Goal: Information Seeking & Learning: Learn about a topic

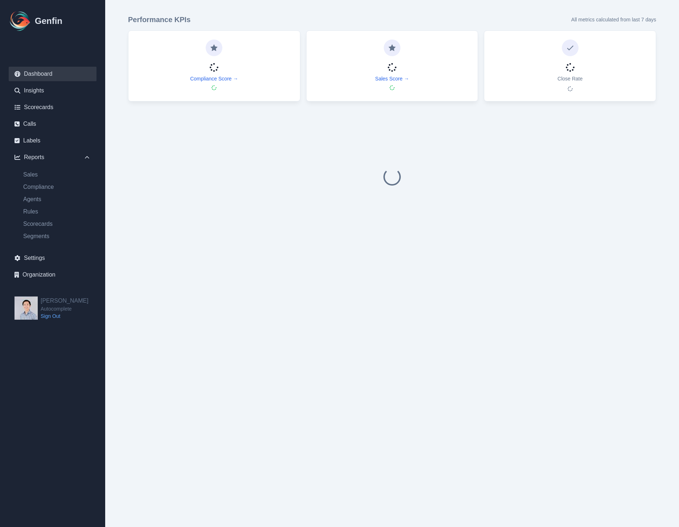
drag, startPoint x: 412, startPoint y: 178, endPoint x: 371, endPoint y: 197, distance: 45.4
click at [412, 178] on div at bounding box center [392, 176] width 528 height 139
drag, startPoint x: 296, startPoint y: 344, endPoint x: 214, endPoint y: 301, distance: 92.5
click at [296, 261] on html "Genfin Dashboard Insights Scorecards Calls Labels Reports Sales Compliance Agen…" at bounding box center [339, 130] width 679 height 261
click at [151, 261] on html "Genfin Dashboard Insights Scorecards Calls Labels Reports Sales Compliance Agen…" at bounding box center [339, 130] width 679 height 261
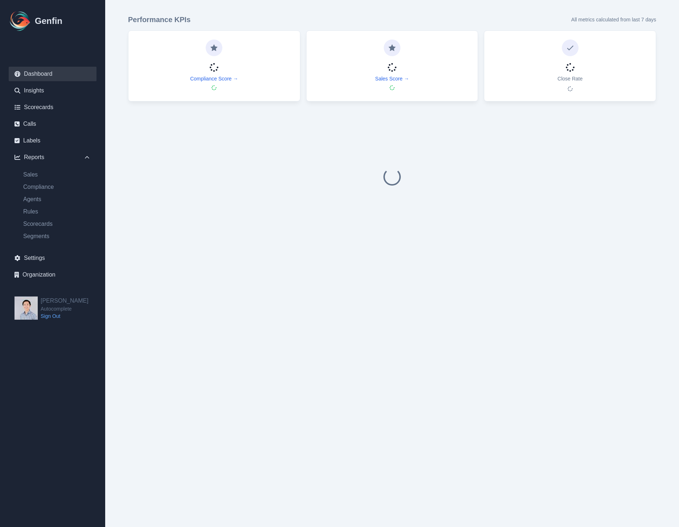
drag, startPoint x: 243, startPoint y: 219, endPoint x: 247, endPoint y: 216, distance: 5.5
click at [247, 218] on div at bounding box center [392, 176] width 528 height 139
click at [37, 209] on link "Rules" at bounding box center [56, 211] width 79 height 9
select select "14"
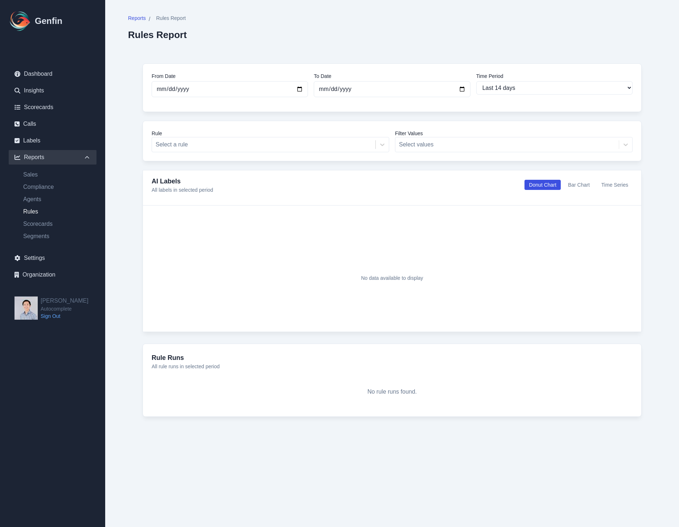
click at [577, 287] on div "No data available to display" at bounding box center [392, 277] width 464 height 109
click at [588, 328] on div "No data available to display" at bounding box center [392, 277] width 464 height 109
click at [578, 261] on div "No data available to display" at bounding box center [392, 277] width 464 height 109
click at [261, 265] on div "No data available to display" at bounding box center [392, 277] width 464 height 109
click at [40, 210] on link "Rules" at bounding box center [56, 211] width 79 height 9
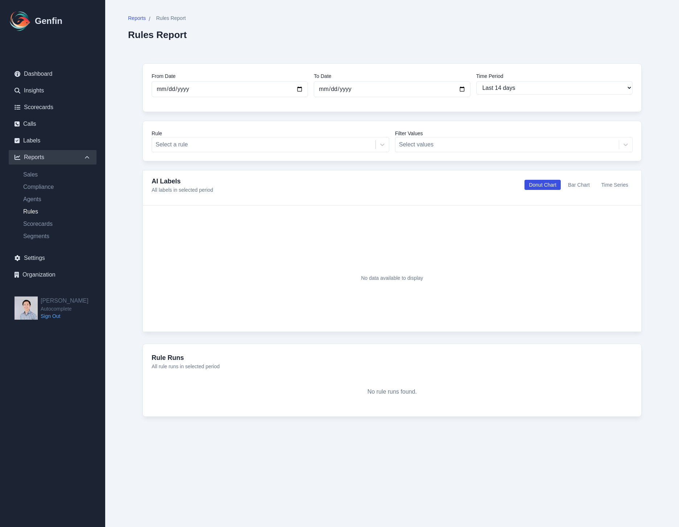
click at [40, 210] on link "Rules" at bounding box center [56, 211] width 79 height 9
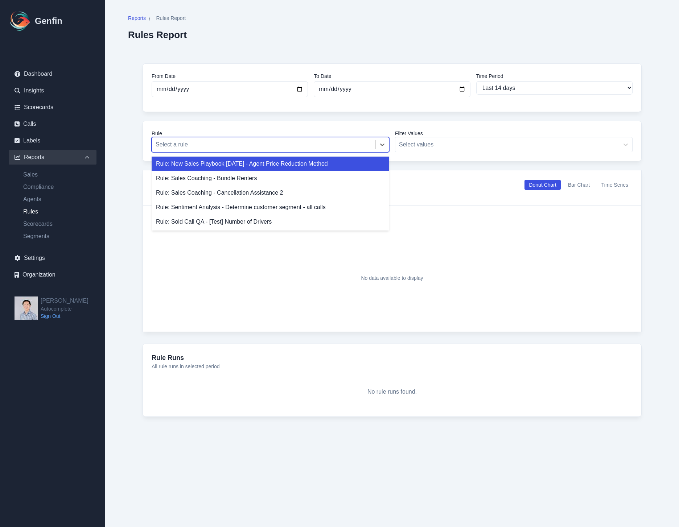
click at [373, 147] on div "Select a rule" at bounding box center [263, 144] width 223 height 13
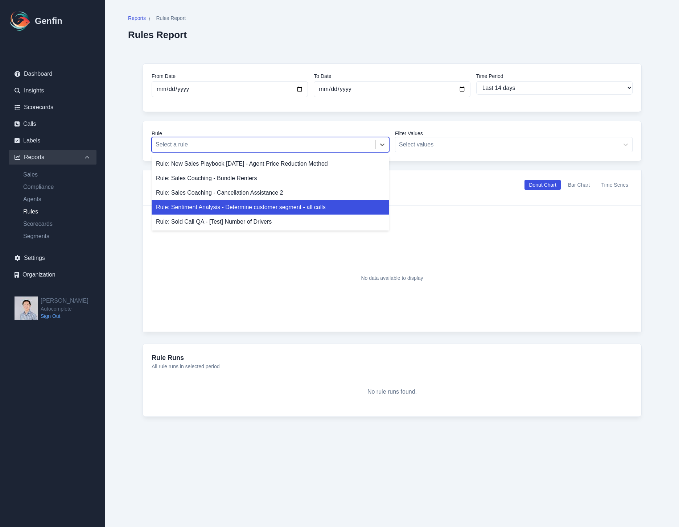
click at [362, 207] on div "Rule: Sentiment Analysis - Determine customer segment - all calls" at bounding box center [271, 207] width 238 height 15
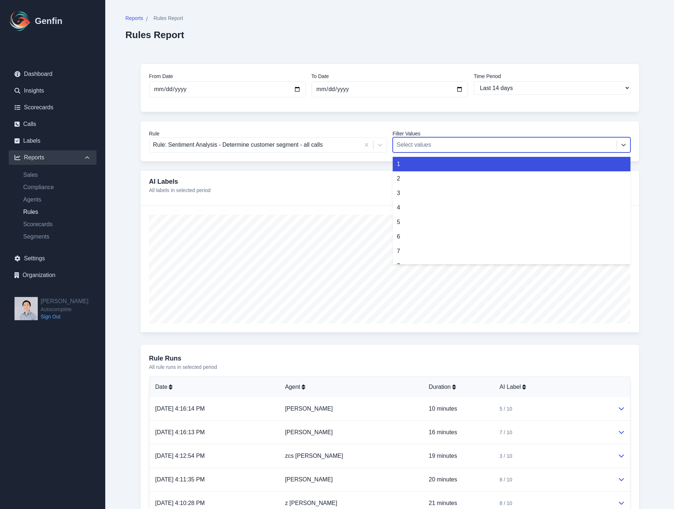
click at [479, 148] on div at bounding box center [504, 145] width 216 height 10
click at [469, 162] on div "1" at bounding box center [511, 164] width 238 height 15
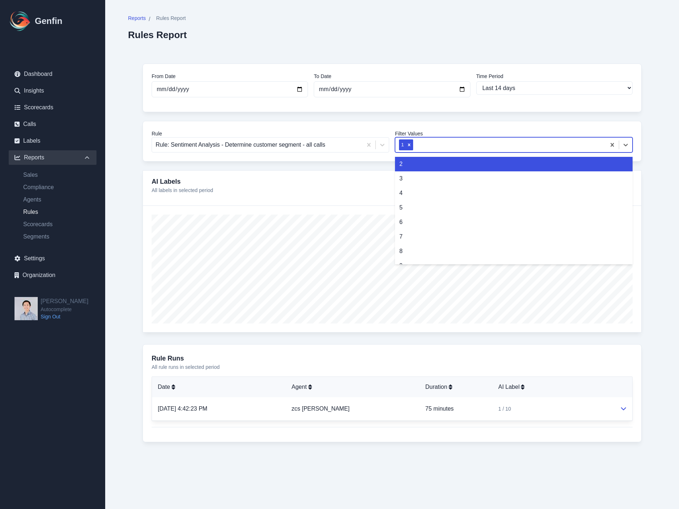
click at [462, 146] on div at bounding box center [509, 145] width 188 height 10
click at [452, 167] on div "2" at bounding box center [514, 164] width 238 height 15
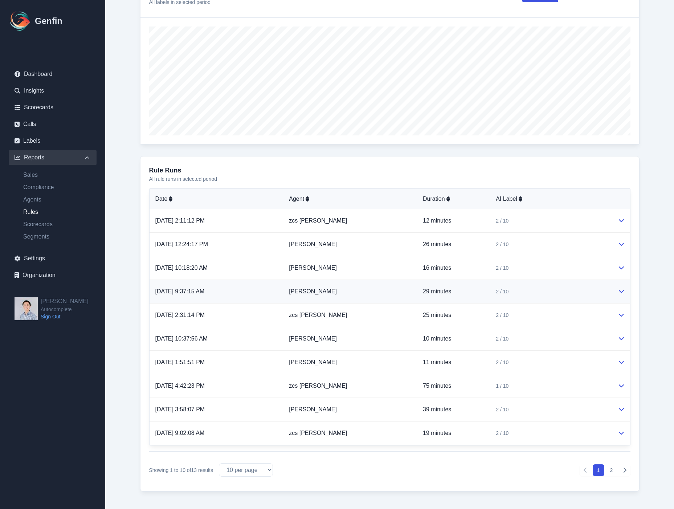
scroll to position [192, 0]
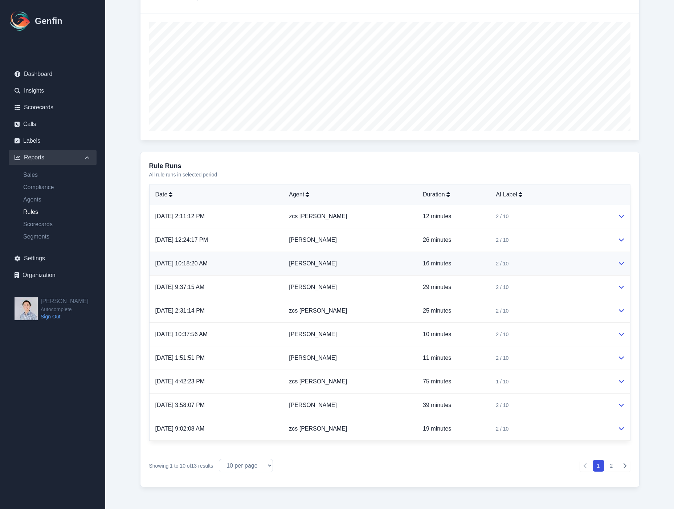
click at [369, 253] on td "Arpan Bhutwala" at bounding box center [350, 264] width 134 height 24
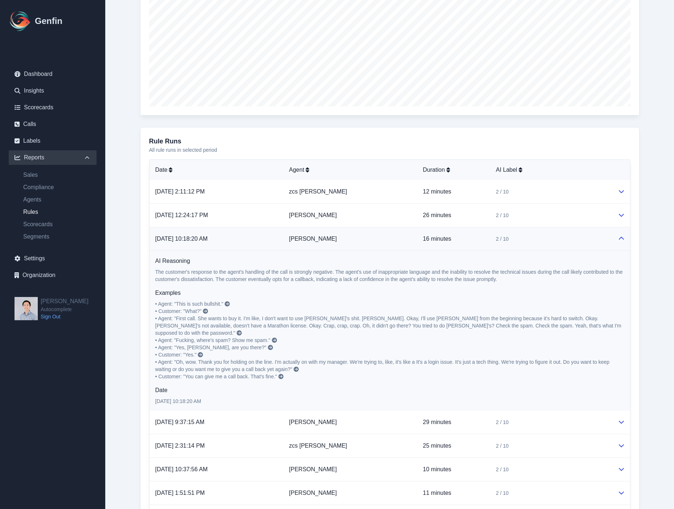
click at [356, 239] on td "Arpan Bhutwala" at bounding box center [350, 239] width 134 height 24
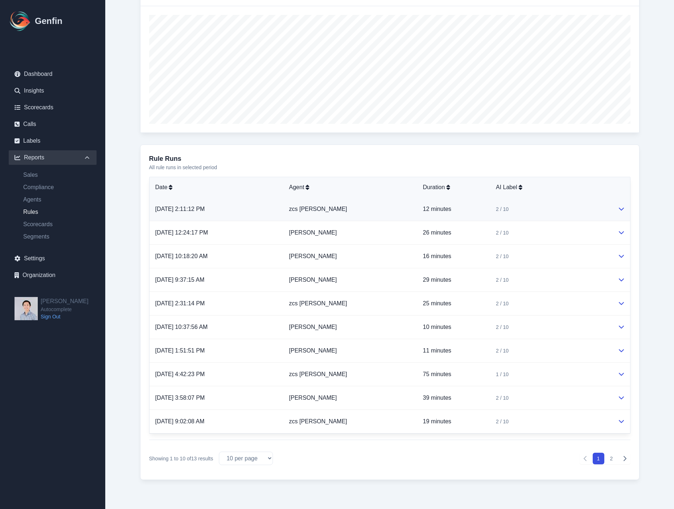
click at [346, 204] on td "zcs Ryan Balingit" at bounding box center [350, 209] width 134 height 24
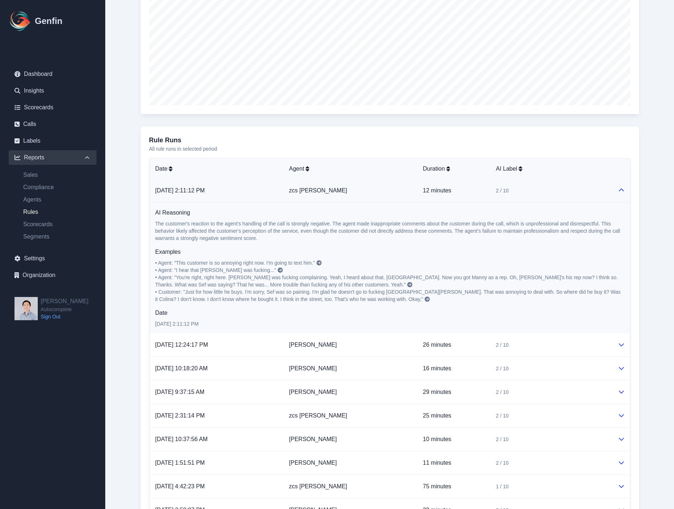
scroll to position [218, 0]
click at [371, 188] on td "zcs Ryan Balingit" at bounding box center [350, 190] width 134 height 24
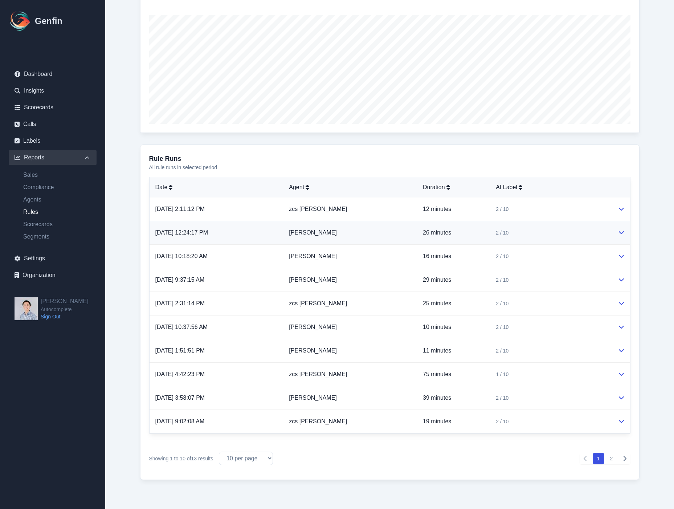
click at [379, 238] on td "Paul Machesky" at bounding box center [350, 233] width 134 height 24
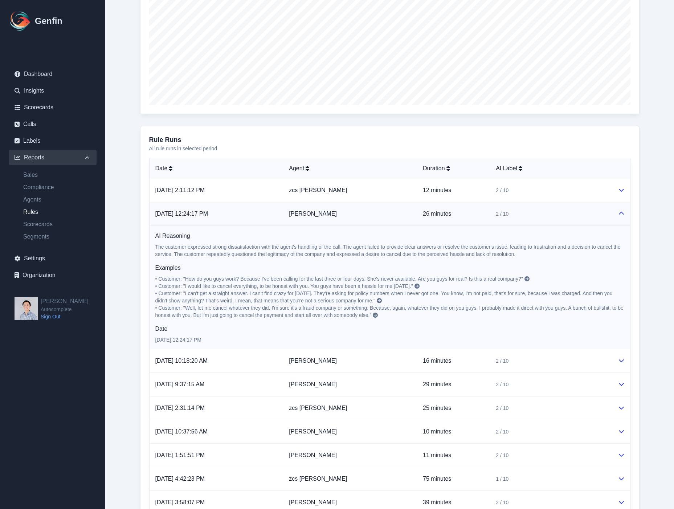
click at [261, 216] on p "8/13/2025, 12:24:17 PM" at bounding box center [216, 213] width 122 height 9
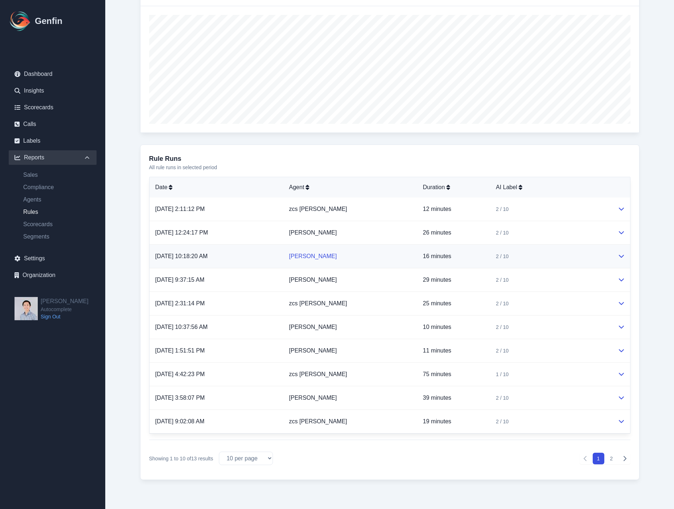
click at [329, 256] on link "Arpan Bhutwala" at bounding box center [313, 256] width 48 height 6
click at [366, 248] on td "Arpan Bhutwala" at bounding box center [350, 256] width 134 height 24
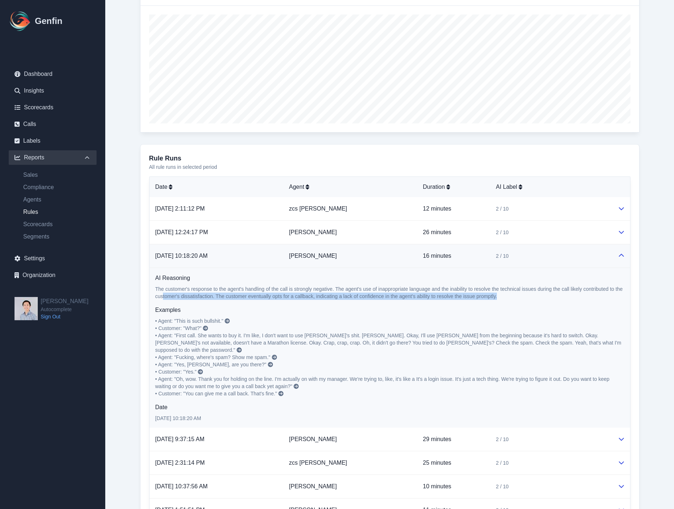
drag, startPoint x: 534, startPoint y: 299, endPoint x: 196, endPoint y: 292, distance: 338.5
click at [166, 293] on p "The customer's response to the agent's handling of the call is strongly negativ…" at bounding box center [389, 292] width 469 height 15
click at [286, 289] on p "The customer's response to the agent's handling of the call is strongly negativ…" at bounding box center [389, 292] width 469 height 15
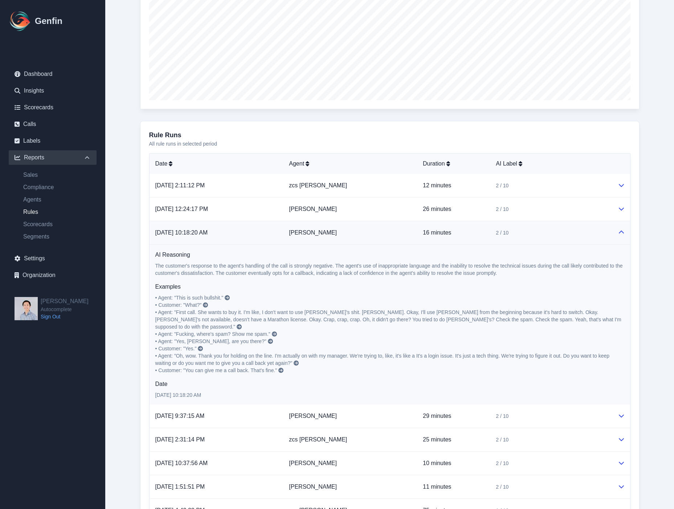
scroll to position [226, 0]
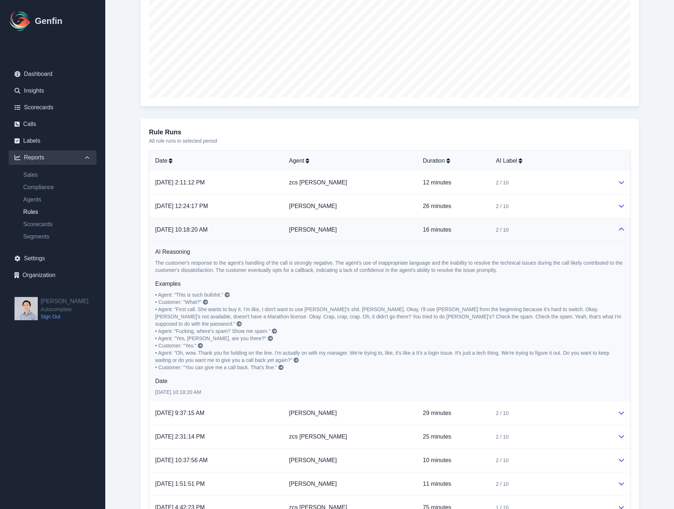
click at [366, 232] on td "Arpan Bhutwala" at bounding box center [350, 230] width 134 height 24
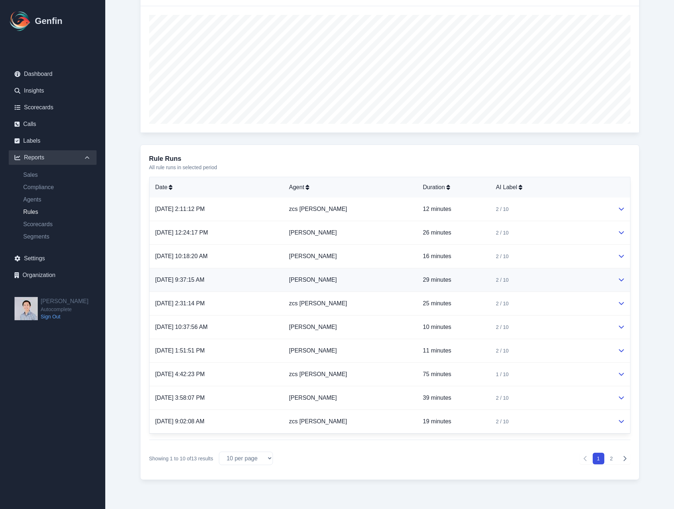
click at [379, 284] on td "Randy Padilla" at bounding box center [350, 280] width 134 height 24
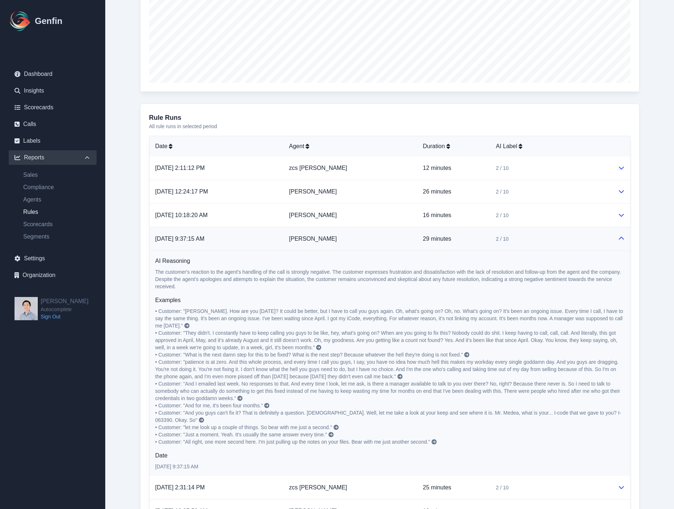
scroll to position [243, 0]
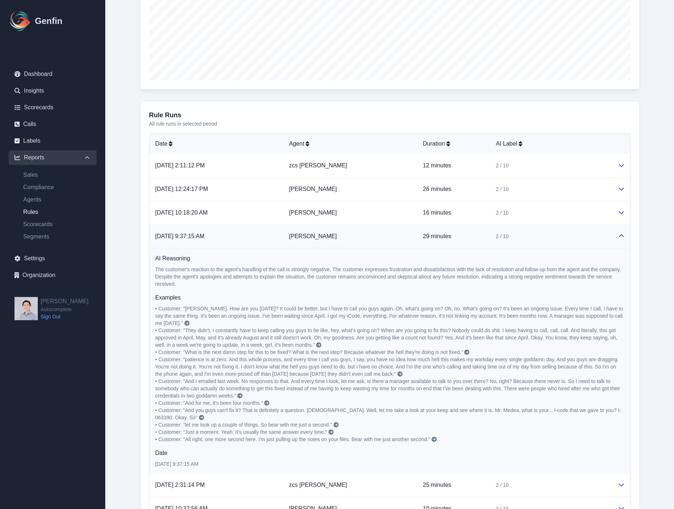
click at [349, 240] on td "Randy Padilla" at bounding box center [350, 237] width 134 height 24
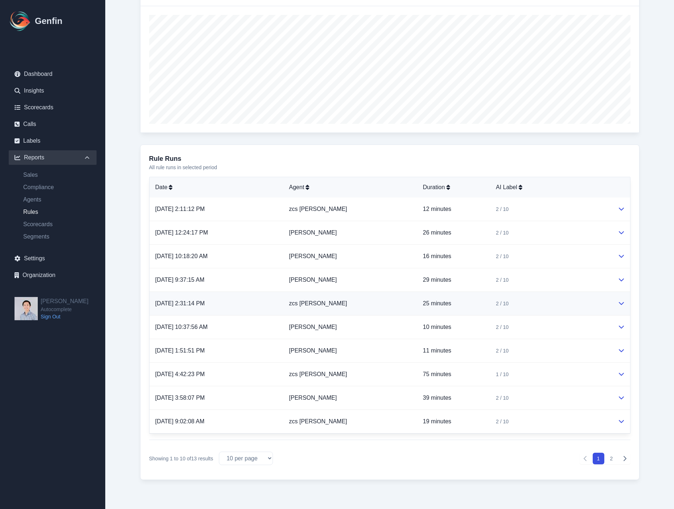
click at [382, 299] on td "zcs Claire Luna" at bounding box center [350, 304] width 134 height 24
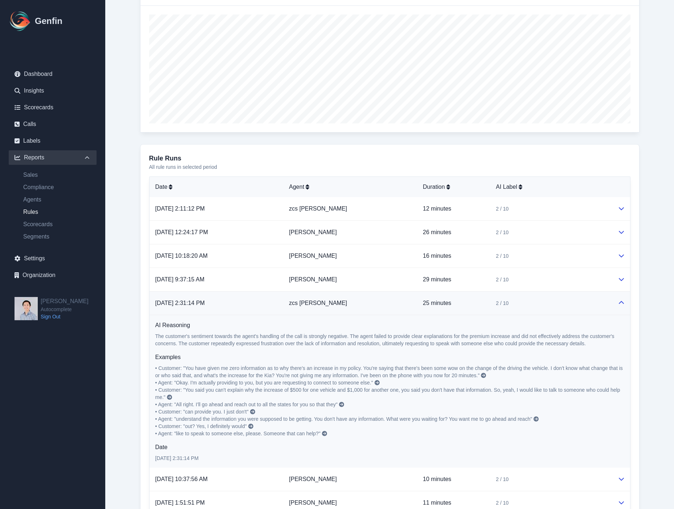
scroll to position [243, 0]
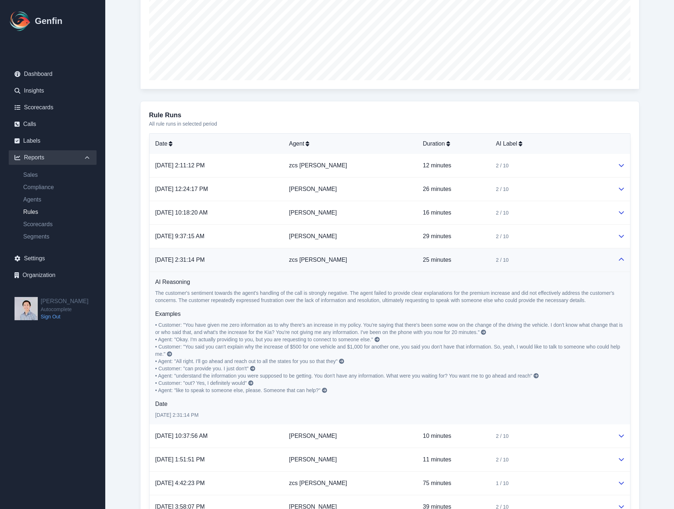
click at [486, 329] on icon at bounding box center [483, 331] width 5 height 5
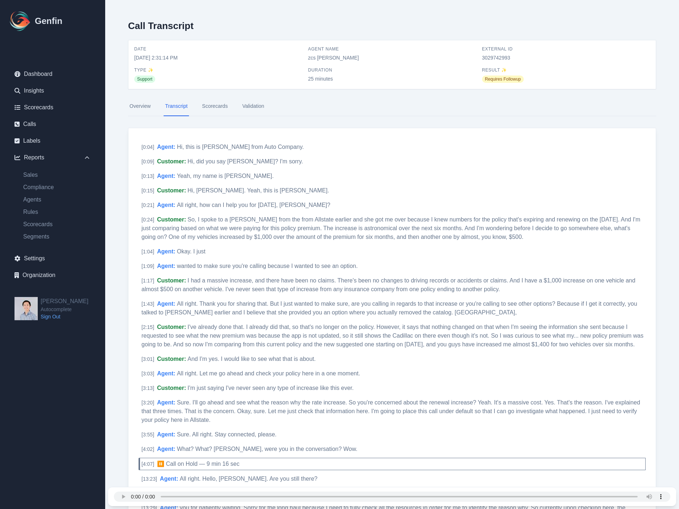
select select "14"
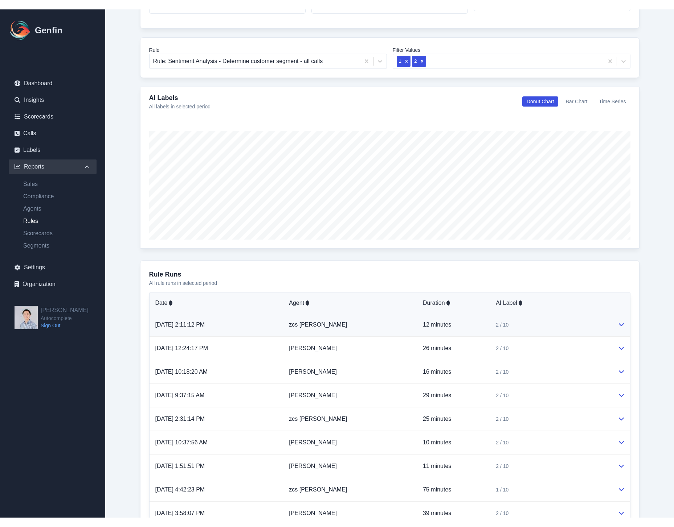
scroll to position [167, 0]
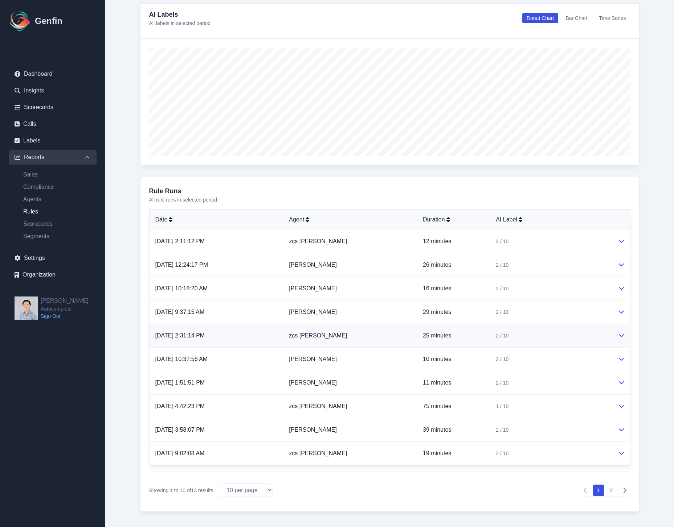
click at [338, 334] on td "zcs Claire Luna" at bounding box center [350, 336] width 134 height 24
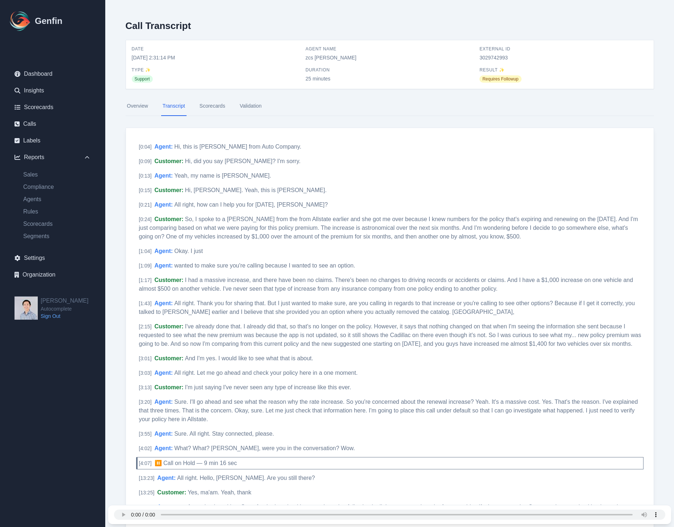
click at [495, 57] on span "3029742993" at bounding box center [563, 57] width 168 height 7
copy span "3029742993"
click at [485, 57] on span "3029742993" at bounding box center [563, 57] width 168 height 7
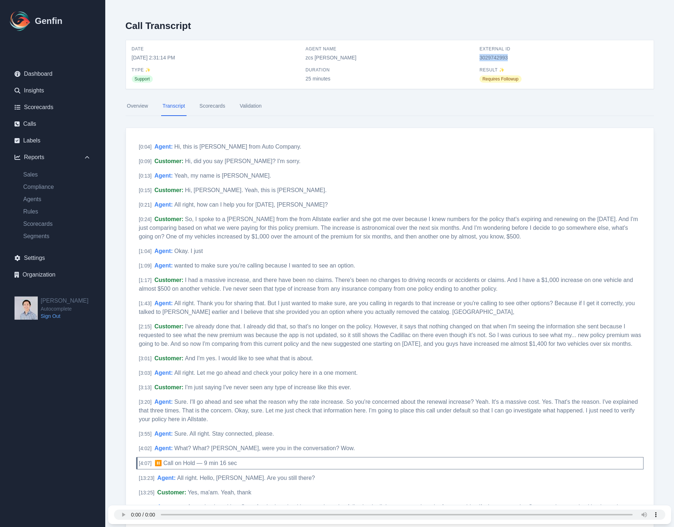
copy span "3029742993"
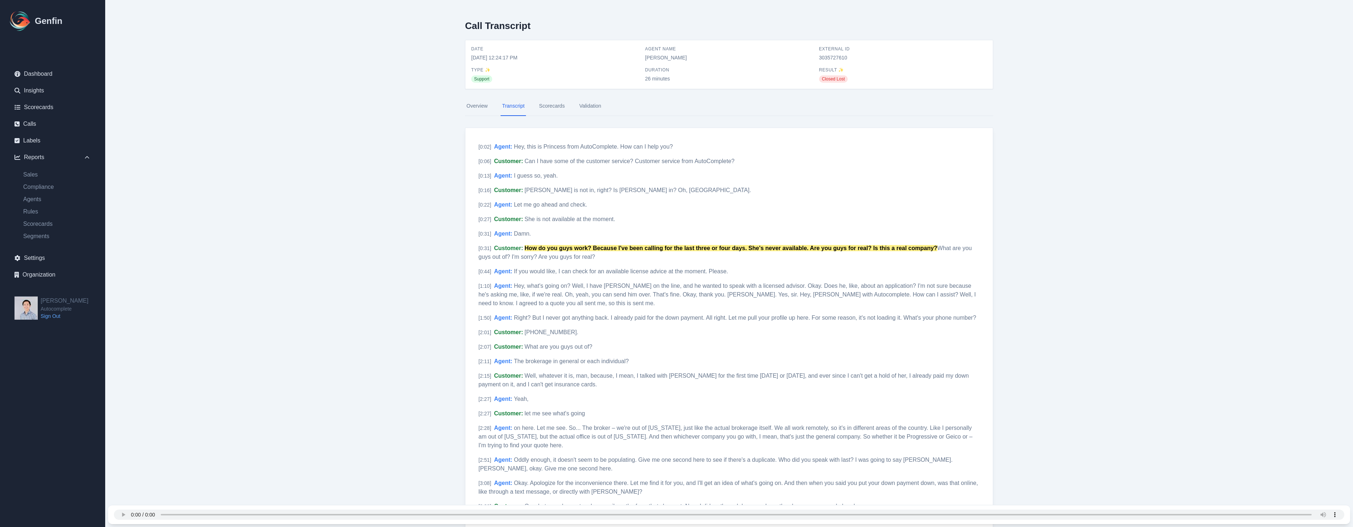
scroll to position [1000, 0]
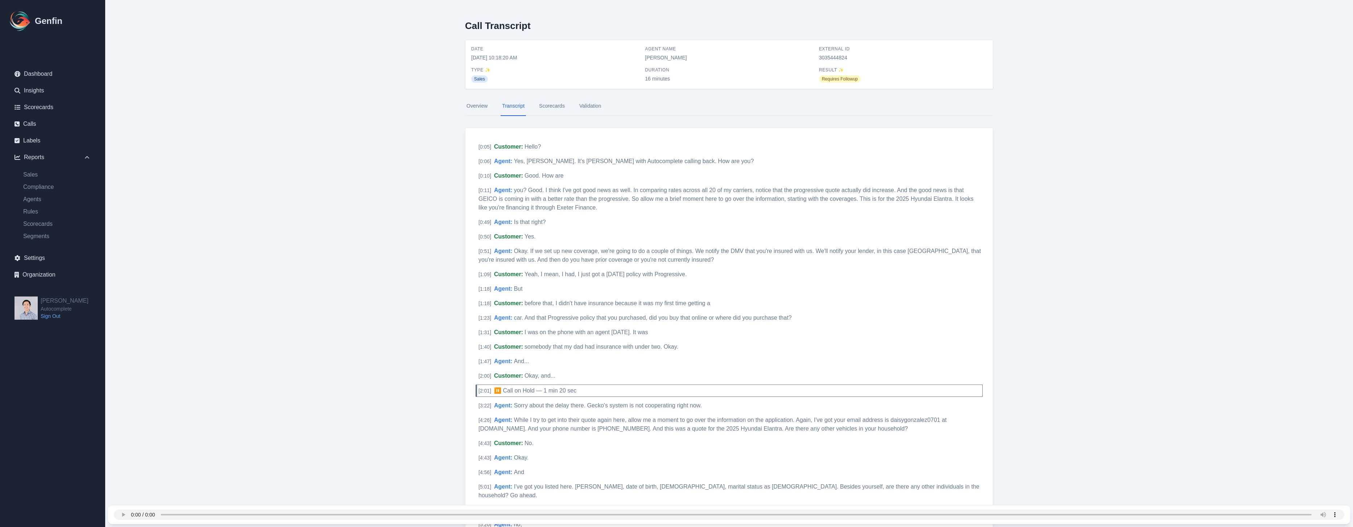
scroll to position [634, 0]
select select "30"
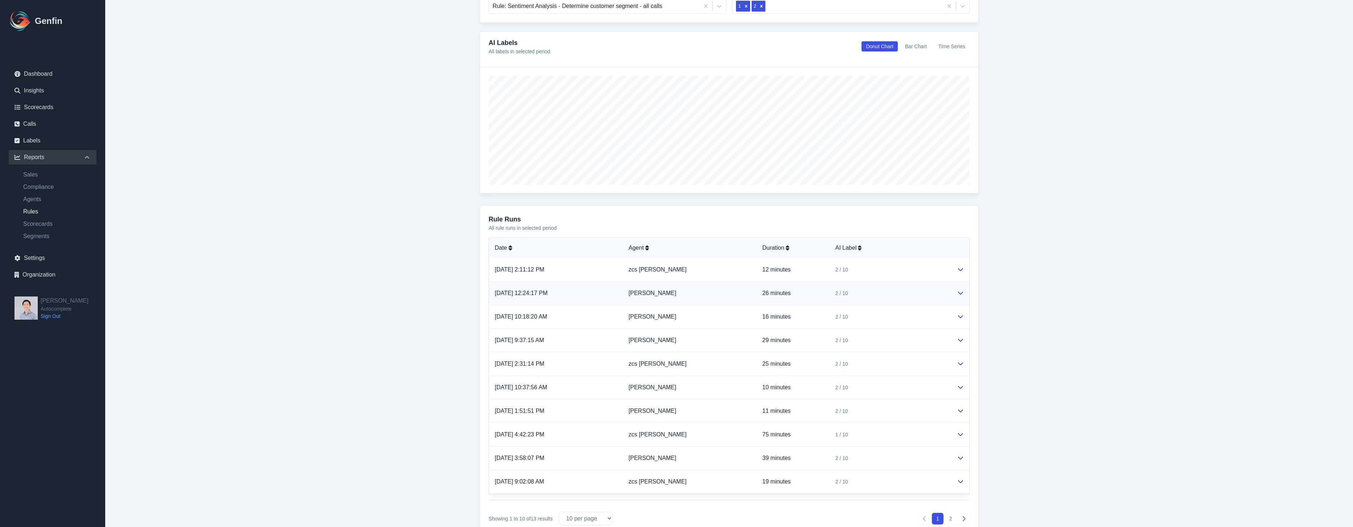
scroll to position [143, 0]
click at [668, 386] on td "[PERSON_NAME]" at bounding box center [690, 383] width 134 height 24
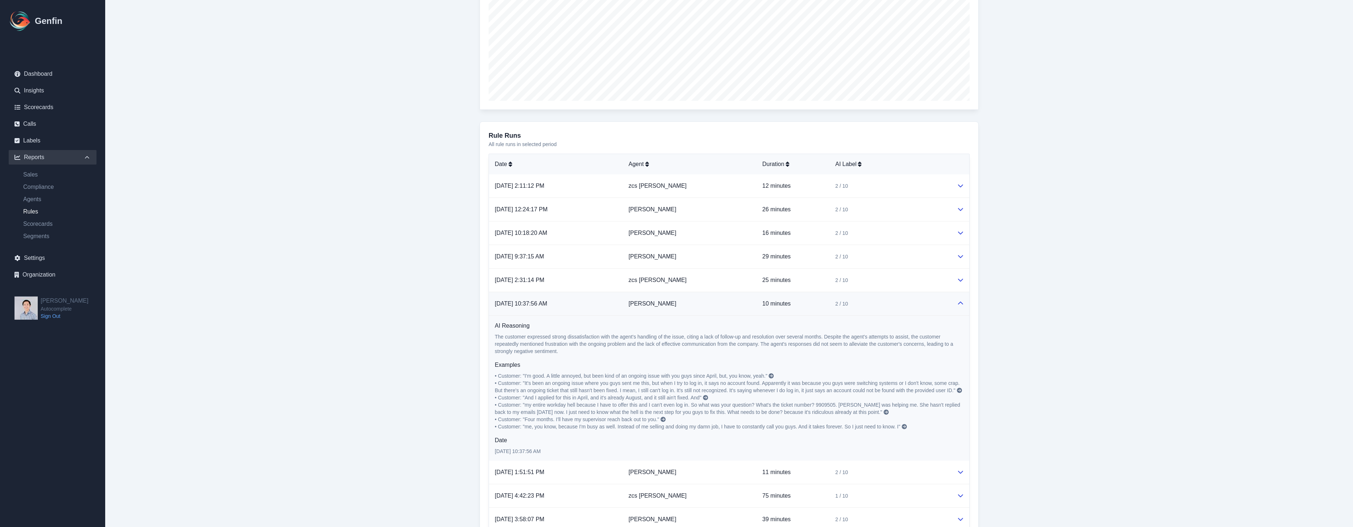
scroll to position [232, 0]
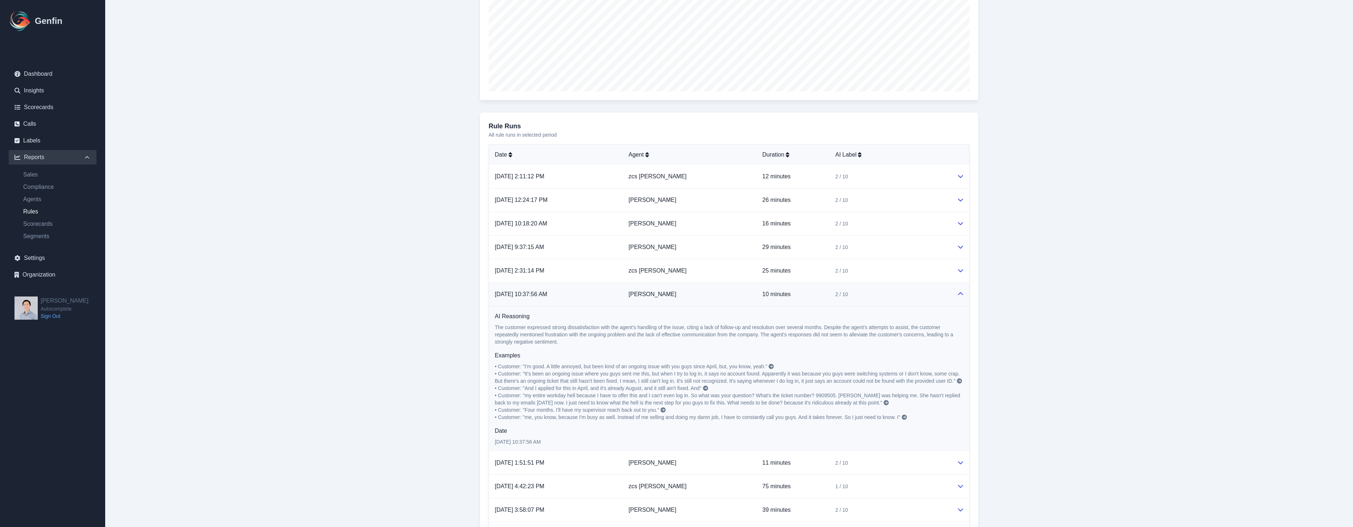
click at [667, 296] on td "[PERSON_NAME]" at bounding box center [690, 295] width 134 height 24
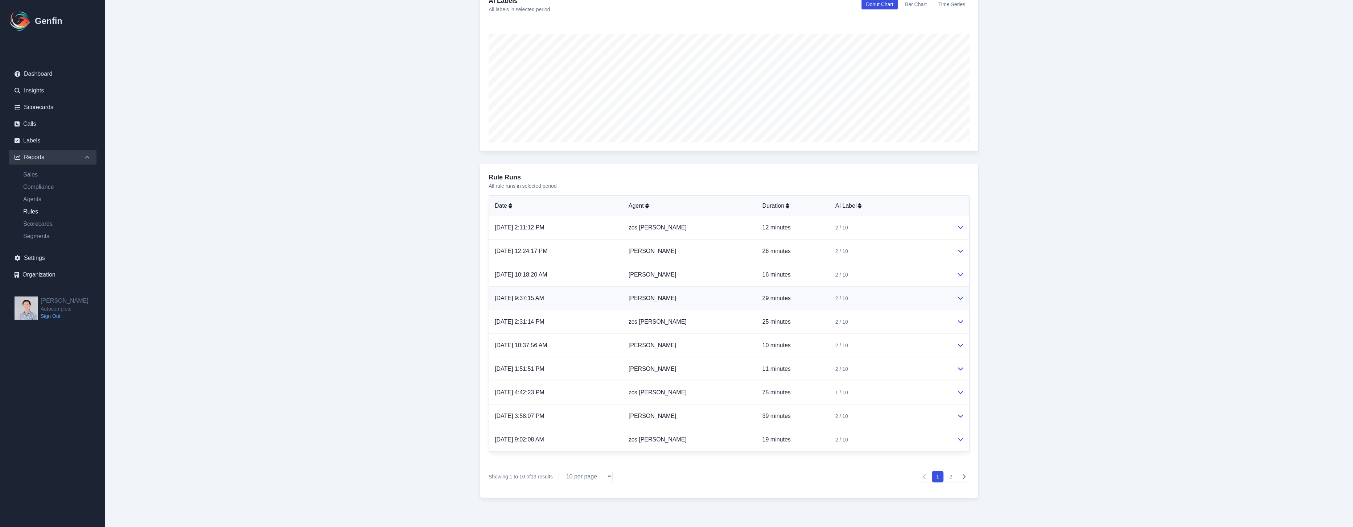
click at [660, 293] on td "[PERSON_NAME]" at bounding box center [690, 299] width 134 height 24
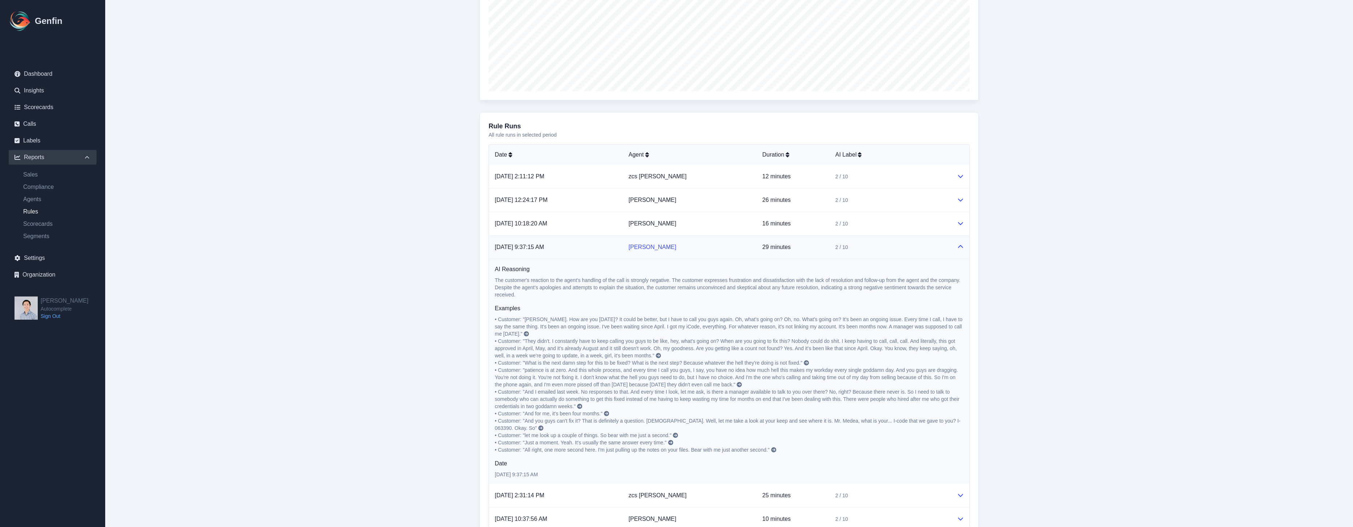
click at [656, 246] on link "[PERSON_NAME]" at bounding box center [653, 247] width 48 height 6
click at [713, 244] on td "[PERSON_NAME]" at bounding box center [690, 248] width 134 height 24
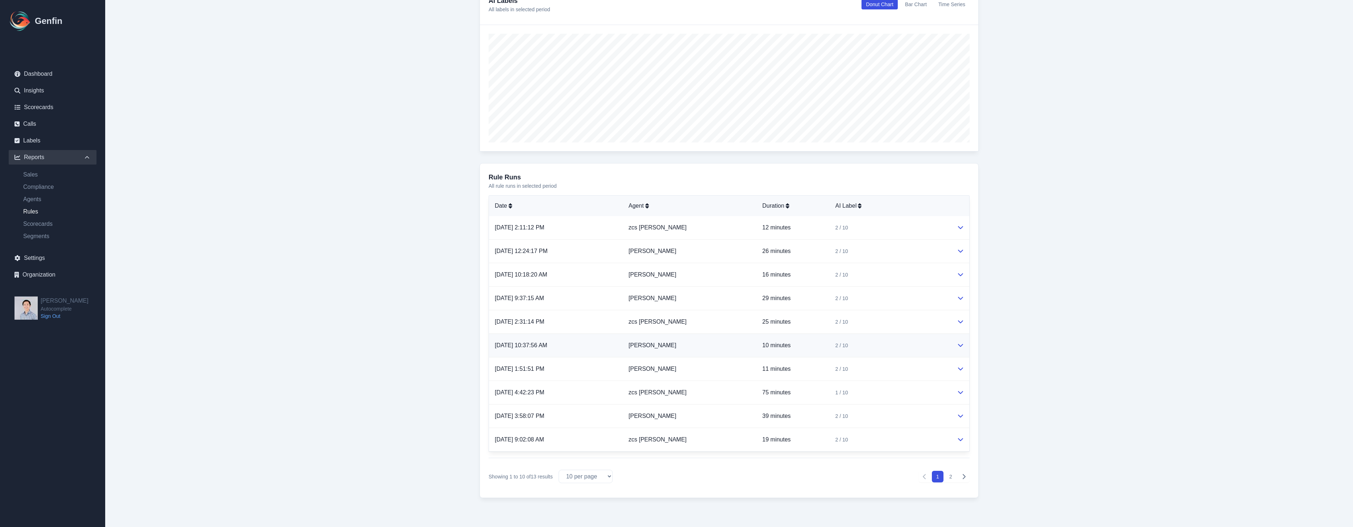
click at [709, 346] on td "[PERSON_NAME]" at bounding box center [690, 346] width 134 height 24
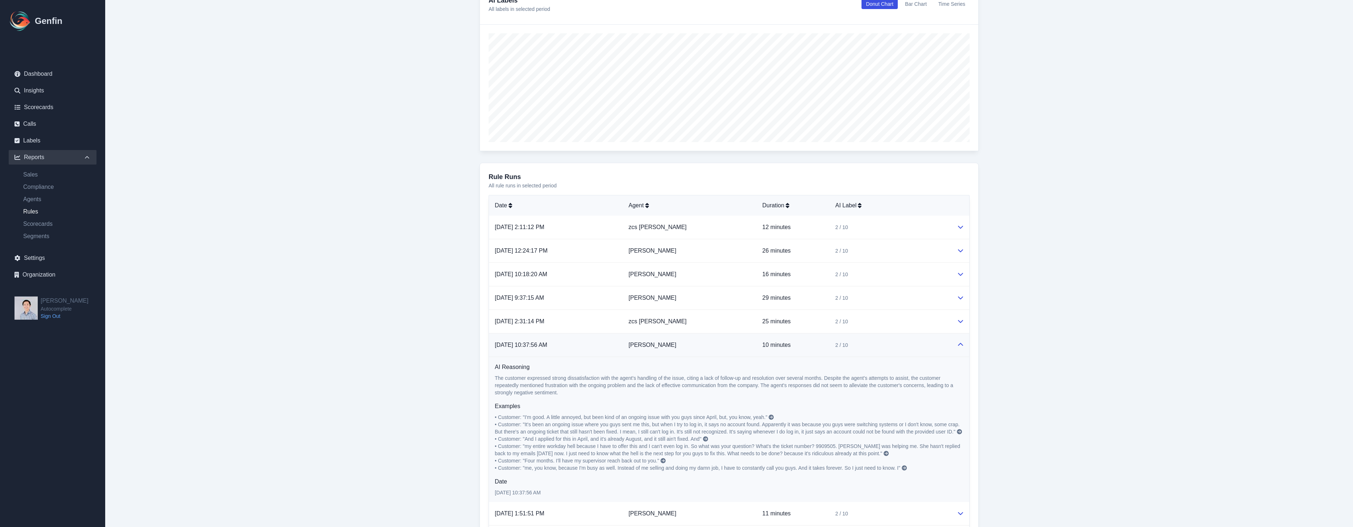
scroll to position [232, 0]
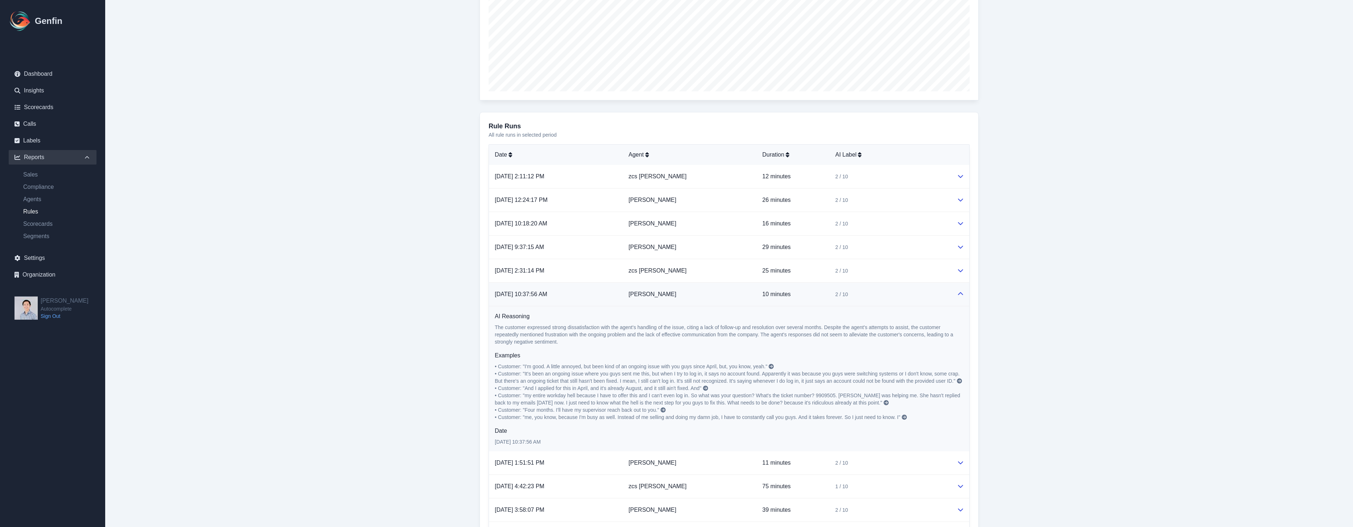
click at [701, 287] on td "[PERSON_NAME]" at bounding box center [690, 295] width 134 height 24
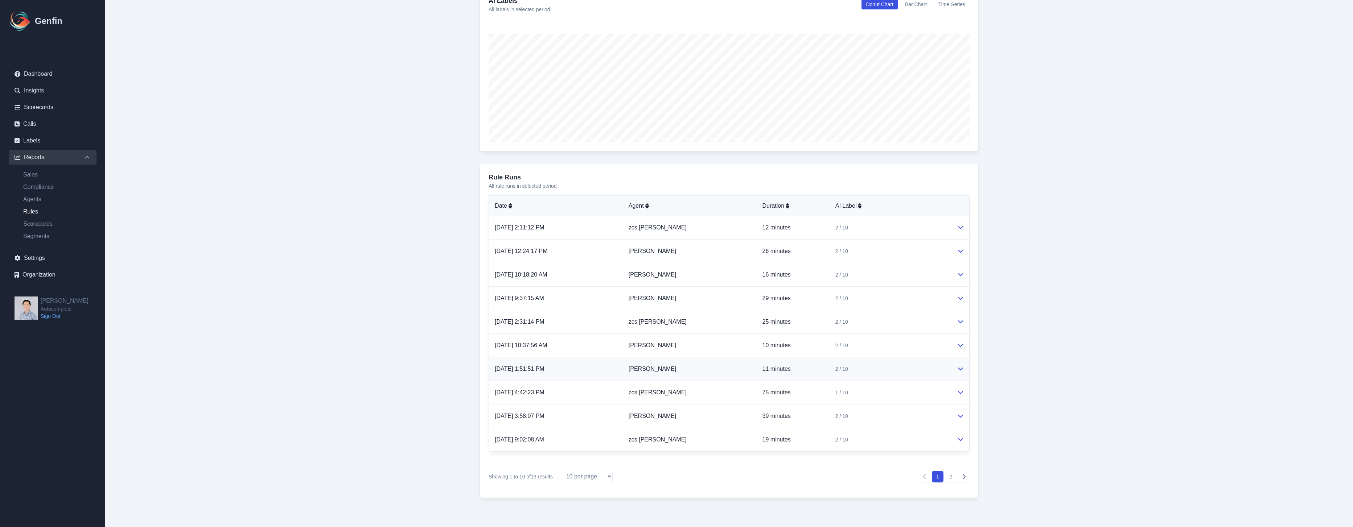
click at [712, 370] on td "[PERSON_NAME]" at bounding box center [690, 370] width 134 height 24
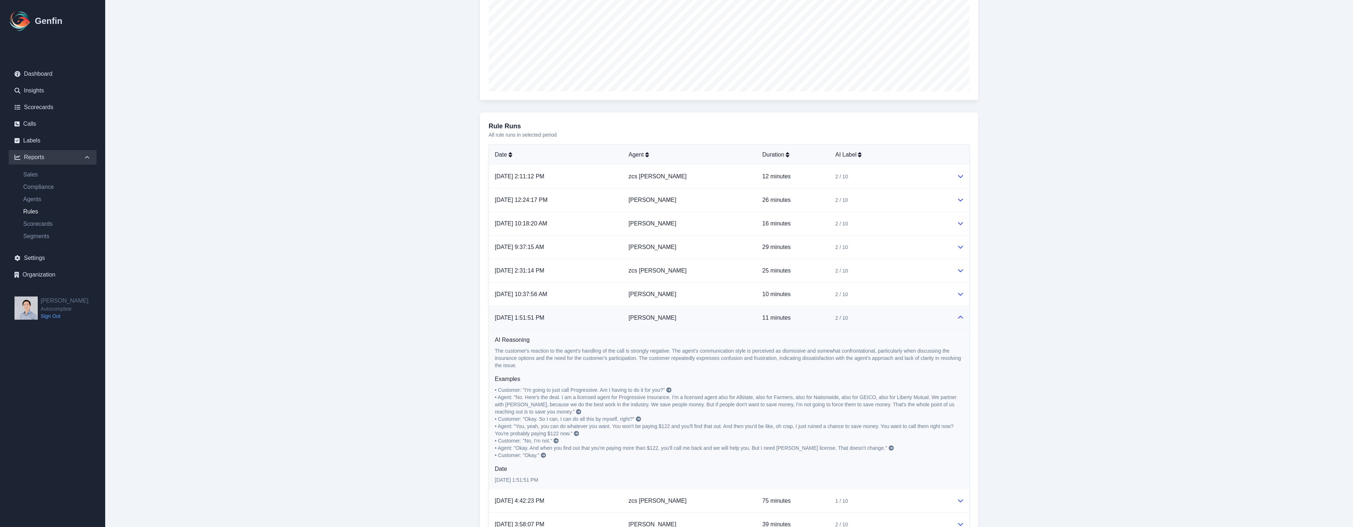
click at [669, 390] on icon at bounding box center [668, 390] width 5 height 5
click at [963, 314] on button at bounding box center [961, 318] width 6 height 9
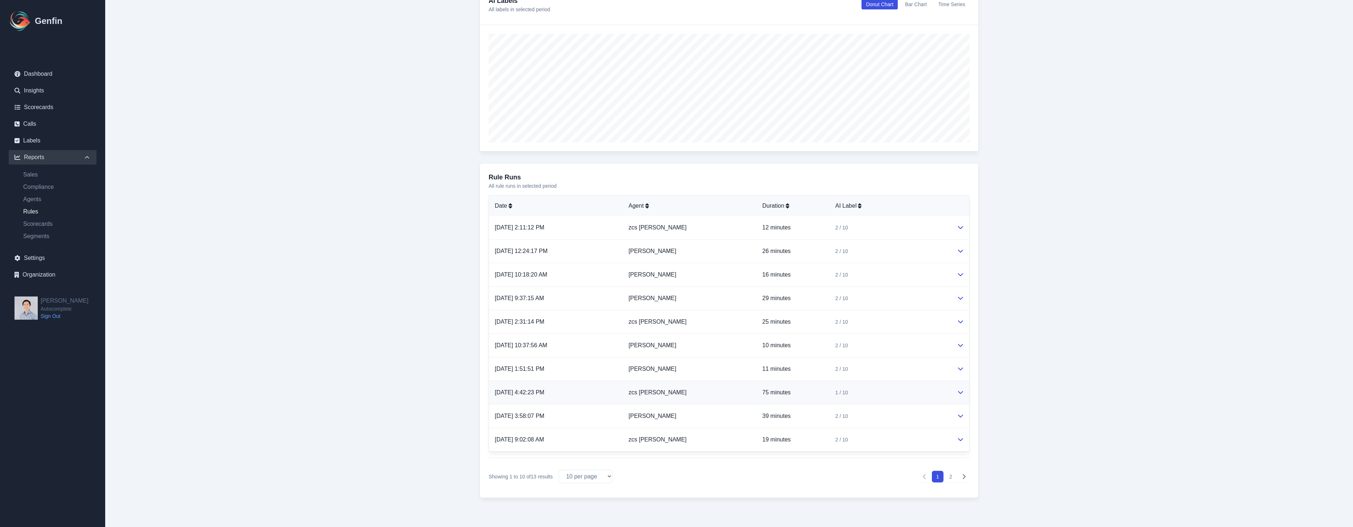
click at [963, 387] on td at bounding box center [960, 393] width 18 height 24
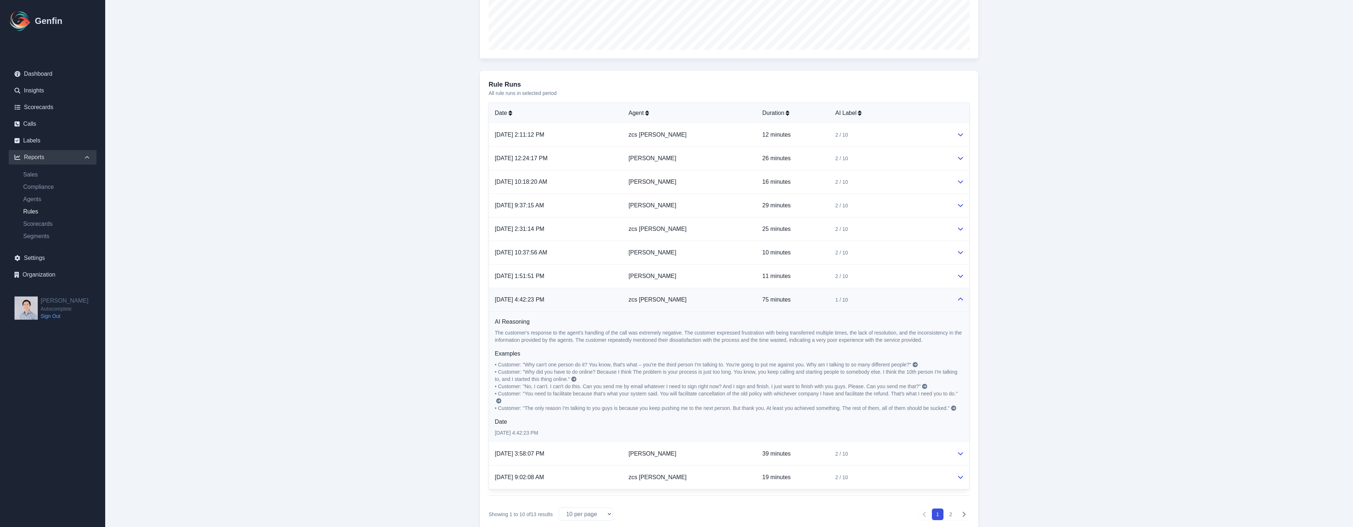
scroll to position [299, 0]
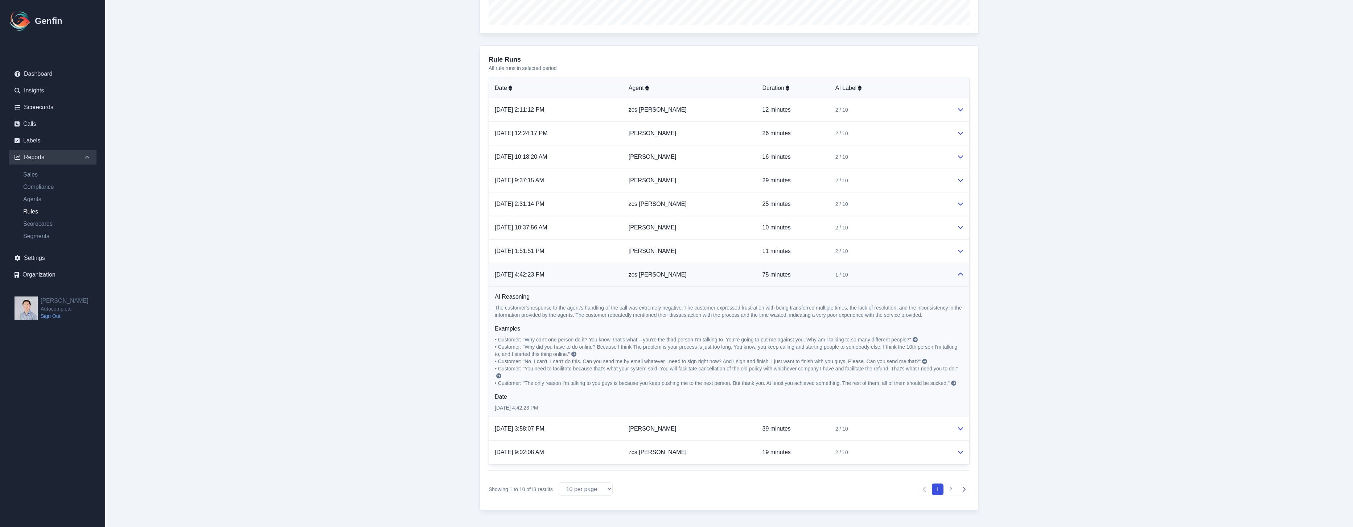
click at [915, 341] on icon at bounding box center [915, 339] width 5 height 5
click at [961, 429] on icon at bounding box center [960, 429] width 5 height 3
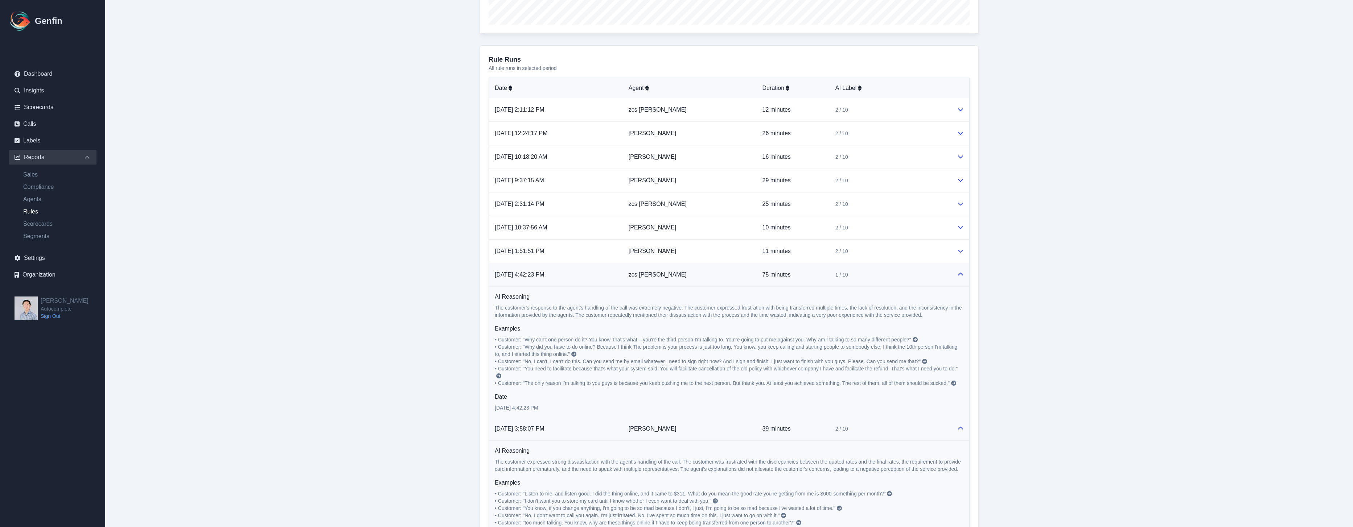
click at [959, 276] on icon at bounding box center [961, 275] width 6 height 6
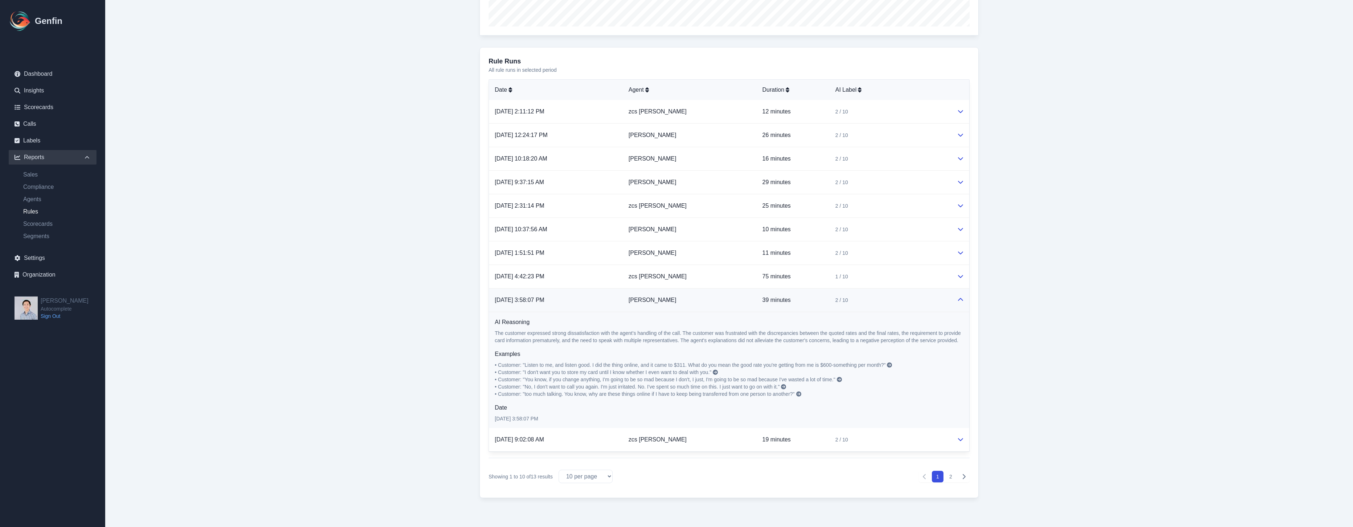
click at [963, 300] on icon at bounding box center [961, 300] width 6 height 6
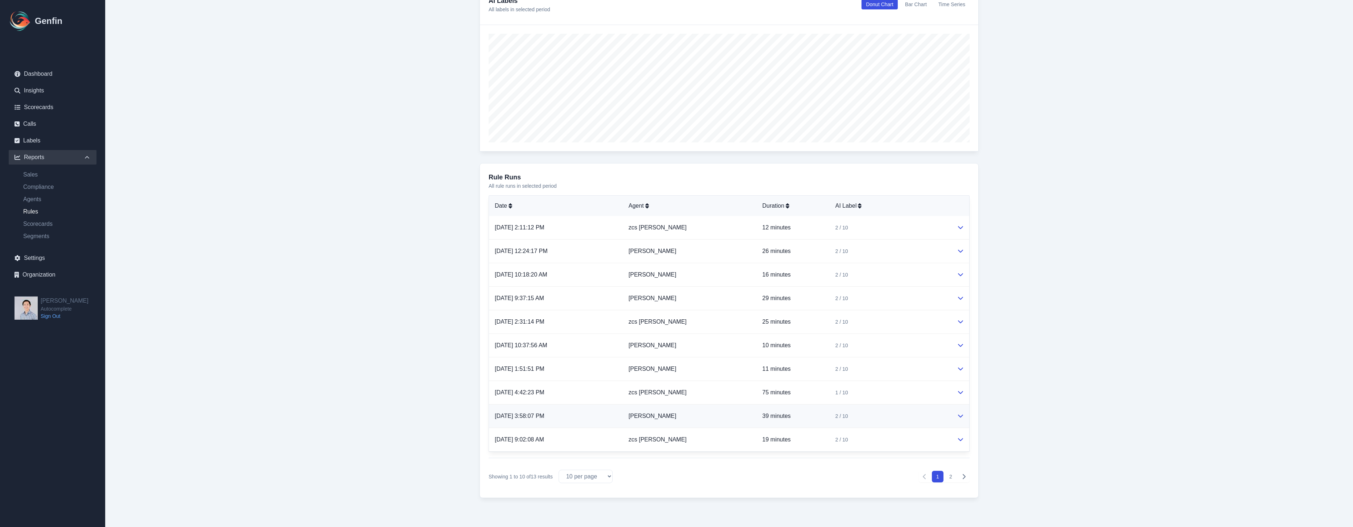
scroll to position [181, 0]
click at [960, 437] on icon at bounding box center [961, 440] width 6 height 6
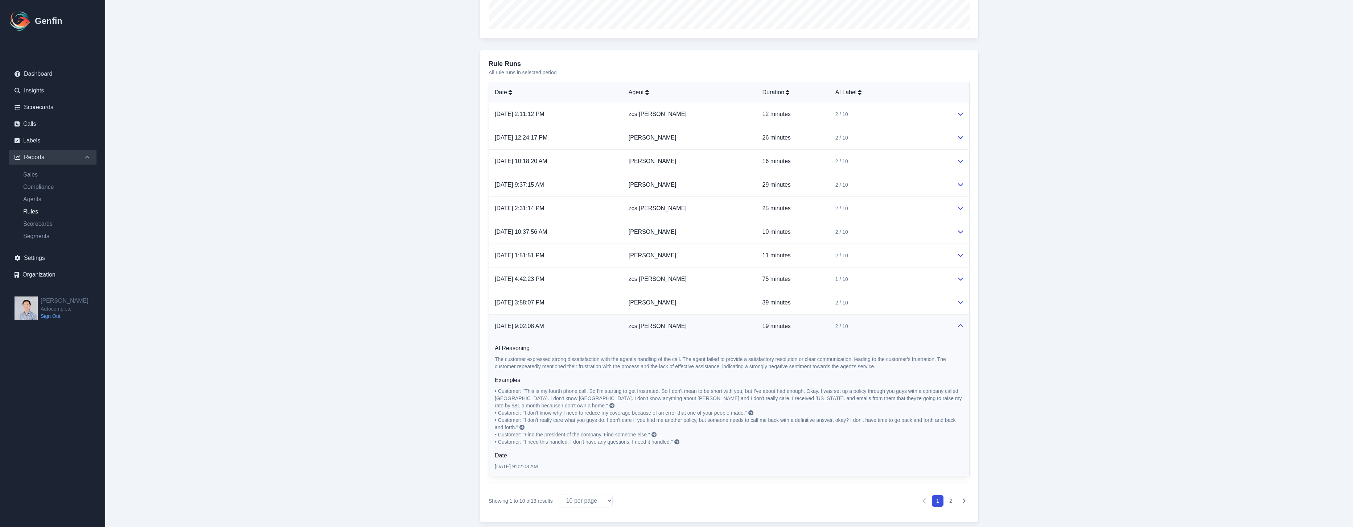
scroll to position [303, 0]
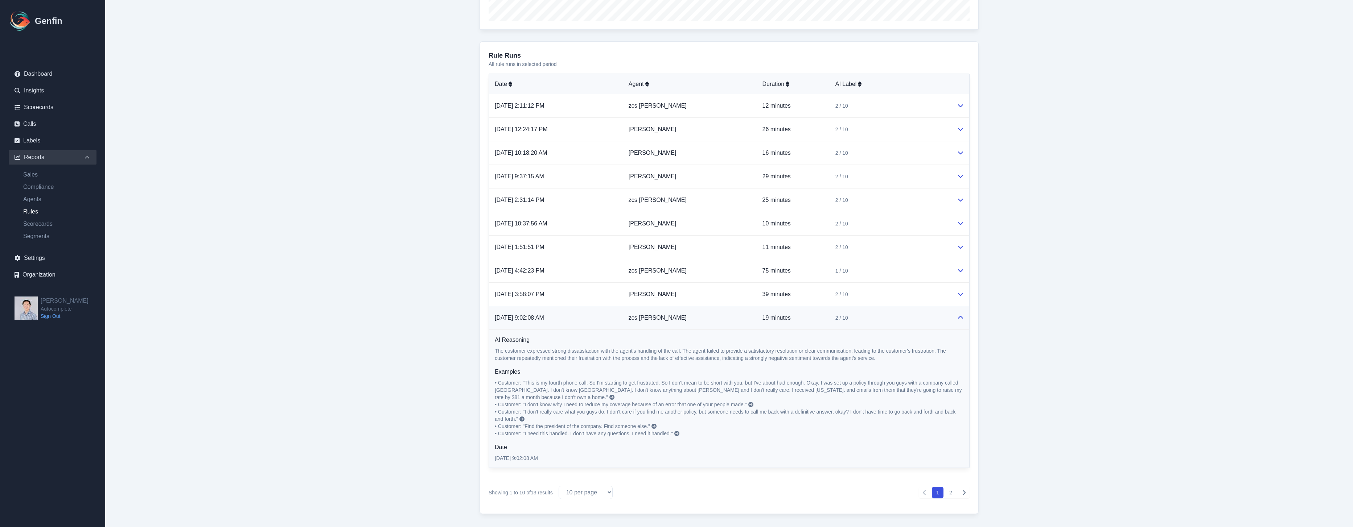
click at [949, 487] on button "2" at bounding box center [951, 493] width 12 height 12
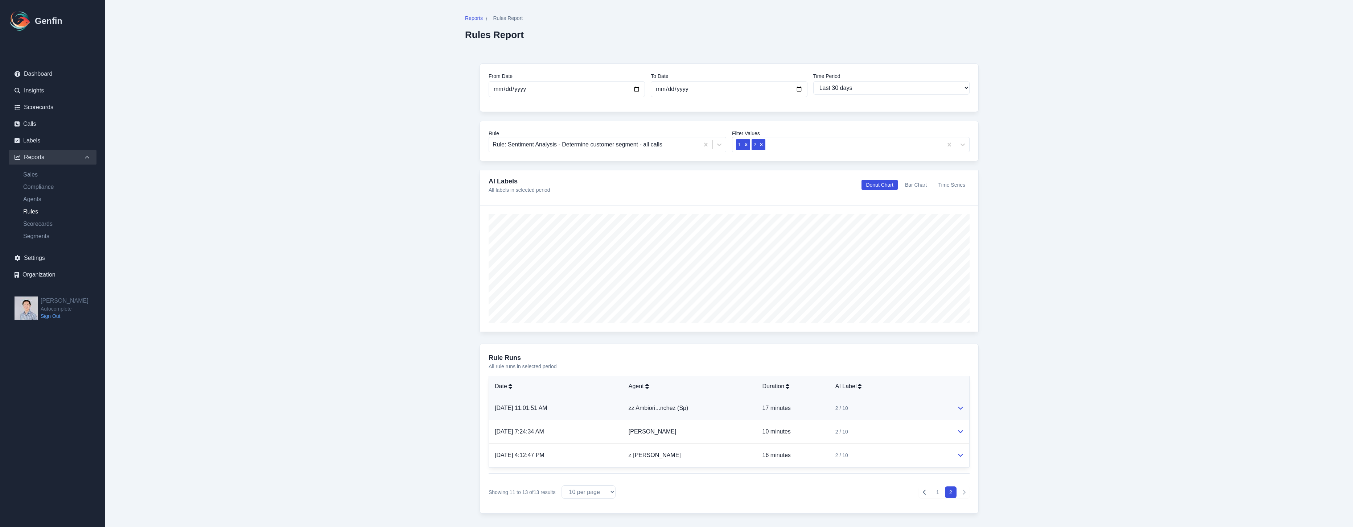
click at [960, 411] on button at bounding box center [961, 408] width 6 height 9
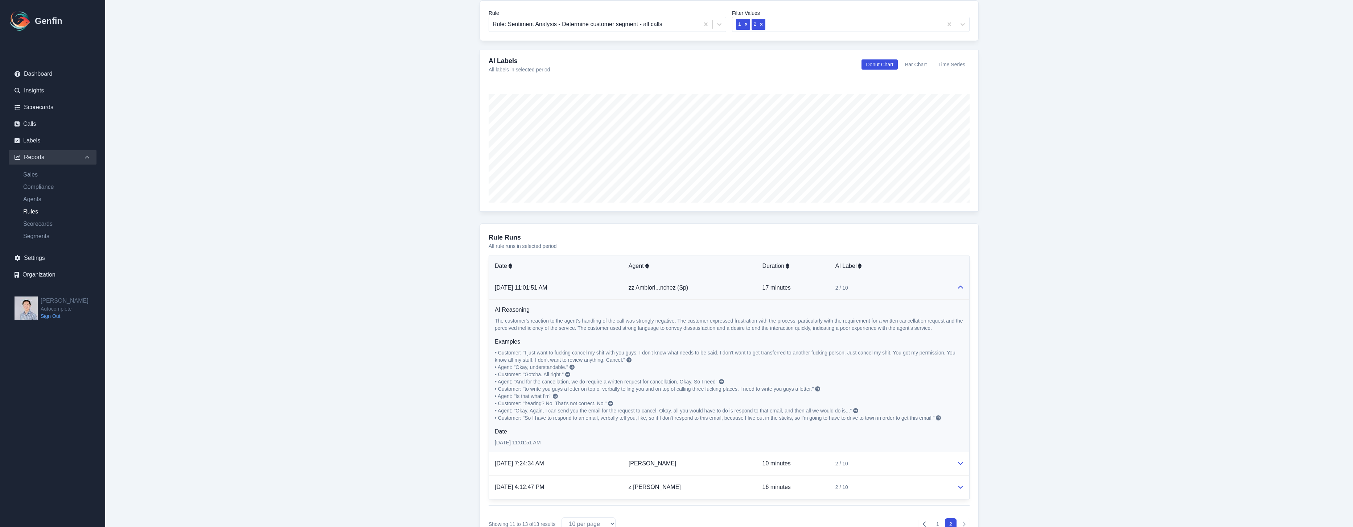
scroll to position [168, 0]
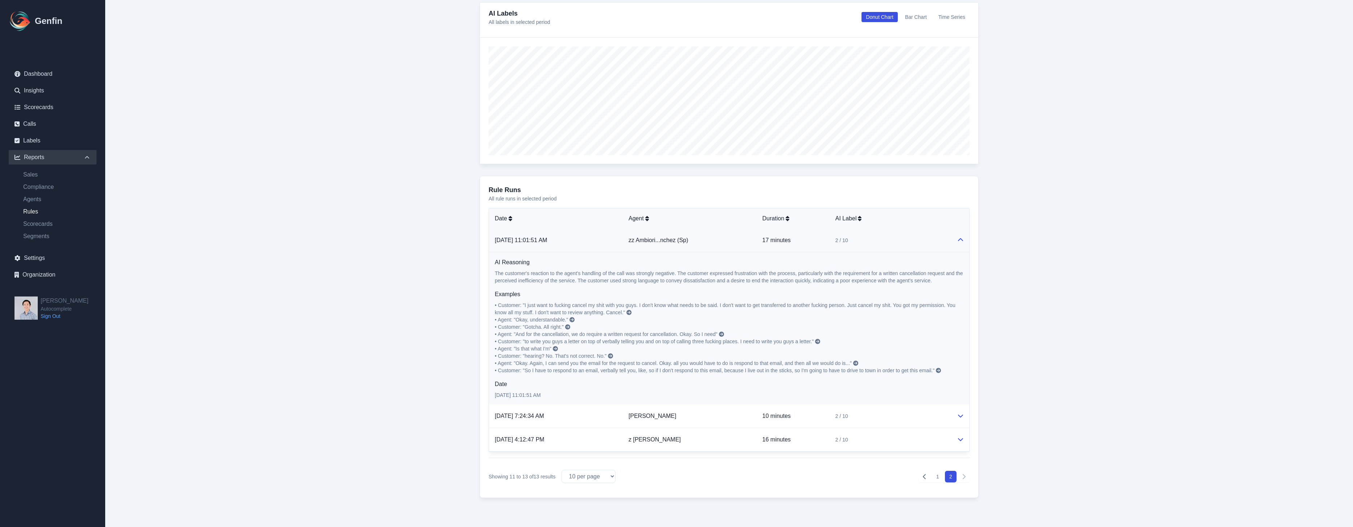
click at [627, 314] on icon at bounding box center [628, 312] width 5 height 5
click at [711, 420] on td "[PERSON_NAME]" at bounding box center [690, 417] width 134 height 24
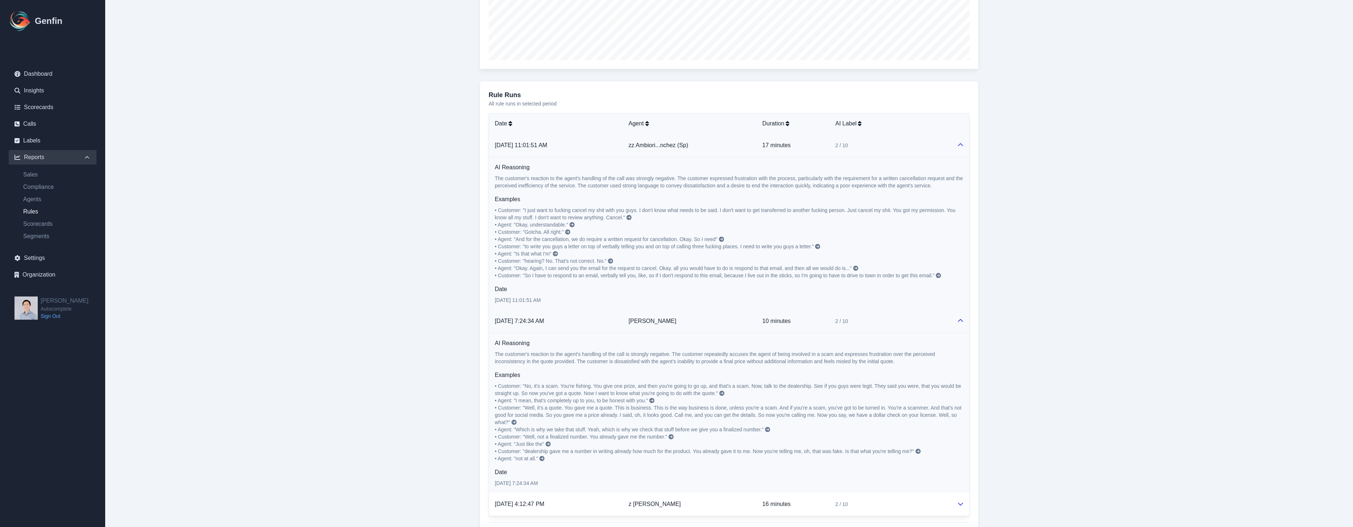
scroll to position [328, 0]
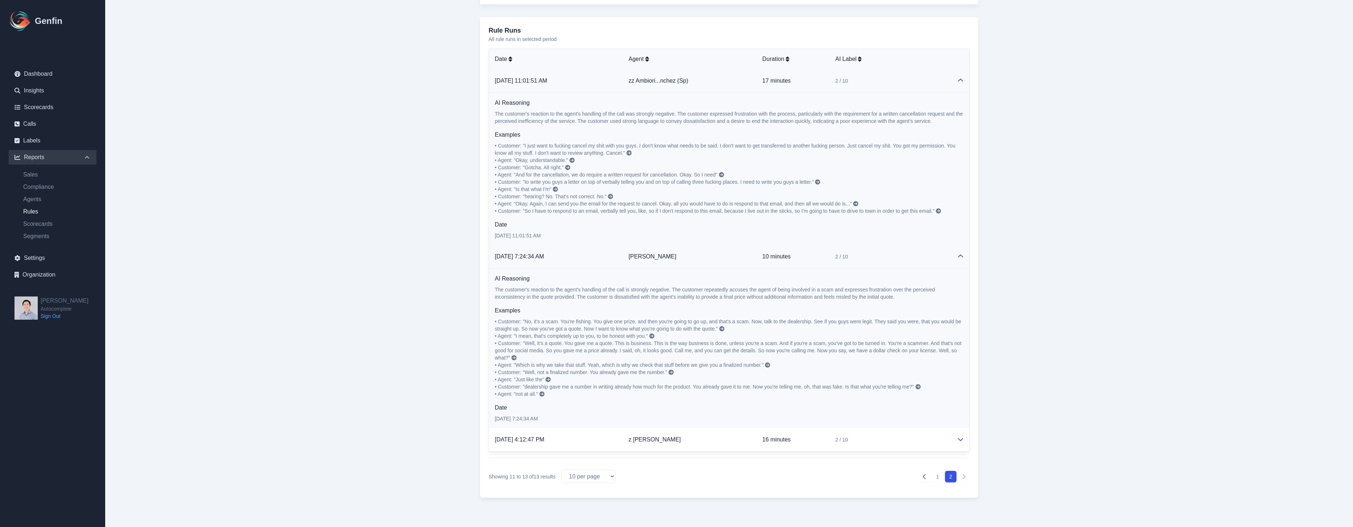
click at [724, 326] on icon at bounding box center [721, 328] width 5 height 5
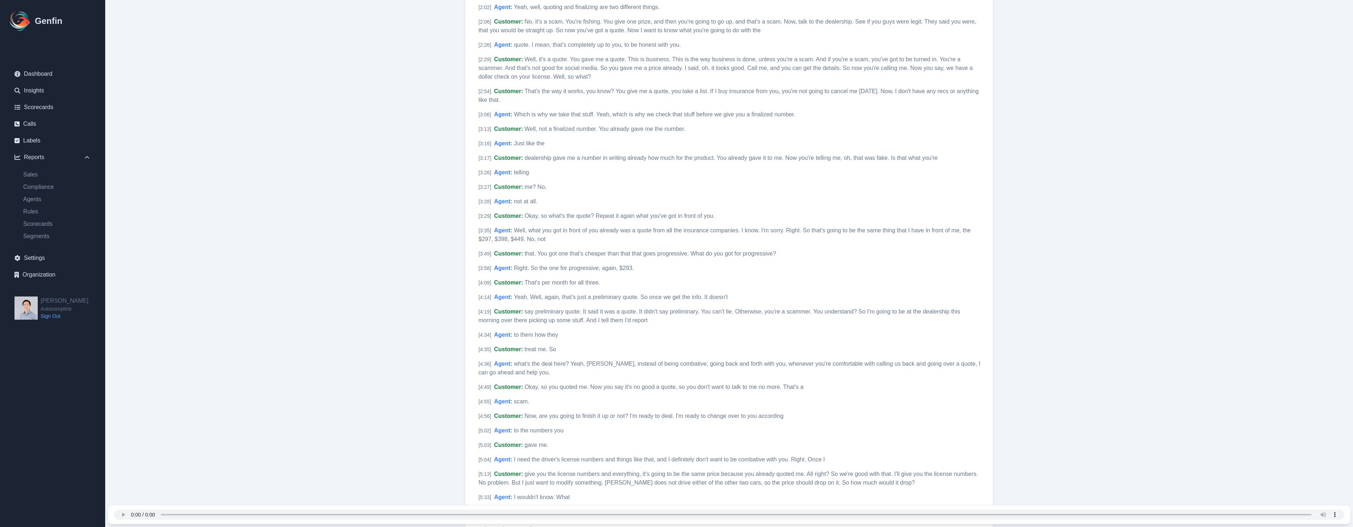
scroll to position [302, 0]
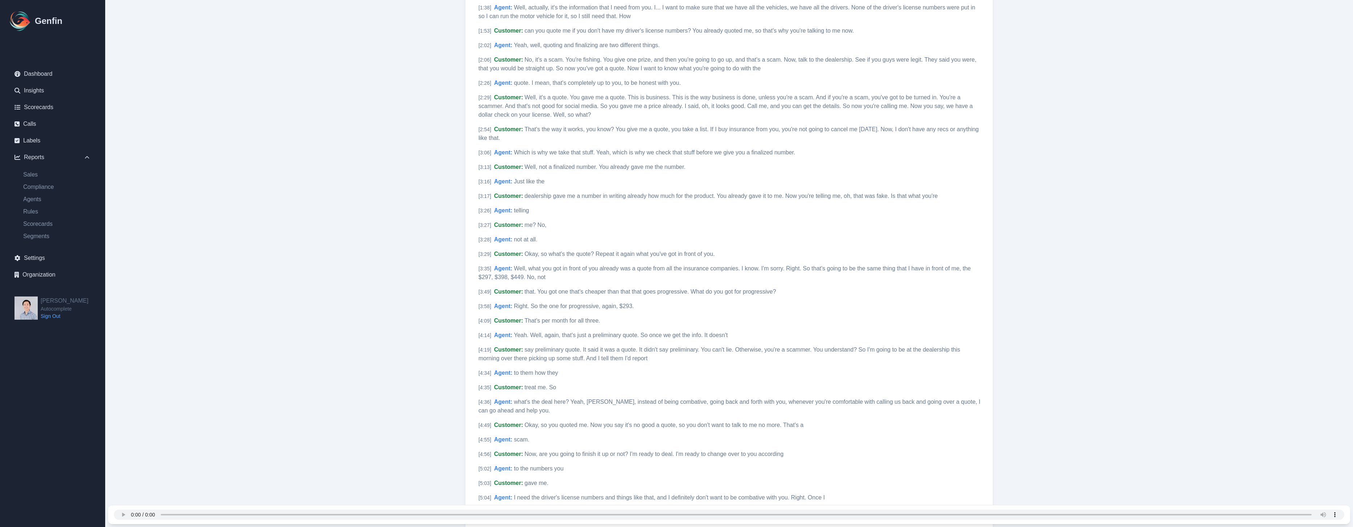
select select "30"
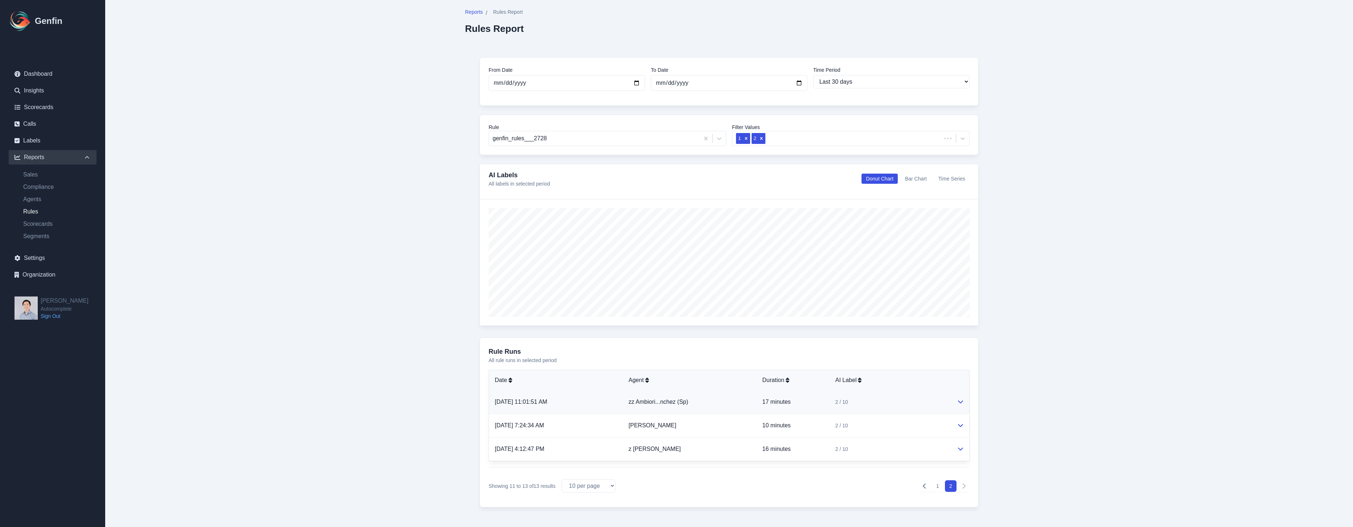
scroll to position [16, 0]
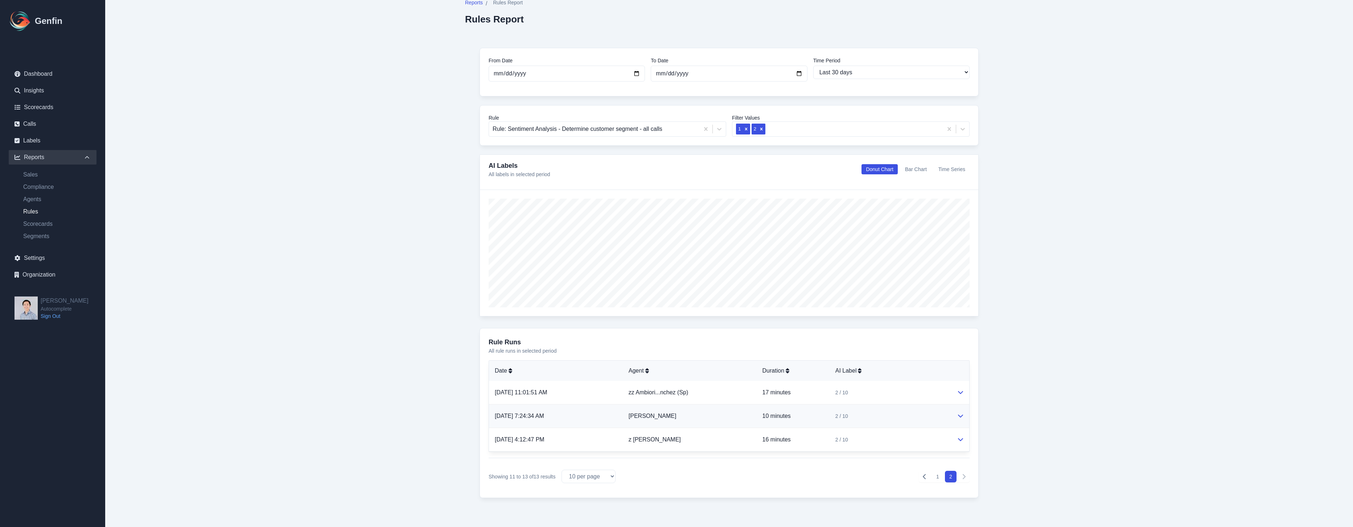
click at [741, 418] on td "[PERSON_NAME]" at bounding box center [690, 417] width 134 height 24
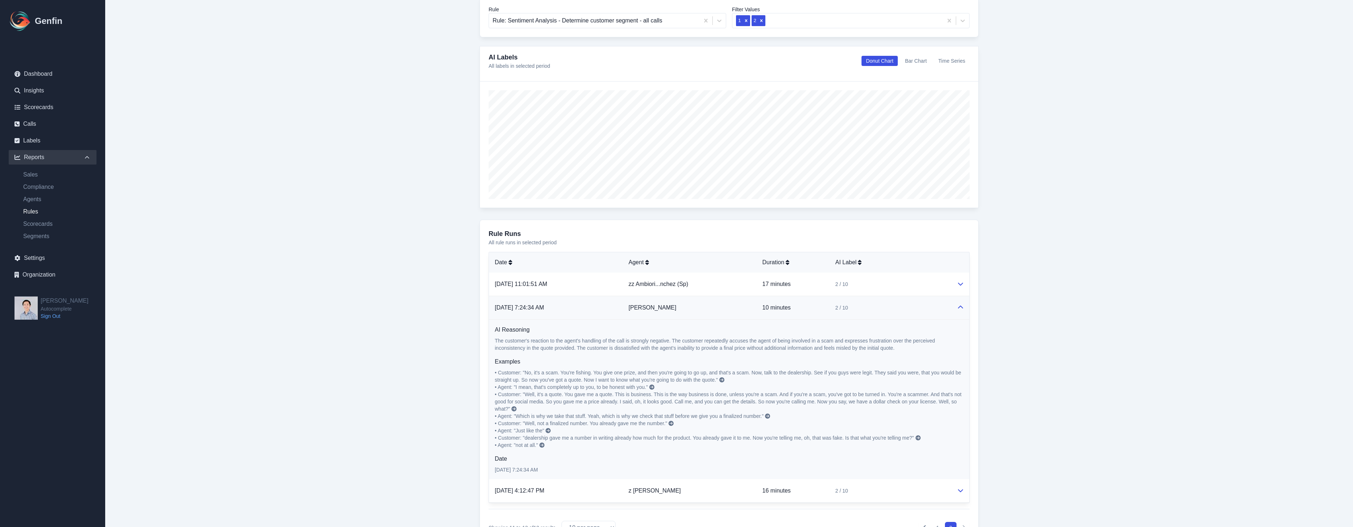
scroll to position [176, 0]
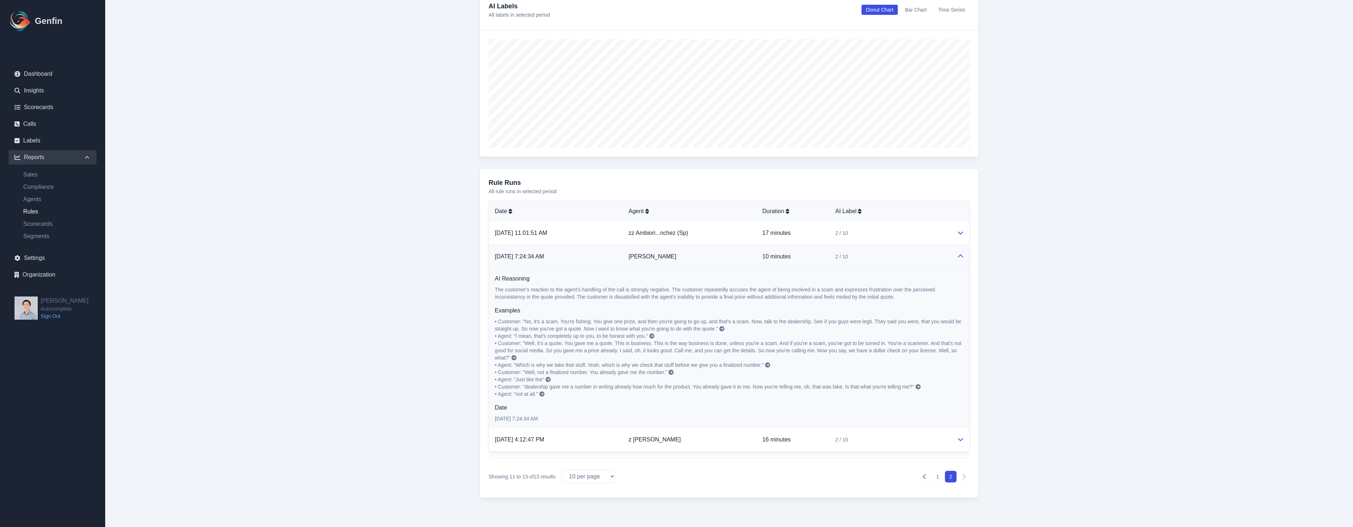
click at [723, 328] on icon at bounding box center [721, 328] width 5 height 5
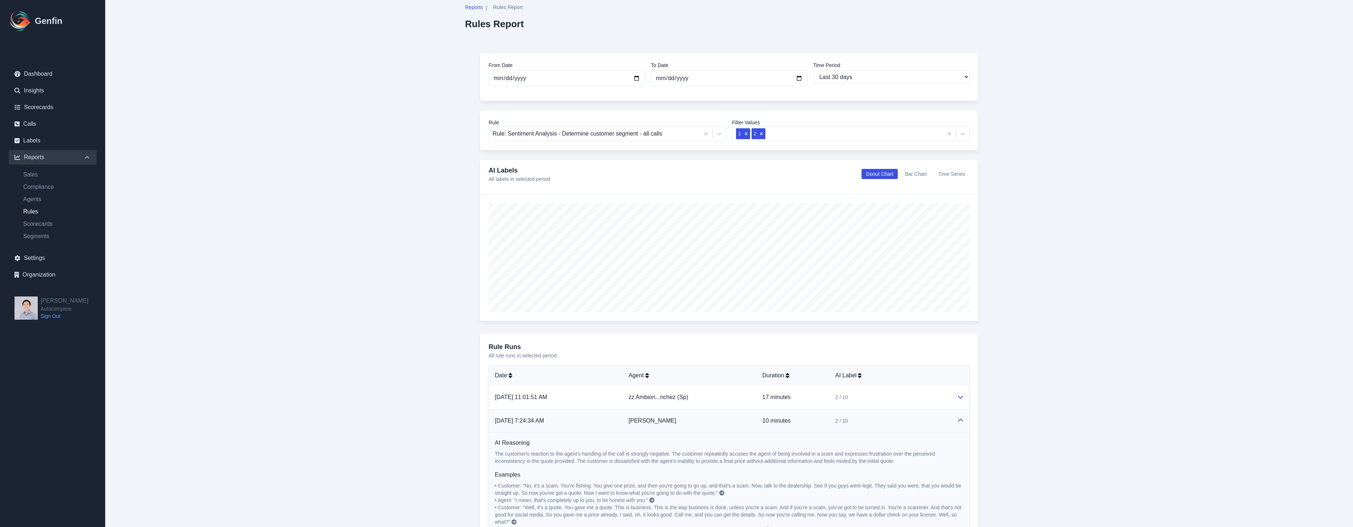
scroll to position [116, 0]
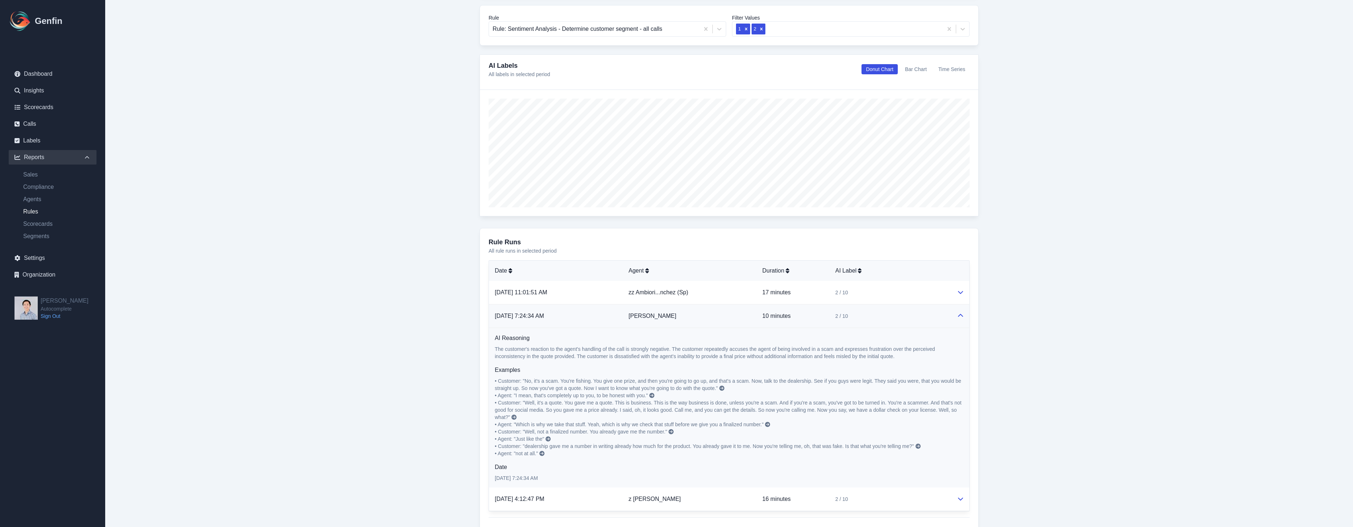
click at [721, 388] on icon at bounding box center [721, 388] width 5 height 5
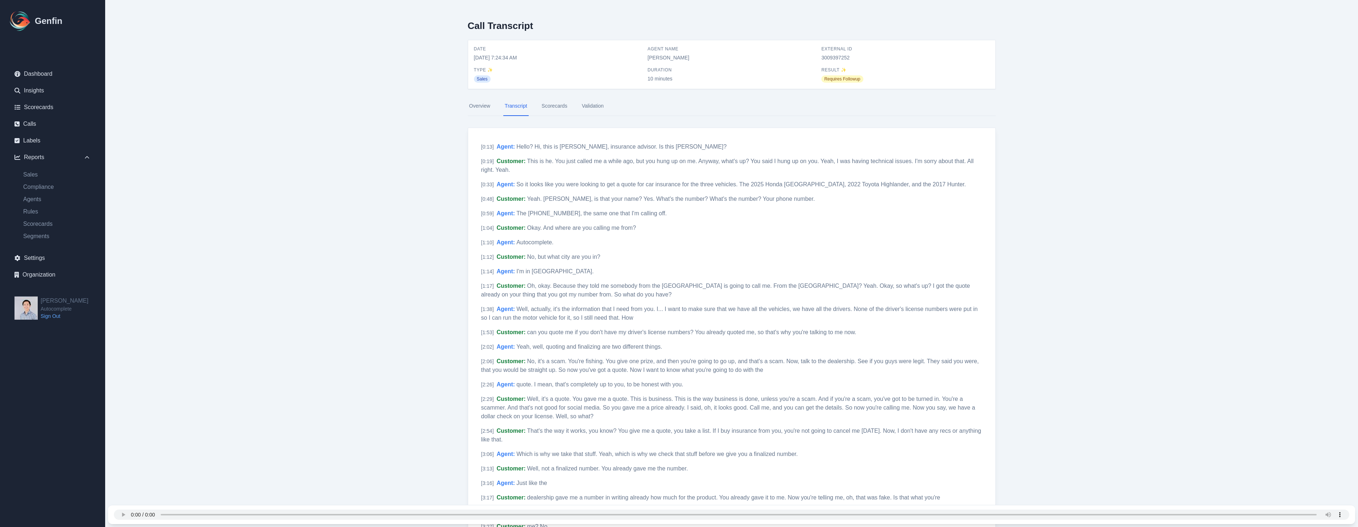
select select "30"
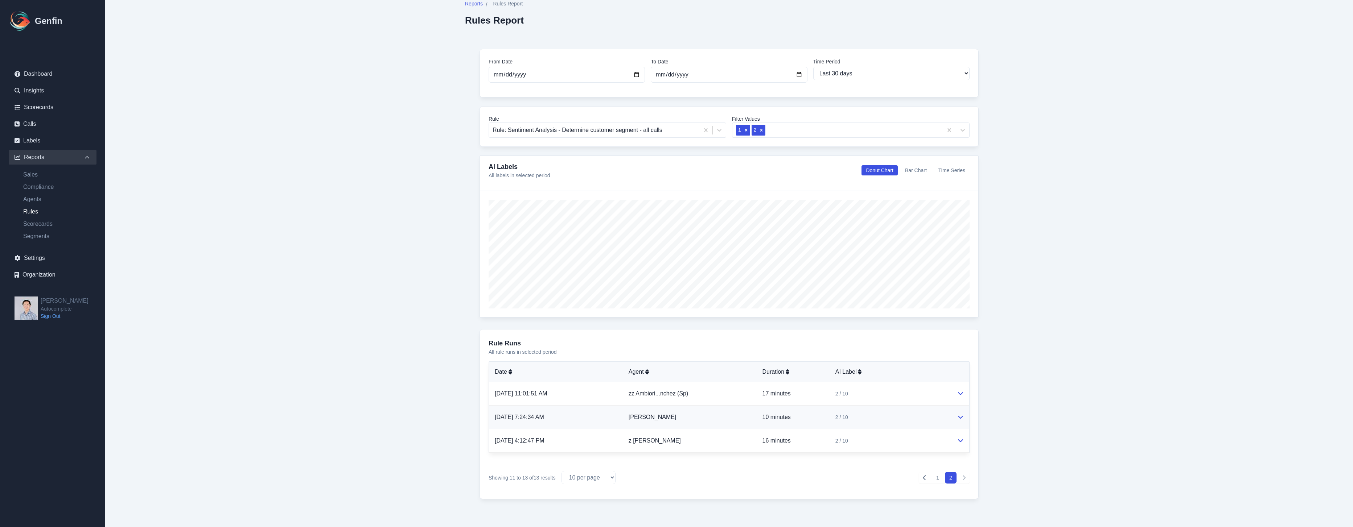
scroll to position [16, 0]
click at [676, 416] on link "Nathaniel Williams" at bounding box center [653, 416] width 48 height 6
click at [934, 419] on div "2 / 10" at bounding box center [890, 416] width 110 height 7
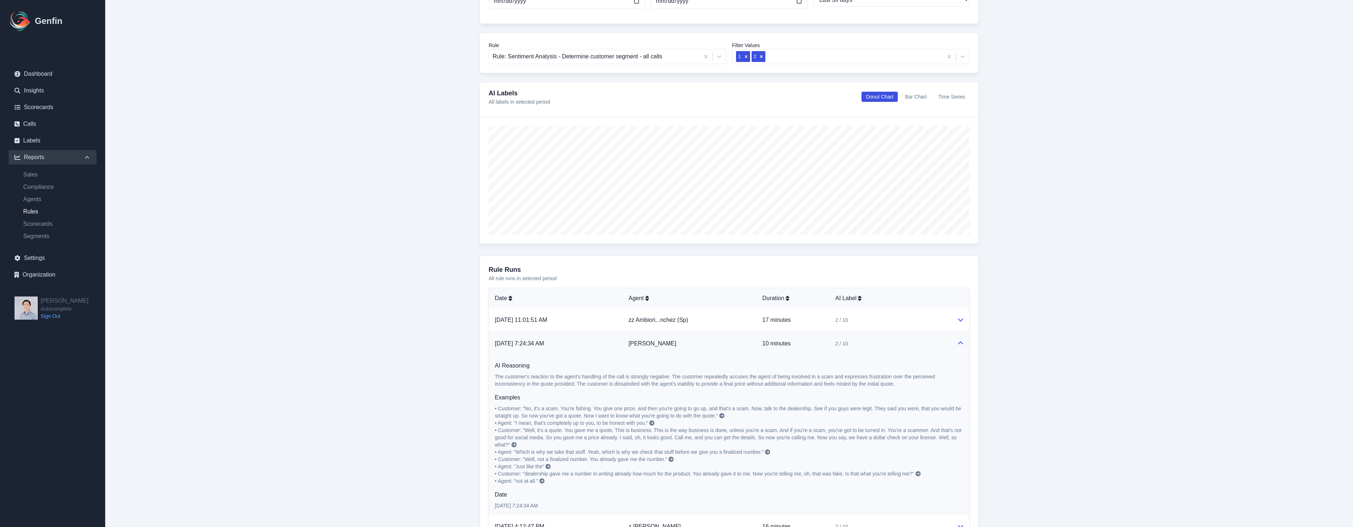
scroll to position [173, 0]
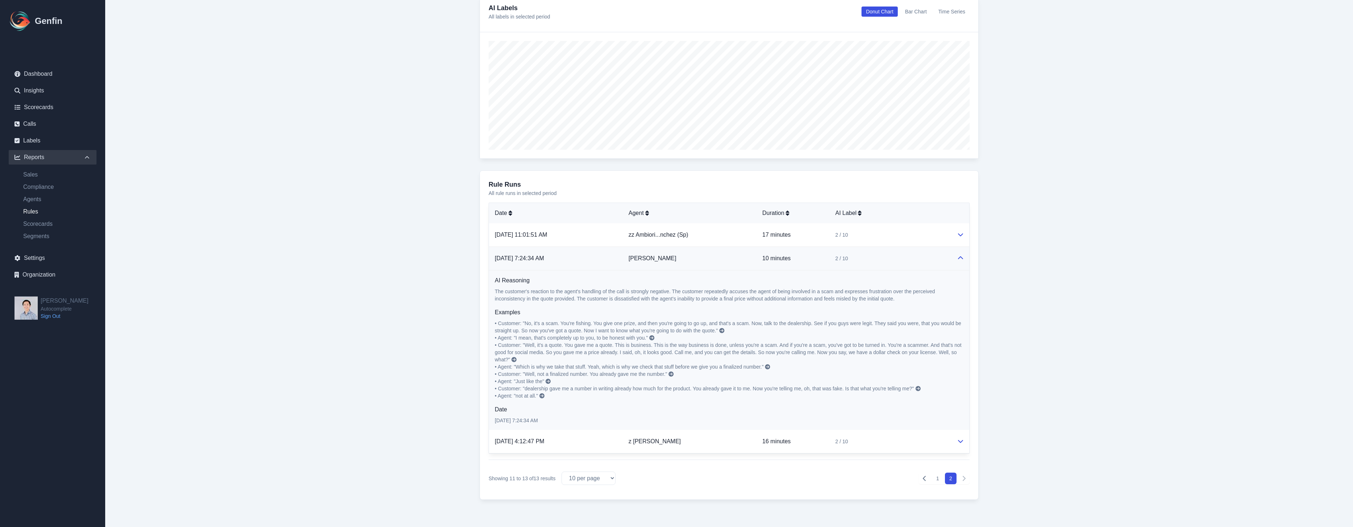
click at [720, 330] on icon at bounding box center [721, 330] width 5 height 5
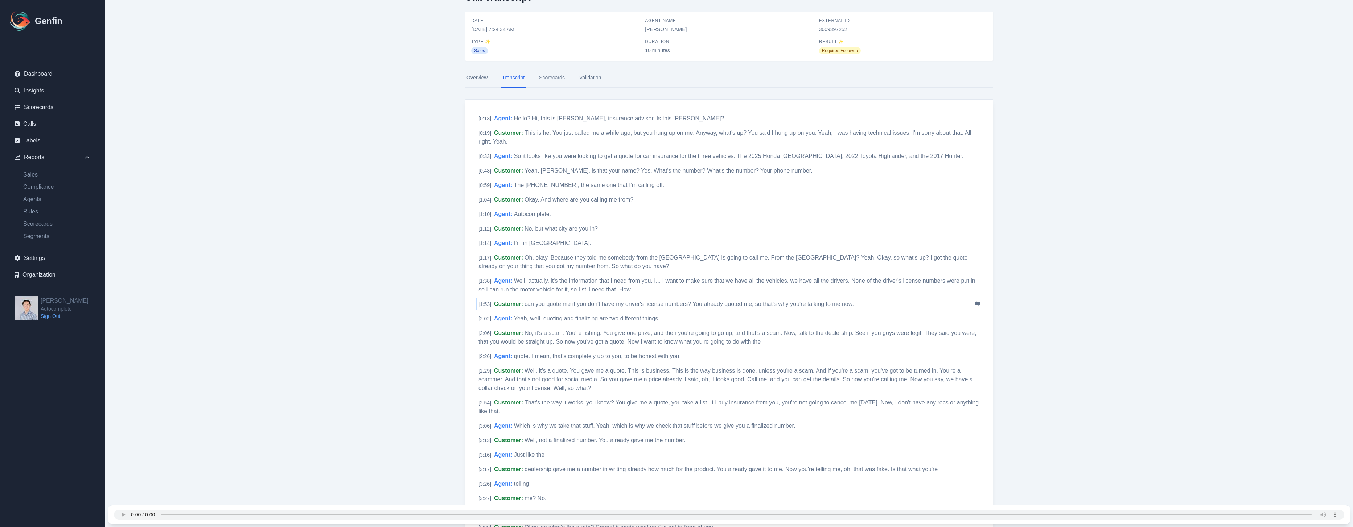
scroll to position [130, 0]
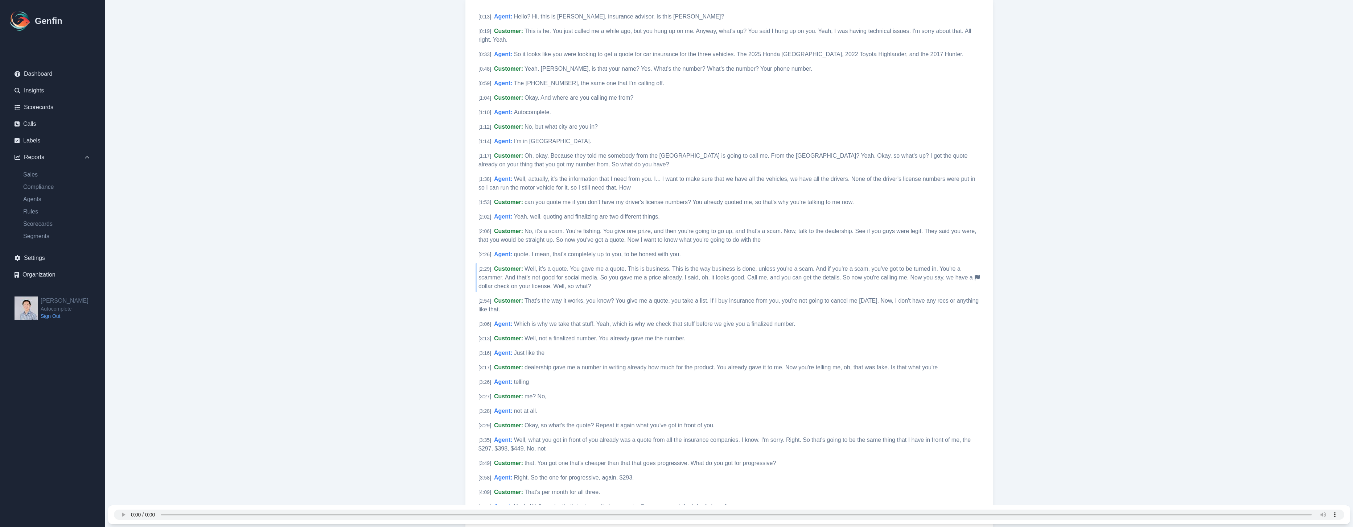
click at [696, 268] on span "Well, it's a quote. You gave me a quote. This is business. This is the way busi…" at bounding box center [725, 278] width 494 height 24
click at [794, 245] on div "[ 2:06 ] Customer : No, it's a scam. You're fishing. You give one prize, and th…" at bounding box center [729, 236] width 507 height 20
click at [773, 236] on div "[ 2:06 ] Customer : No, it's a scam. You're fishing. You give one prize, and th…" at bounding box center [729, 236] width 507 height 20
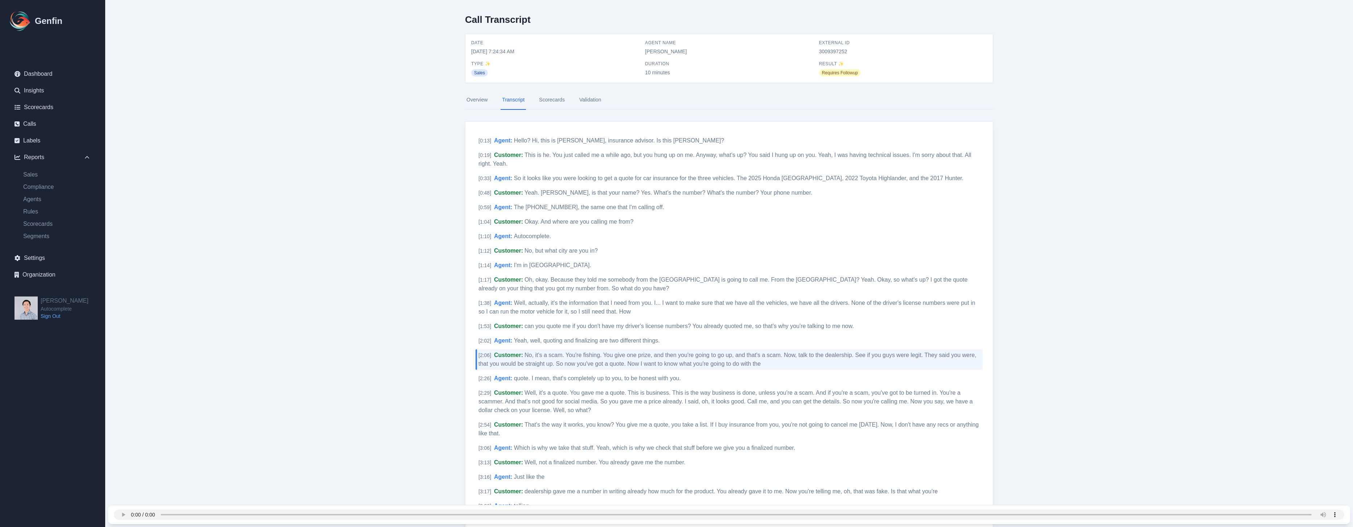
scroll to position [0, 0]
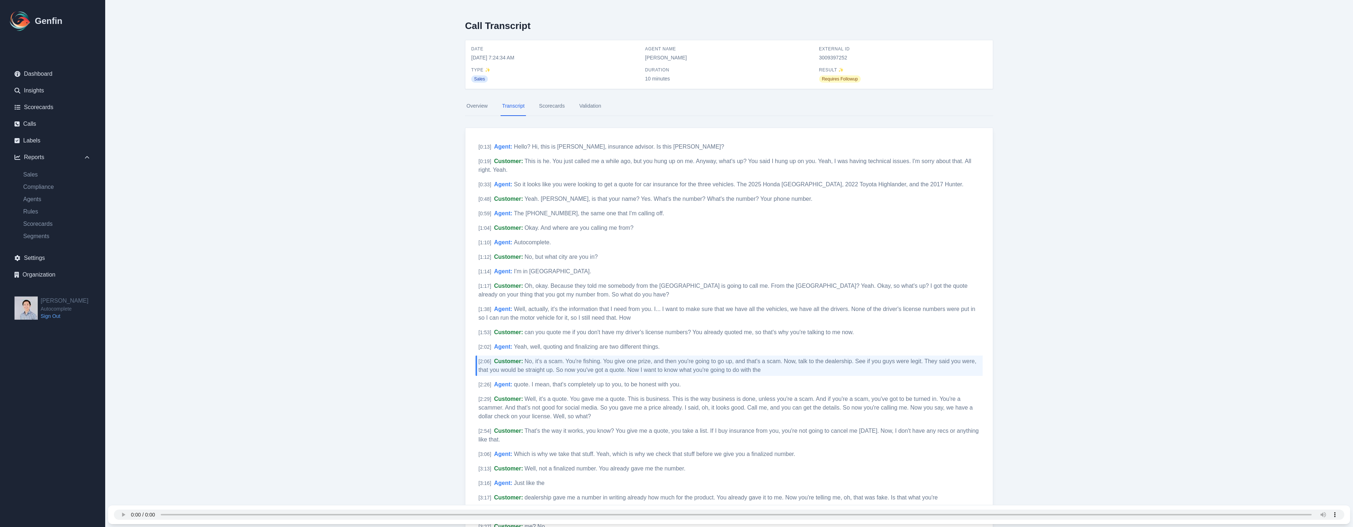
click at [828, 58] on span "3009397252" at bounding box center [903, 57] width 168 height 7
copy span "3009397252"
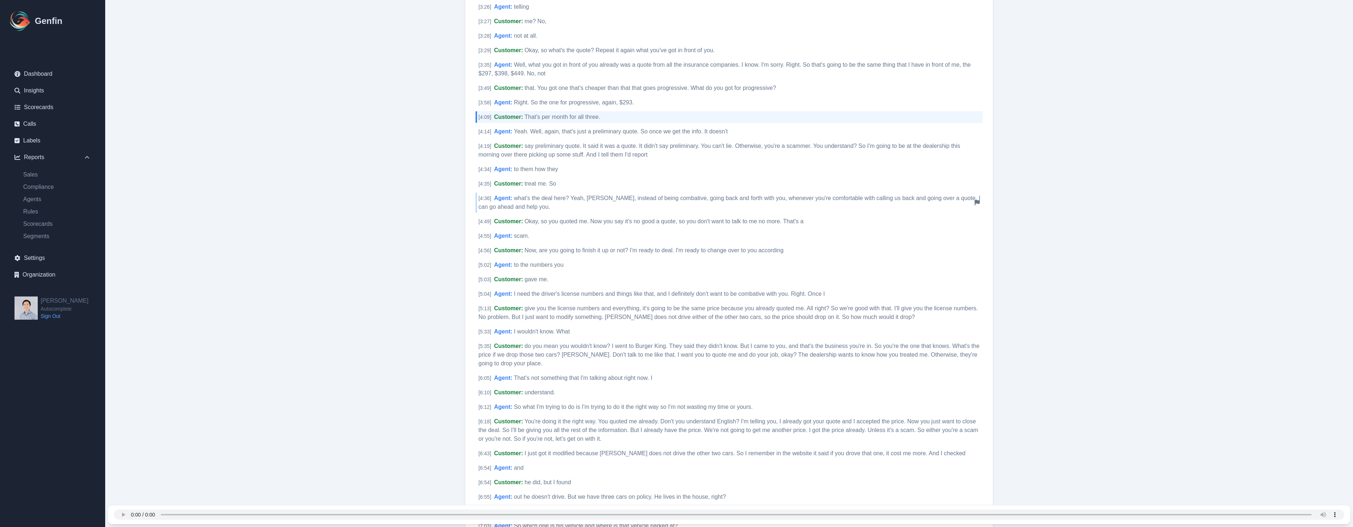
scroll to position [514, 0]
click at [659, 285] on span "I need the driver's license numbers and things like that, and I definitely don'…" at bounding box center [669, 286] width 311 height 6
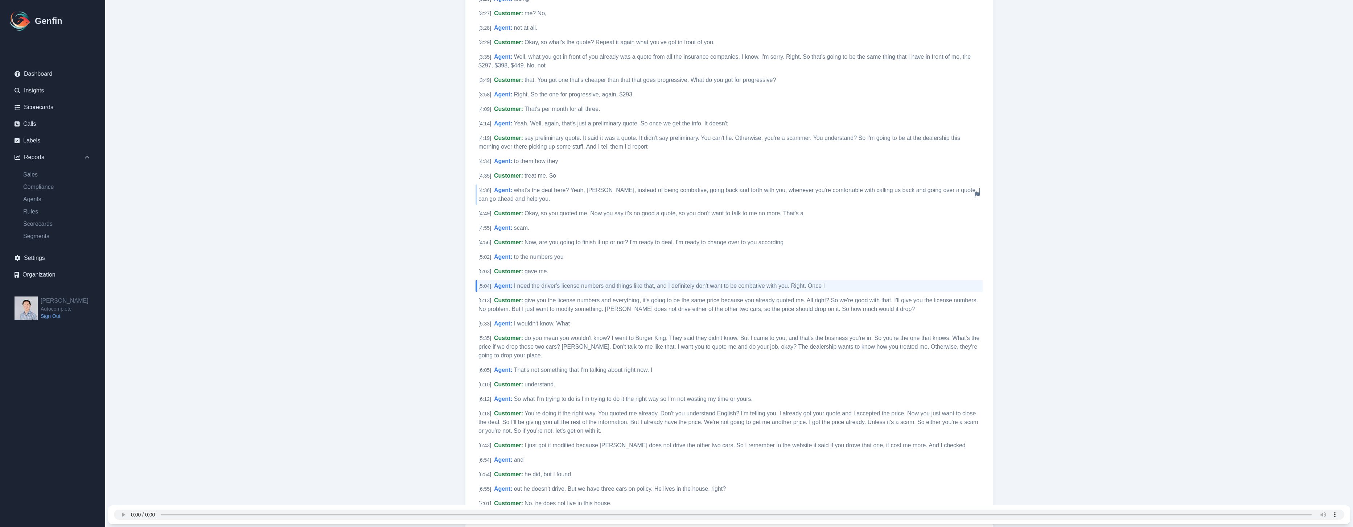
click at [620, 193] on span "what's the deal here? Yeah, Mr. Lopez, instead of being combative, going back a…" at bounding box center [729, 194] width 502 height 15
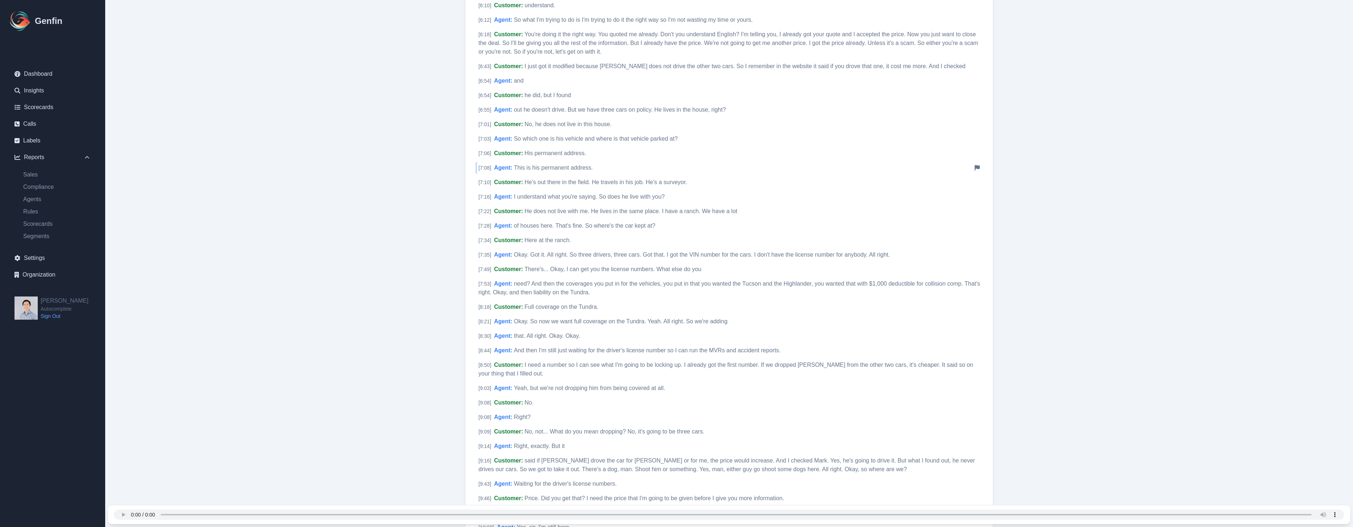
scroll to position [1132, 0]
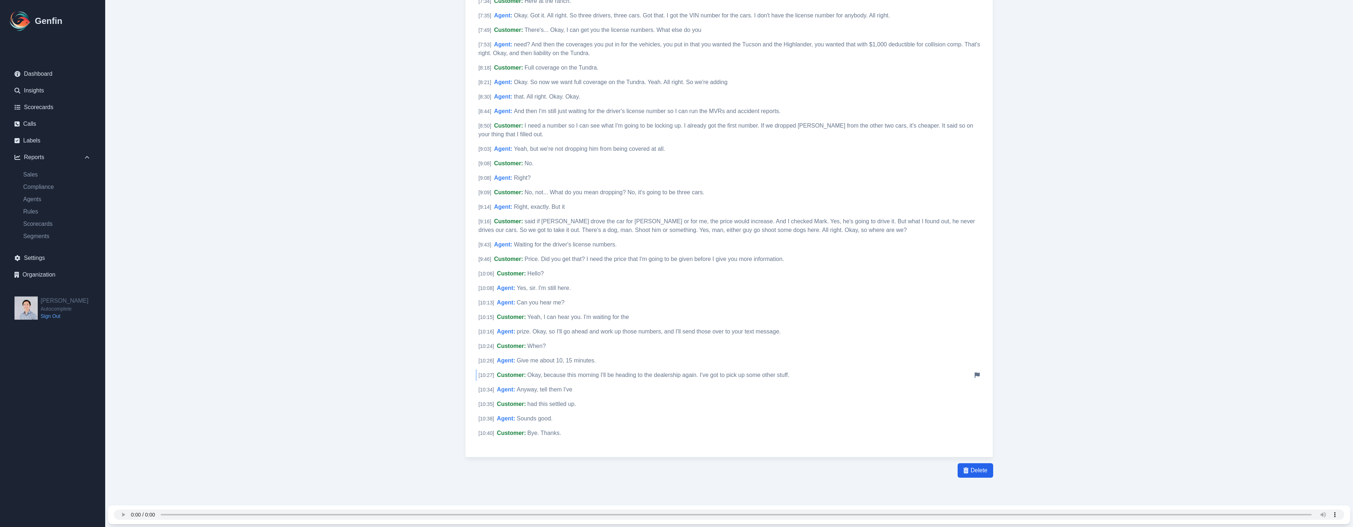
click at [596, 376] on span "Okay, because this morning I'll be heading to the dealership again. I've got to…" at bounding box center [658, 375] width 262 height 6
click at [558, 331] on span "prize. Okay, so I'll go ahead and work up those numbers, and I'll send those ov…" at bounding box center [649, 332] width 264 height 6
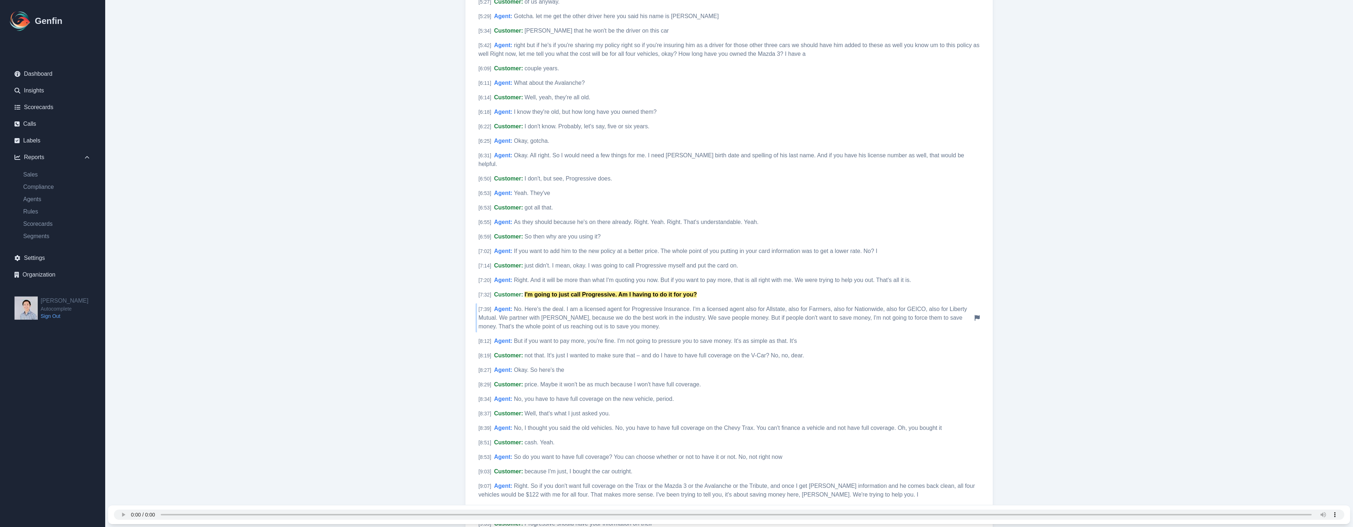
scroll to position [702, 0]
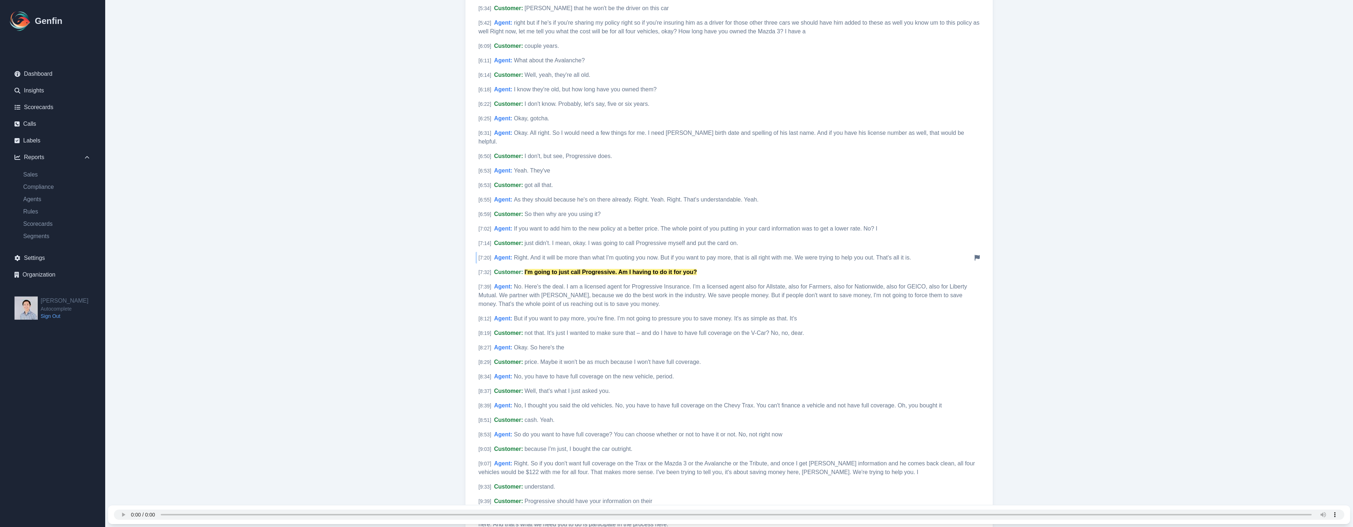
click at [677, 255] on span "Right. And it will be more than what I'm quoting you now. But if you want to pa…" at bounding box center [712, 258] width 397 height 6
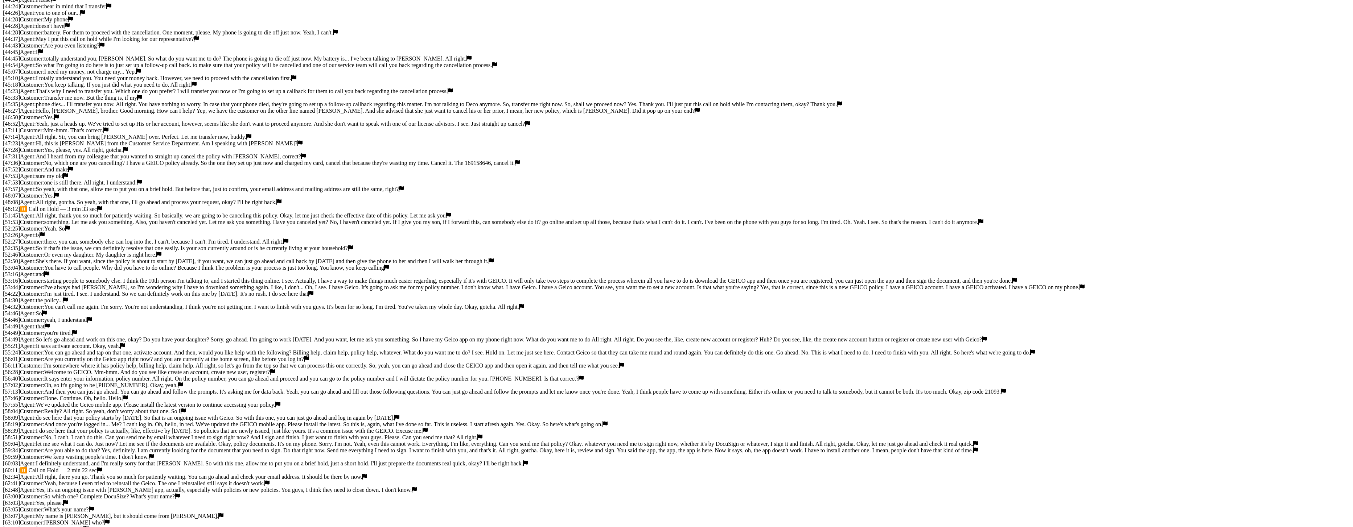
scroll to position [1565, 0]
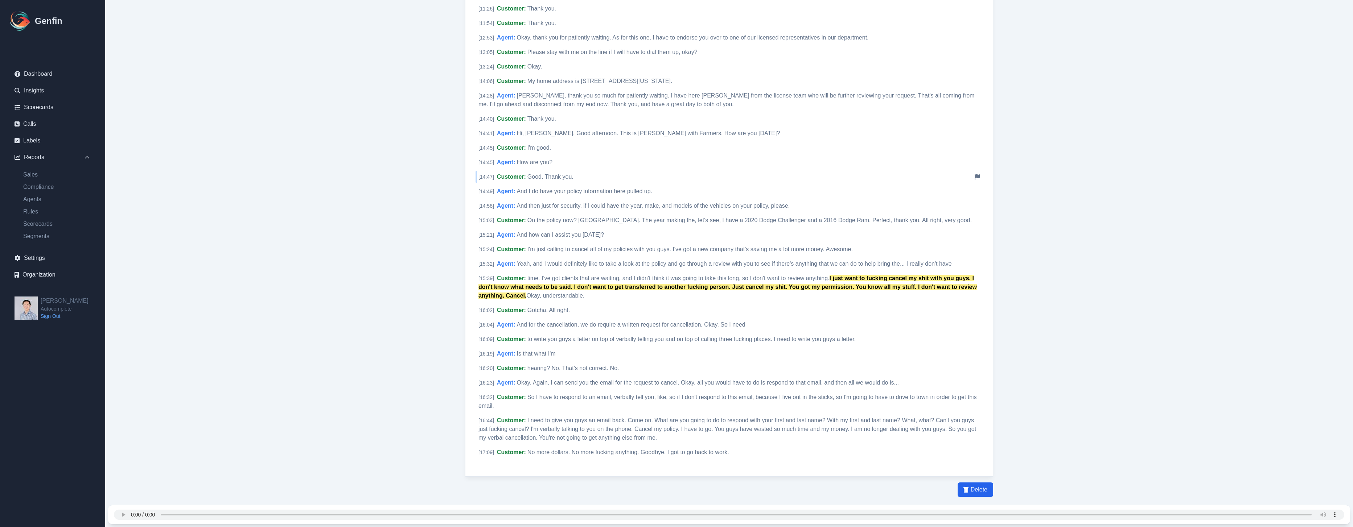
scroll to position [1197, 0]
click at [814, 273] on mark "I just want to fucking cancel my shit with you guys. I don't know what needs to…" at bounding box center [727, 285] width 498 height 24
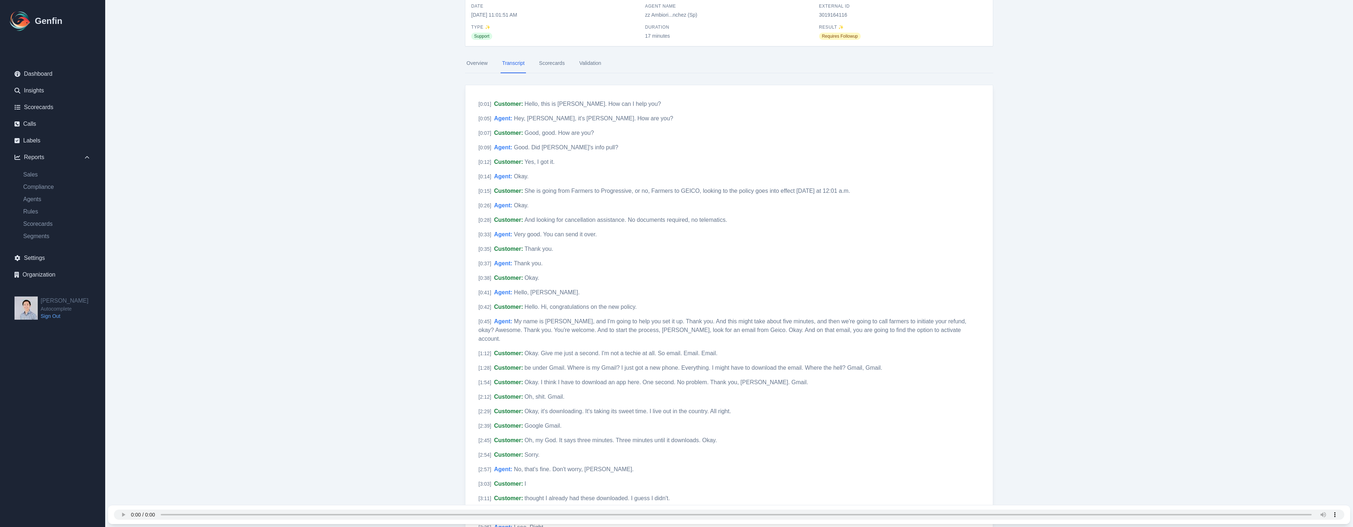
scroll to position [0, 0]
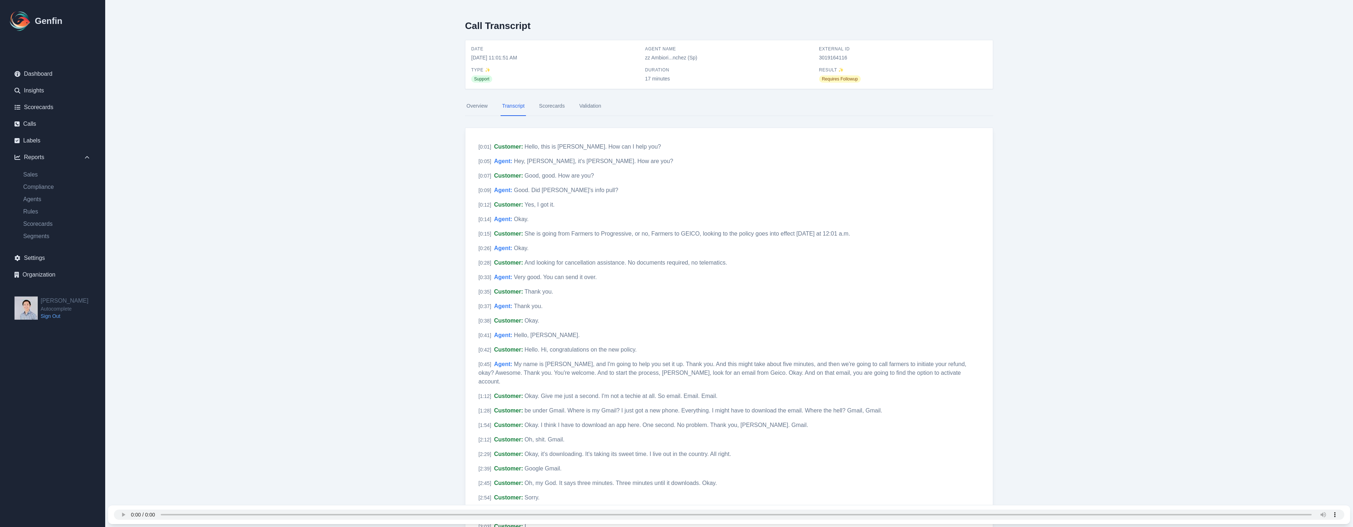
click at [835, 58] on span "3019164116" at bounding box center [903, 57] width 168 height 7
copy span "3019164116"
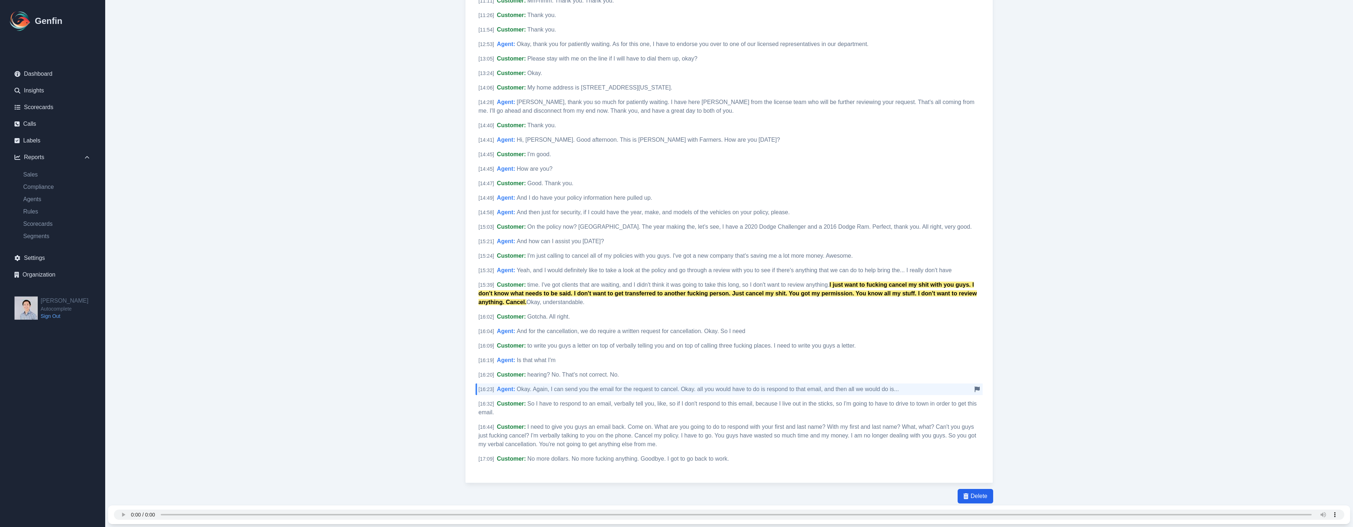
scroll to position [1197, 0]
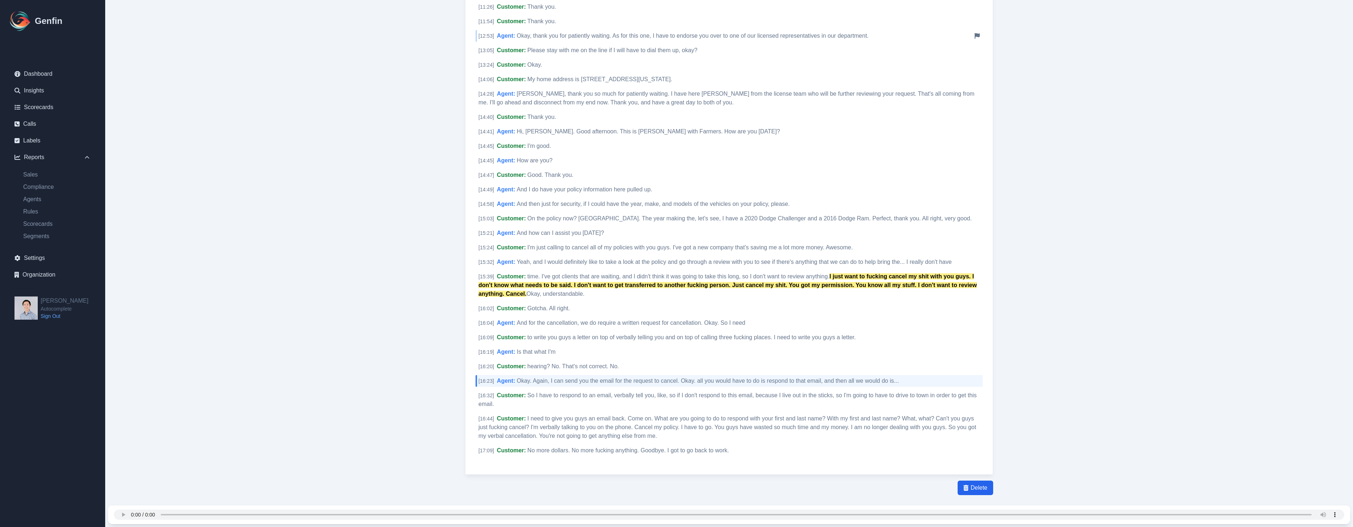
click at [584, 33] on span "Okay, thank you for patiently waiting. As for this one, I have to endorse you o…" at bounding box center [693, 36] width 352 height 6
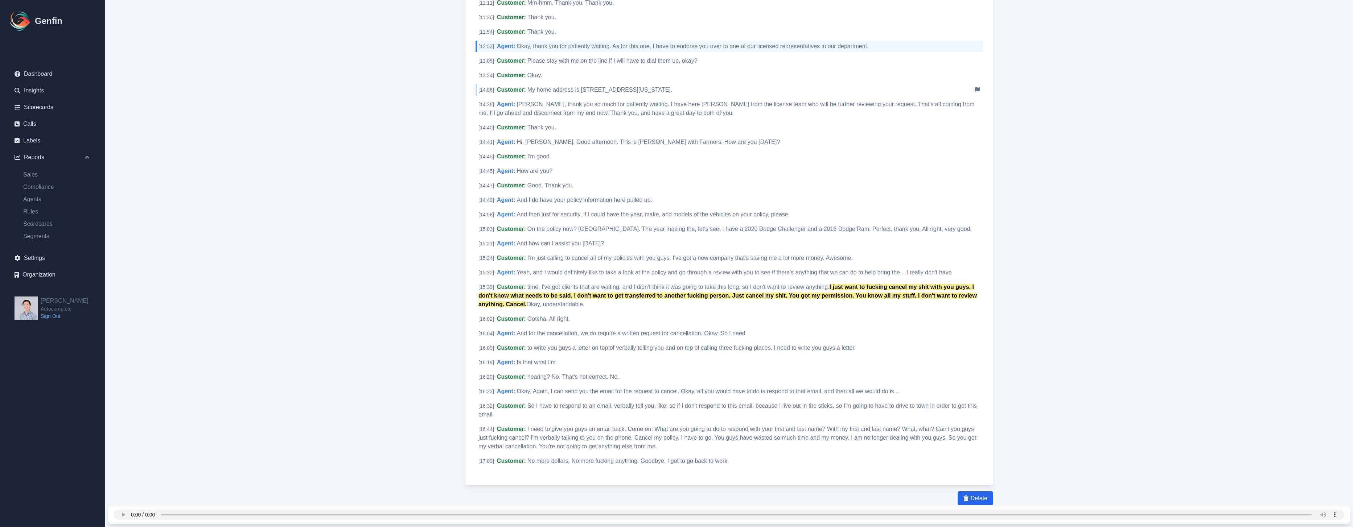
scroll to position [1090, 0]
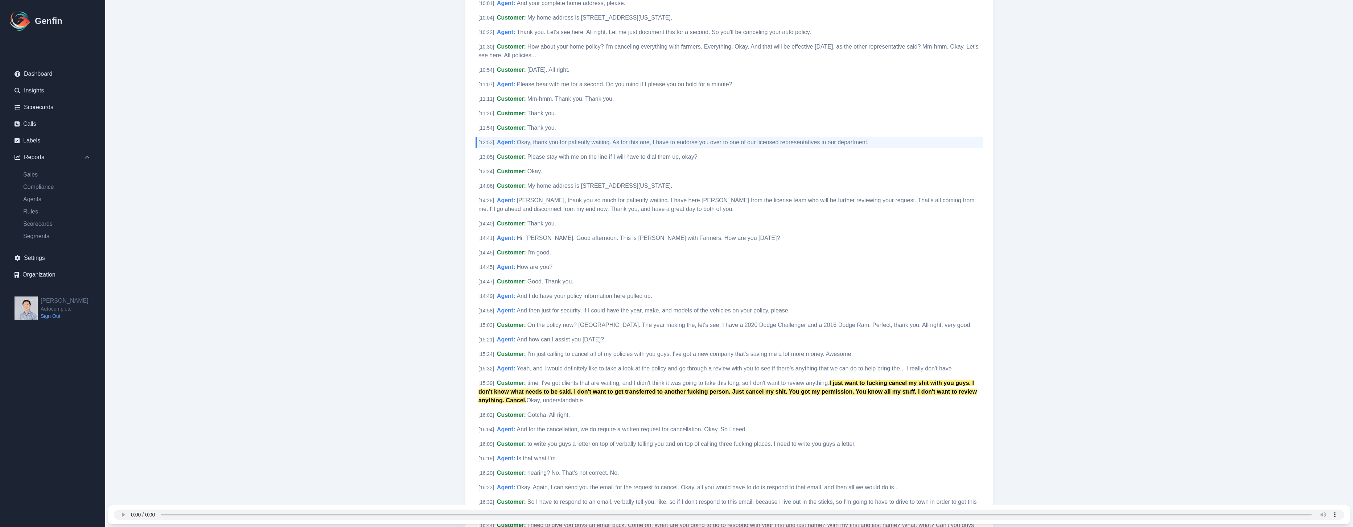
click at [572, 197] on span "Jessica, thank you so much for patiently waiting. I have here Michaela from the…" at bounding box center [726, 204] width 496 height 15
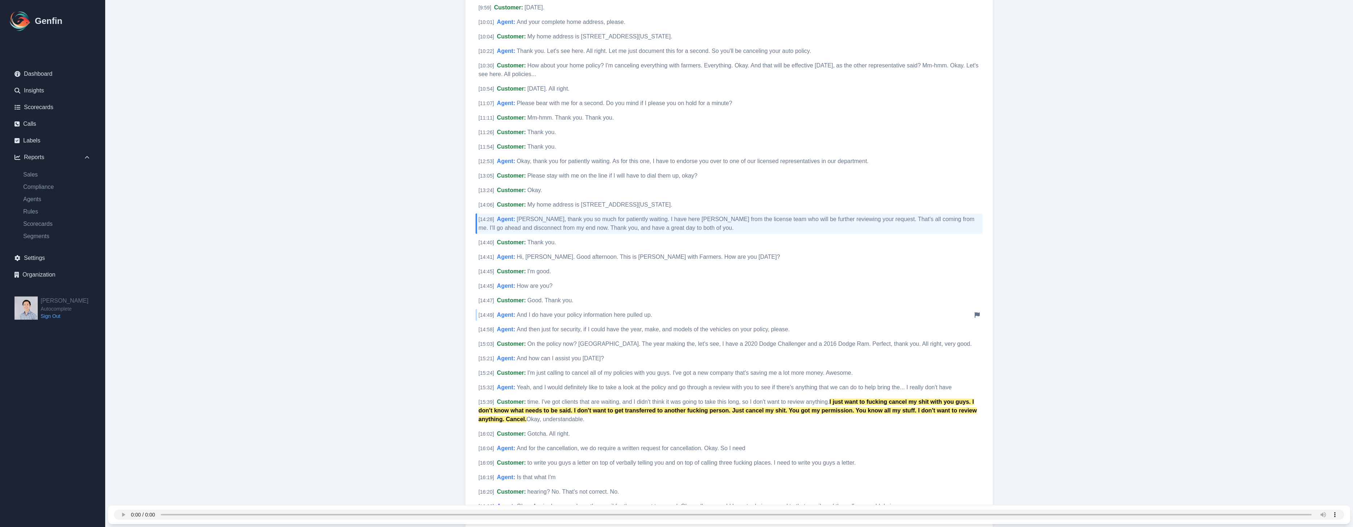
scroll to position [1069, 0]
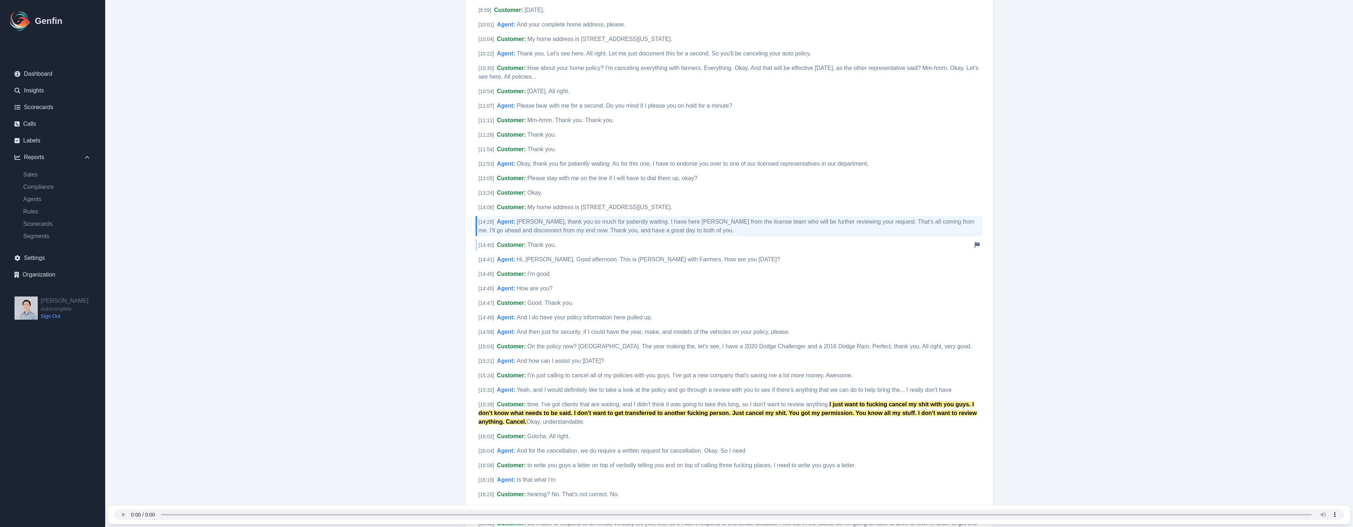
click at [545, 242] on span "Thank you." at bounding box center [541, 245] width 29 height 6
click at [547, 256] on span "Hi, Jessica. Good afternoon. This is Michaela with Farmers. How are you today?" at bounding box center [648, 259] width 263 height 6
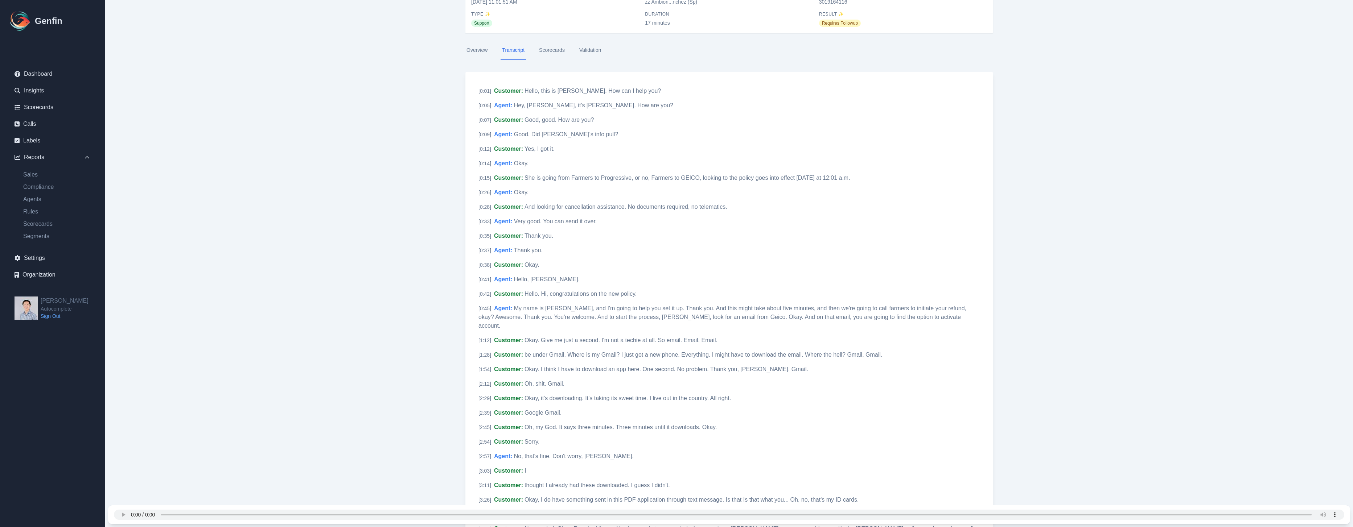
scroll to position [50, 0]
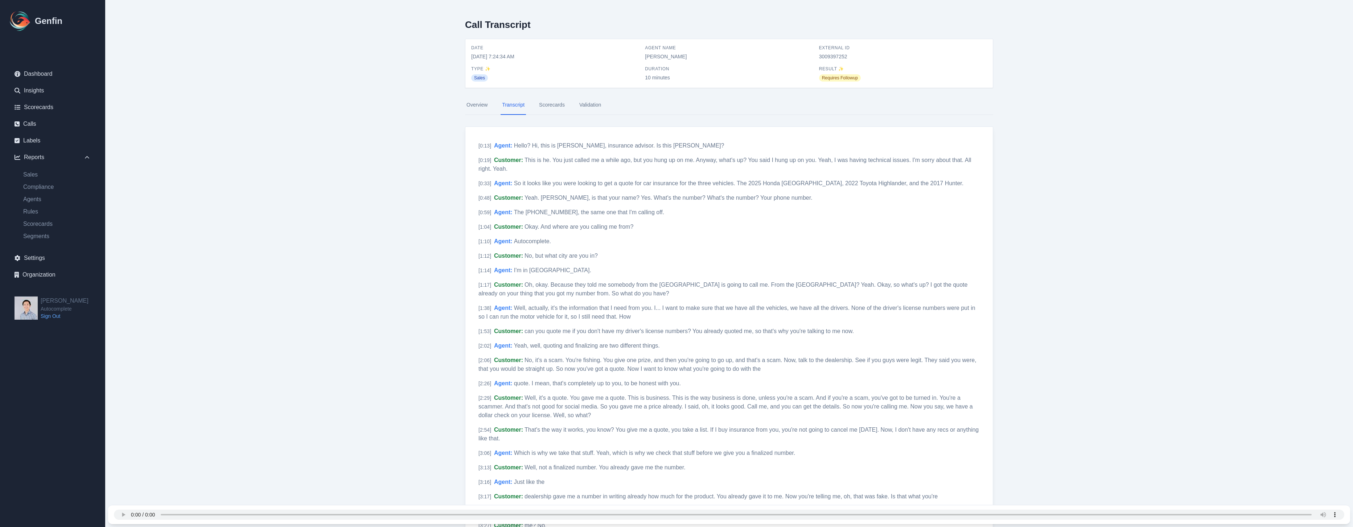
scroll to position [1, 0]
click at [801, 161] on span "This is he. You just called me a while ago, but you hung up on me. Anyway, what…" at bounding box center [724, 164] width 493 height 15
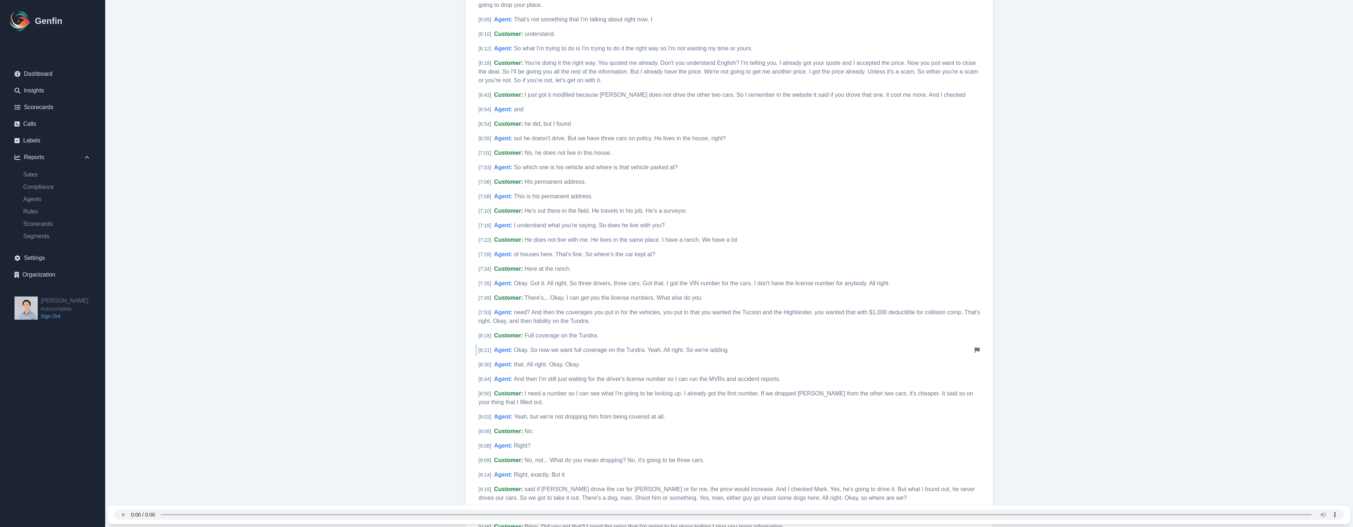
scroll to position [98, 0]
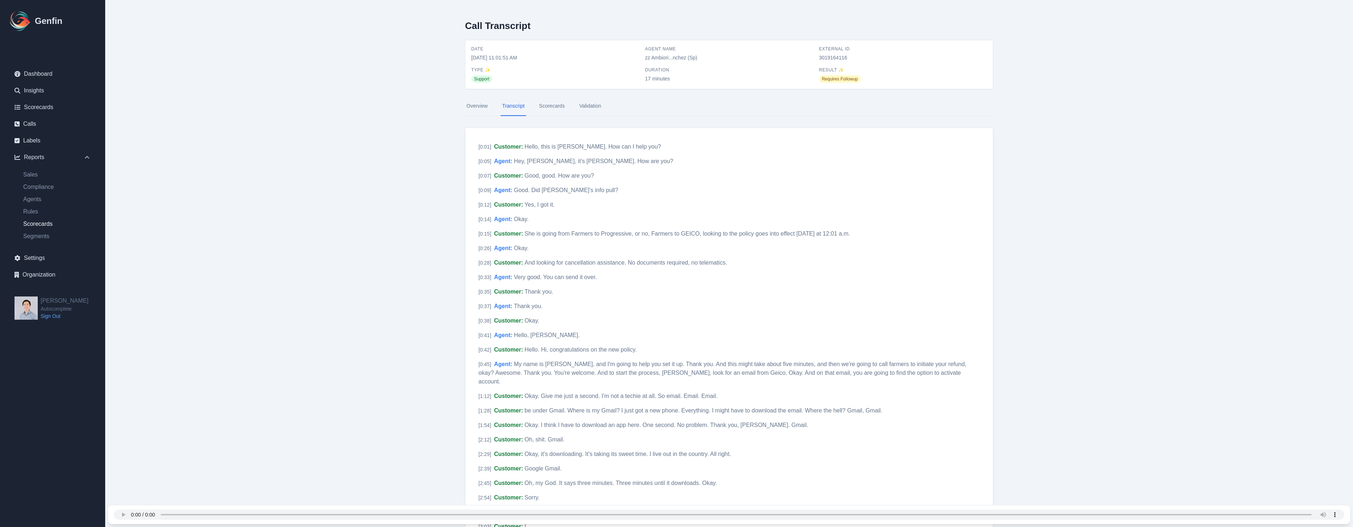
click at [45, 221] on link "Scorecards" at bounding box center [56, 224] width 79 height 9
select select "14"
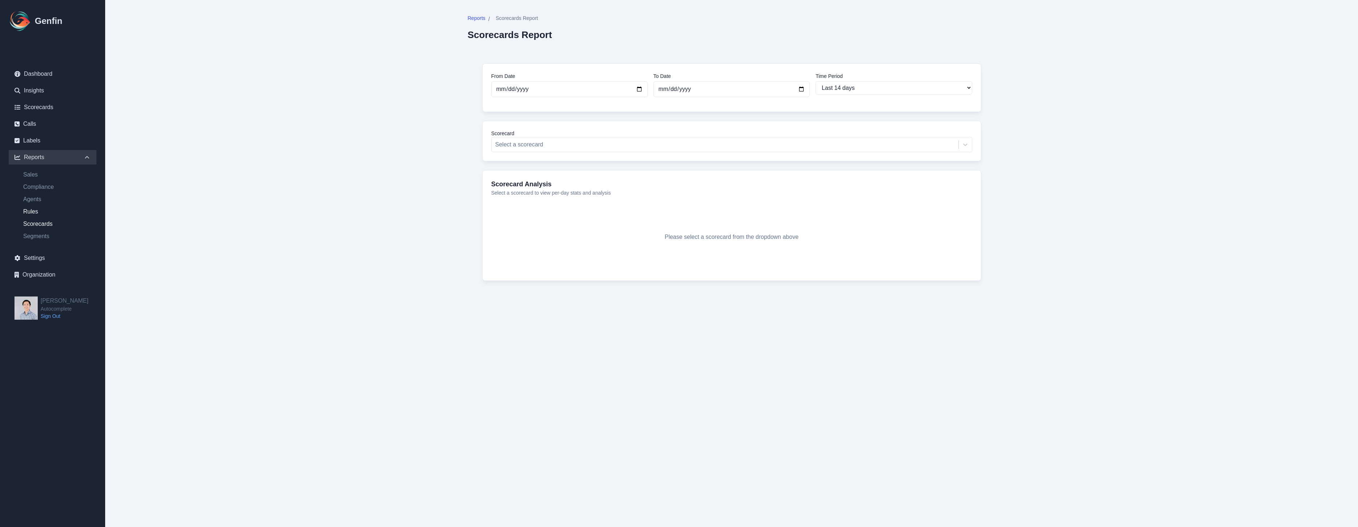
click at [37, 211] on link "Rules" at bounding box center [56, 211] width 79 height 9
select select "14"
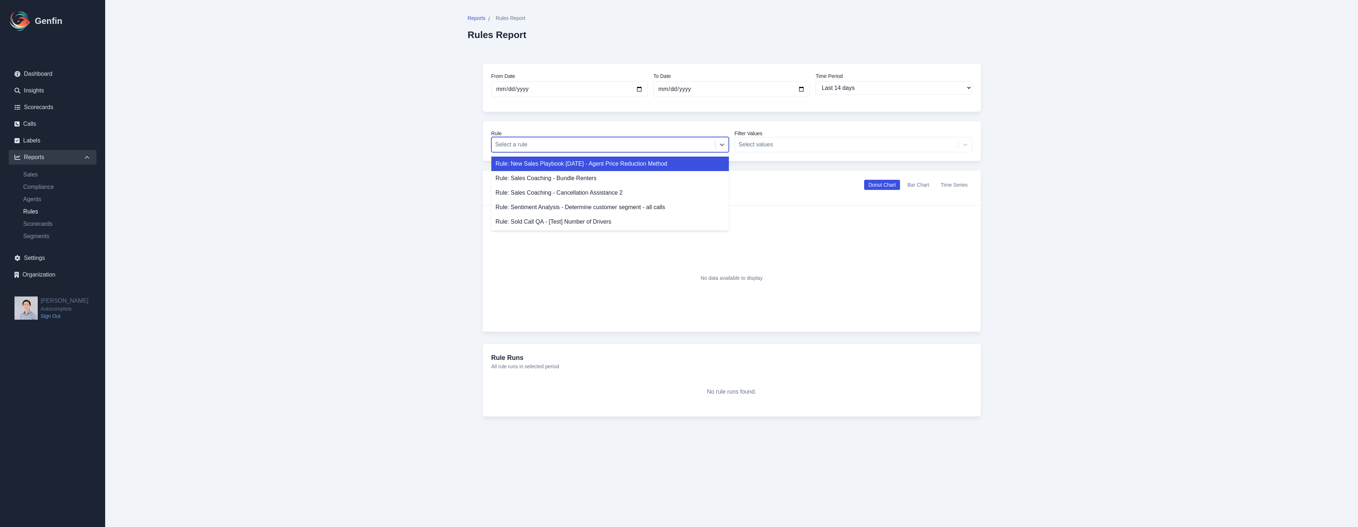
click at [621, 151] on div "Select a rule" at bounding box center [603, 144] width 223 height 13
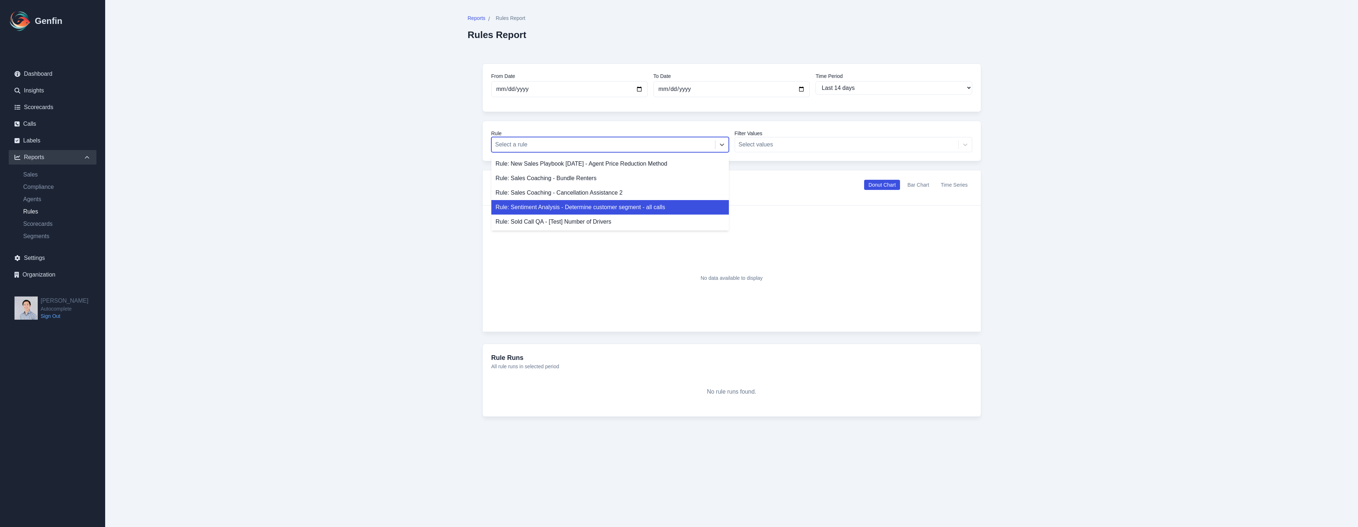
click at [643, 213] on div "Rule: Sentiment Analysis - Determine customer segment - all calls" at bounding box center [610, 207] width 238 height 15
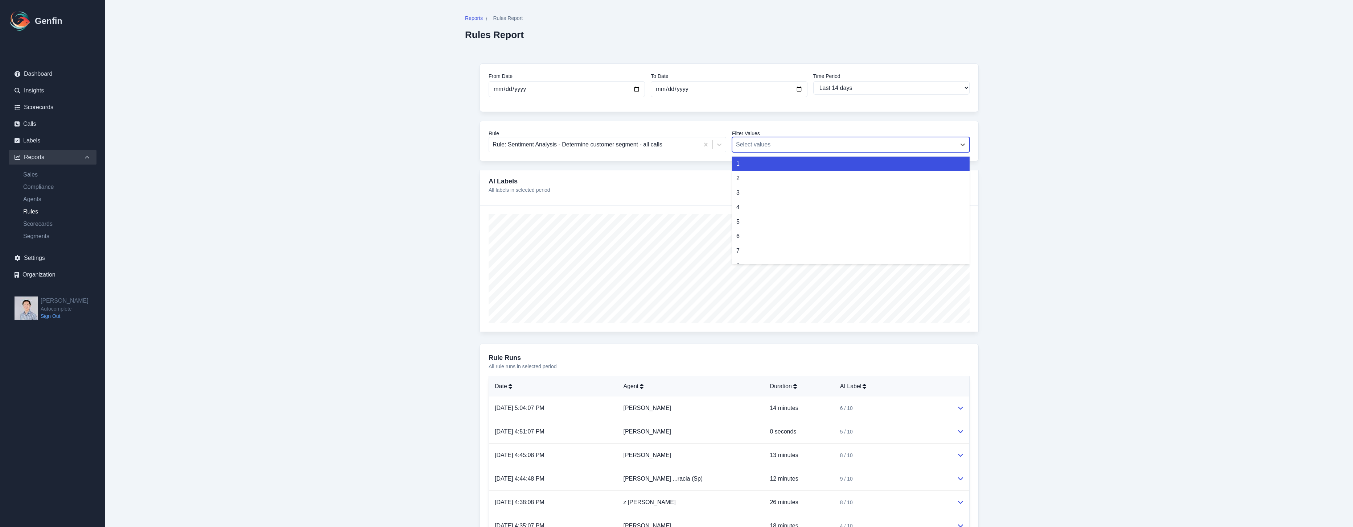
click at [856, 152] on div "Select values" at bounding box center [851, 144] width 238 height 15
click at [829, 162] on div "1" at bounding box center [851, 164] width 238 height 15
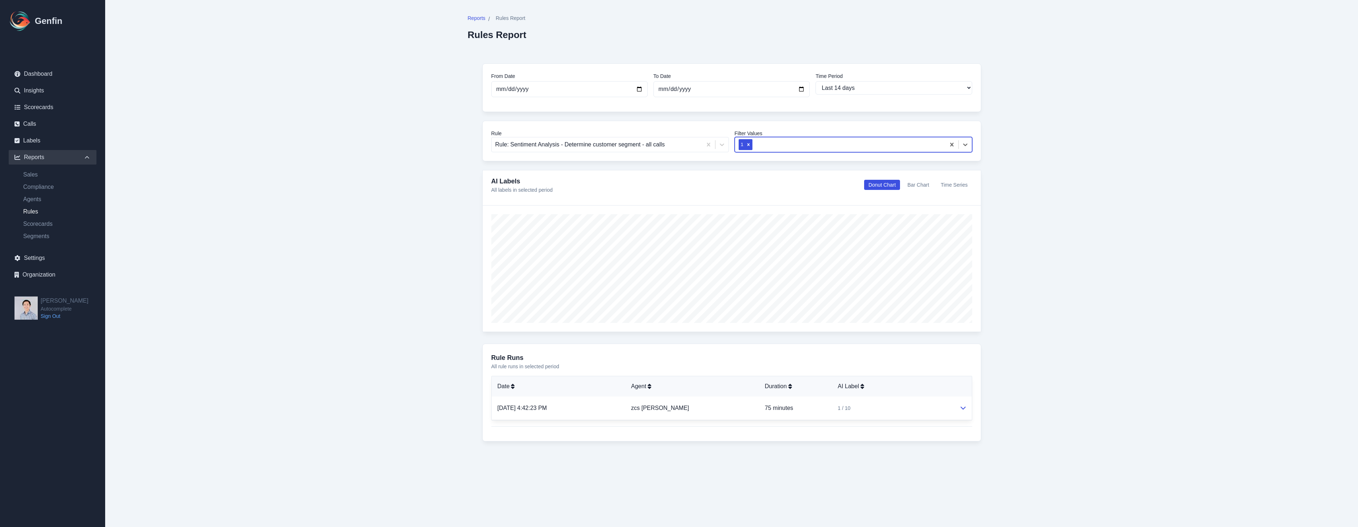
click at [823, 151] on div "1" at bounding box center [840, 145] width 210 height 14
click at [780, 177] on div "3" at bounding box center [854, 178] width 238 height 15
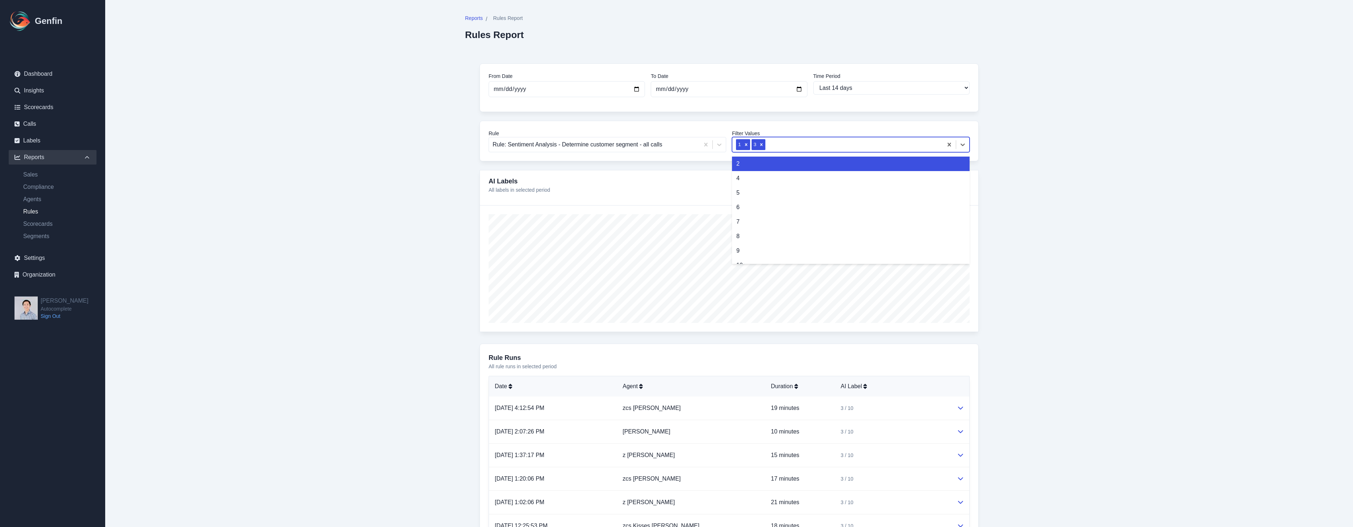
click at [783, 148] on div at bounding box center [853, 145] width 172 height 10
click at [769, 164] on div "2" at bounding box center [851, 164] width 238 height 15
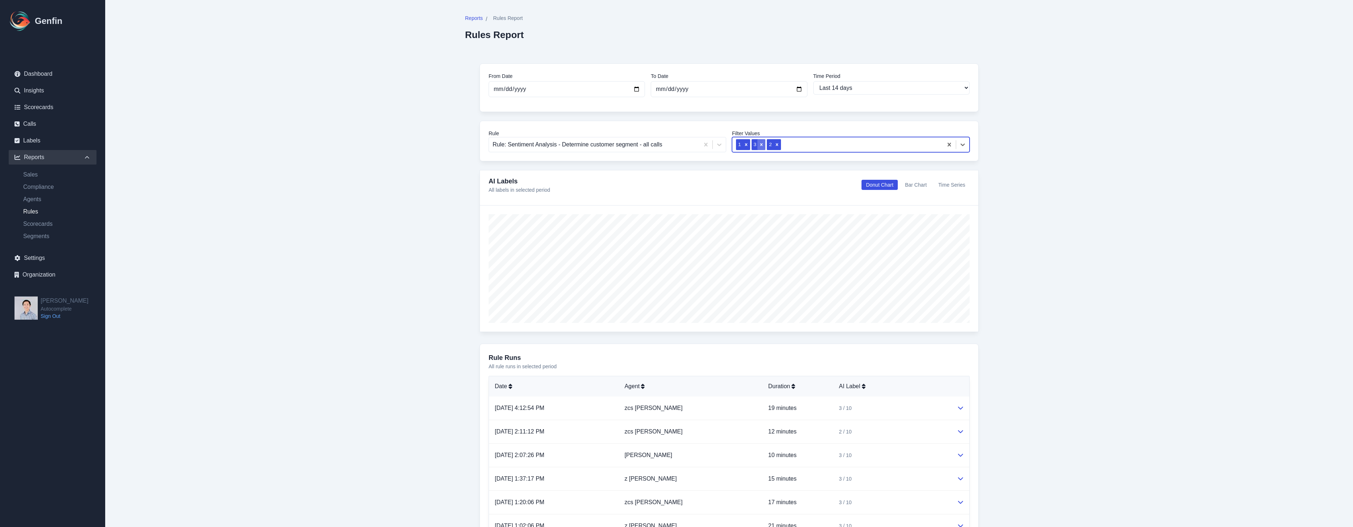
click at [762, 143] on icon "Remove 3" at bounding box center [761, 144] width 3 height 3
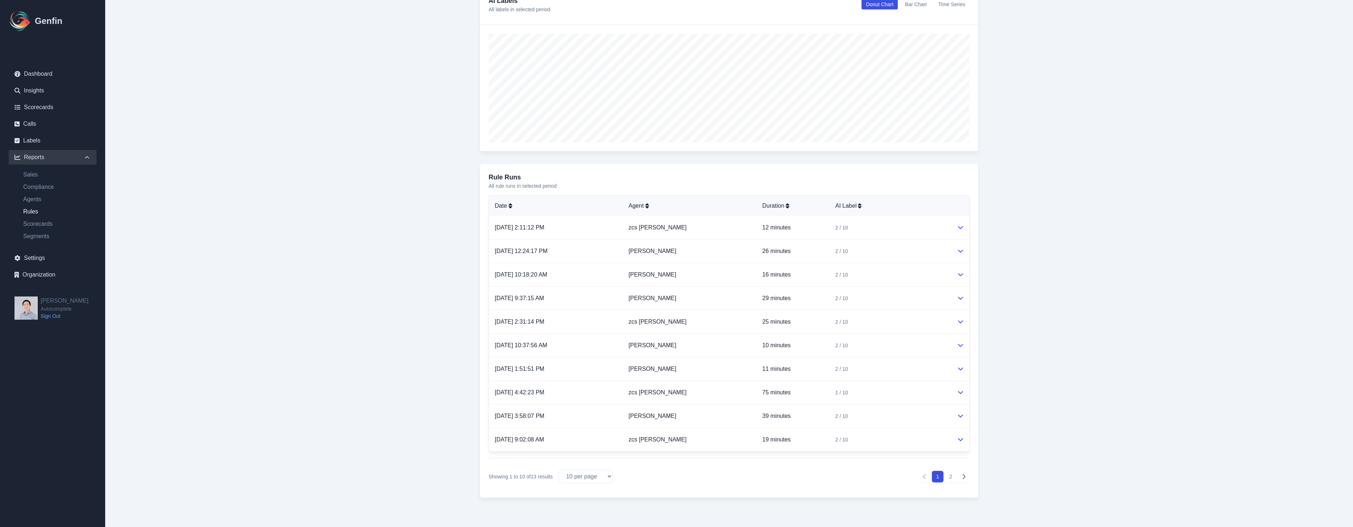
click at [951, 479] on button "2" at bounding box center [951, 477] width 12 height 12
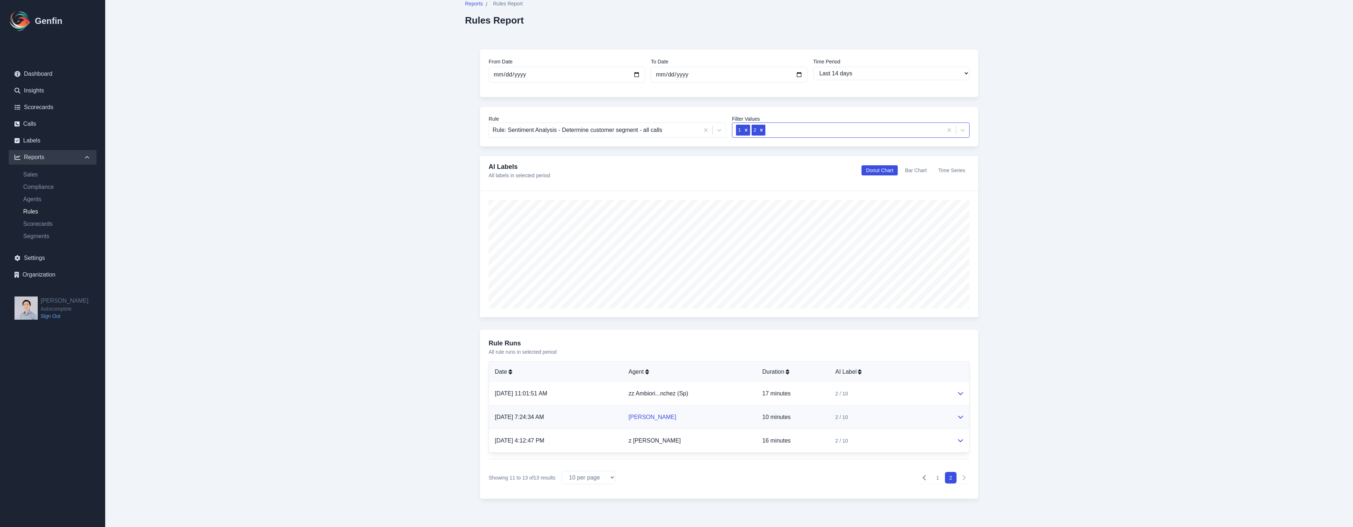
scroll to position [16, 0]
click at [664, 439] on link "z Jerami Paruli" at bounding box center [655, 440] width 52 height 6
click at [959, 441] on icon at bounding box center [961, 440] width 6 height 6
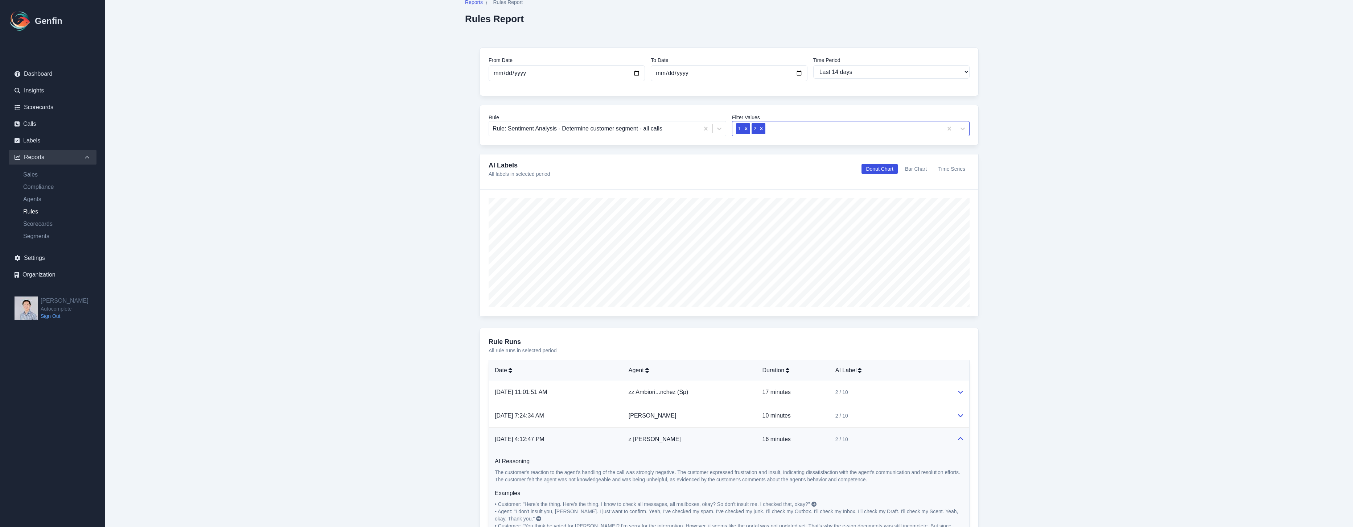
scroll to position [139, 0]
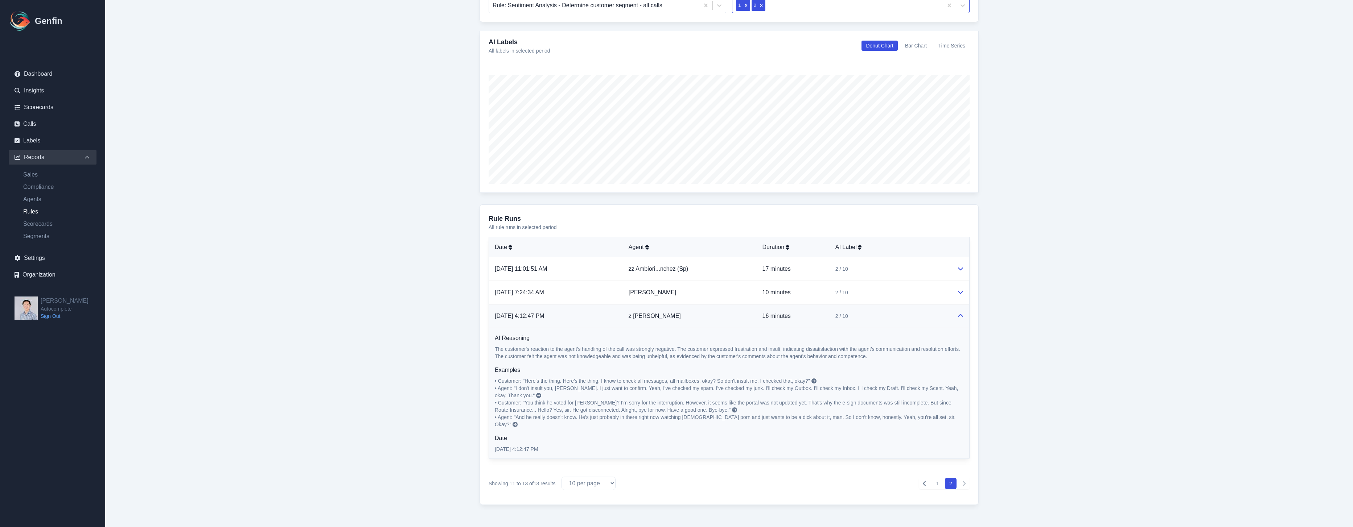
click at [814, 380] on icon at bounding box center [813, 381] width 5 height 5
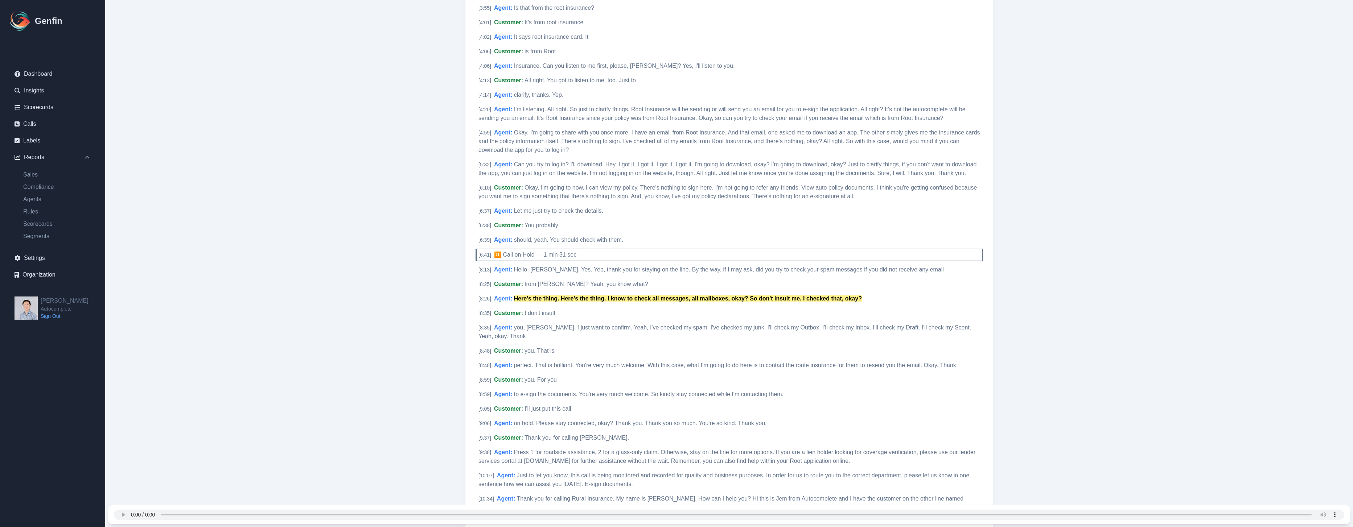
scroll to position [470, 0]
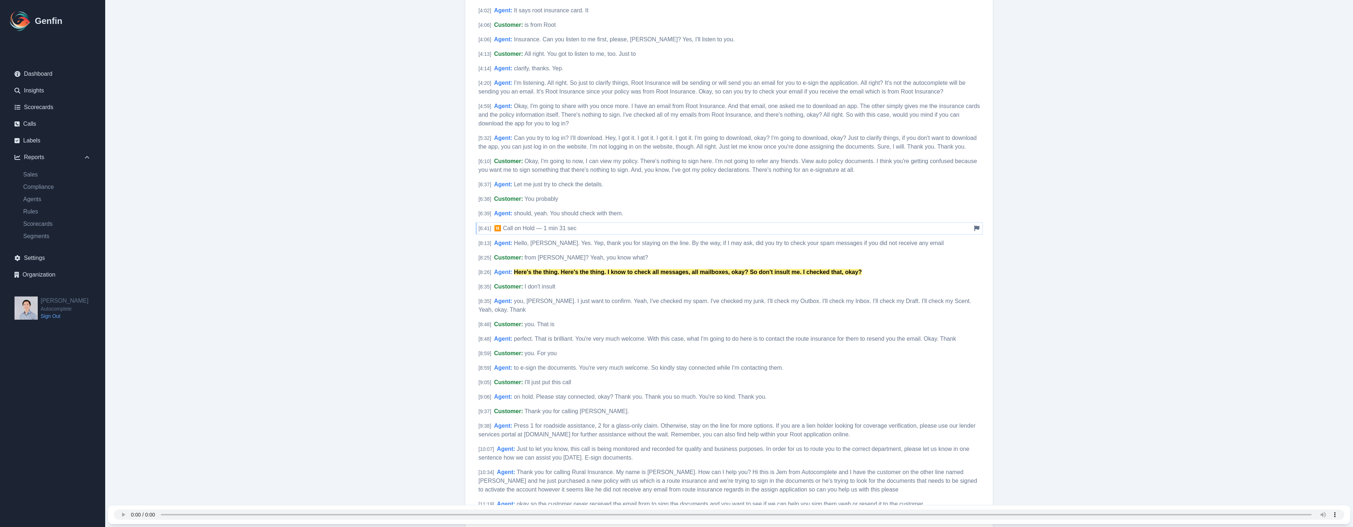
click at [937, 226] on div "[ 6:41 ] ⏸️ Call on Hold — 1 min 31 sec Notify Genfin of a transcript error" at bounding box center [729, 228] width 507 height 12
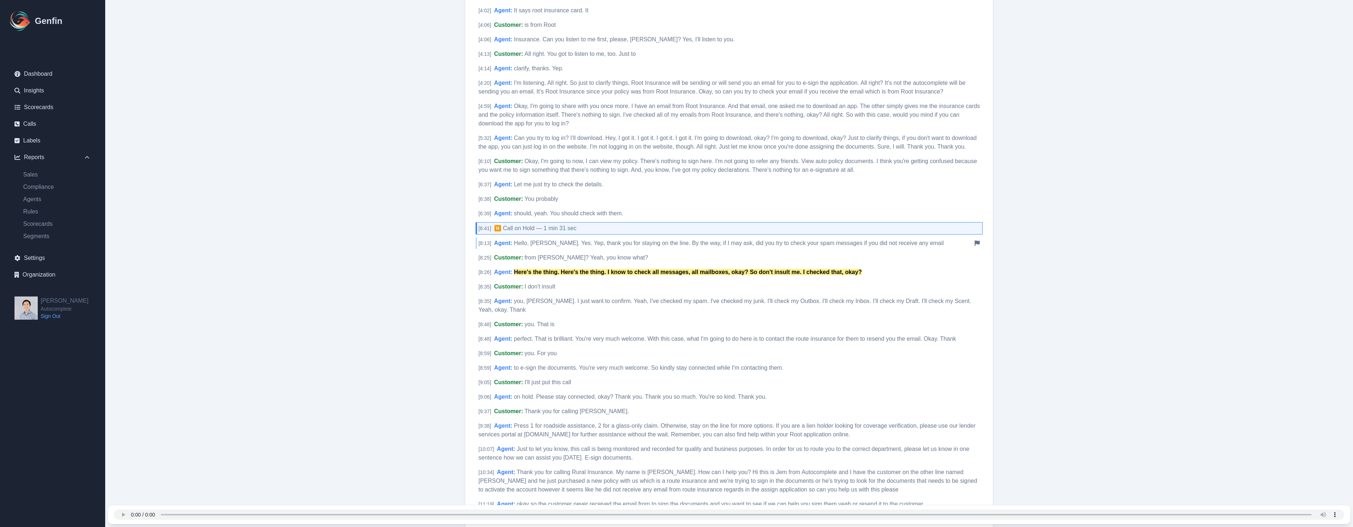
click at [682, 240] on span "Hello, Cedric. Yes. Yep, thank you for staying on the line. By the way, if I ma…" at bounding box center [729, 243] width 430 height 6
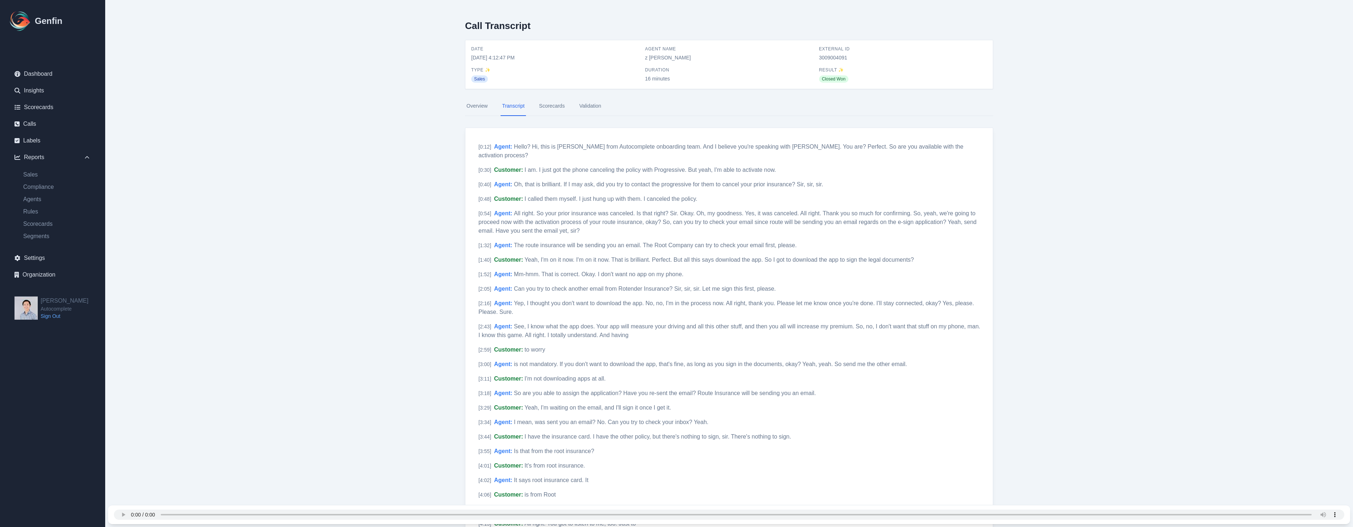
click at [835, 59] on span "3009004091" at bounding box center [903, 57] width 168 height 7
copy span "3009004091"
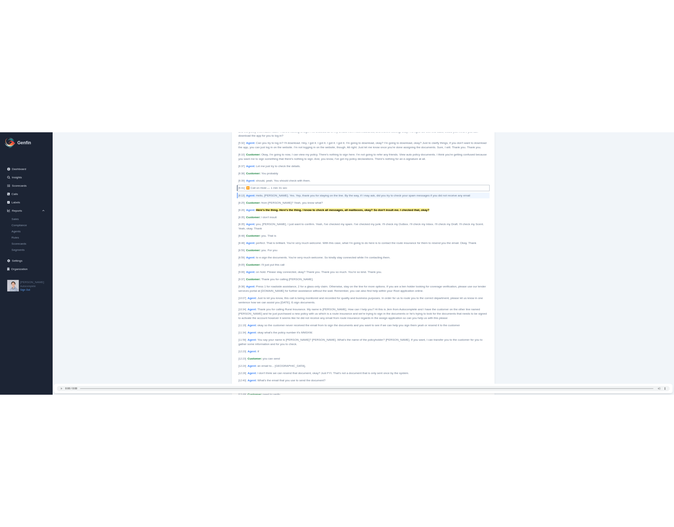
scroll to position [609, 0]
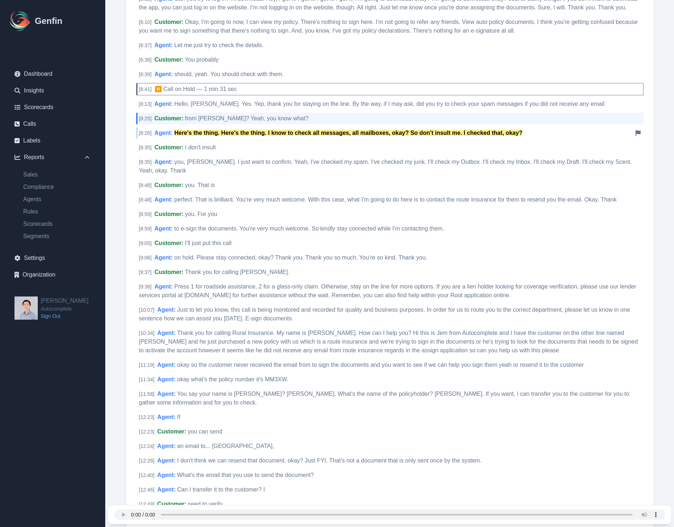
click at [279, 130] on mark "Here's the thing. Here's the thing. I know to check all messages, all mailboxes…" at bounding box center [348, 133] width 348 height 6
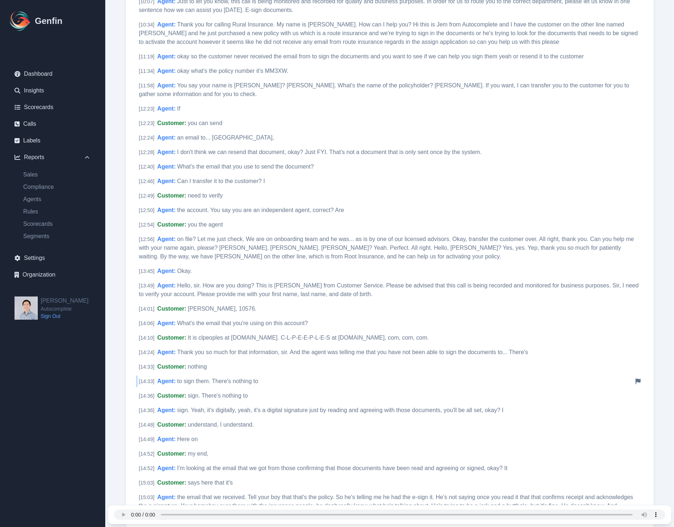
scroll to position [561, 0]
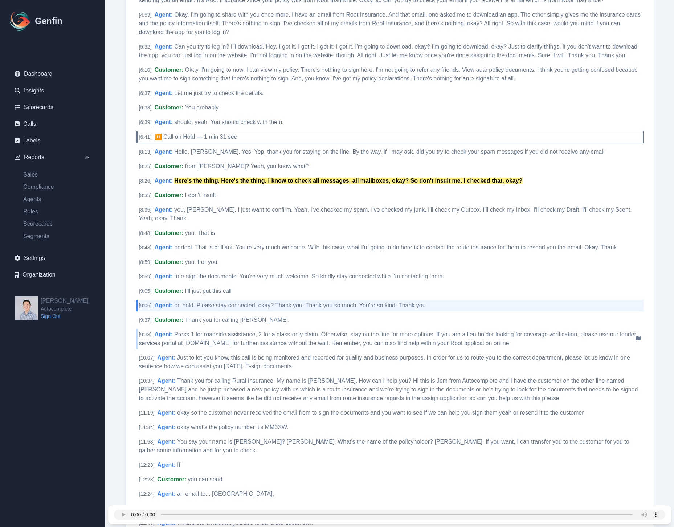
click at [228, 332] on span "Press 1 for roadside assistance, 2 for a glass-only claim. Otherwise, stay on t…" at bounding box center [387, 339] width 497 height 15
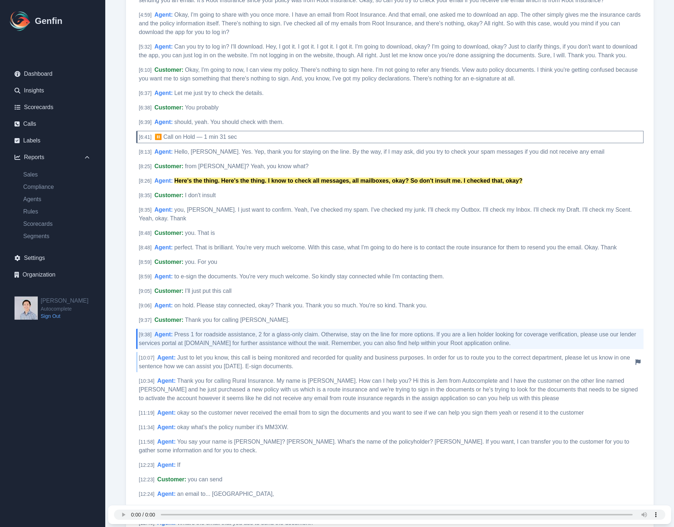
click at [242, 356] on span "Just to let you know, this call is being monitored and recorded for quality and…" at bounding box center [384, 362] width 491 height 15
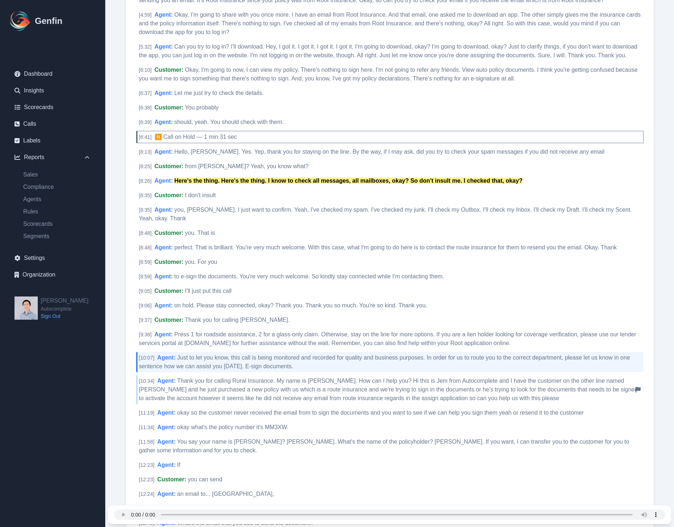
click at [241, 378] on span "Thank you for calling Rural Insurance. My name is Romo. How can I help you? Hi …" at bounding box center [388, 390] width 499 height 24
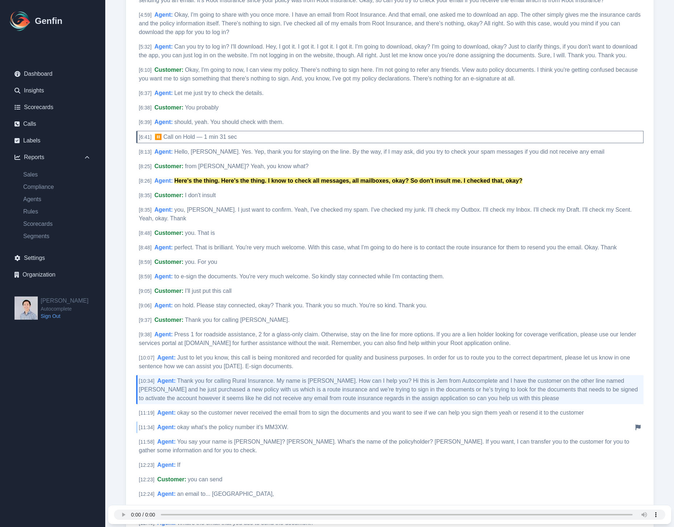
click at [246, 424] on span "okay what's the policy number it's MM3XW." at bounding box center [232, 427] width 111 height 6
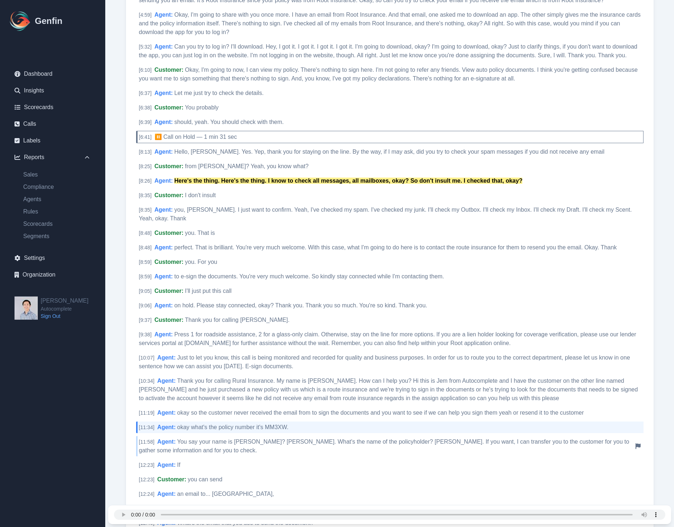
click at [255, 439] on span "You say your name is Jim? Jim. What's the name of the policyholder? Cedric Peop…" at bounding box center [384, 446] width 490 height 15
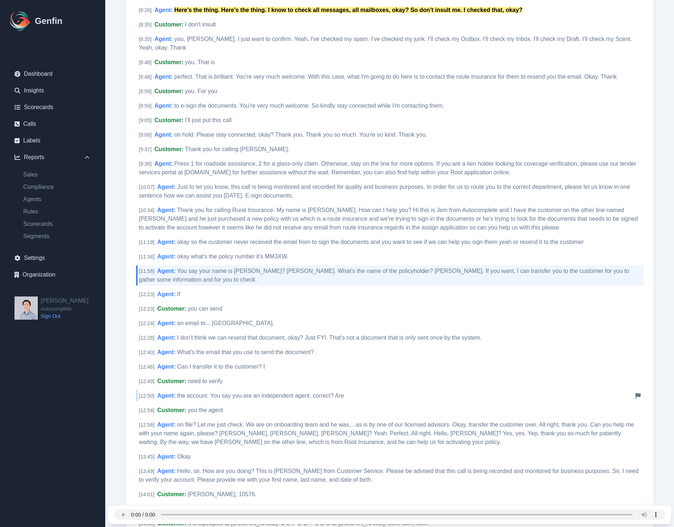
scroll to position [737, 0]
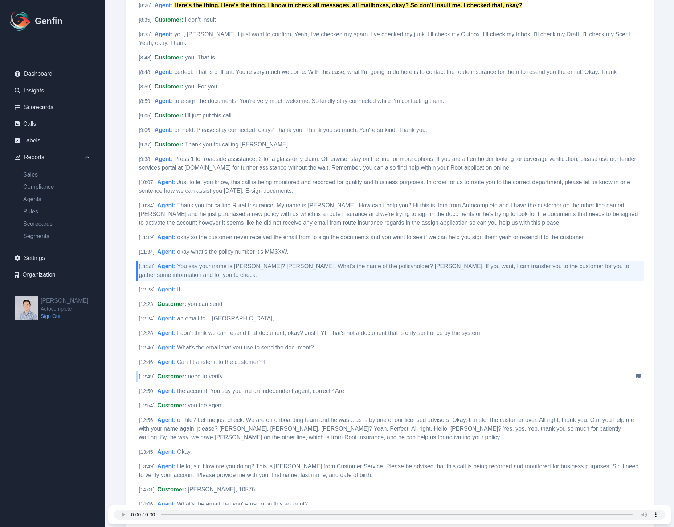
click at [218, 374] on span "need to verify" at bounding box center [205, 377] width 35 height 6
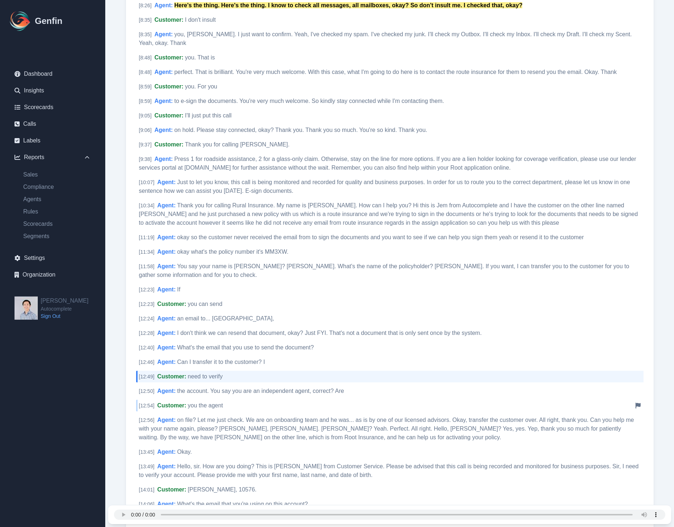
click at [230, 400] on div "[ 12:54 ] Customer : you the agent Notify Genfin of a transcript error" at bounding box center [389, 406] width 507 height 12
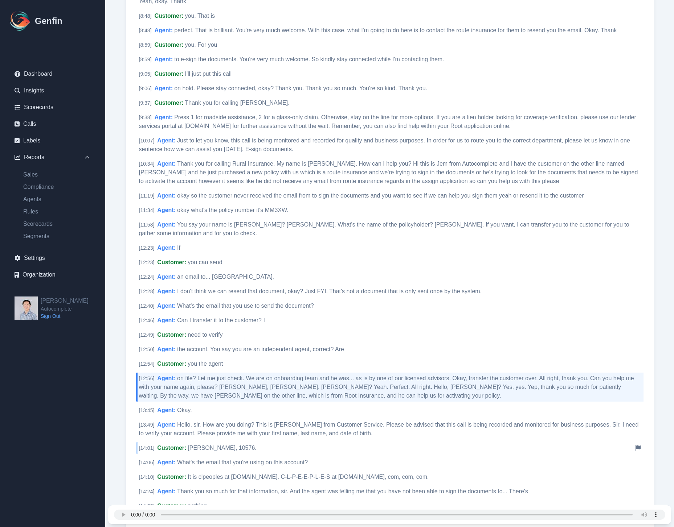
scroll to position [885, 0]
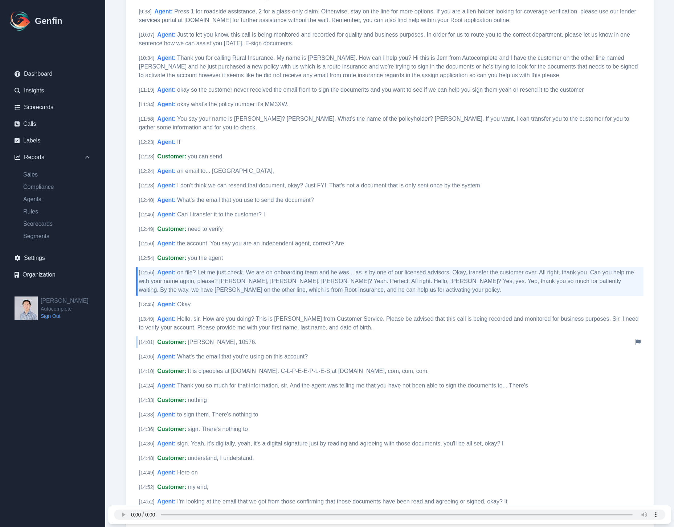
click at [265, 339] on div "[ 14:01 ] Customer : Frederick Peoples, 10576. Notify Genfin of a transcript er…" at bounding box center [389, 343] width 507 height 12
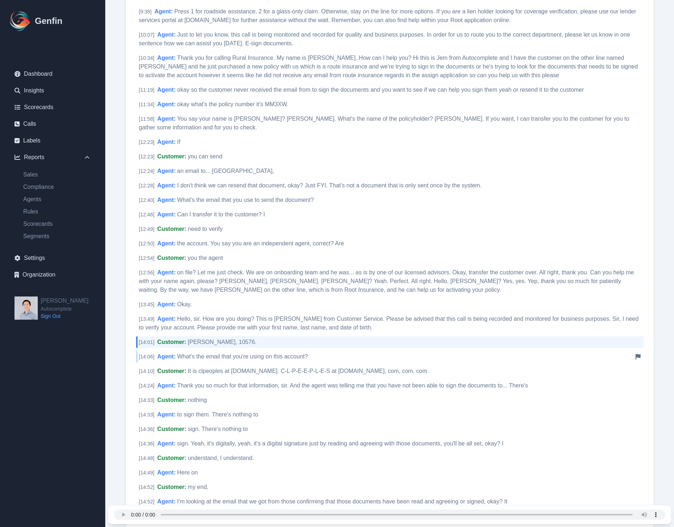
click at [272, 354] on span "What's the email that you're using on this account?" at bounding box center [242, 357] width 131 height 6
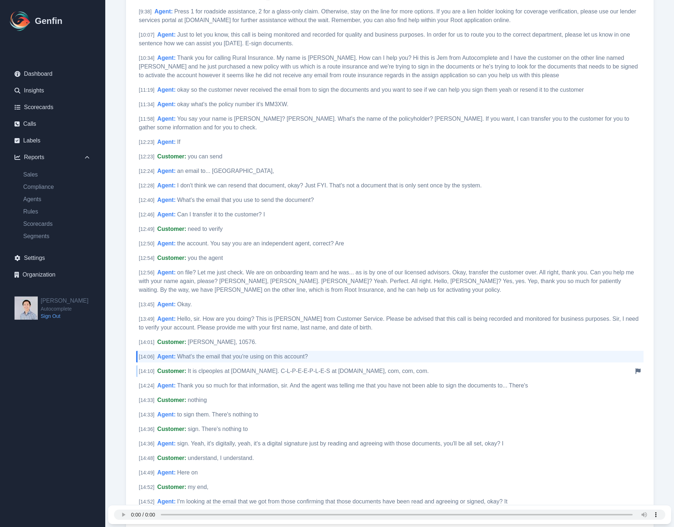
click at [268, 367] on div "[ 14:10 ] Customer : It is clpeoples at icloud.com. C-L-P-E-E-P-L-E-S at icloud…" at bounding box center [389, 372] width 507 height 12
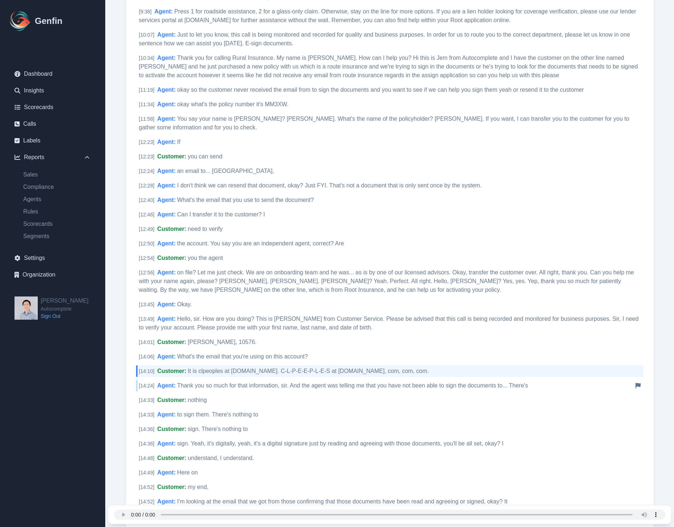
click at [266, 383] on span "Thank you so much for that information, sir. And the agent was telling me that …" at bounding box center [352, 386] width 351 height 6
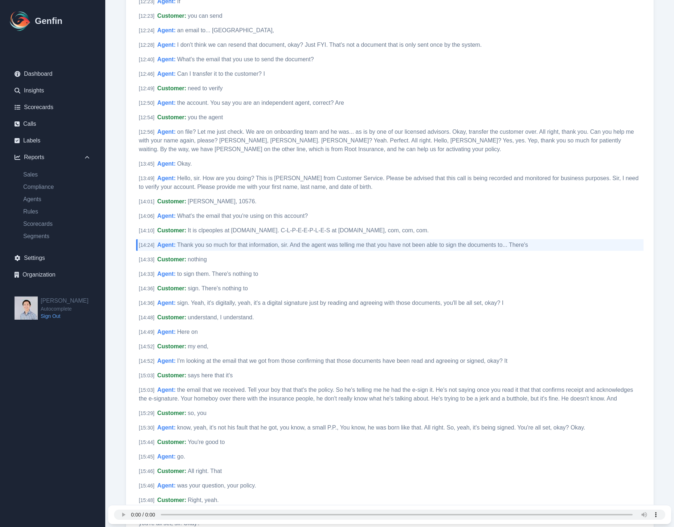
scroll to position [1027, 0]
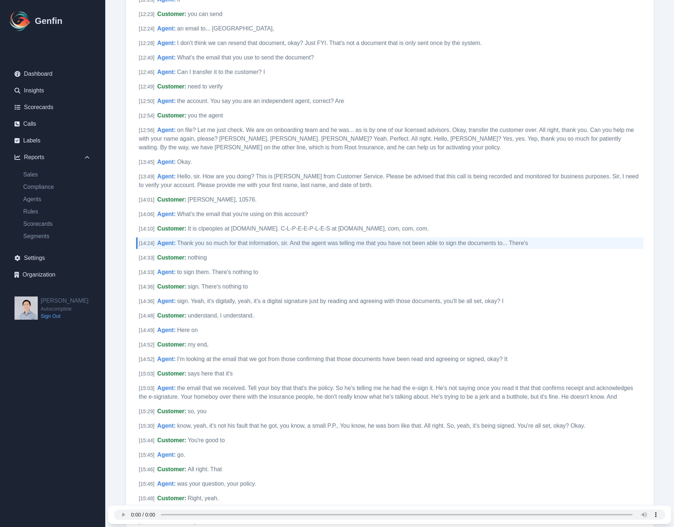
click at [218, 269] on span "to sign them. There's nothing to" at bounding box center [217, 272] width 81 height 6
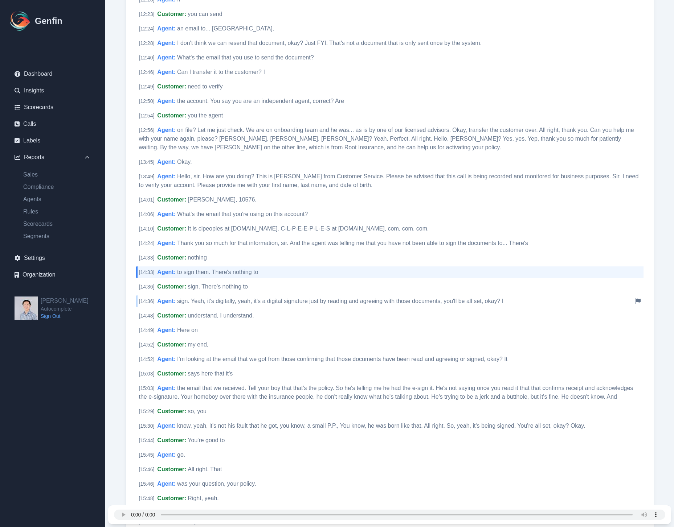
click at [221, 298] on span "sign. Yeah, it's digitally, yeah, it's a digital signature just by reading and …" at bounding box center [340, 301] width 326 height 6
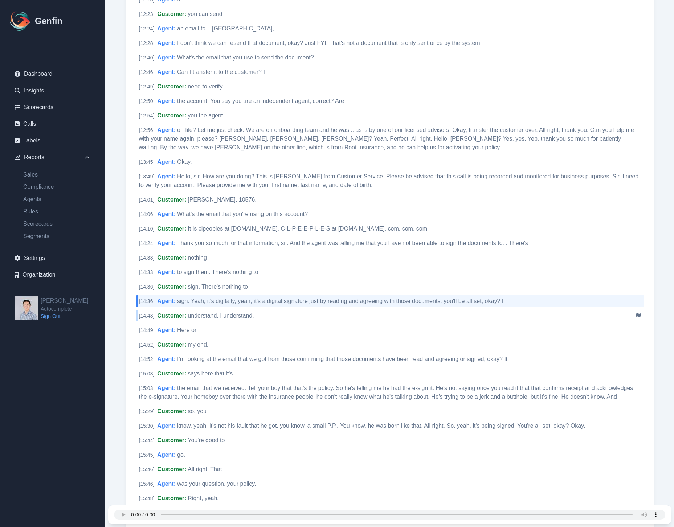
click at [248, 313] on span "understand, I understand." at bounding box center [221, 316] width 66 height 6
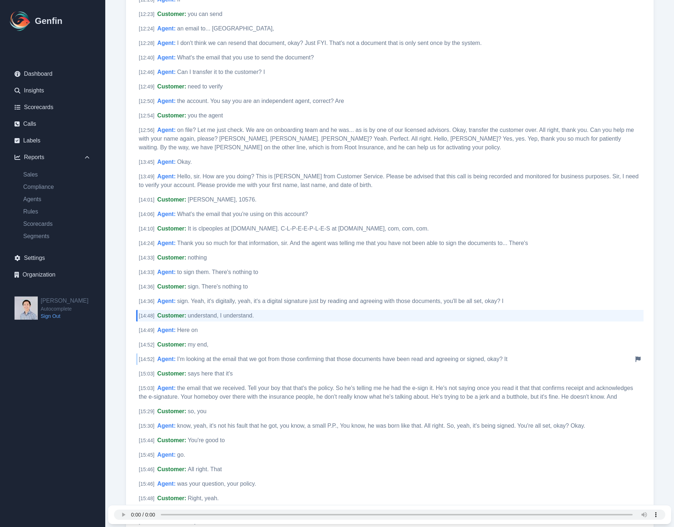
click at [254, 356] on span "I'm looking at the email that we got from those confirming that those documents…" at bounding box center [342, 359] width 330 height 6
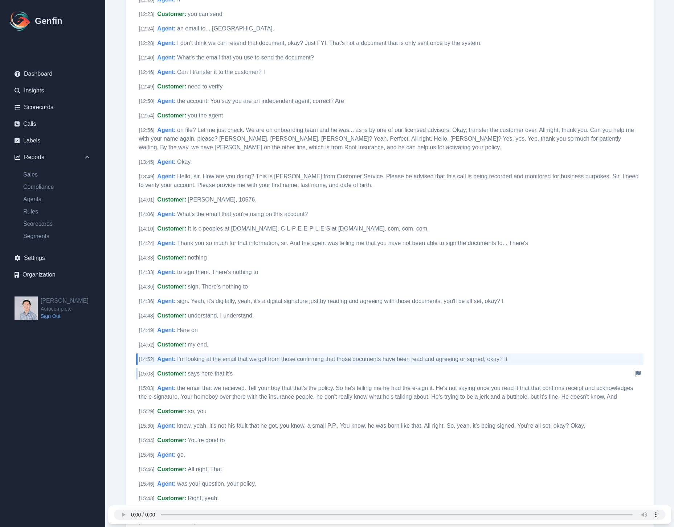
click at [262, 368] on div "[ 15:03 ] Customer : says here that it's Notify Genfin of a transcript error" at bounding box center [389, 374] width 507 height 12
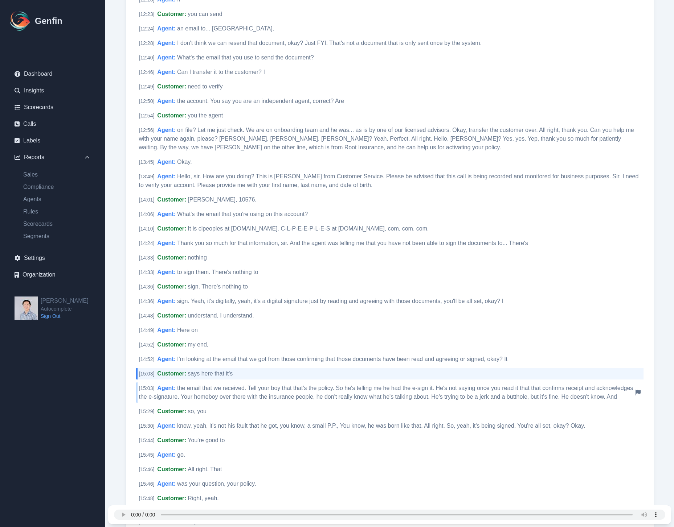
click at [265, 394] on div "[ 15:03 ] Agent : the email that we received. Tell your boy that that's the pol…" at bounding box center [389, 393] width 507 height 20
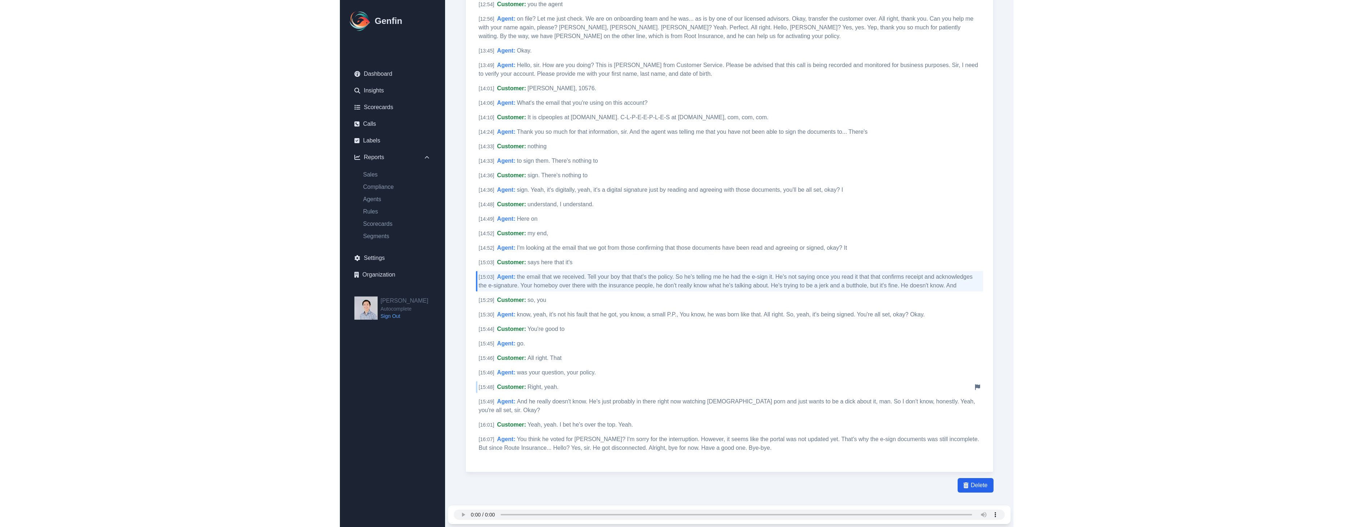
scroll to position [1145, 0]
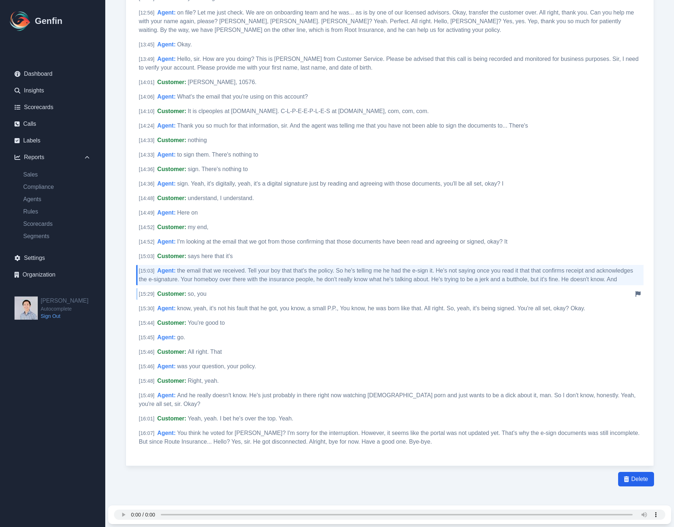
click at [235, 288] on div "[ 15:29 ] Customer : so, you Notify Genfin of a transcript error" at bounding box center [389, 294] width 507 height 12
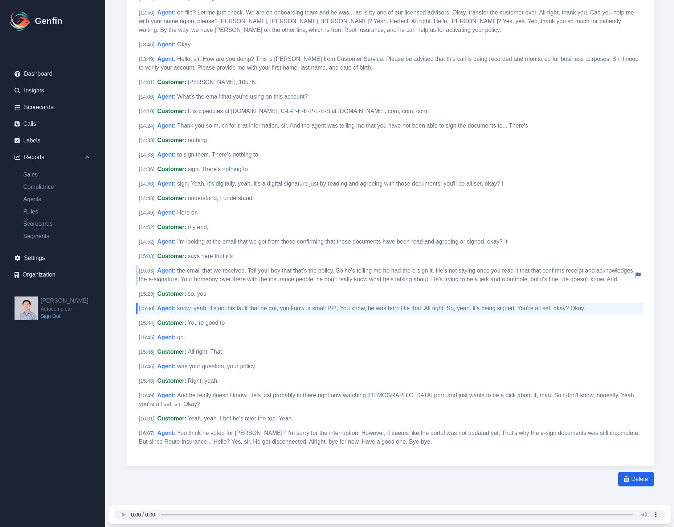
click at [254, 275] on div "[ 15:03 ] Agent : the email that we received. Tell your boy that that's the pol…" at bounding box center [389, 275] width 507 height 20
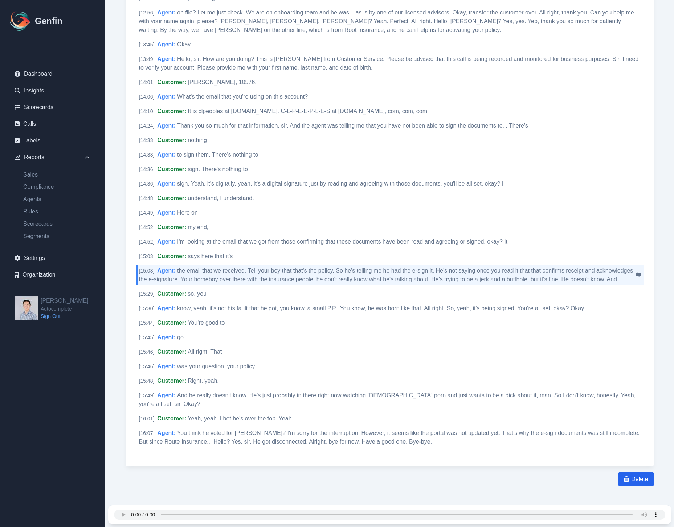
click at [260, 270] on span "the email that we received. Tell your boy that that's the policy. So he's telli…" at bounding box center [386, 275] width 494 height 15
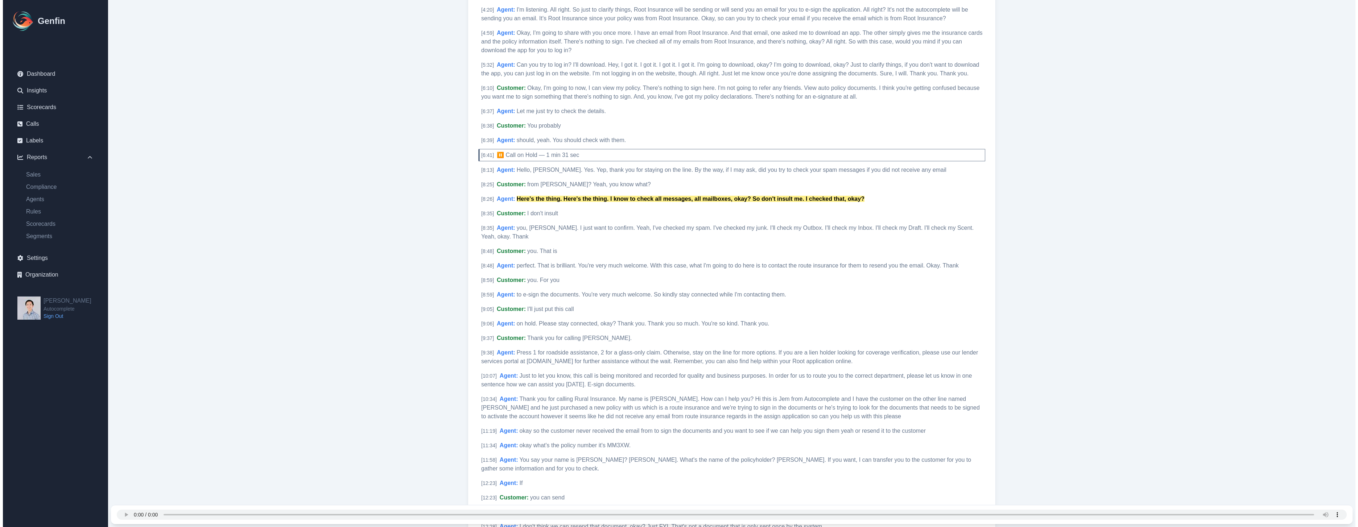
scroll to position [0, 0]
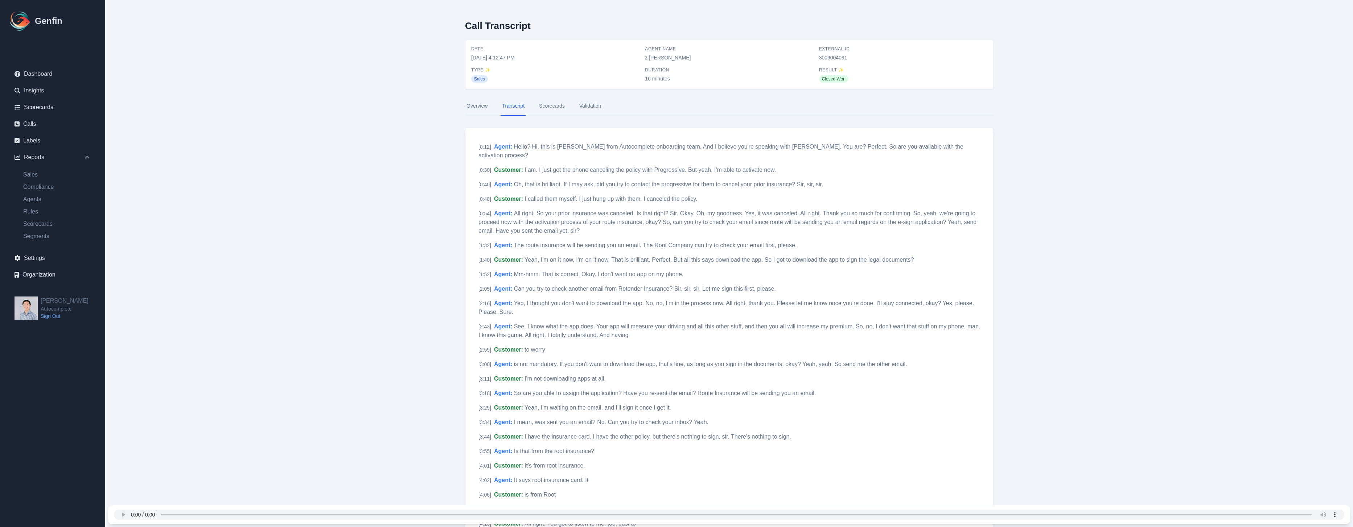
drag, startPoint x: 254, startPoint y: 205, endPoint x: 241, endPoint y: 217, distance: 17.0
click at [29, 204] on ul "Sales Compliance Agents Rules Scorecards Segments" at bounding box center [53, 205] width 88 height 70
click at [32, 193] on ul "Sales Compliance Agents Rules Scorecards Segments" at bounding box center [53, 205] width 88 height 70
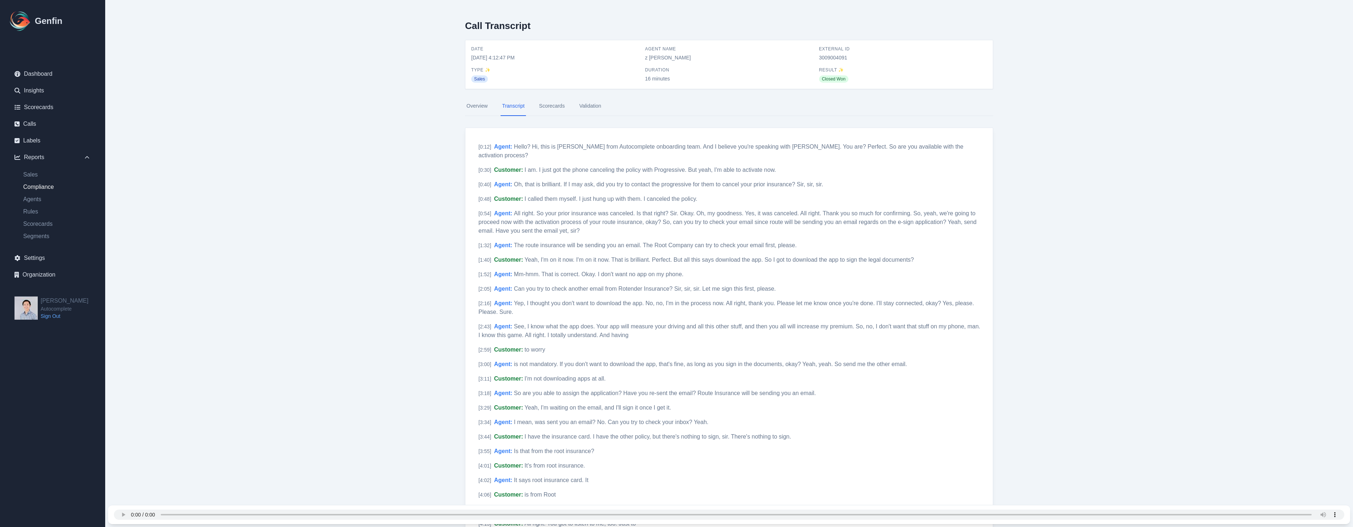
click at [42, 184] on link "Compliance" at bounding box center [56, 187] width 79 height 9
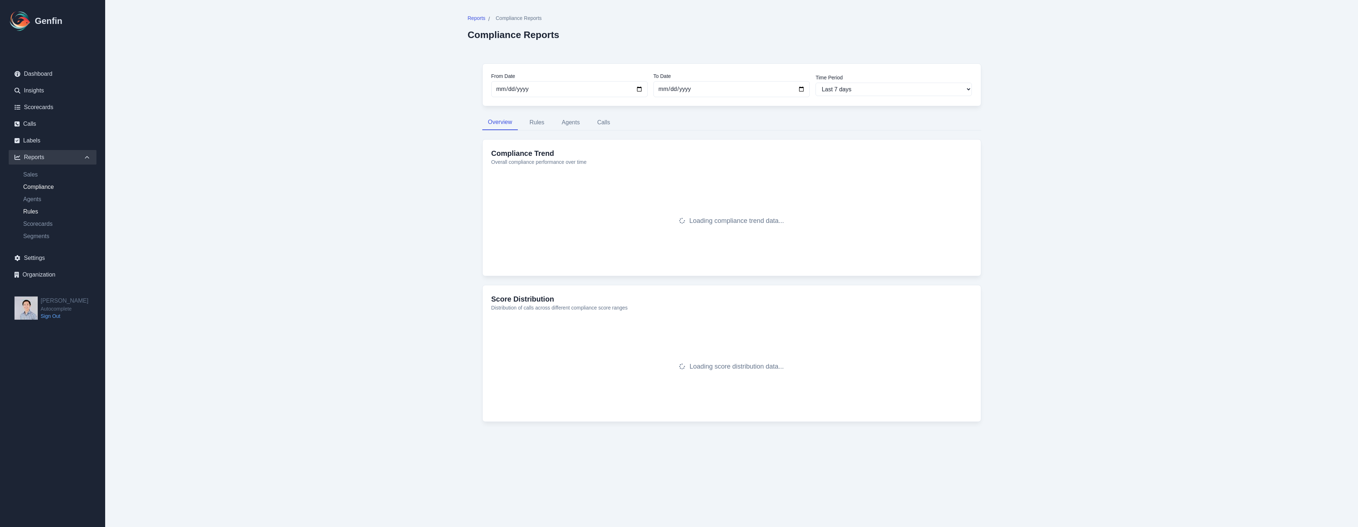
click at [28, 214] on link "Rules" at bounding box center [56, 211] width 79 height 9
select select "14"
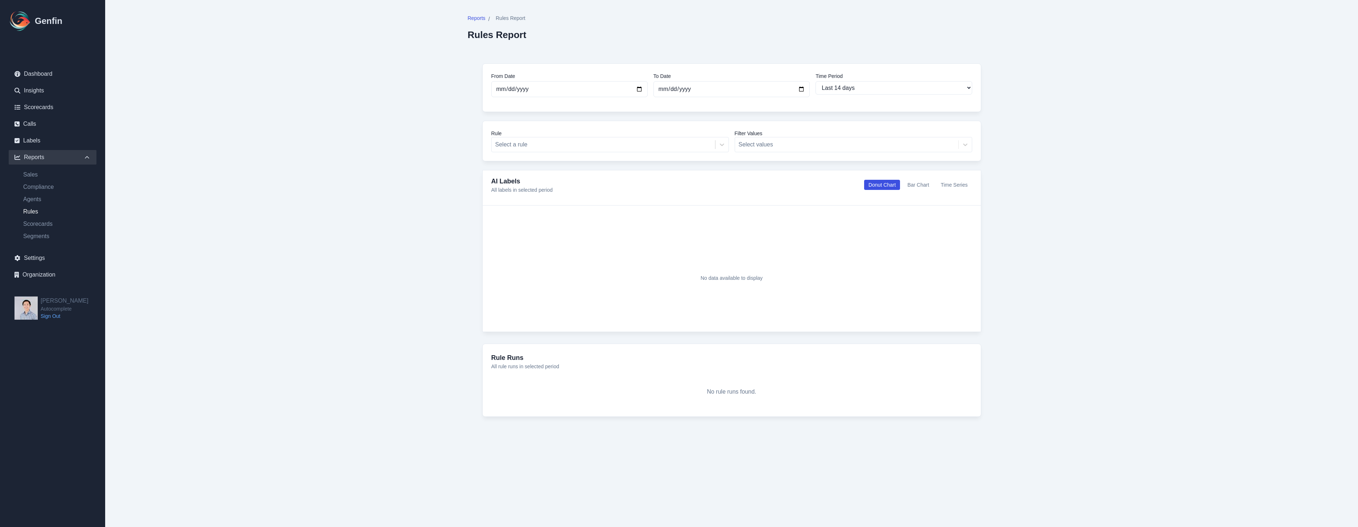
drag, startPoint x: 1110, startPoint y: 195, endPoint x: 1110, endPoint y: 189, distance: 5.4
click at [1110, 195] on main "Reports / Rules Report Rules Report From Date 2025-07-31 To Date 2025-08-14 Tim…" at bounding box center [731, 223] width 1253 height 446
click at [349, 245] on main "Reports / Rules Report Rules Report From Date 2025-07-31 To Date 2025-08-14 Tim…" at bounding box center [731, 223] width 1253 height 446
click at [285, 236] on main "Reports / Rules Report Rules Report From Date 2025-07-31 To Date 2025-08-14 Tim…" at bounding box center [731, 223] width 1253 height 446
click at [39, 200] on link "Agents" at bounding box center [56, 199] width 79 height 9
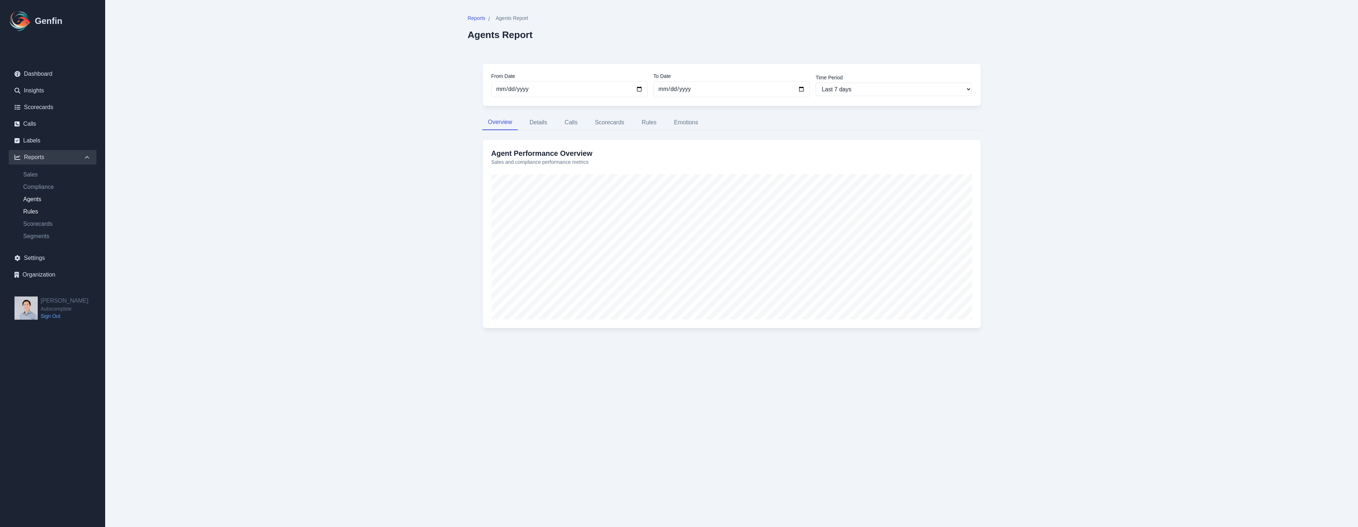
click at [30, 212] on link "Rules" at bounding box center [56, 211] width 79 height 9
select select "14"
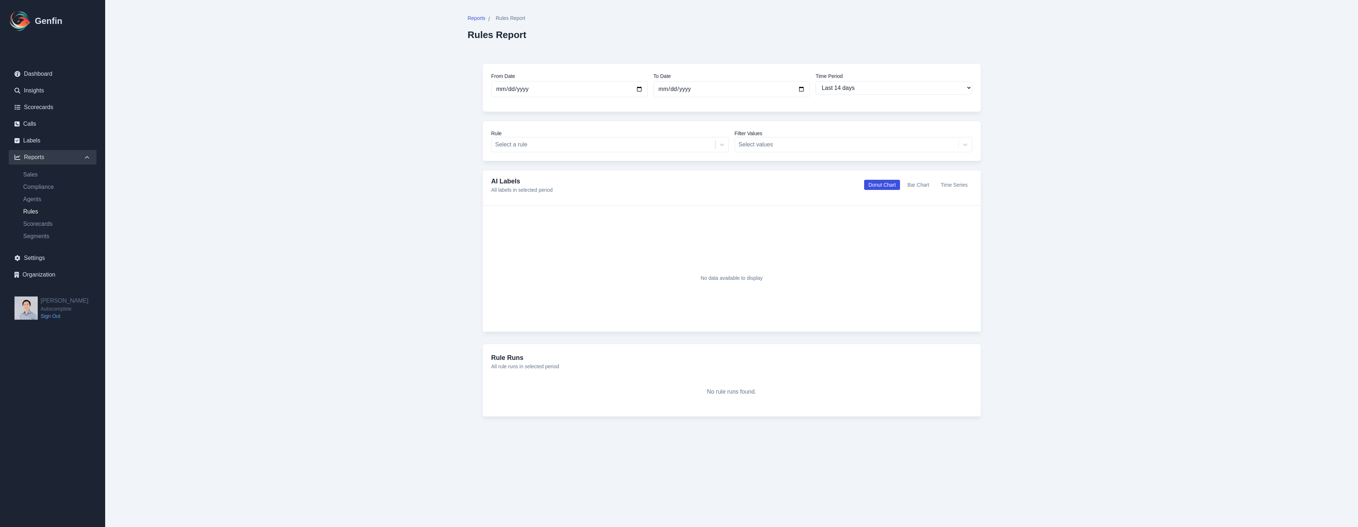
click at [34, 212] on link "Rules" at bounding box center [56, 211] width 79 height 9
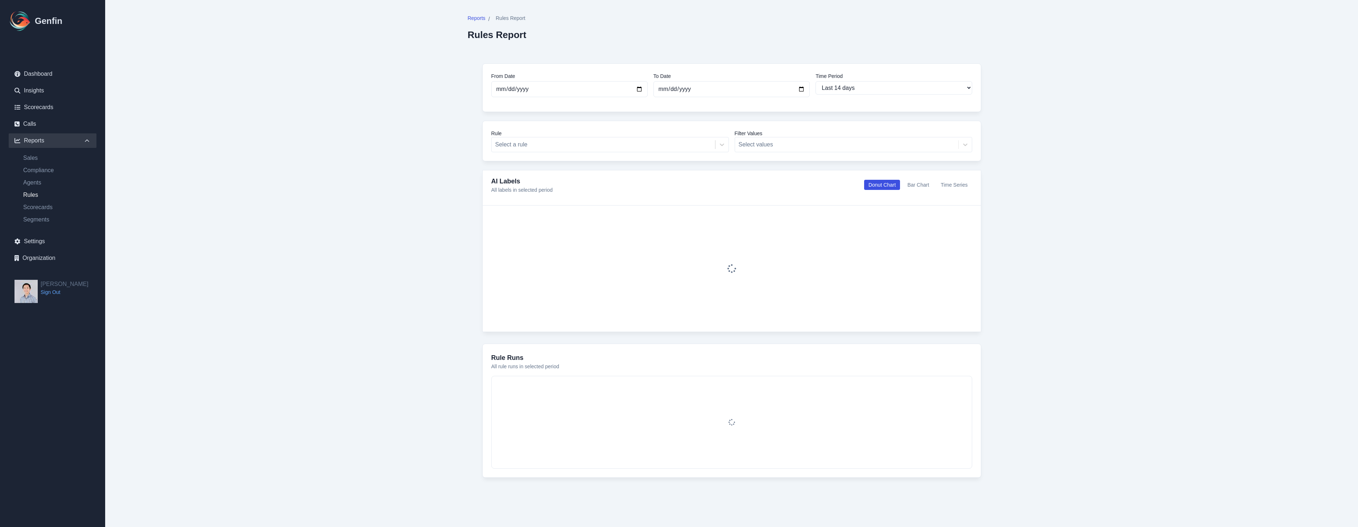
select select "14"
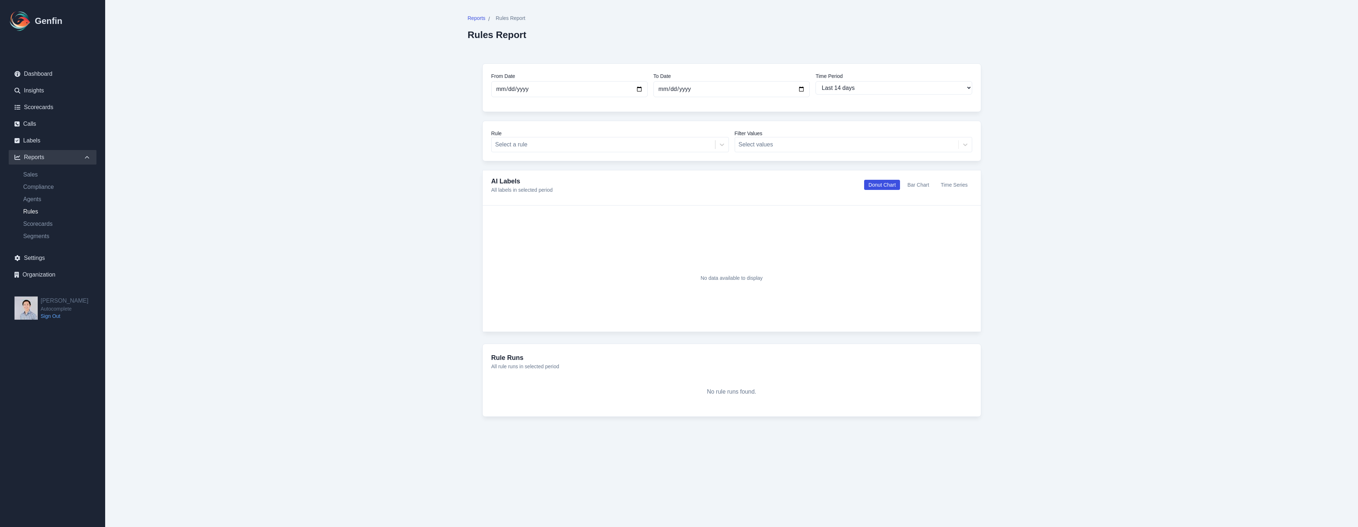
drag, startPoint x: 394, startPoint y: 202, endPoint x: 280, endPoint y: 193, distance: 114.6
click at [378, 199] on main "Reports / Rules Report Rules Report From Date [DATE] To Date [DATE] Time Period…" at bounding box center [731, 223] width 1253 height 446
click at [259, 193] on main "Reports / Rules Report Rules Report From Date [DATE] To Date [DATE] Time Period…" at bounding box center [731, 223] width 1253 height 446
click at [328, 201] on main "Reports / Rules Report Rules Report From Date [DATE] To Date [DATE] Time Period…" at bounding box center [731, 223] width 1253 height 446
click at [199, 180] on main "Reports / Rules Report Rules Report From Date [DATE] To Date [DATE] Time Period…" at bounding box center [731, 223] width 1253 height 446
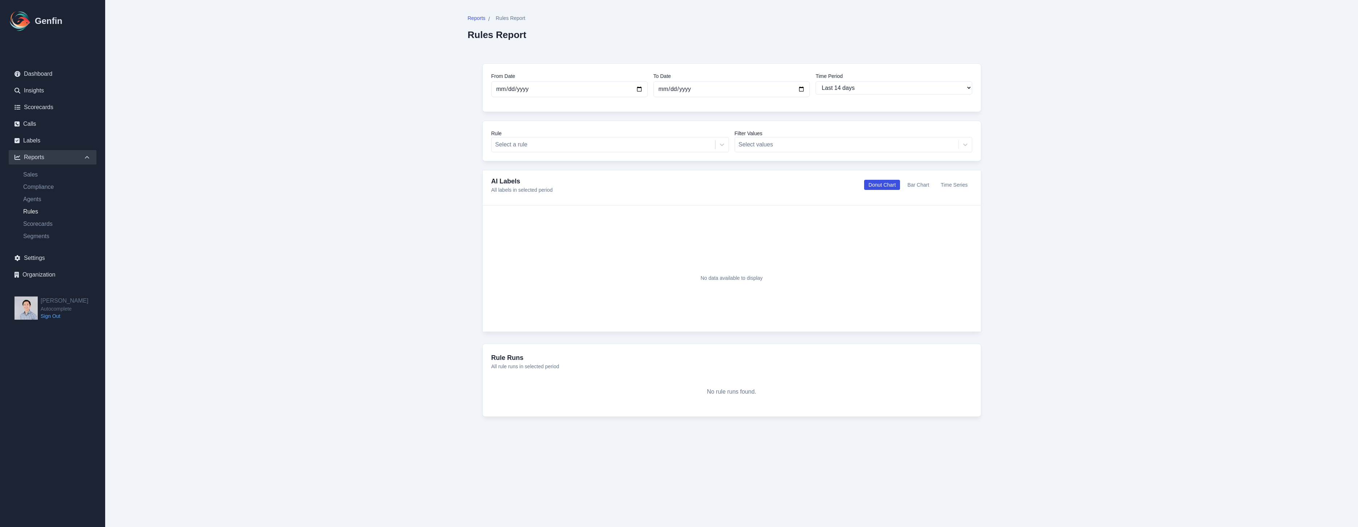
click at [412, 189] on main "Reports / Rules Report Rules Report From Date [DATE] To Date [DATE] Time Period…" at bounding box center [731, 223] width 1253 height 446
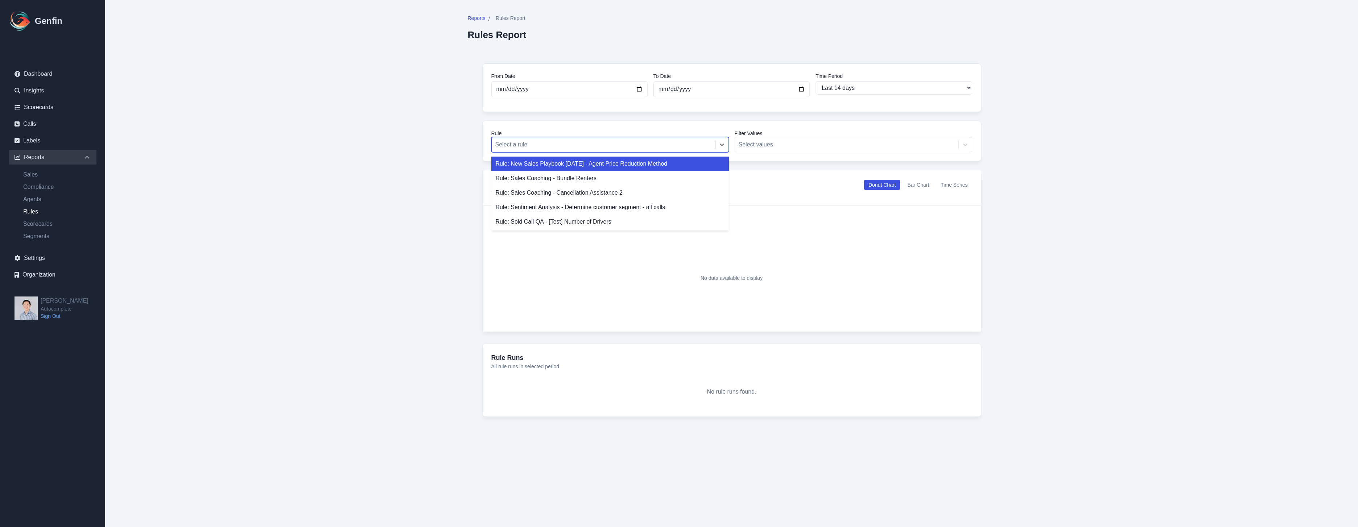
click at [628, 147] on div at bounding box center [603, 145] width 216 height 10
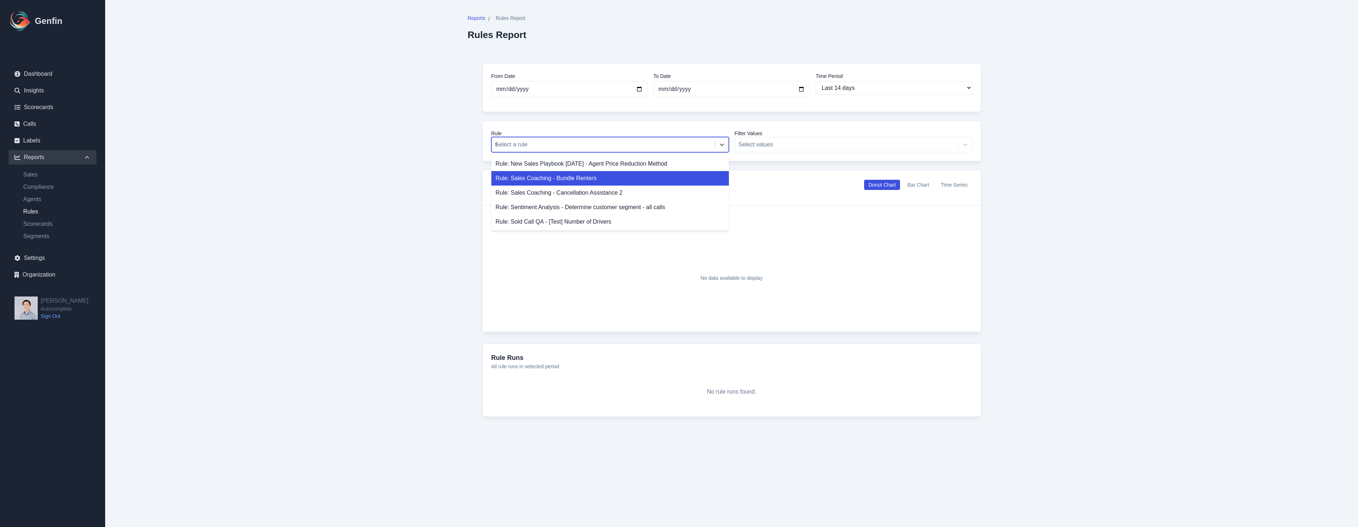
type input "se"
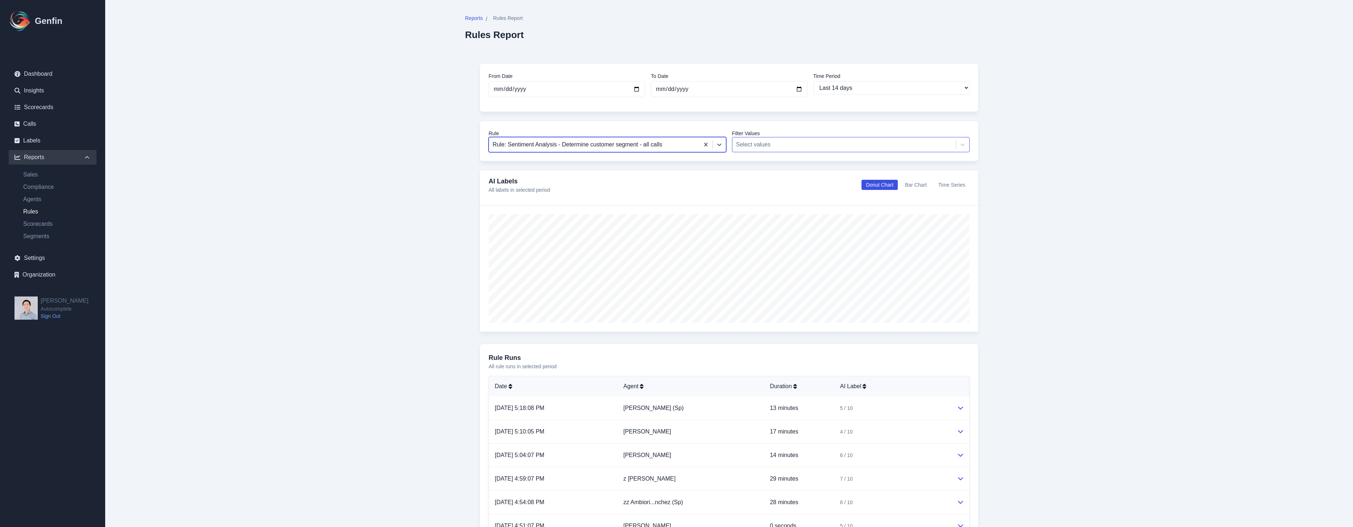
click at [884, 148] on div at bounding box center [844, 145] width 216 height 10
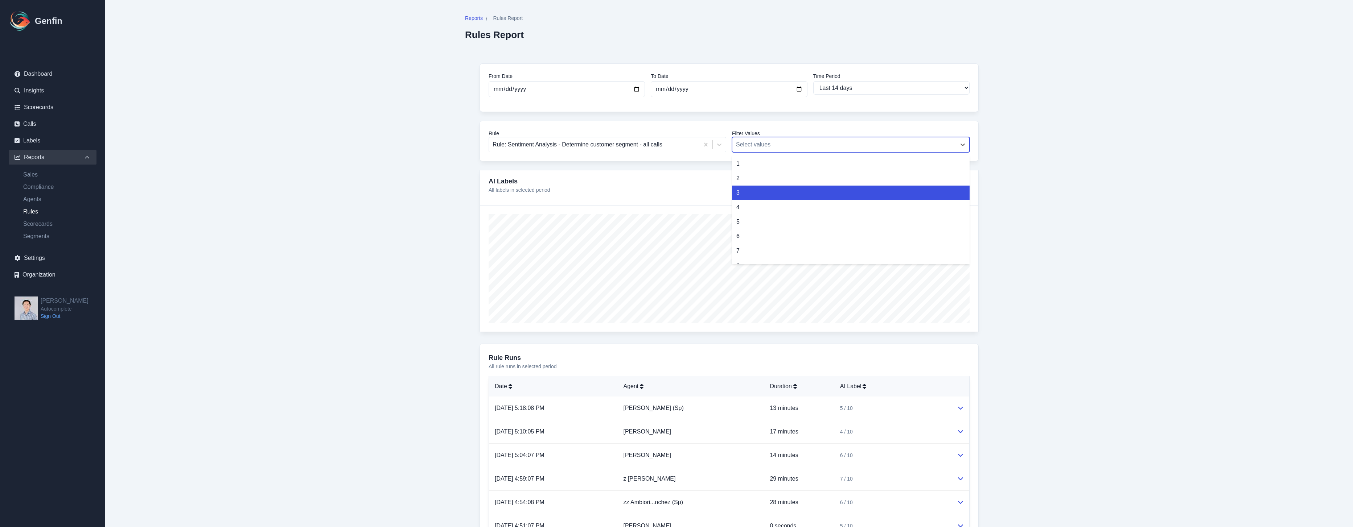
click at [852, 190] on div "3" at bounding box center [851, 193] width 238 height 15
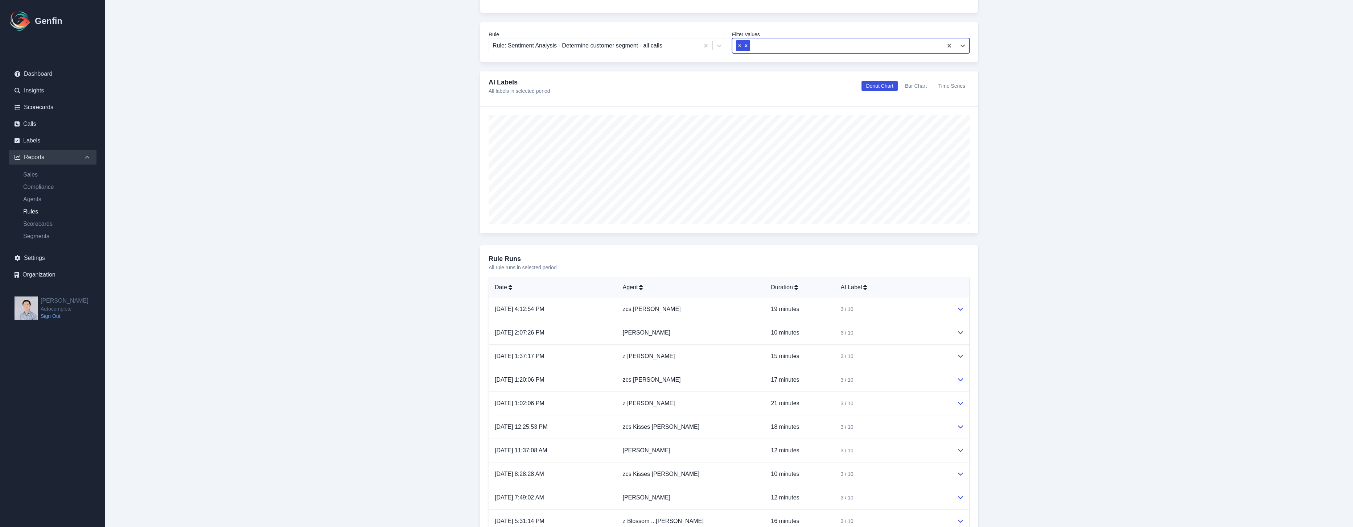
scroll to position [181, 0]
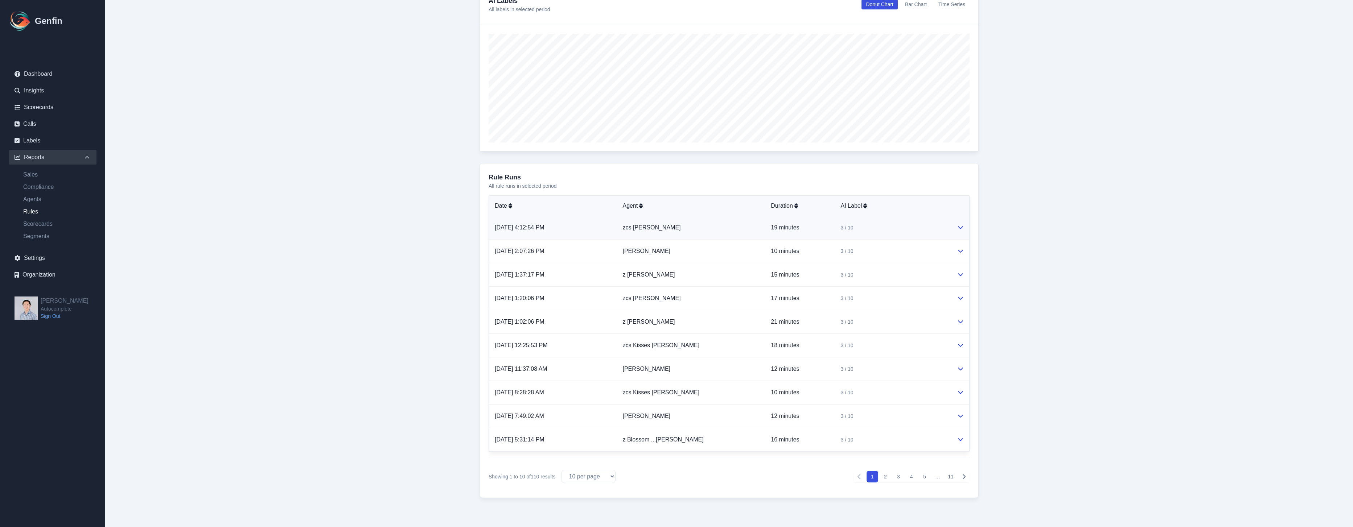
click at [889, 232] on td "3 / 10" at bounding box center [893, 228] width 116 height 24
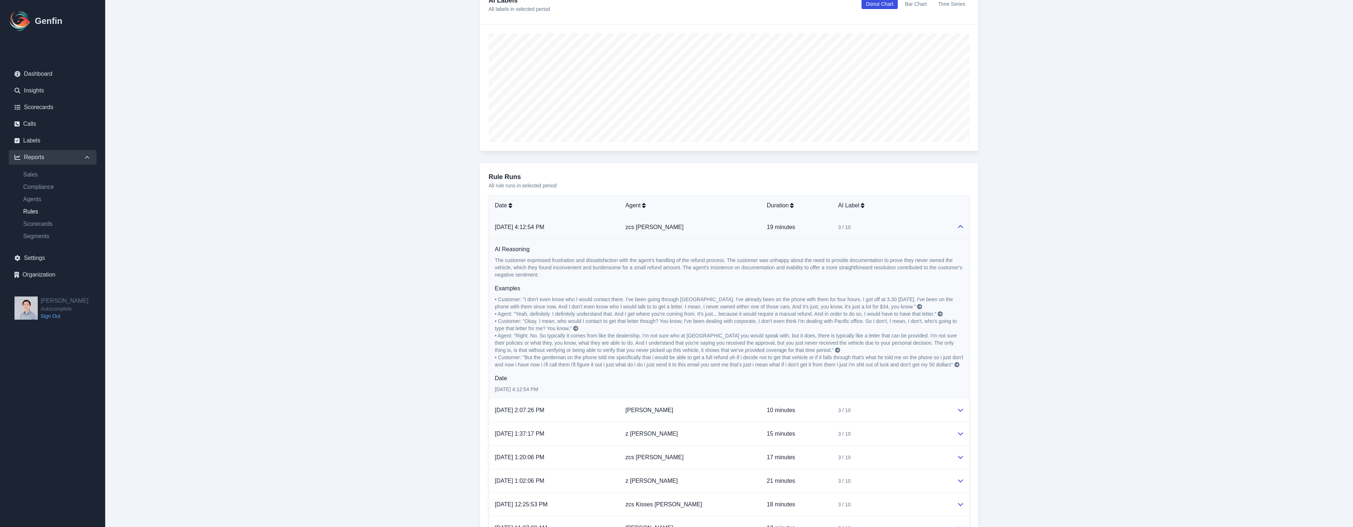
click at [891, 231] on div "3 / 10" at bounding box center [891, 227] width 107 height 7
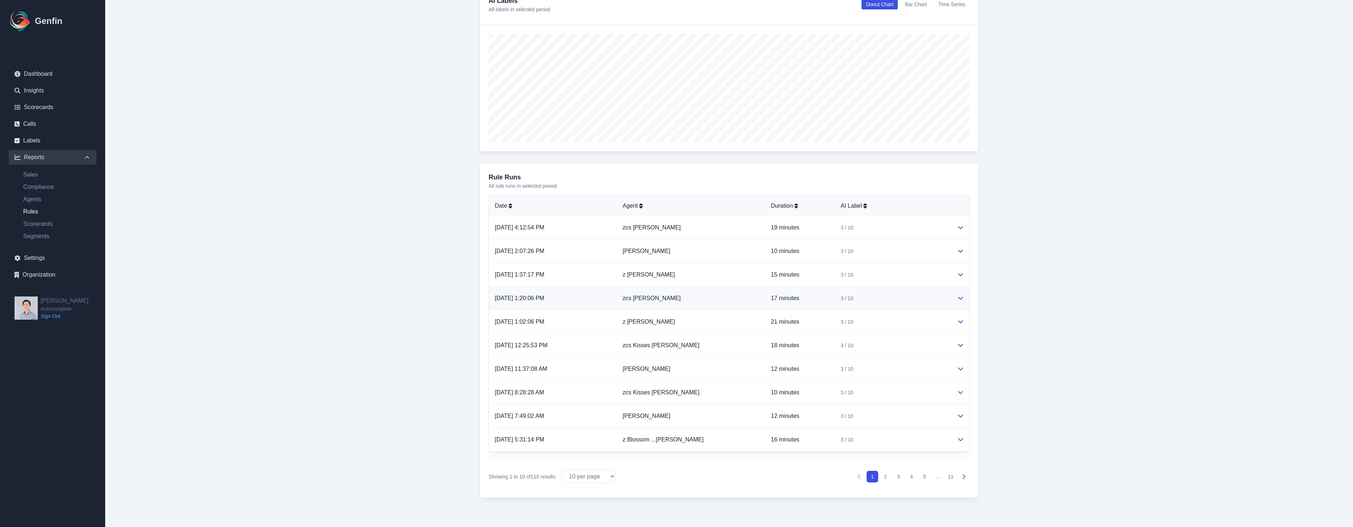
scroll to position [0, 0]
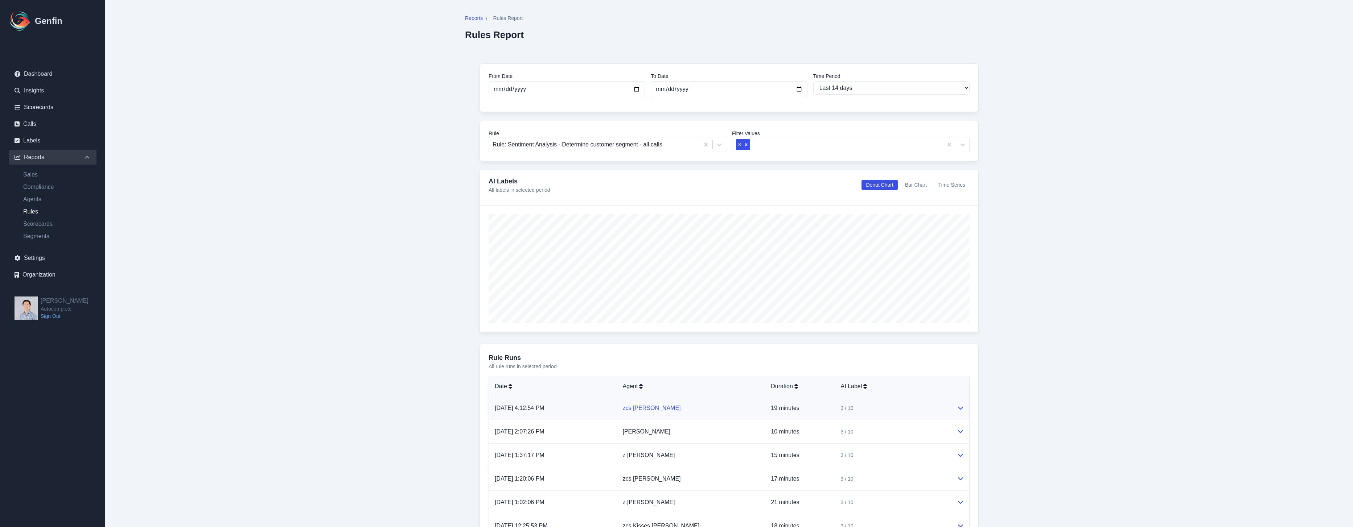
click at [667, 409] on link "zcs [PERSON_NAME]" at bounding box center [651, 408] width 58 height 6
click at [723, 412] on td "zcs [PERSON_NAME]" at bounding box center [691, 409] width 148 height 24
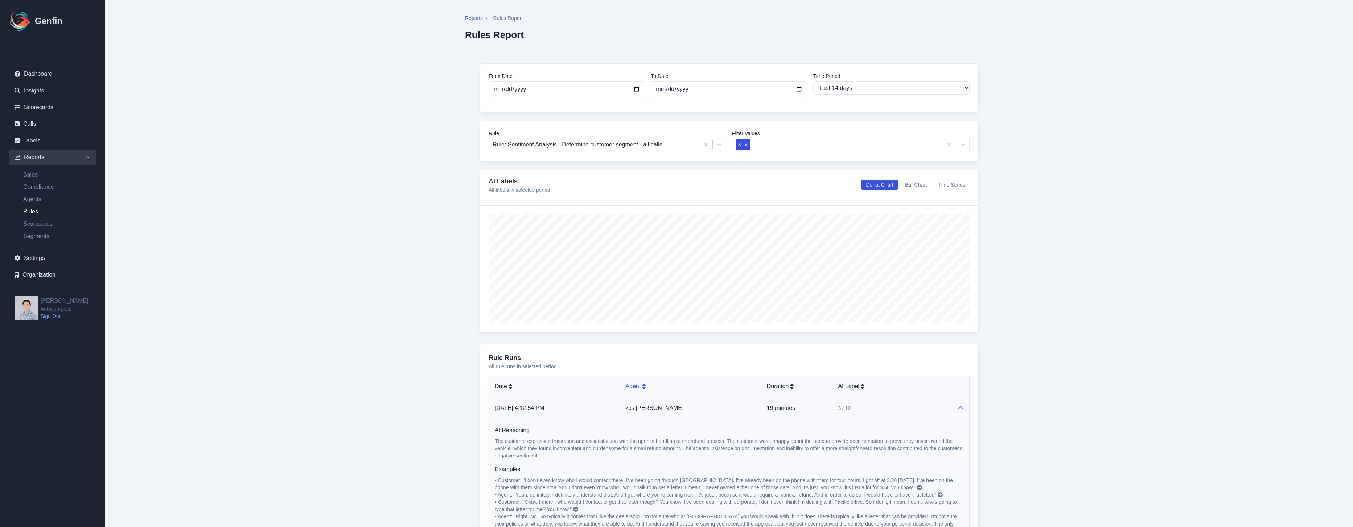
scroll to position [148, 0]
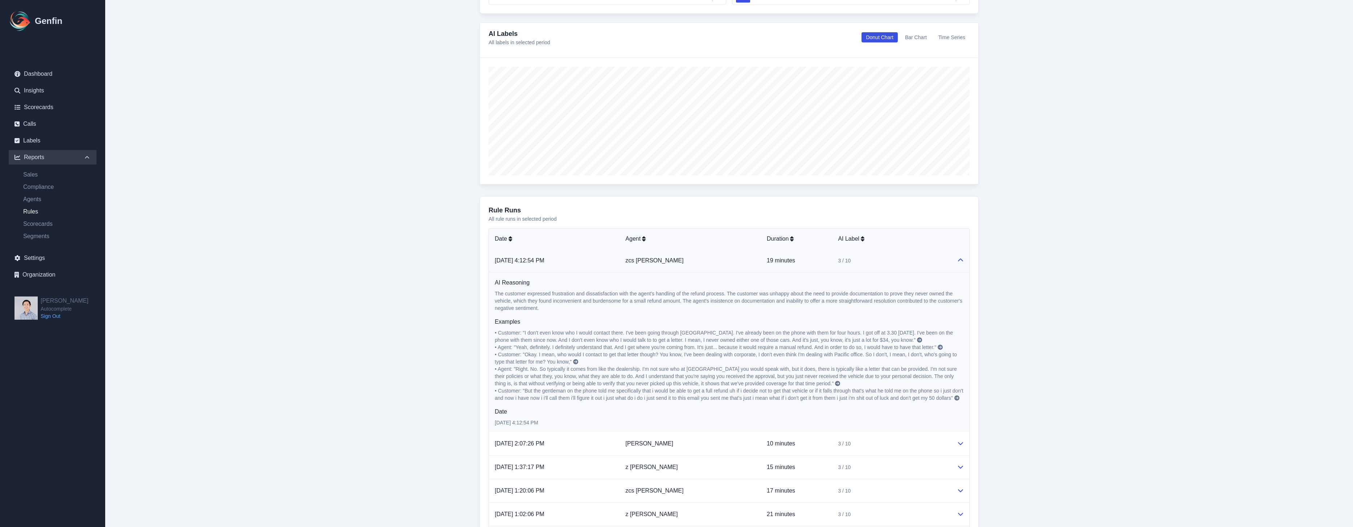
click at [917, 341] on icon at bounding box center [919, 340] width 5 height 5
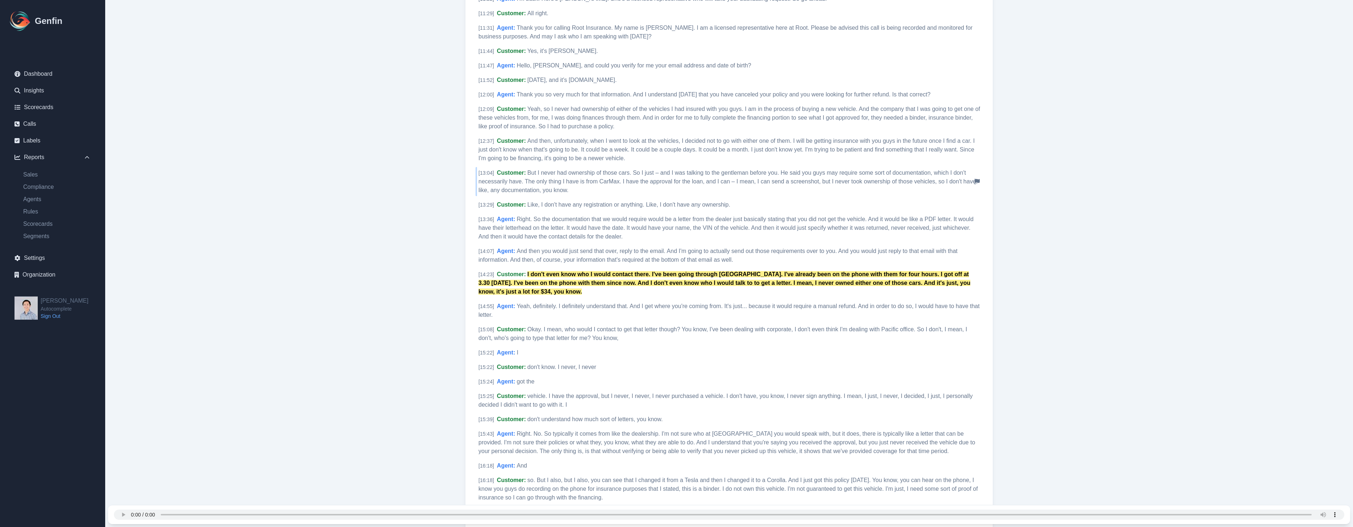
scroll to position [1059, 0]
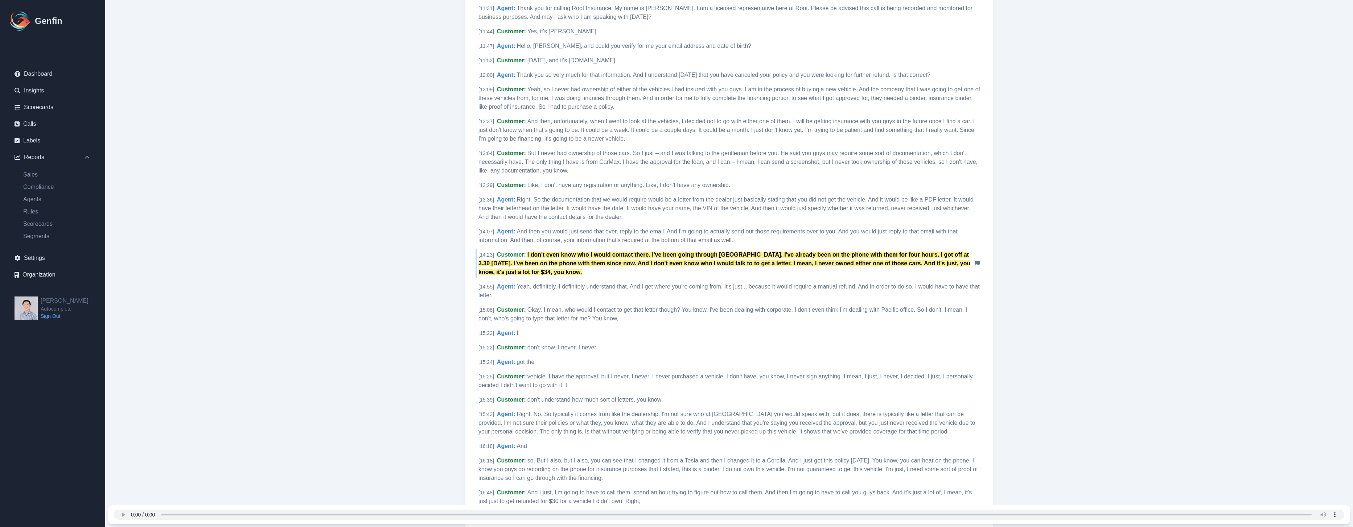
click at [574, 256] on mark "I don't even know who I would contact there. I've been going through [GEOGRAPHI…" at bounding box center [724, 264] width 492 height 24
click at [641, 231] on span "And then you would just send that over, reply to the email. And I'm going to ac…" at bounding box center [717, 236] width 479 height 15
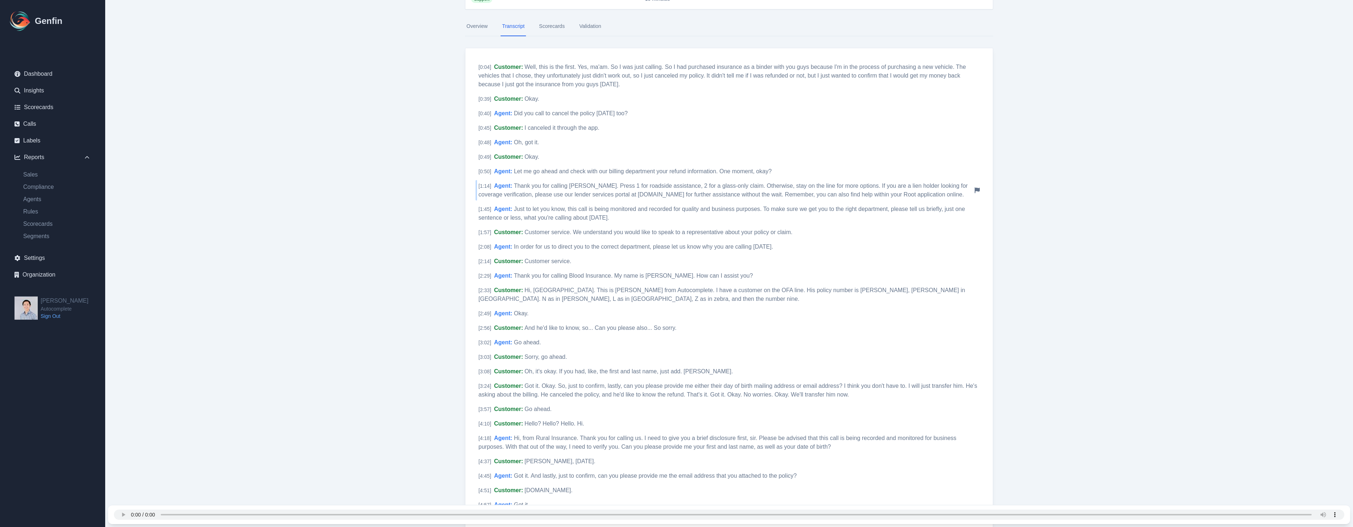
scroll to position [0, 0]
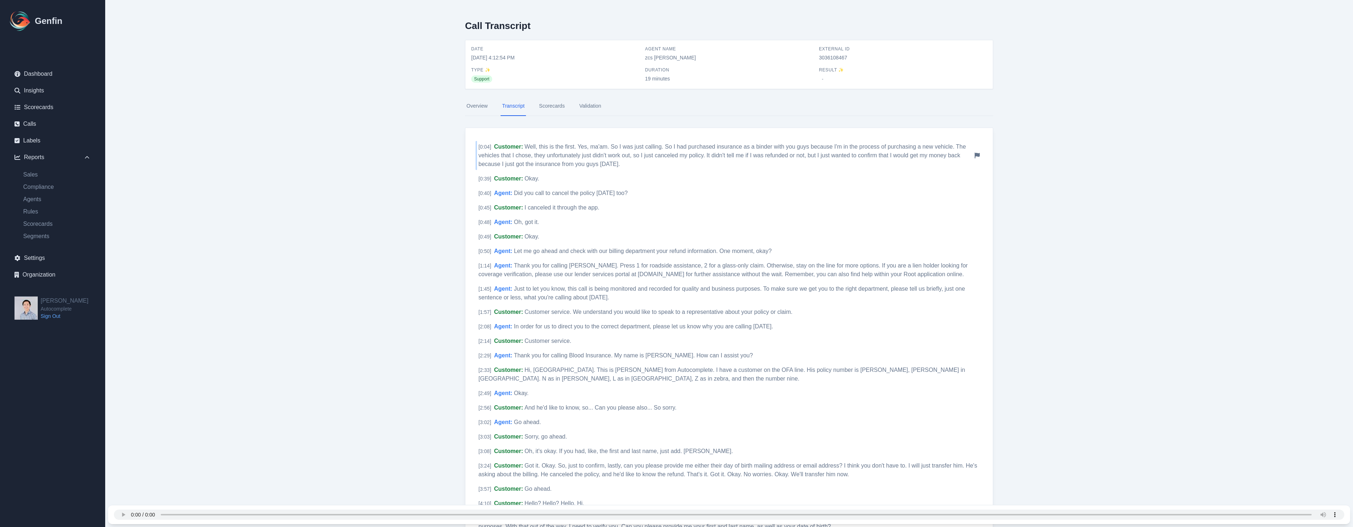
click at [735, 154] on span "Well, this is the first. Yes, ma'am. So I was just calling. So I had purchased …" at bounding box center [721, 156] width 487 height 24
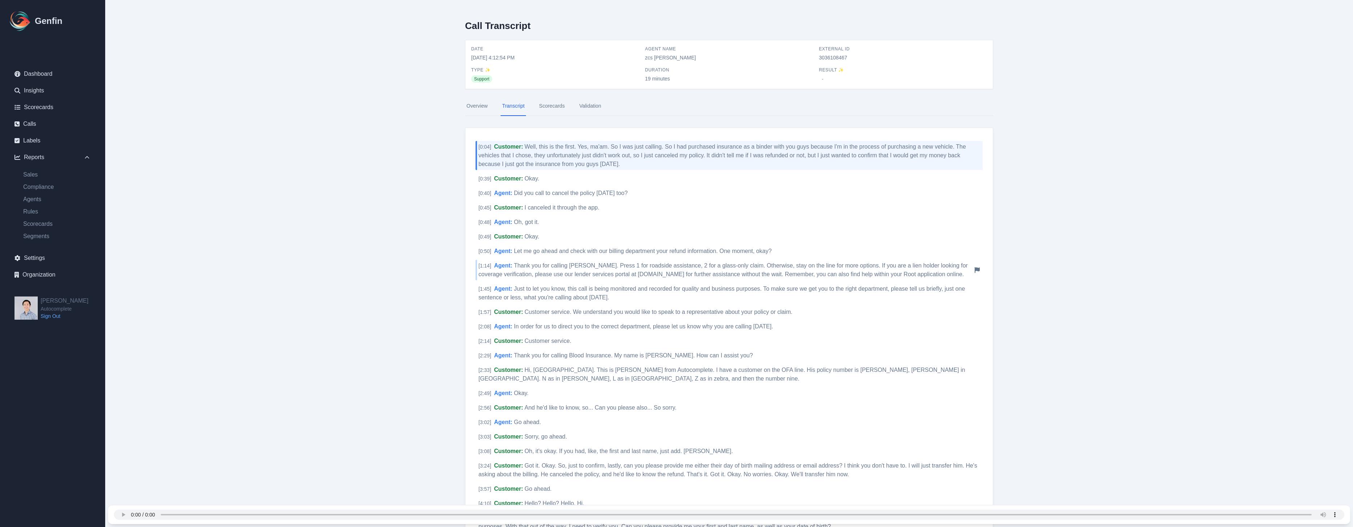
click at [696, 268] on span "Thank you for calling [PERSON_NAME]. Press 1 for roadside assistance, 2 for a g…" at bounding box center [722, 270] width 489 height 15
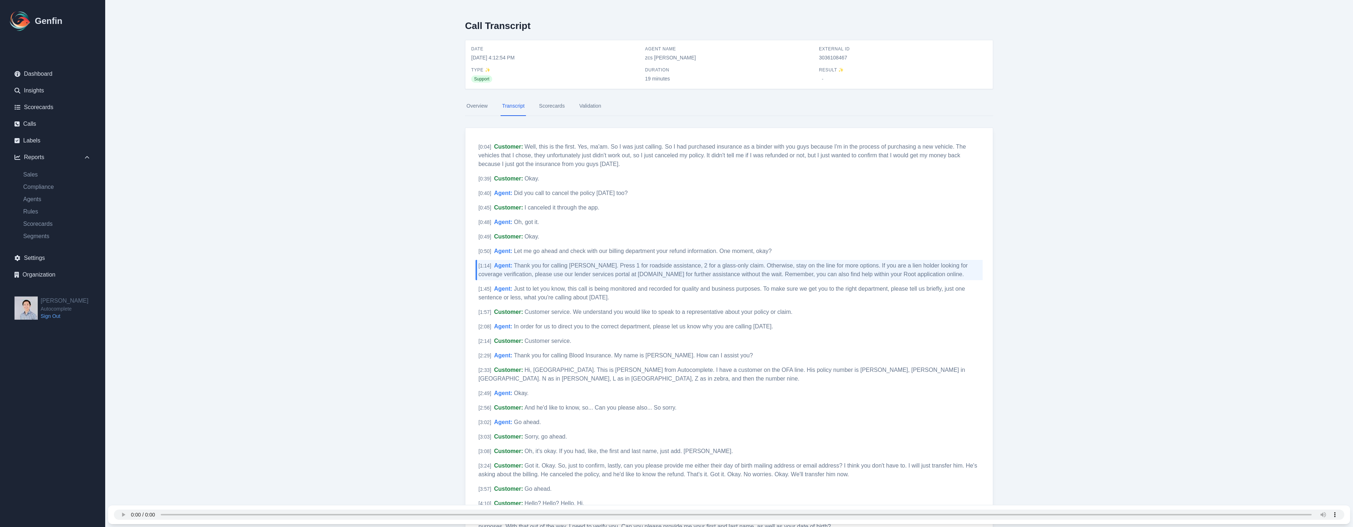
click at [827, 55] on span "3036108467" at bounding box center [903, 57] width 168 height 7
copy span "3036108467"
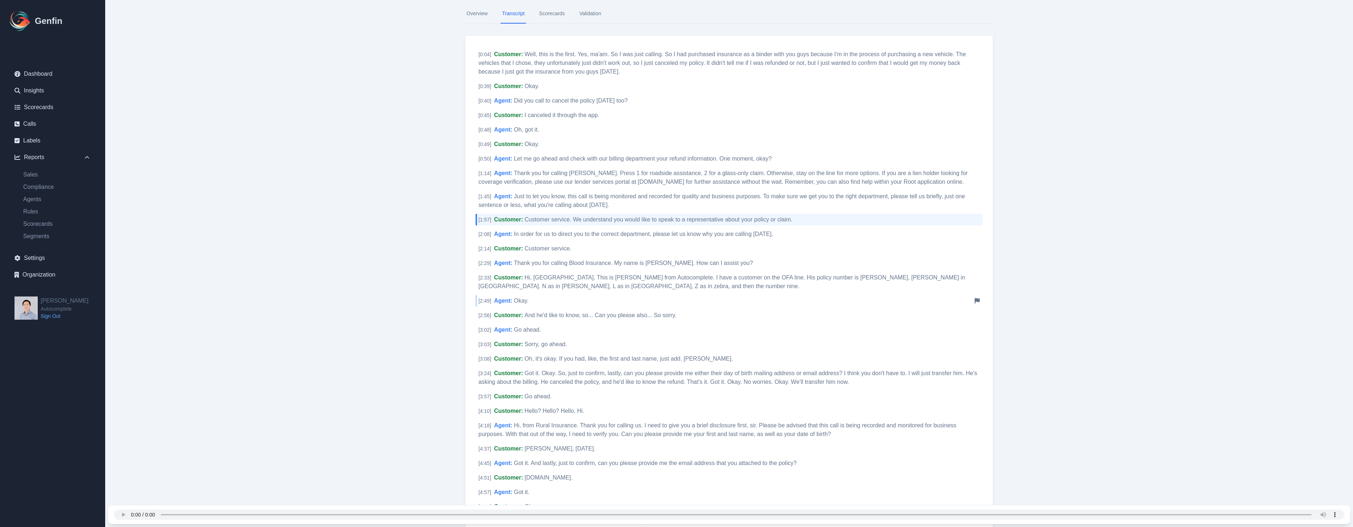
scroll to position [93, 0]
click at [568, 262] on span "Thank you for calling Blood Insurance. My name is Austin. How can I assist you?" at bounding box center [633, 263] width 239 height 6
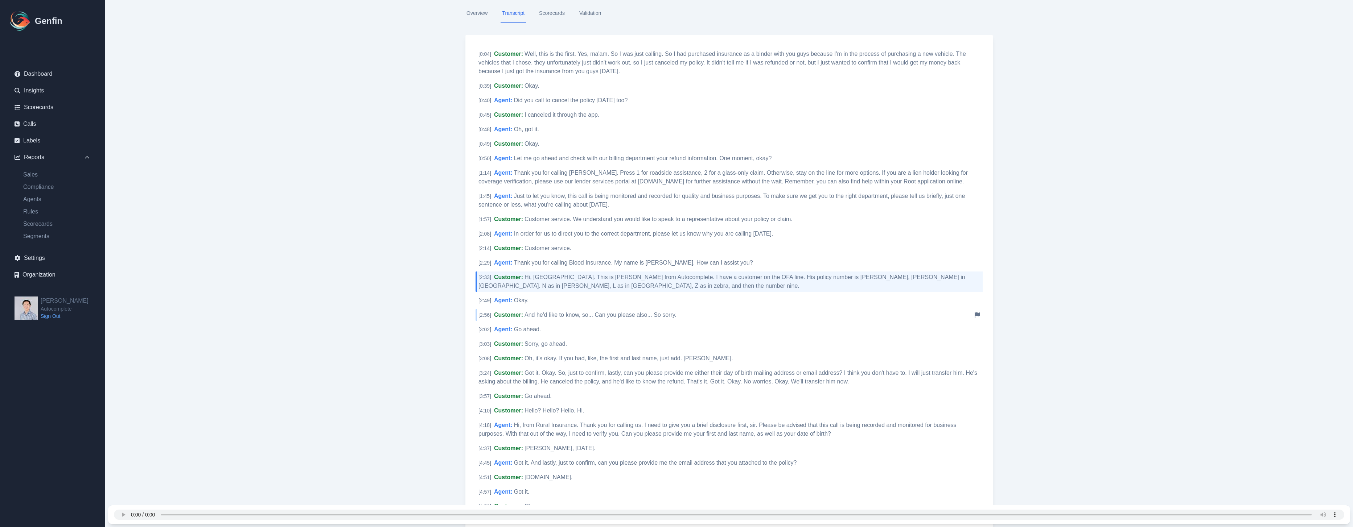
click at [596, 315] on span "And he'd like to know, so... Can you please also... So sorry." at bounding box center [600, 315] width 152 height 6
click at [598, 346] on div "[ 3:03 ] Customer : Sorry, go ahead. Notify Genfin of a transcript error" at bounding box center [729, 344] width 507 height 12
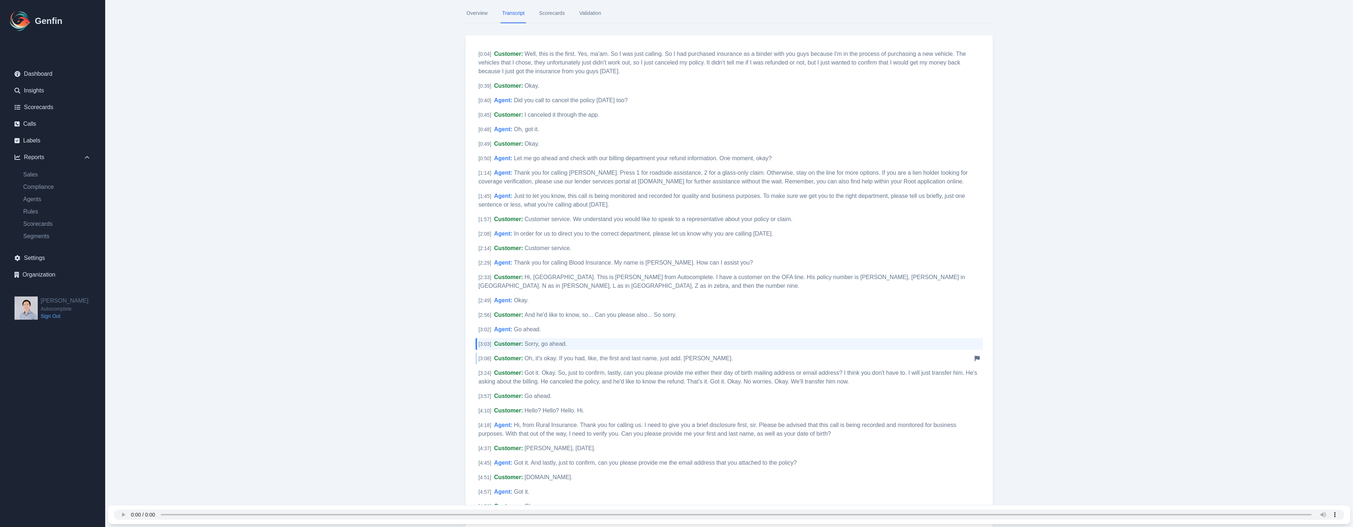
click at [595, 357] on span "Oh, it's okay. If you had, like, the first and last name, just add. [PERSON_NAM…" at bounding box center [628, 358] width 209 height 6
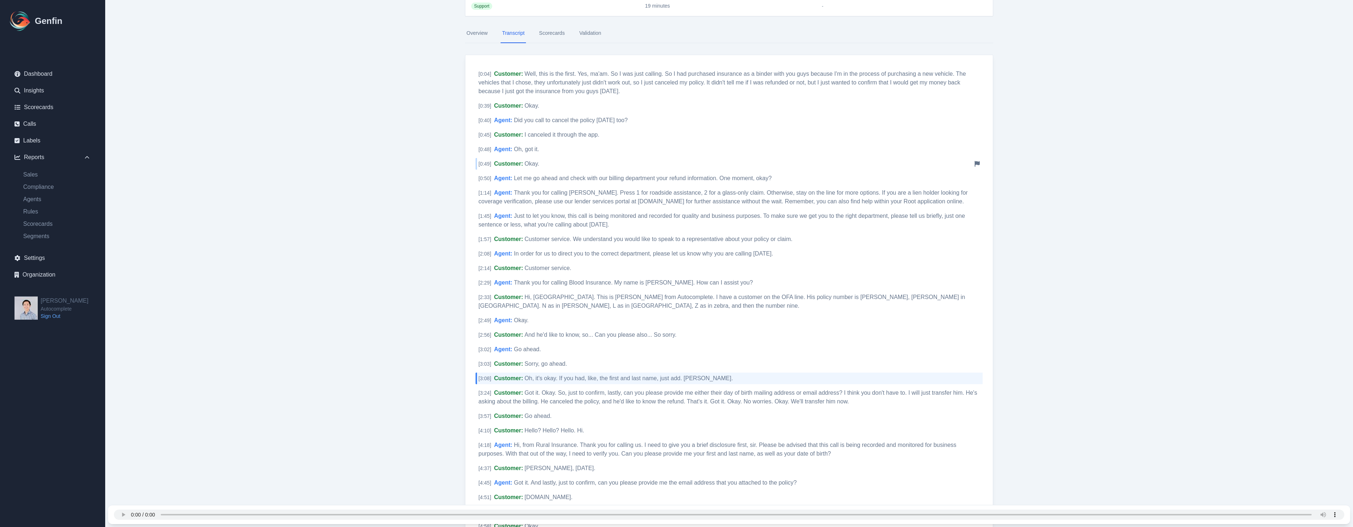
scroll to position [0, 0]
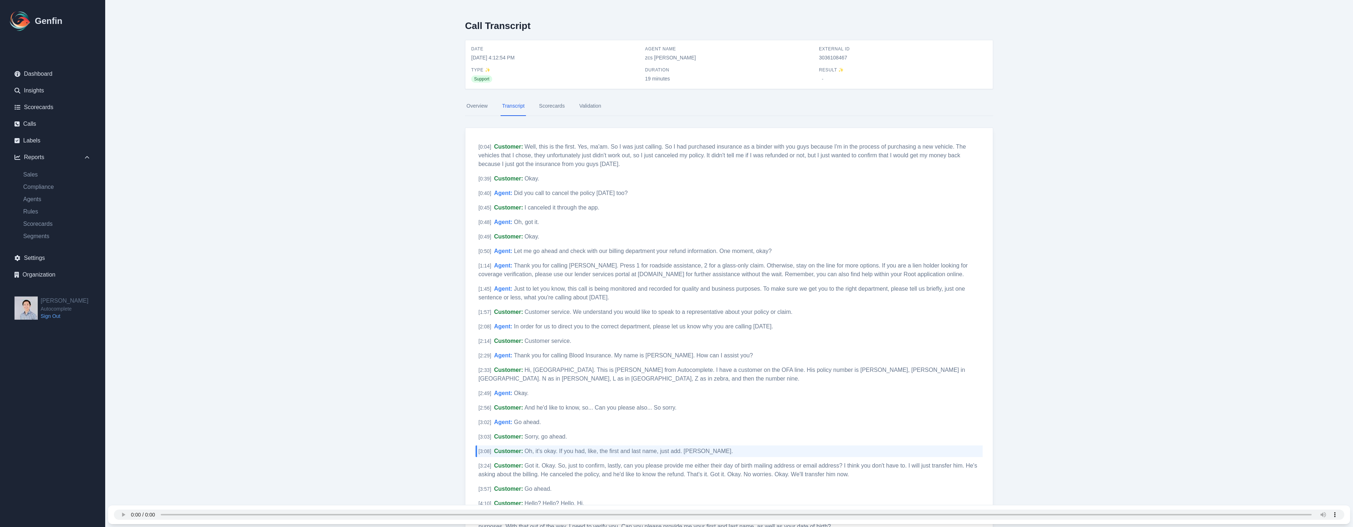
click at [836, 54] on span "3036108467" at bounding box center [903, 57] width 168 height 7
click at [835, 61] on span "3036108467" at bounding box center [903, 57] width 168 height 7
copy span "3036108467"
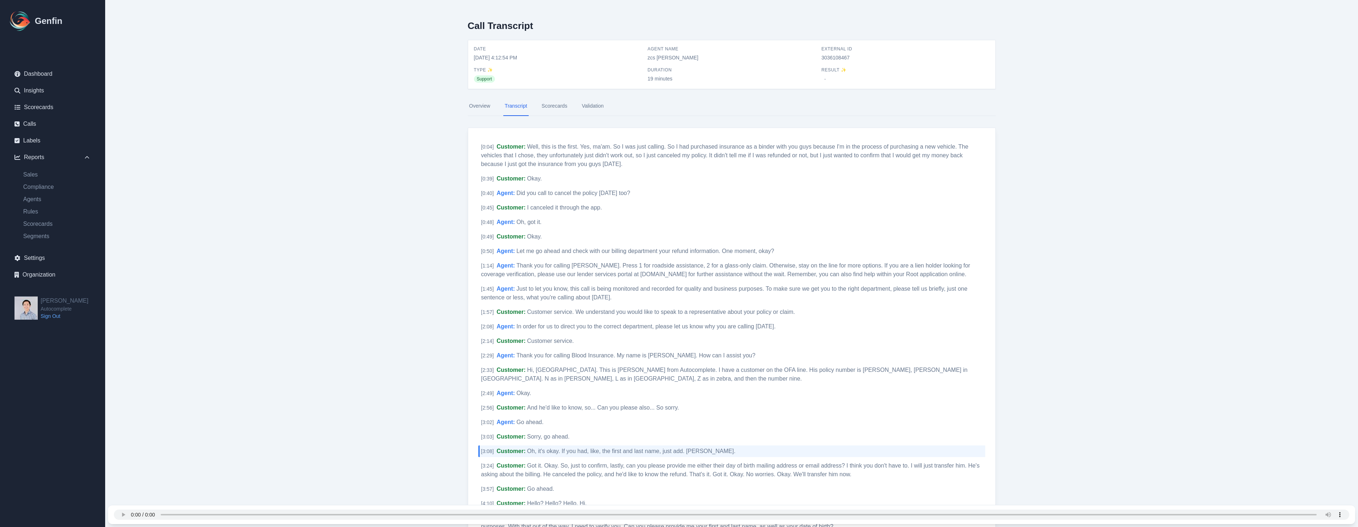
select select "14"
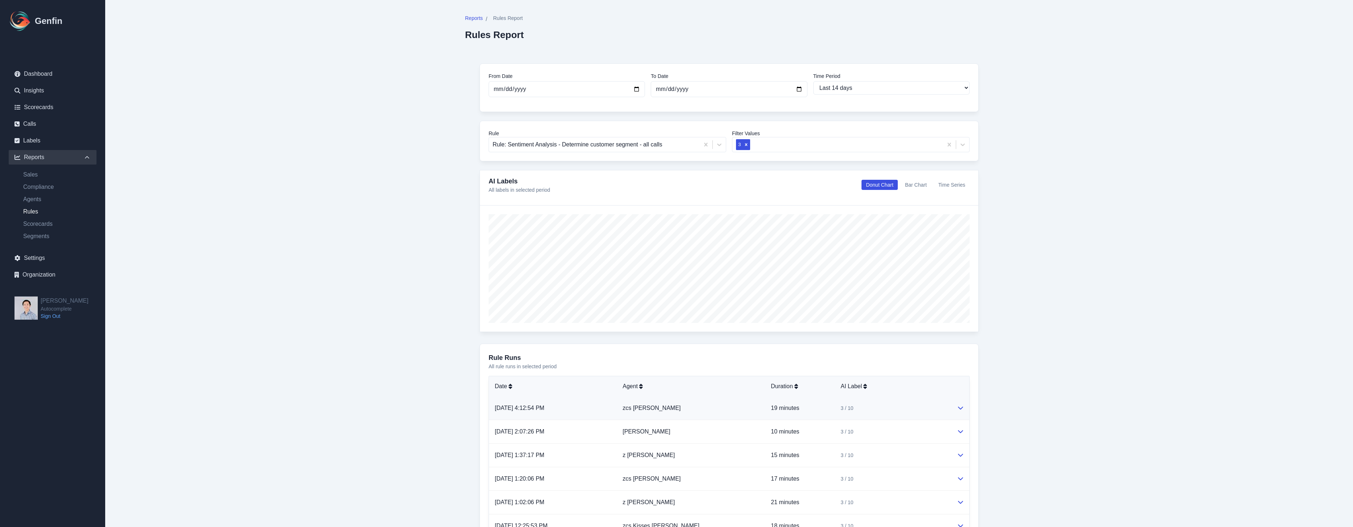
click at [697, 420] on td "zcs Patricia Alapidi" at bounding box center [691, 409] width 148 height 24
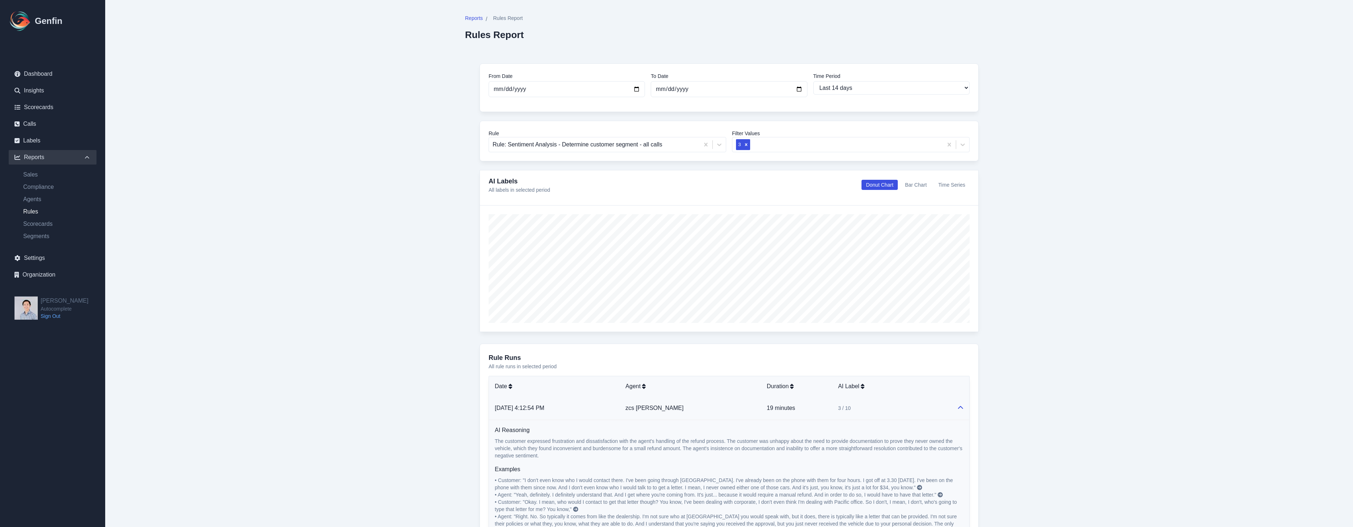
click at [697, 400] on td "zcs Patricia Alapidi" at bounding box center [690, 409] width 141 height 24
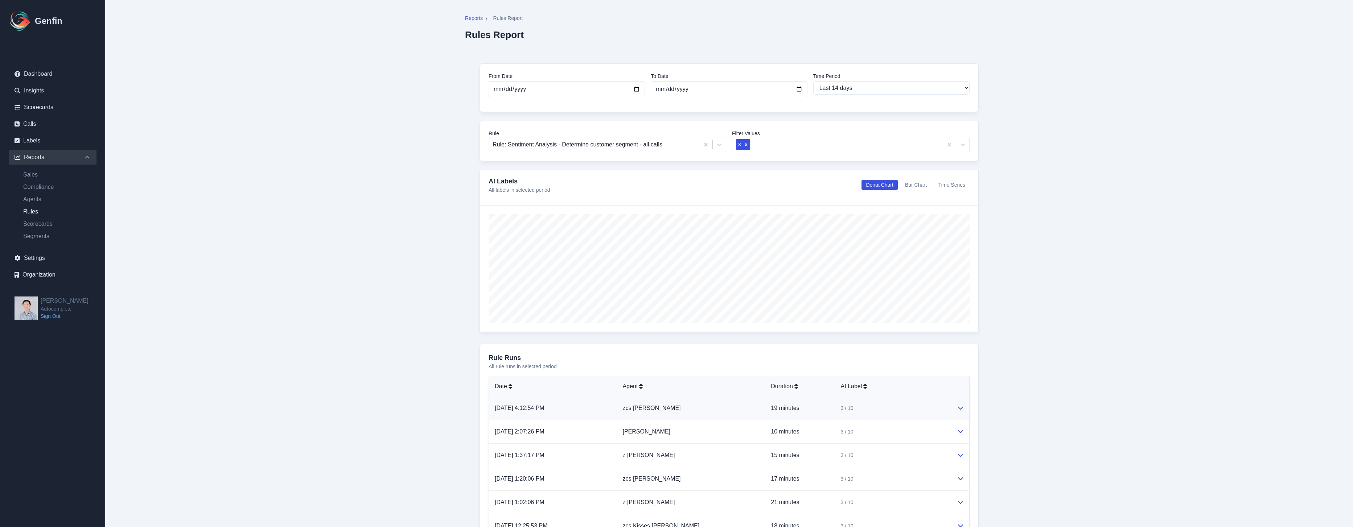
click at [660, 412] on td "zcs Patricia Alapidi" at bounding box center [691, 409] width 148 height 24
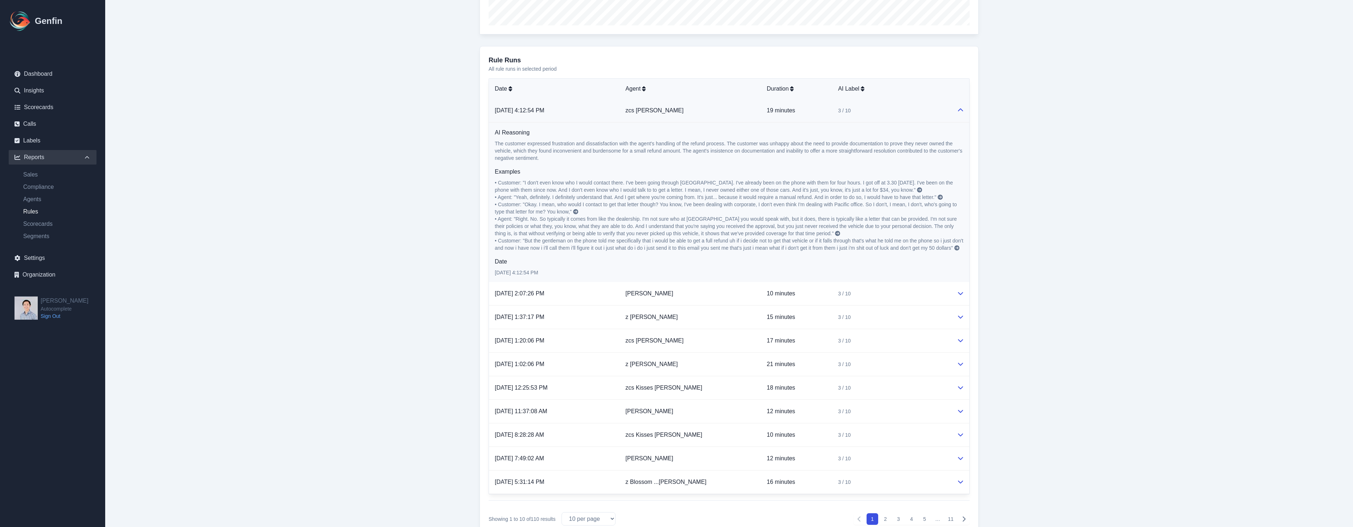
scroll to position [296, 0]
click at [917, 192] on icon at bounding box center [919, 191] width 5 height 5
click at [716, 305] on td "Arpan Bhutwala" at bounding box center [690, 296] width 141 height 24
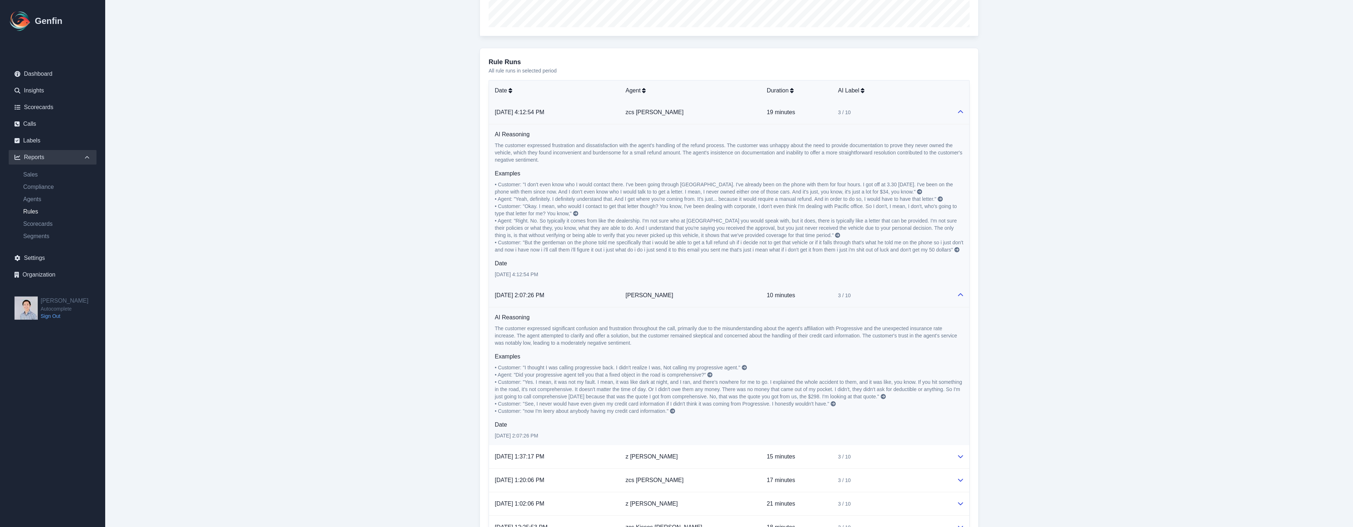
click at [747, 370] on icon at bounding box center [744, 367] width 5 height 5
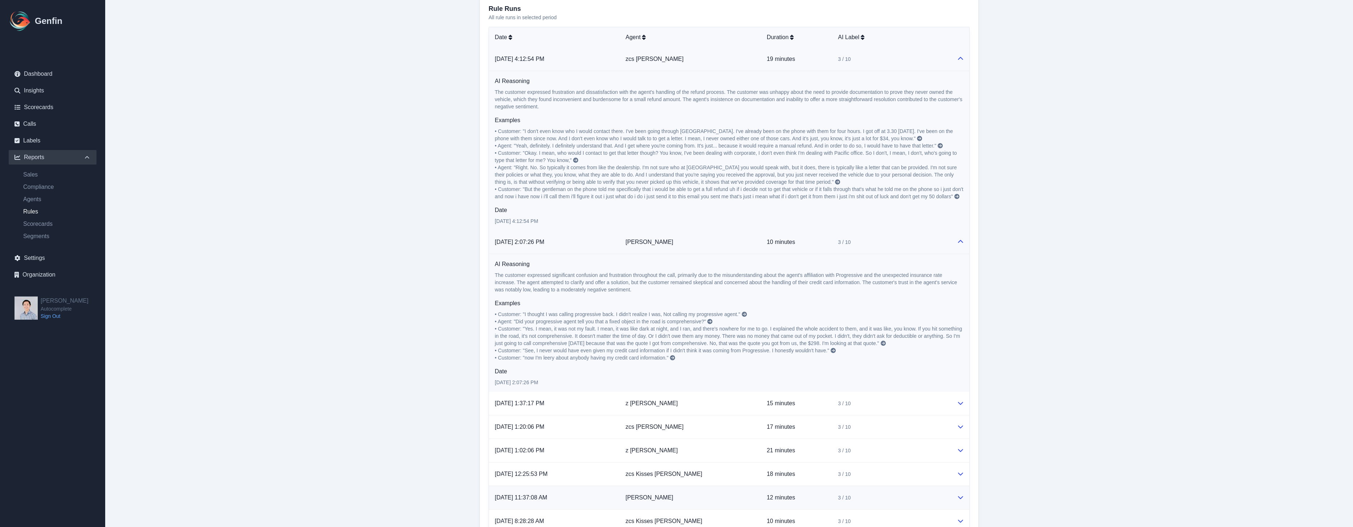
scroll to position [414, 0]
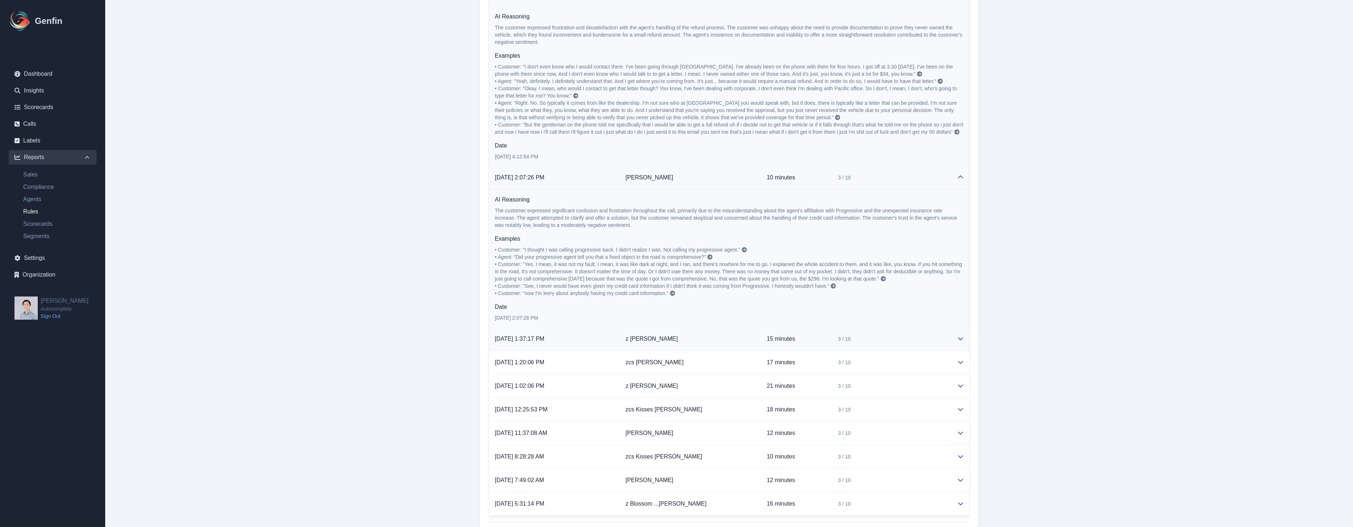
click at [674, 346] on td "z [PERSON_NAME]" at bounding box center [690, 340] width 141 height 24
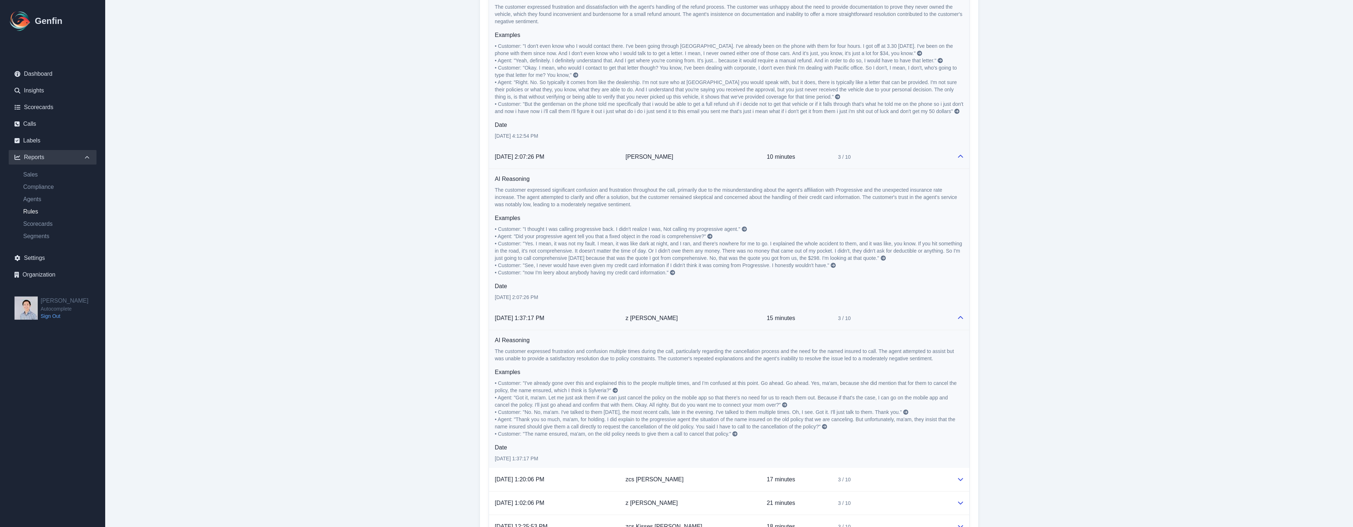
scroll to position [496, 0]
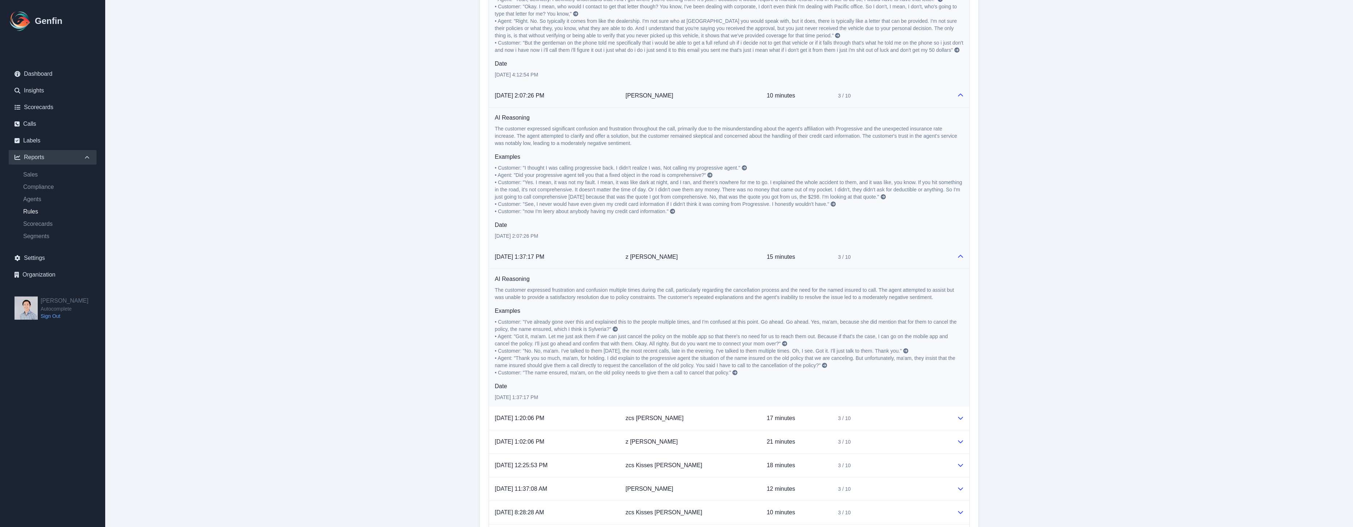
click at [616, 332] on icon at bounding box center [615, 329] width 5 height 5
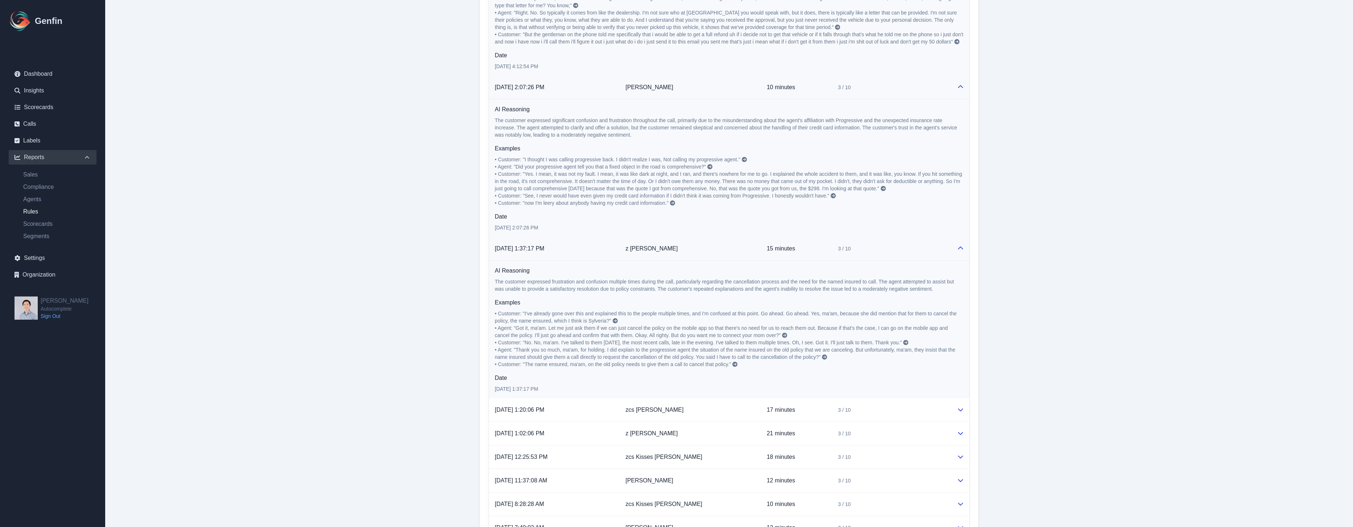
scroll to position [389, 0]
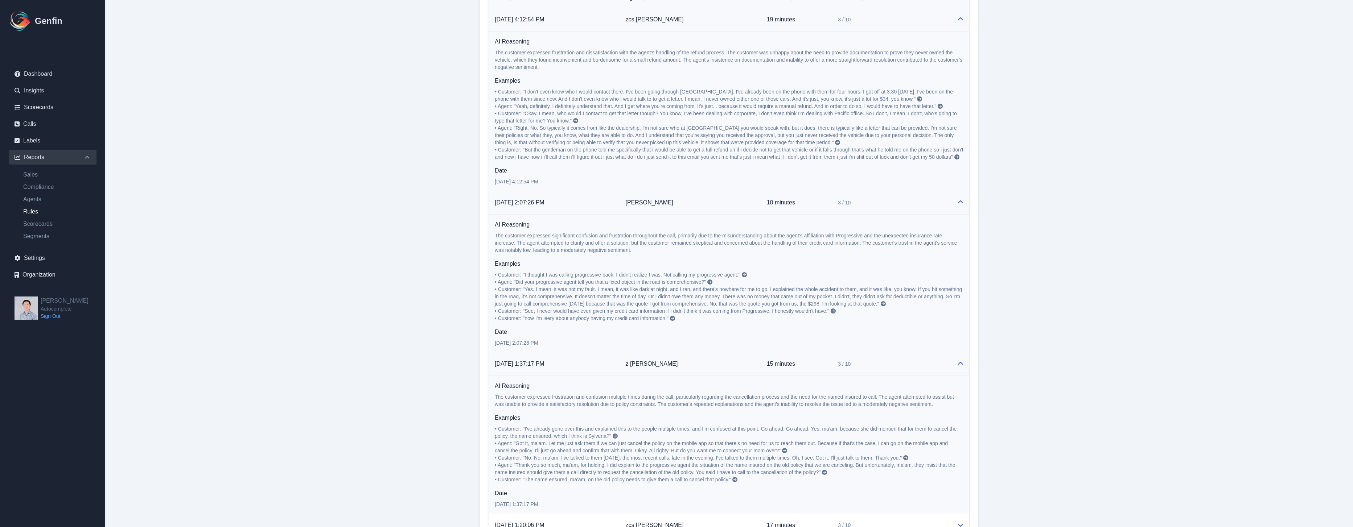
click at [917, 100] on icon at bounding box center [919, 98] width 5 height 5
click at [746, 277] on icon at bounding box center [744, 274] width 5 height 5
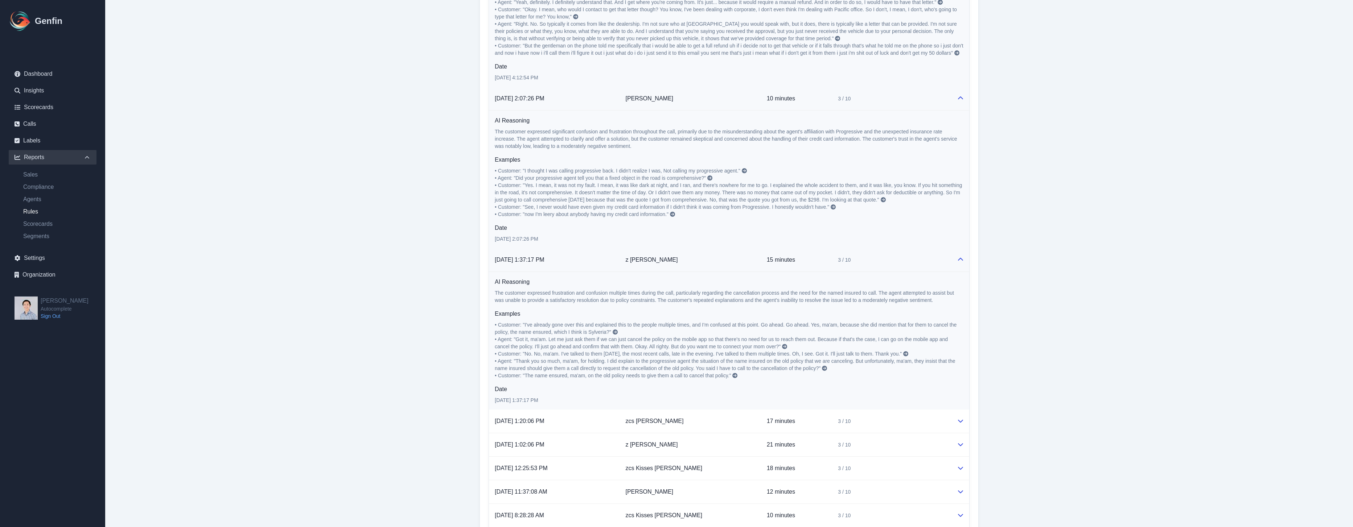
scroll to position [624, 0]
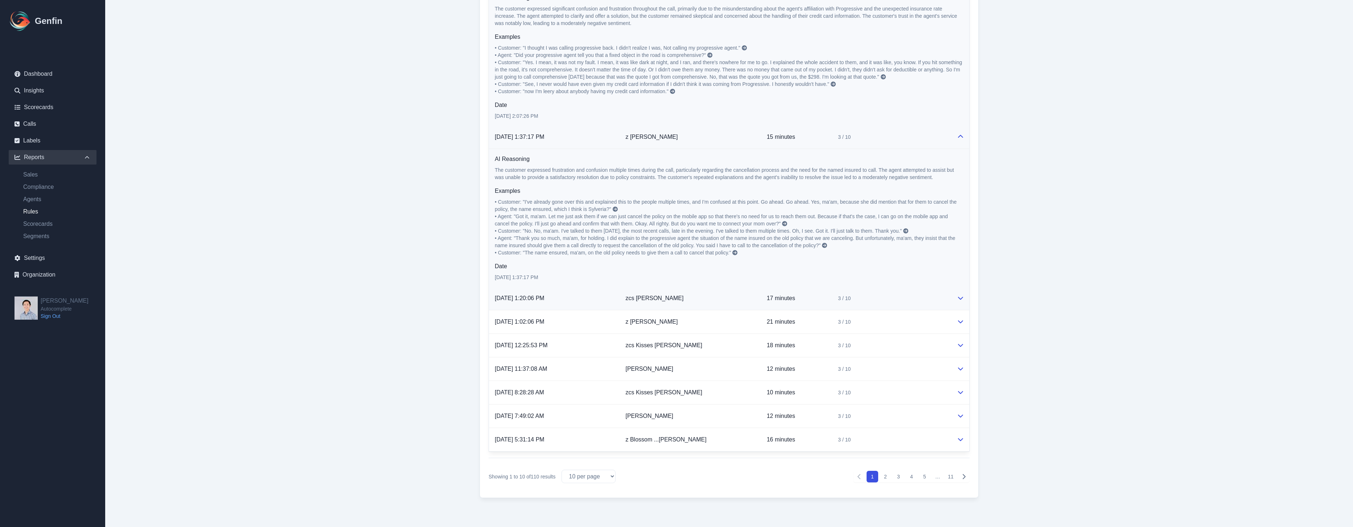
click at [691, 293] on td "zcs Ruby Olalia" at bounding box center [690, 299] width 141 height 24
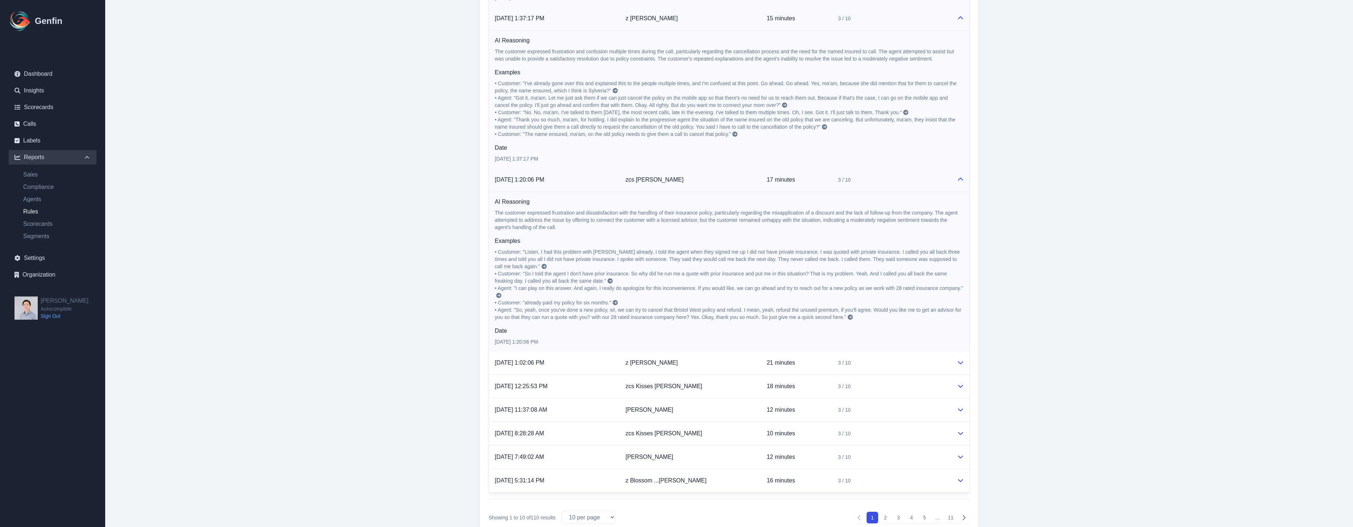
scroll to position [746, 0]
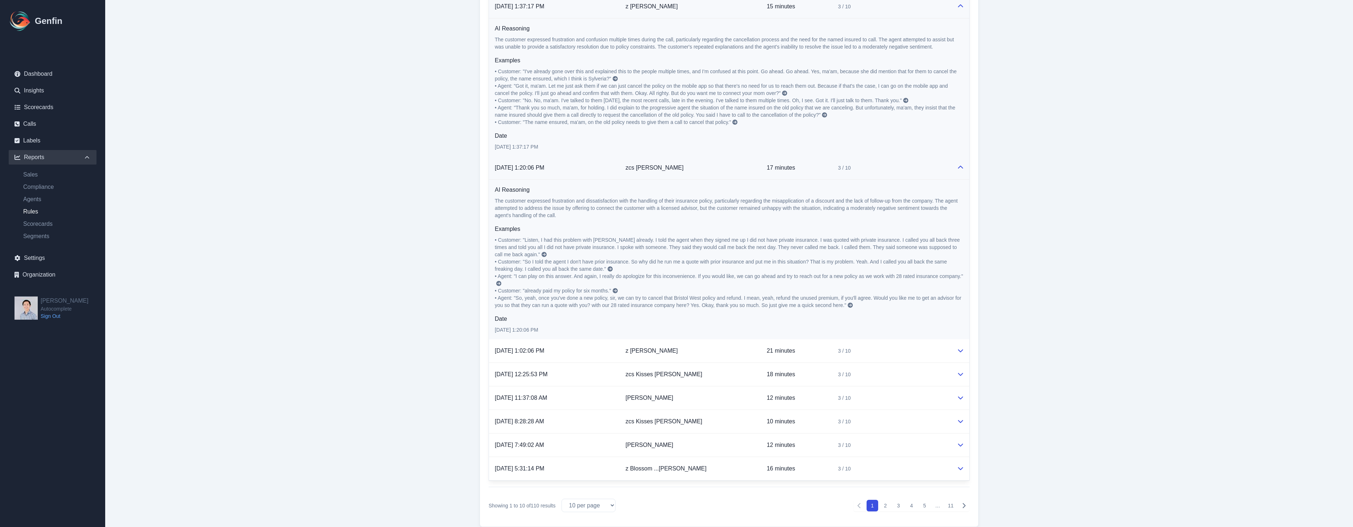
click at [542, 257] on icon at bounding box center [544, 254] width 5 height 5
click at [718, 179] on td "zcs [PERSON_NAME]" at bounding box center [690, 168] width 141 height 24
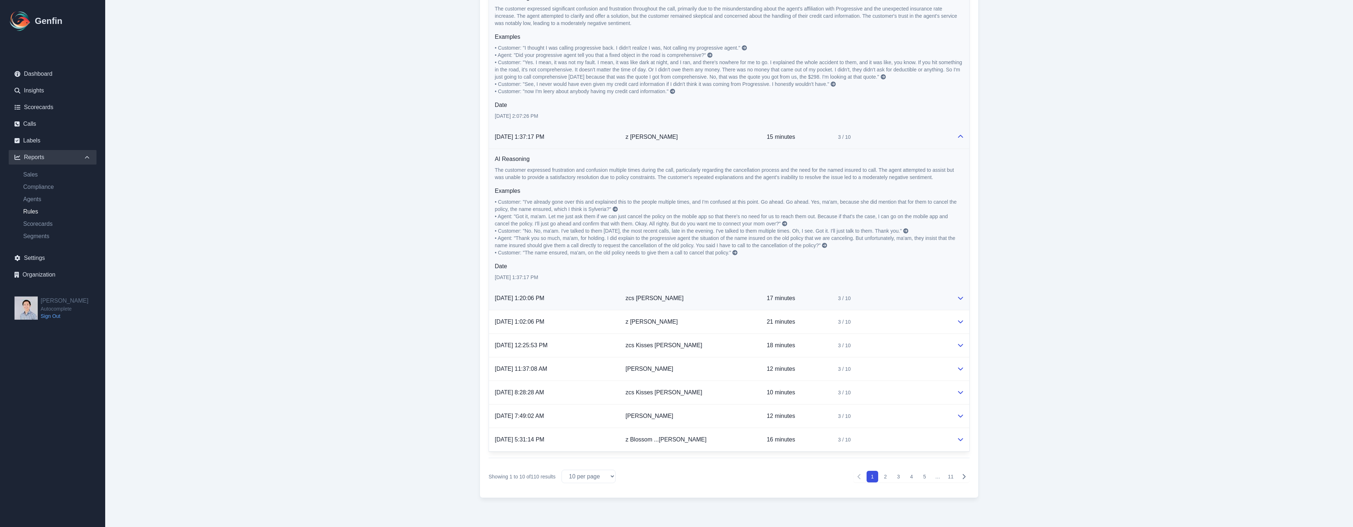
scroll to position [624, 0]
click at [702, 320] on td "z Ann Bordeos" at bounding box center [690, 322] width 141 height 24
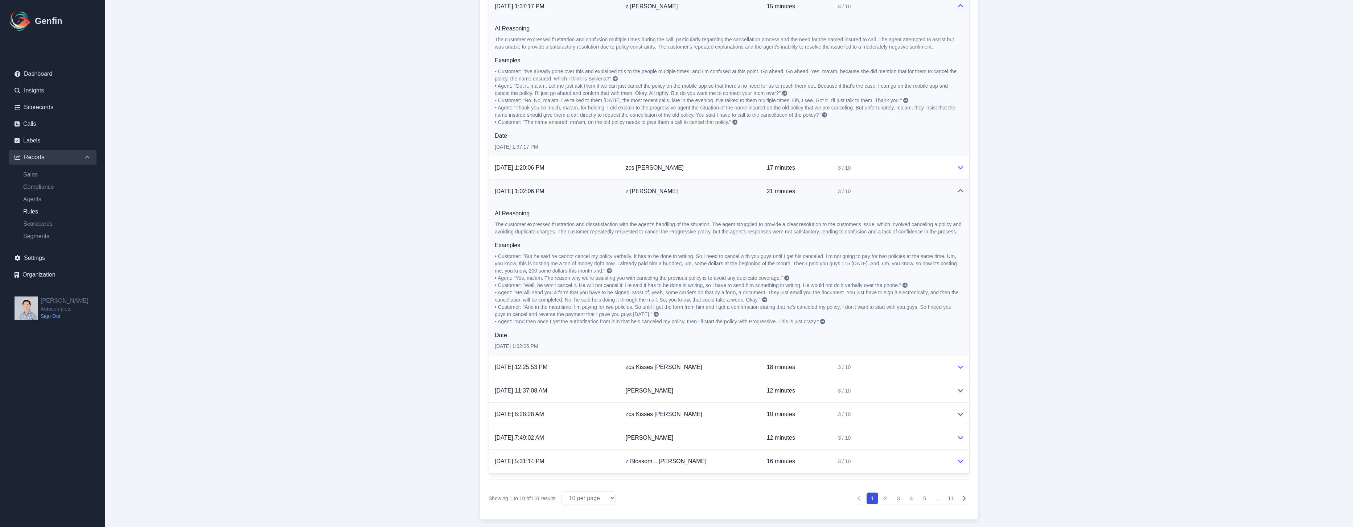
click at [609, 273] on icon at bounding box center [609, 270] width 5 height 5
click at [609, 372] on p "8/13/2025, 12:25:53 PM" at bounding box center [554, 367] width 119 height 9
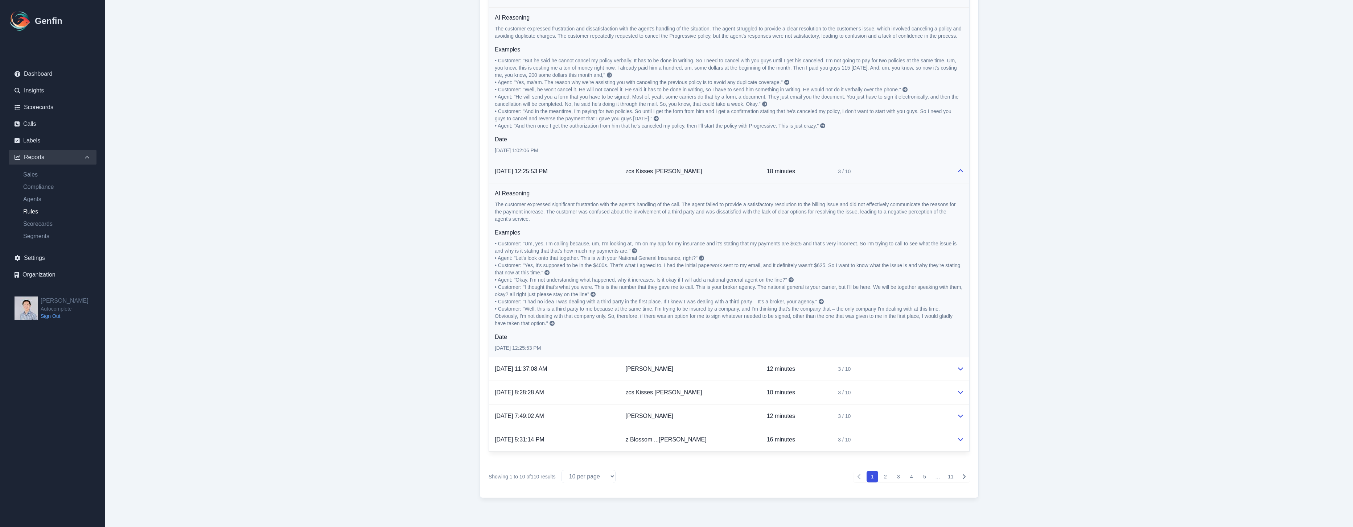
scroll to position [950, 0]
click at [633, 251] on icon at bounding box center [634, 250] width 5 height 5
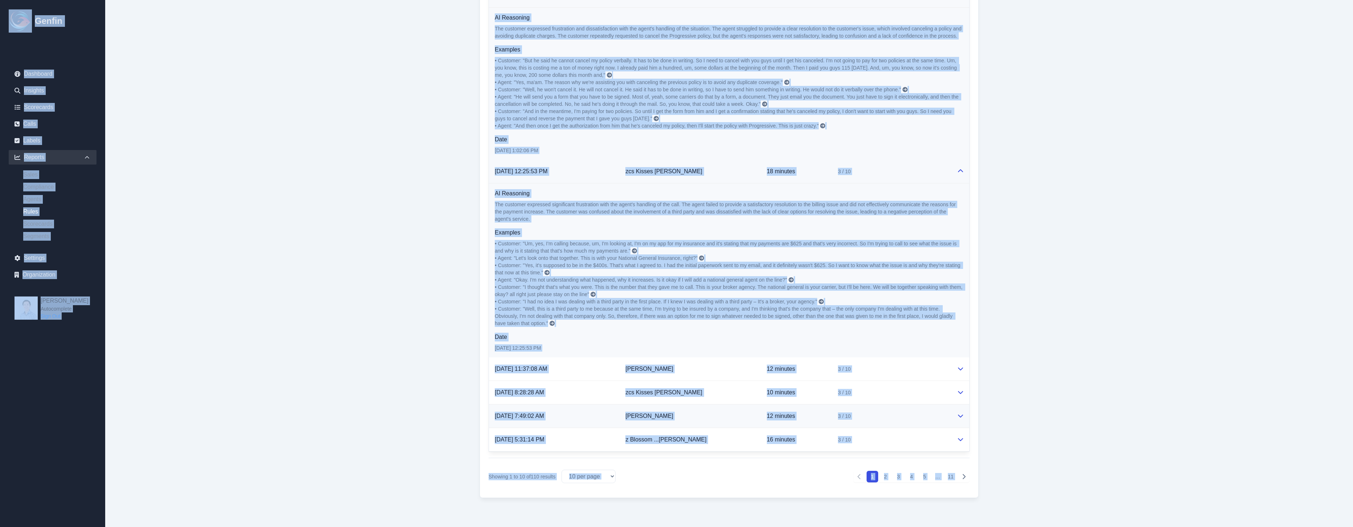
copy div "Genfin Dashboard Insights Scorecards Calls Labels Reports Sales Compliance Agen…"
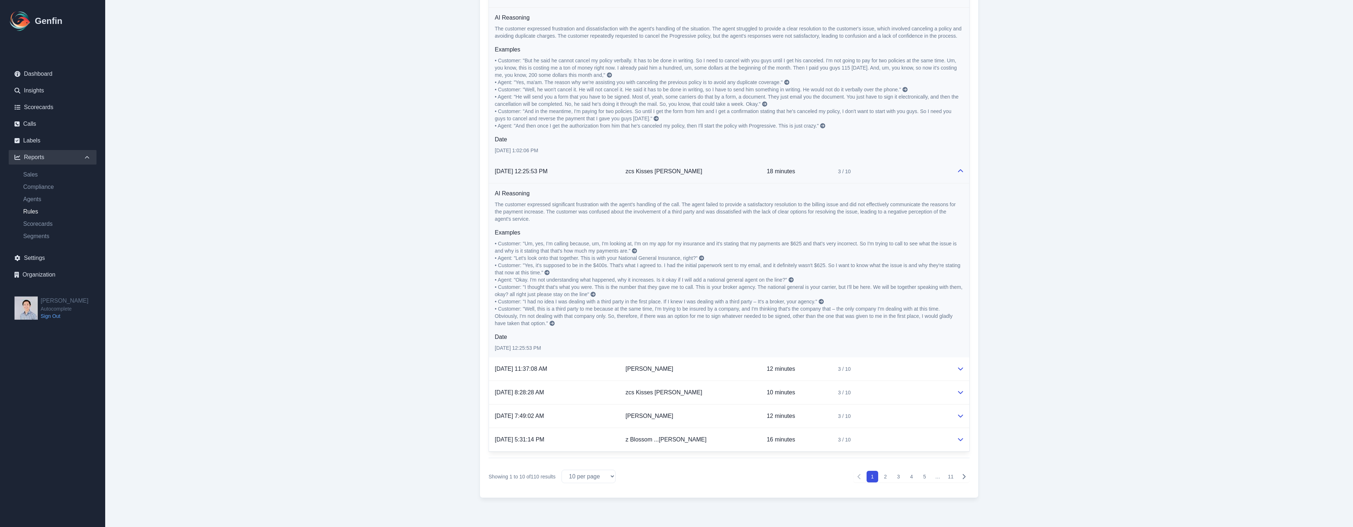
click at [665, 162] on td "zcs Kisses [PERSON_NAME]" at bounding box center [690, 172] width 141 height 24
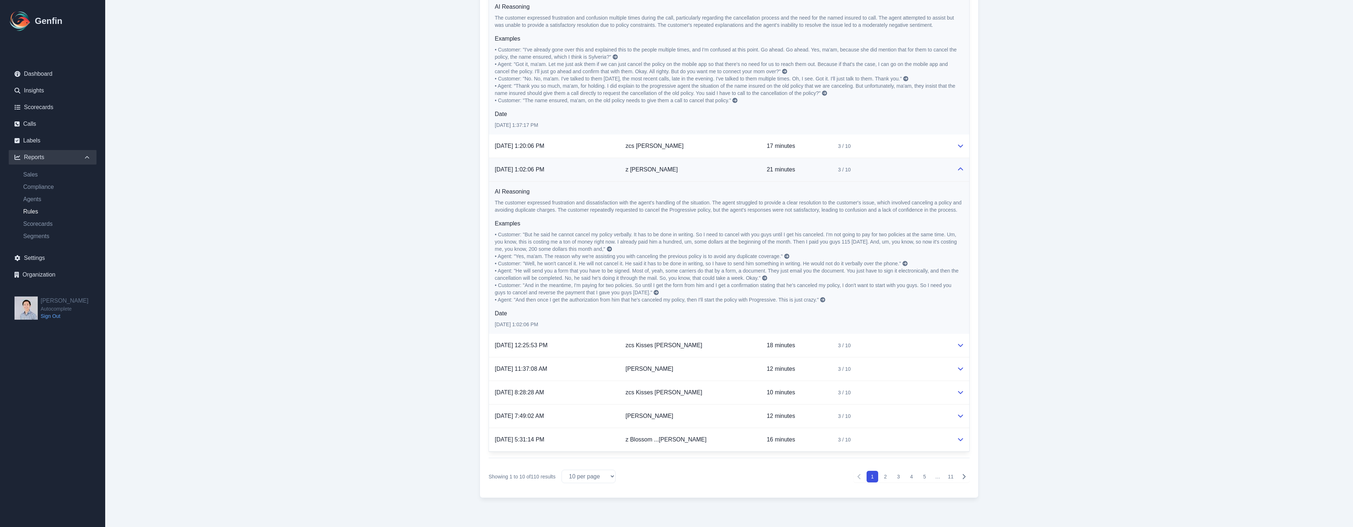
click at [670, 172] on td "z Ann Bordeos" at bounding box center [690, 170] width 141 height 24
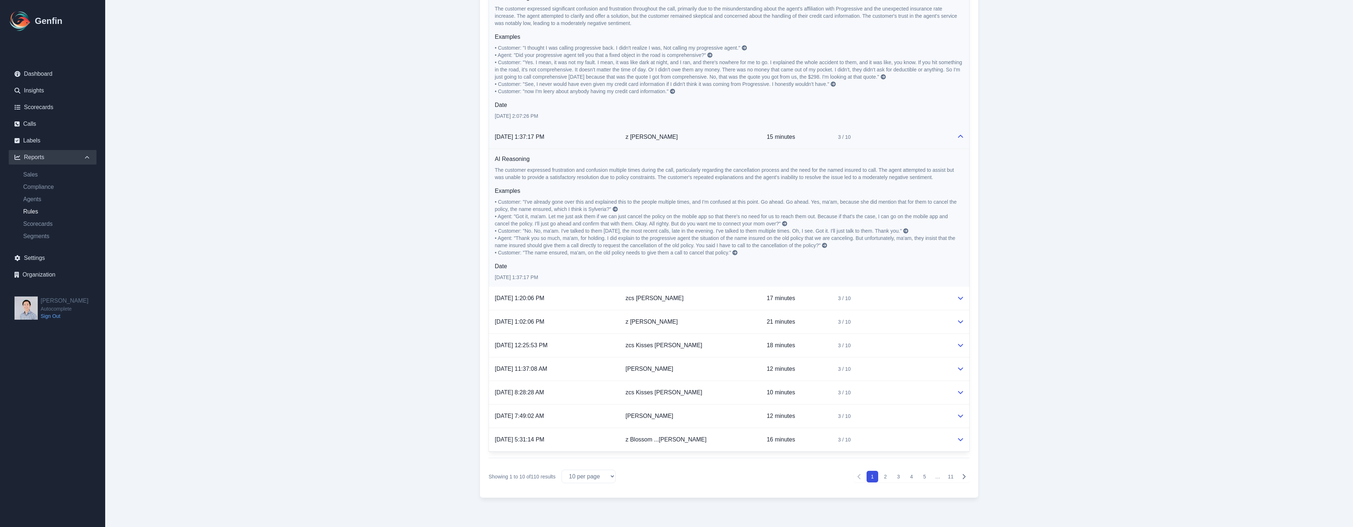
click at [676, 135] on td "z Nicole Reyes" at bounding box center [690, 137] width 141 height 24
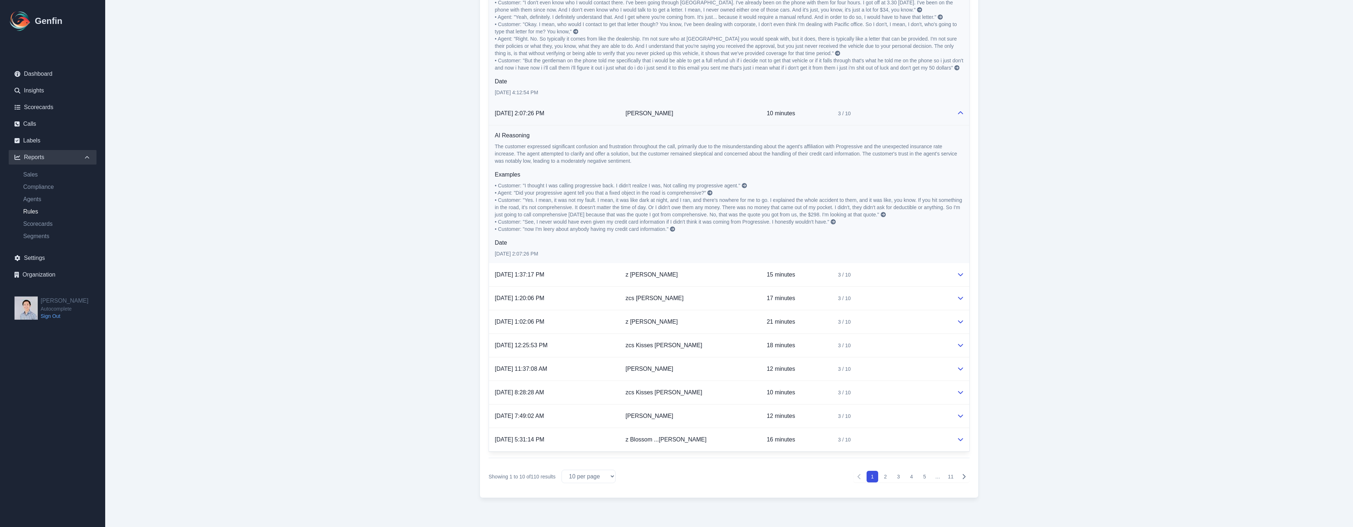
click at [683, 119] on td "Arpan Bhutwala" at bounding box center [690, 114] width 141 height 24
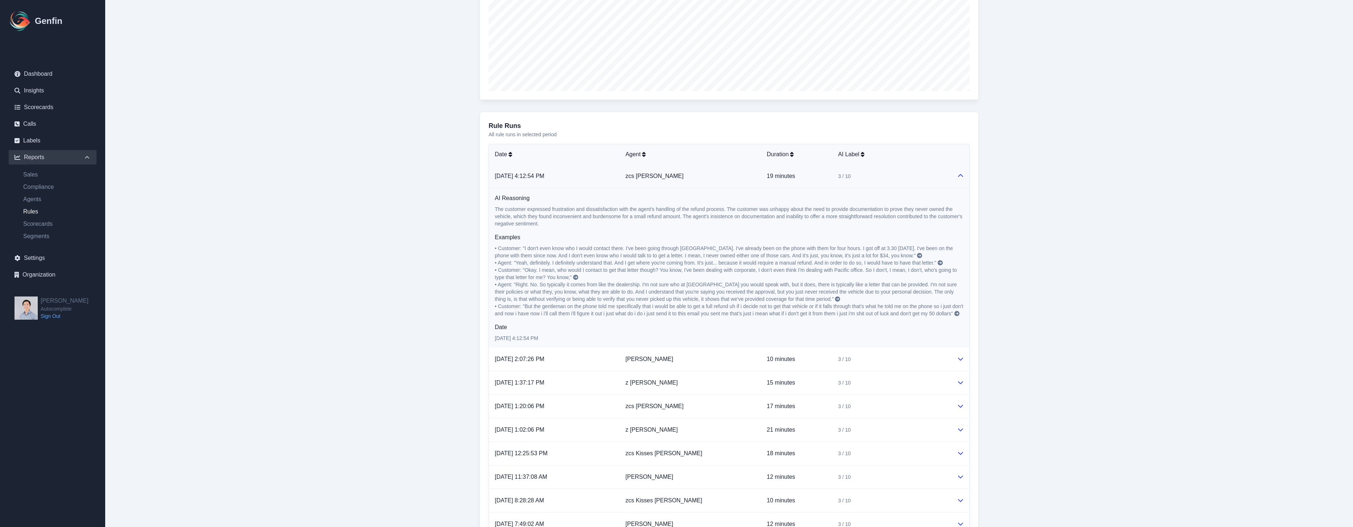
click at [689, 174] on td "zcs Patricia Alapidi" at bounding box center [690, 177] width 141 height 24
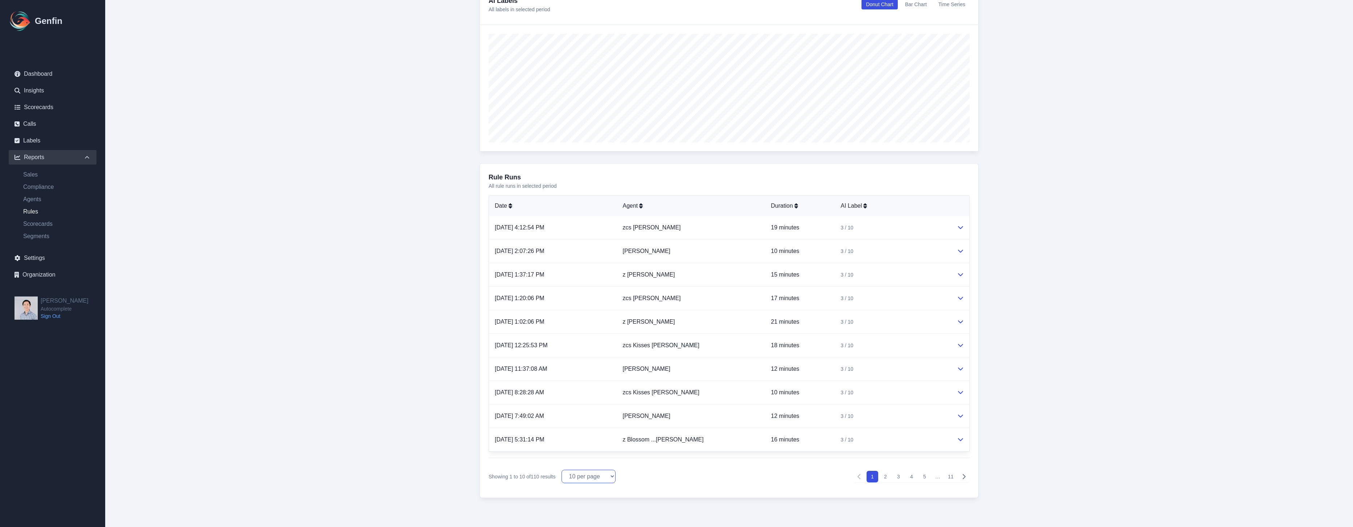
click at [600, 474] on select "10 per page 25 per page 50 per page 100 per page" at bounding box center [588, 476] width 54 height 13
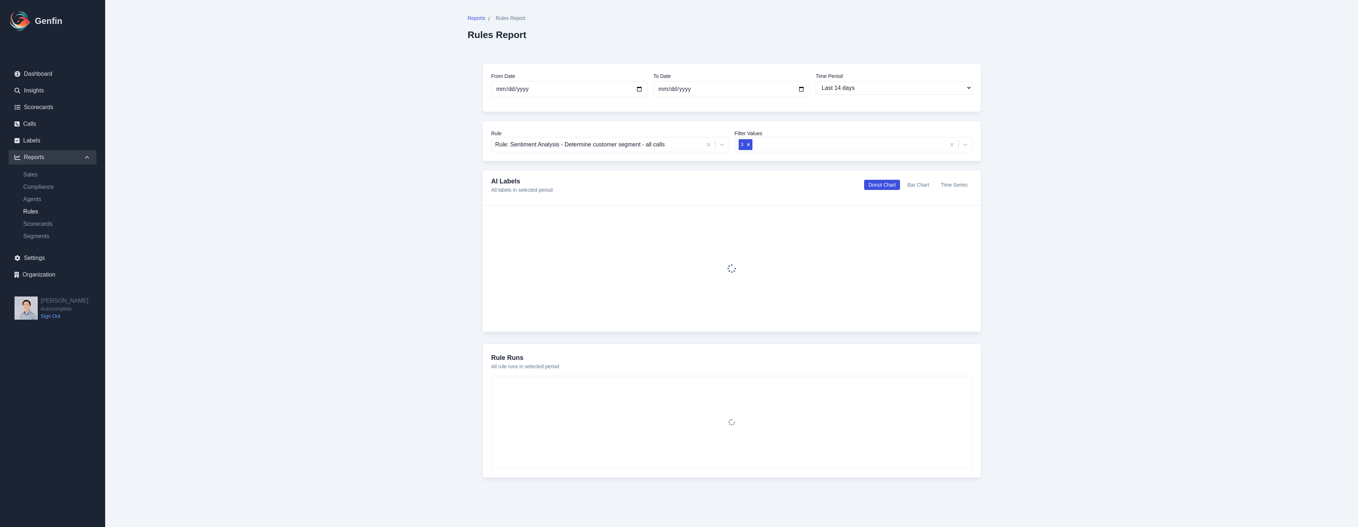
select select "100"
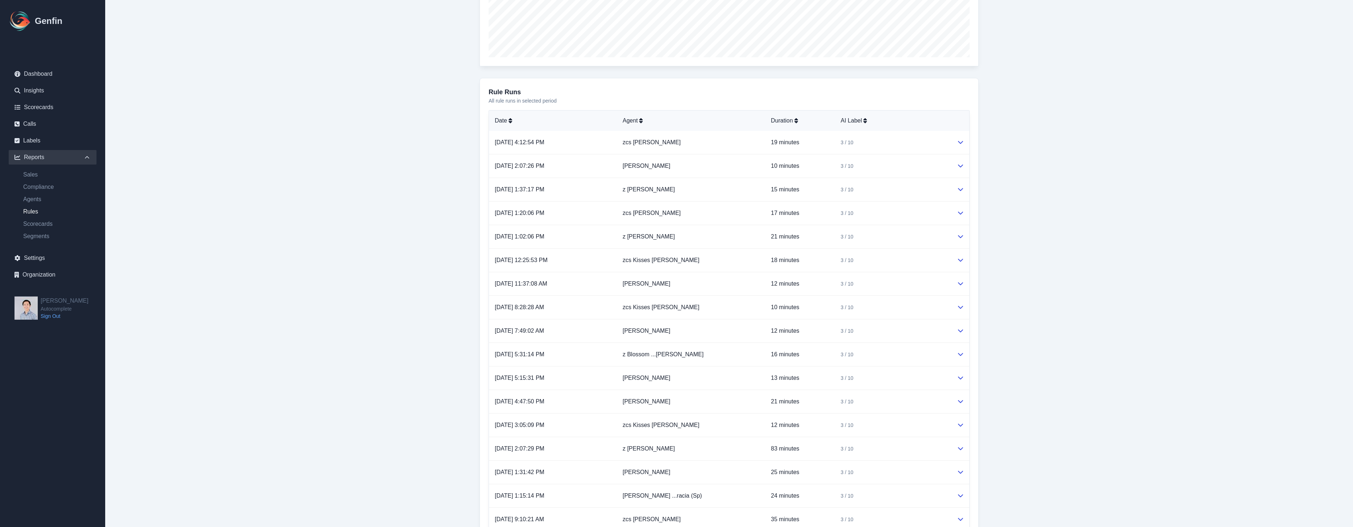
scroll to position [297, 0]
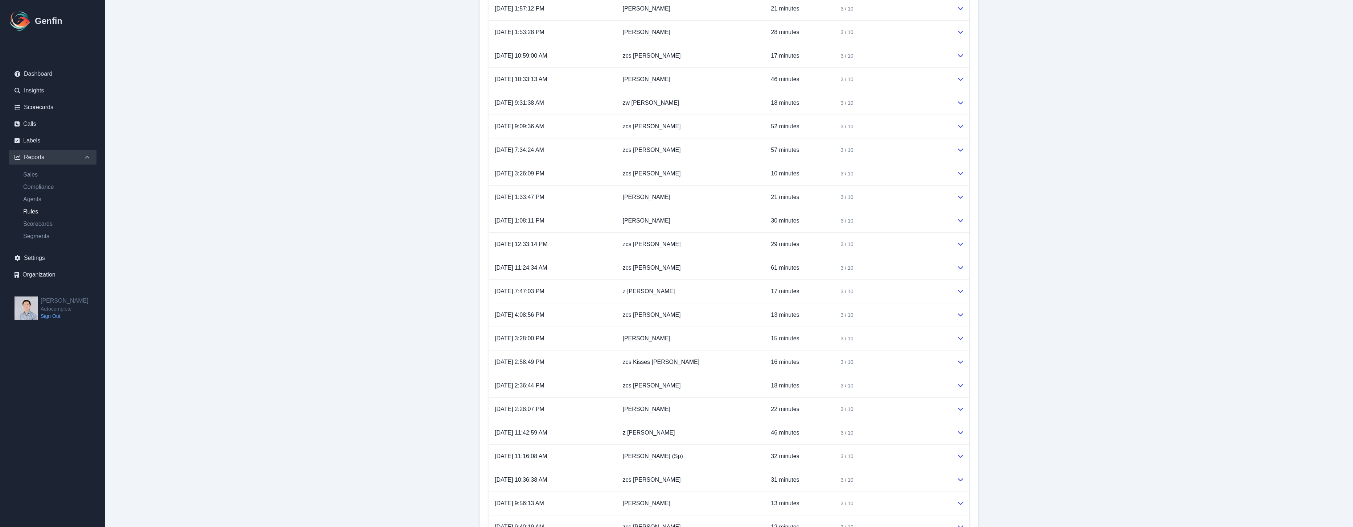
scroll to position [2303, 0]
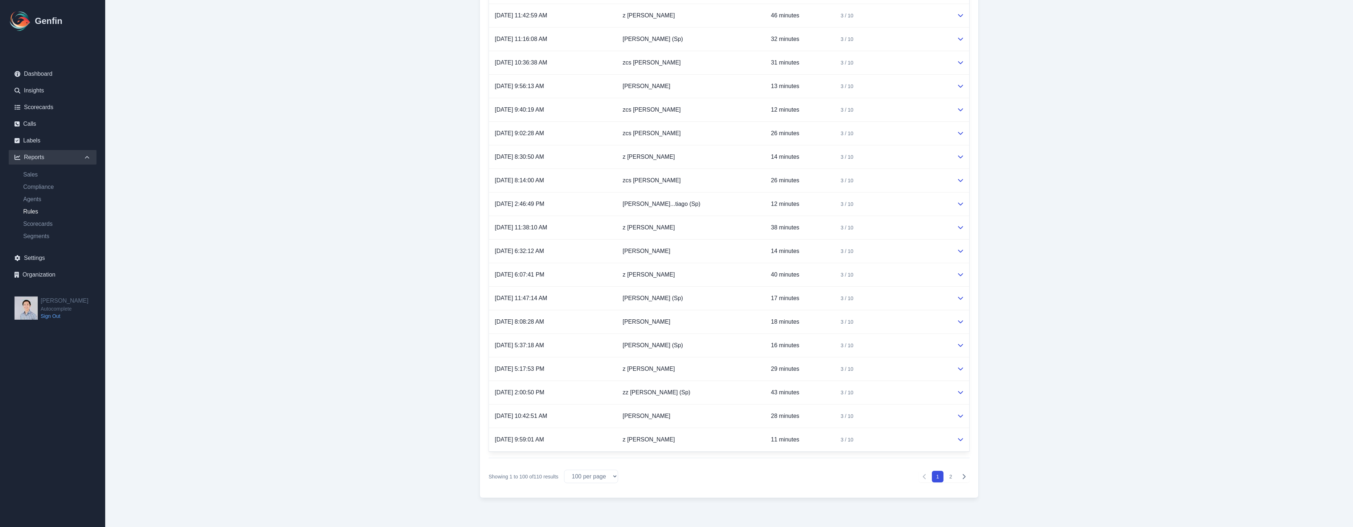
drag, startPoint x: 452, startPoint y: 226, endPoint x: 974, endPoint y: 433, distance: 561.4
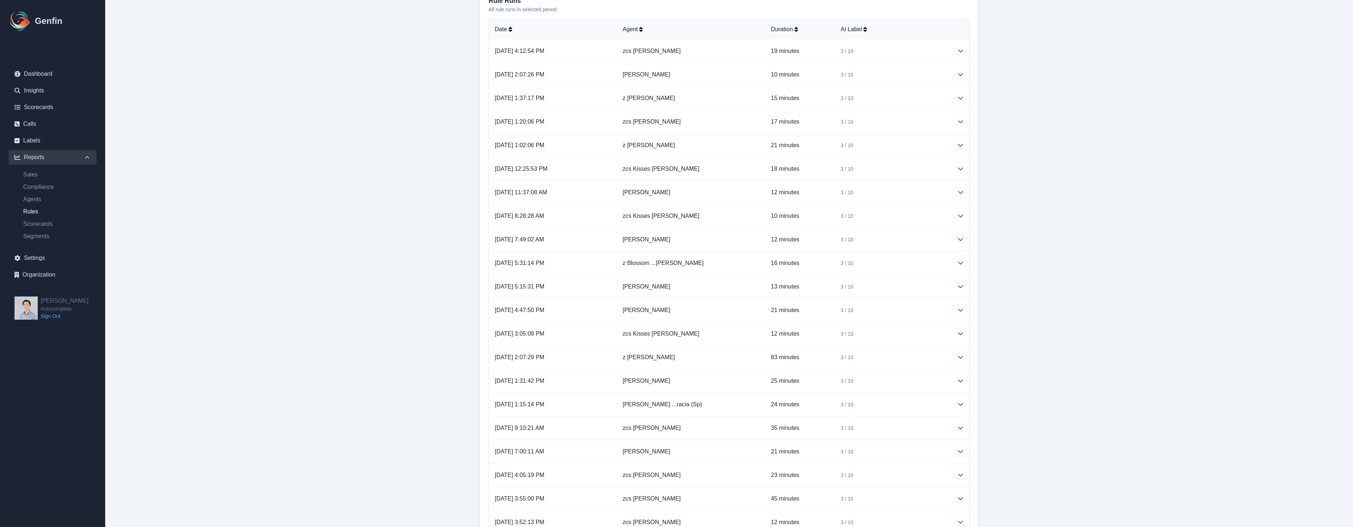
scroll to position [338, 0]
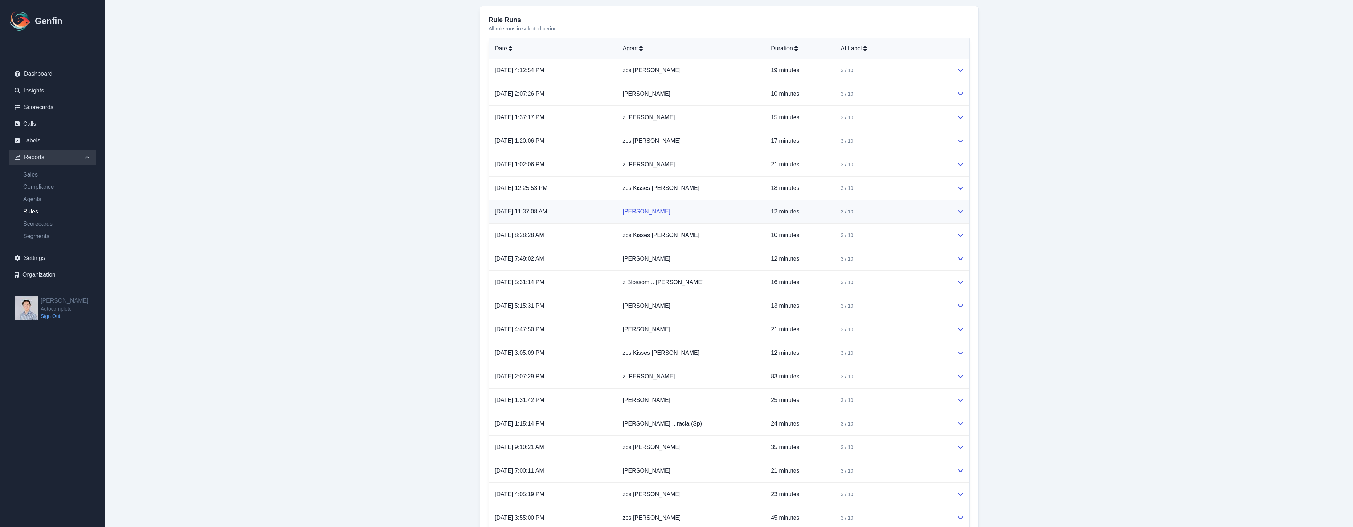
click at [659, 213] on link "[PERSON_NAME]" at bounding box center [646, 212] width 48 height 6
click at [952, 211] on td at bounding box center [960, 212] width 18 height 24
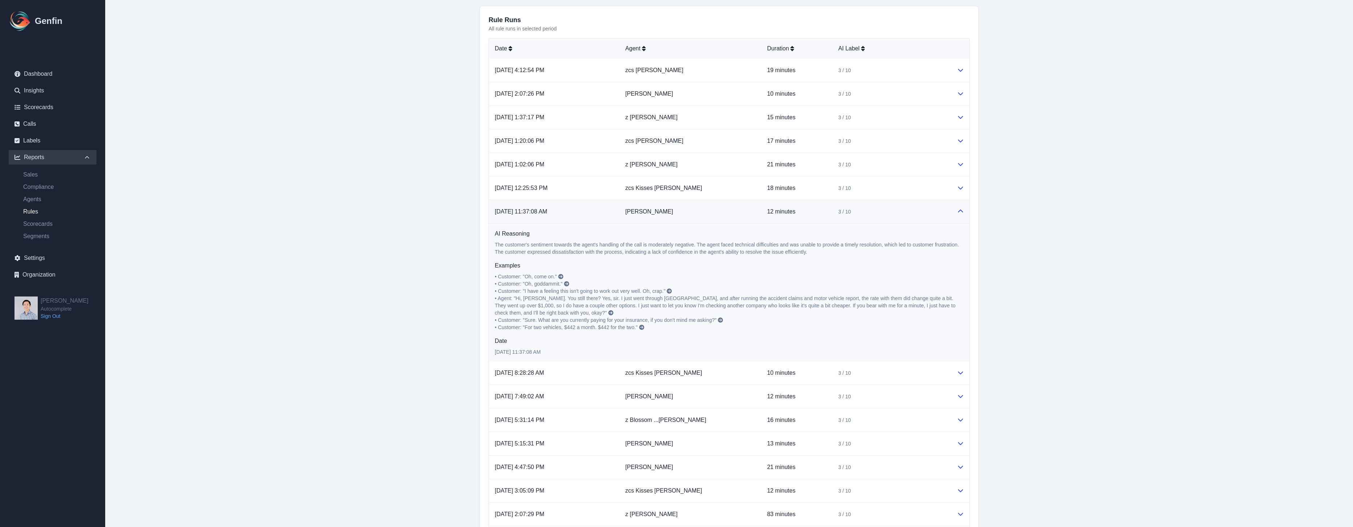
click at [563, 275] on icon at bounding box center [560, 276] width 5 height 5
click at [620, 216] on td "[DATE] 11:37:08 AM" at bounding box center [554, 212] width 131 height 24
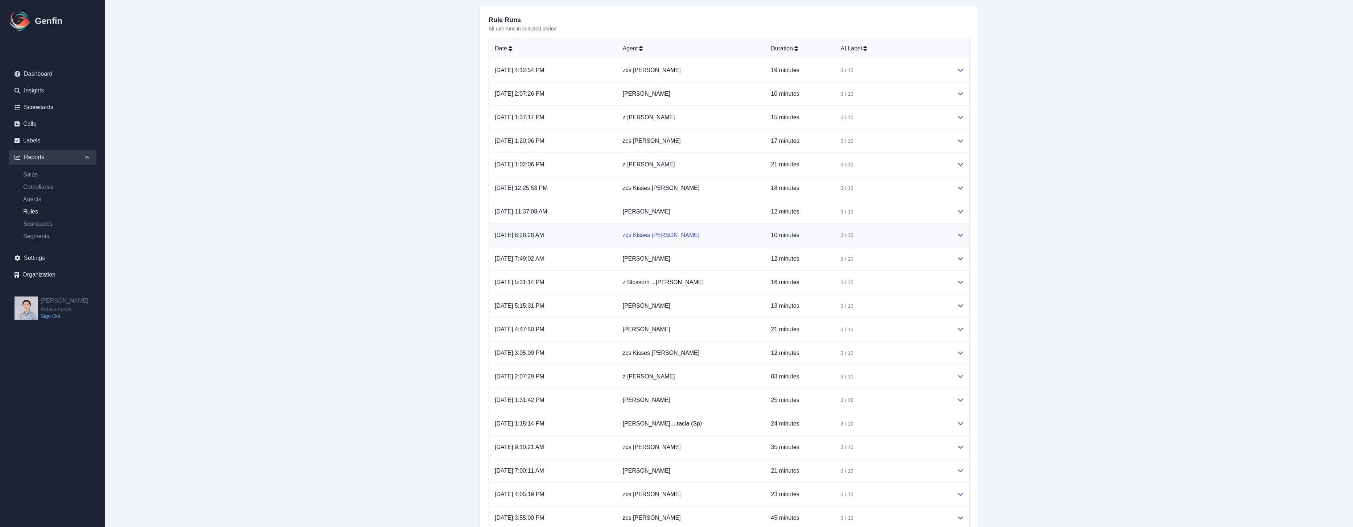
click at [629, 233] on link "zcs Kisses Payumo" at bounding box center [660, 235] width 77 height 6
click at [729, 240] on td "zcs Kisses Payumo" at bounding box center [691, 236] width 148 height 24
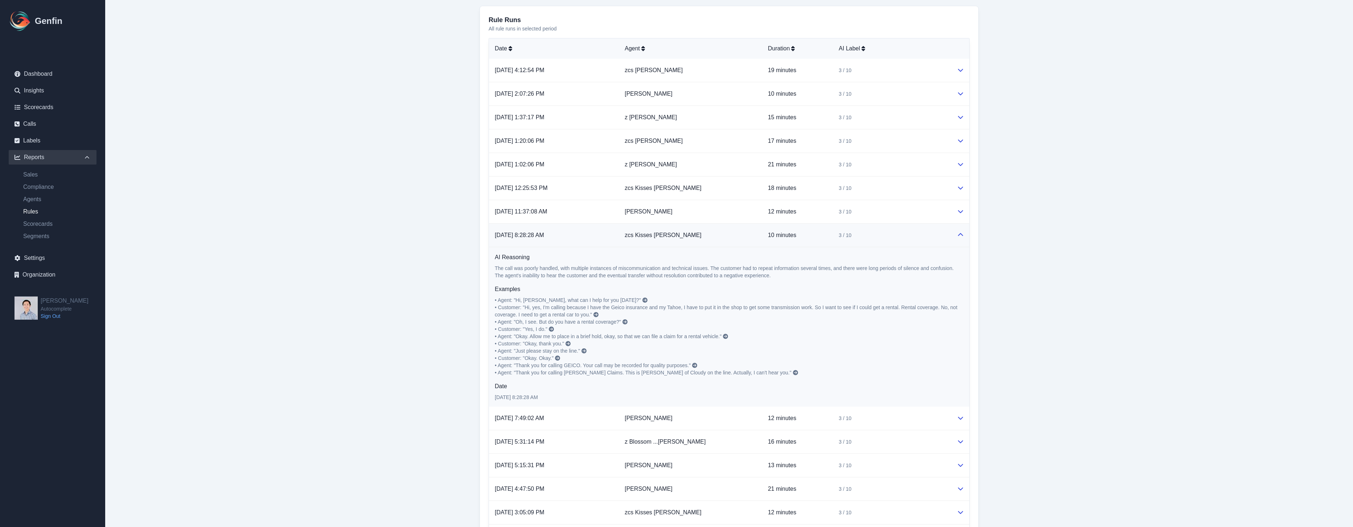
click at [642, 299] on icon at bounding box center [644, 300] width 5 height 5
click at [720, 232] on td "zcs Kisses Payumo" at bounding box center [690, 236] width 143 height 24
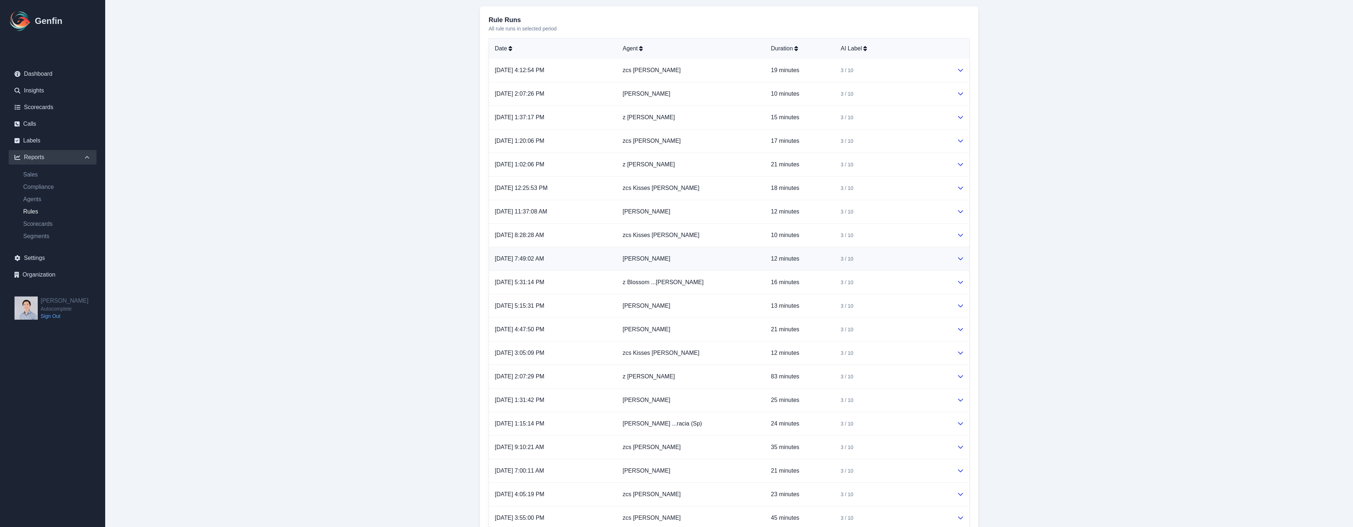
click at [753, 260] on td "Arthur Trujillo" at bounding box center [691, 259] width 148 height 24
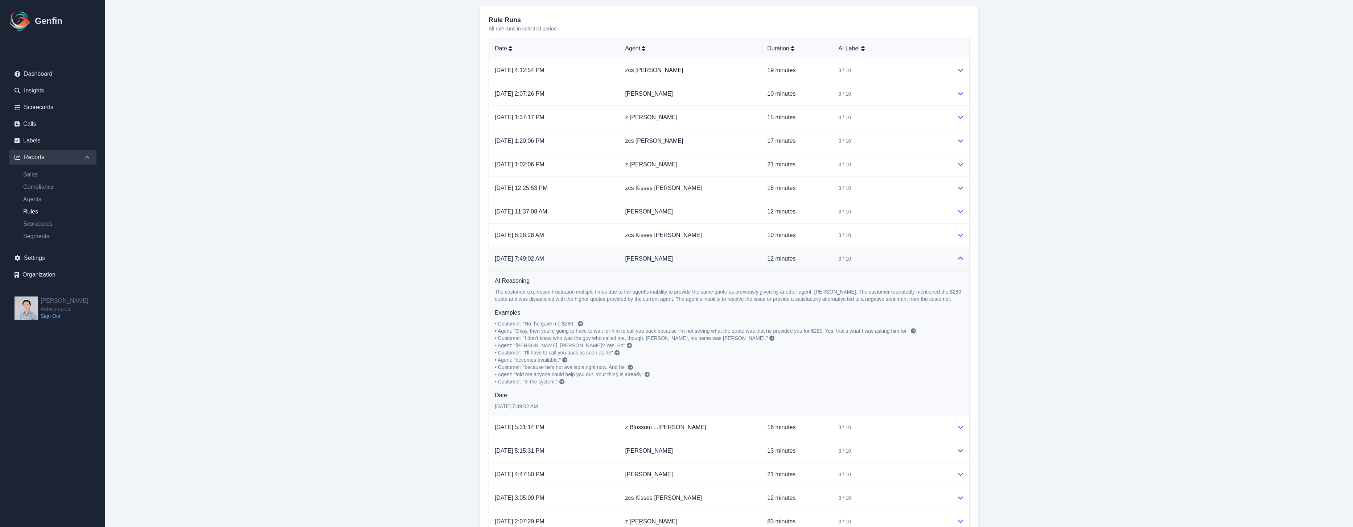
click at [582, 323] on icon at bounding box center [580, 323] width 5 height 5
click at [695, 261] on td "Arthur Trujillo" at bounding box center [690, 259] width 142 height 24
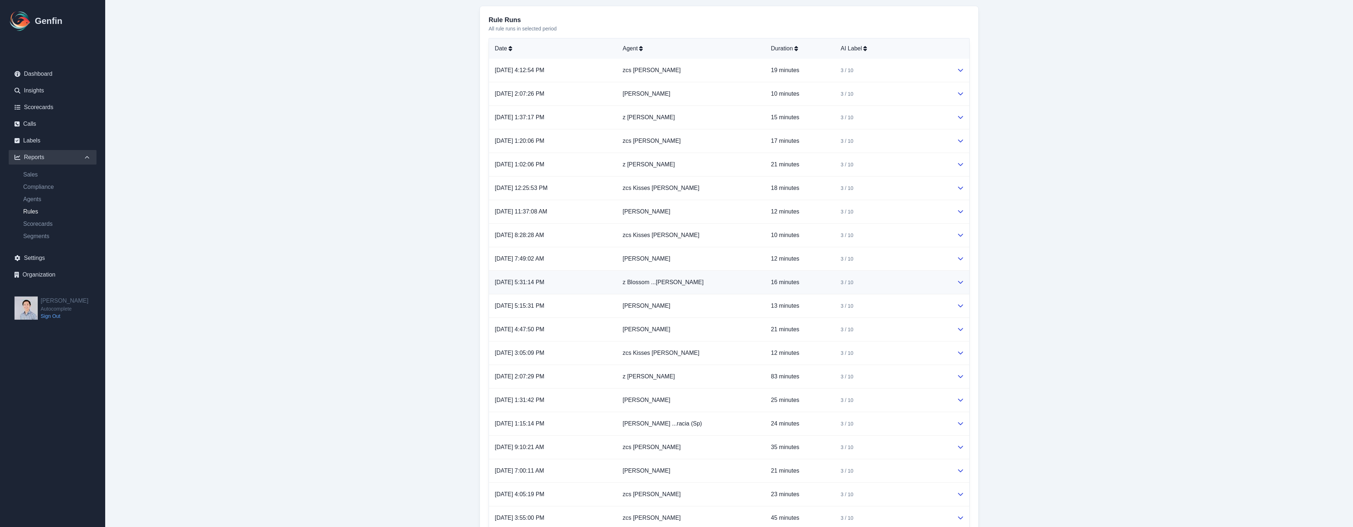
click at [721, 285] on td "z Blossom ...izon-Guiao" at bounding box center [691, 283] width 148 height 24
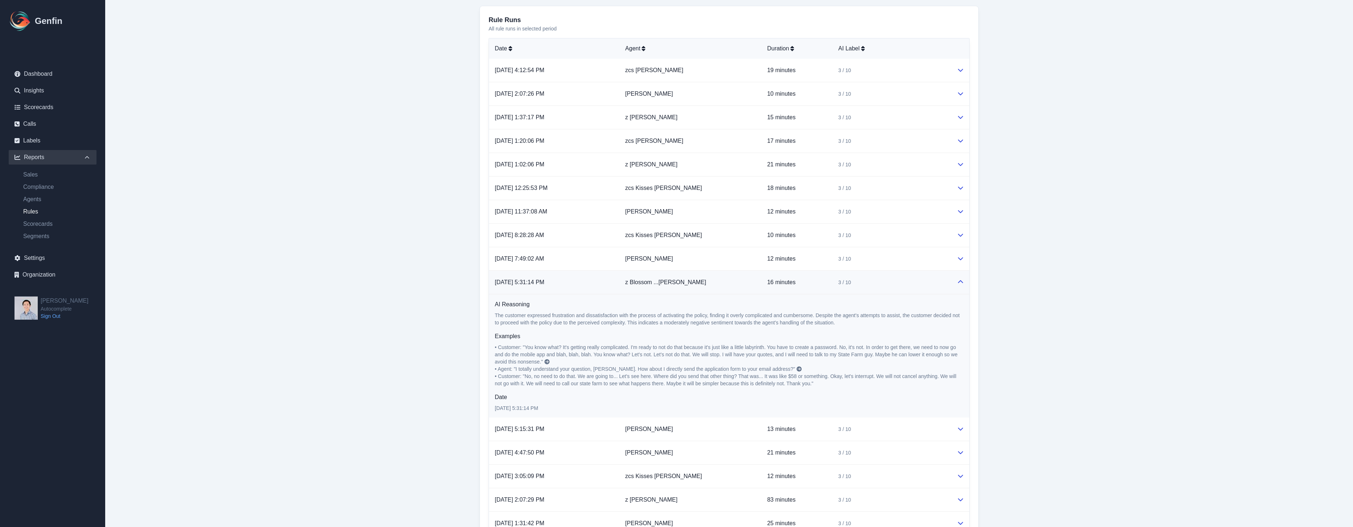
click at [549, 361] on p "• Customer: "You know what? It's getting really complicated. I'm ready to not d…" at bounding box center [729, 366] width 469 height 44
click at [547, 362] on icon at bounding box center [546, 361] width 5 height 5
click at [741, 279] on td "z Blossom ...izon-Guiao" at bounding box center [691, 283] width 142 height 24
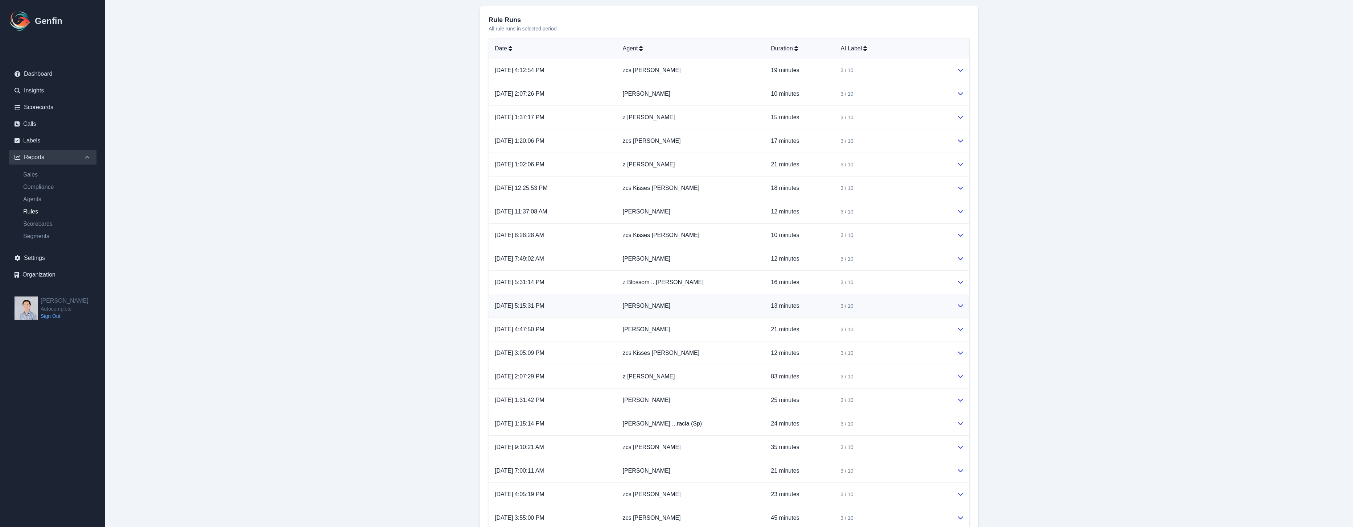
click at [742, 313] on td "Tamboura Jenkins" at bounding box center [691, 307] width 148 height 24
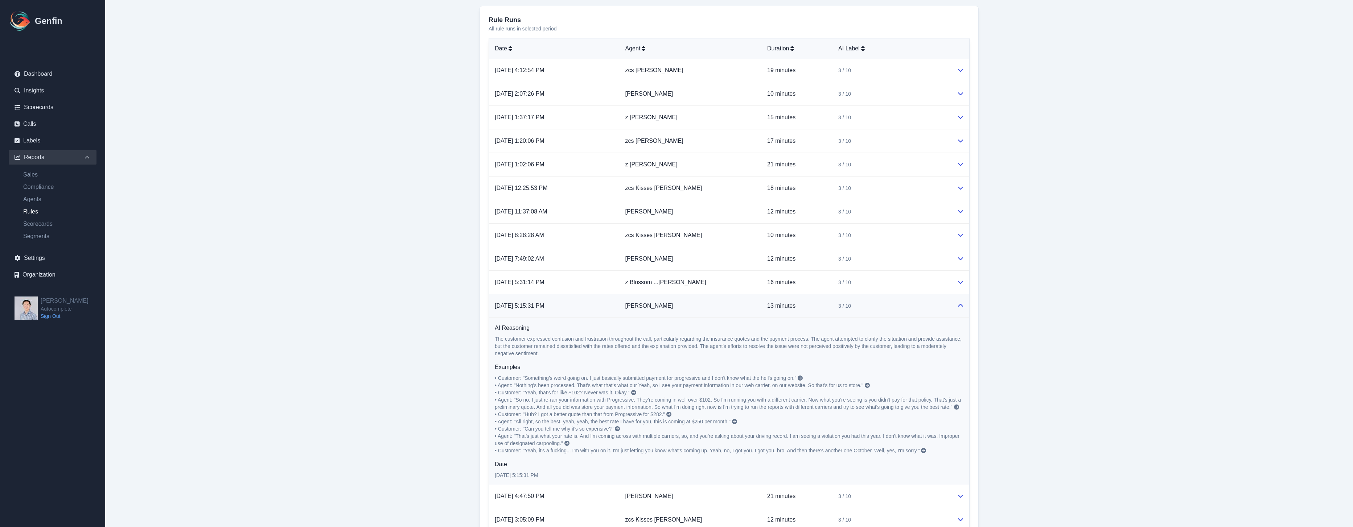
click at [802, 376] on icon at bounding box center [800, 378] width 5 height 5
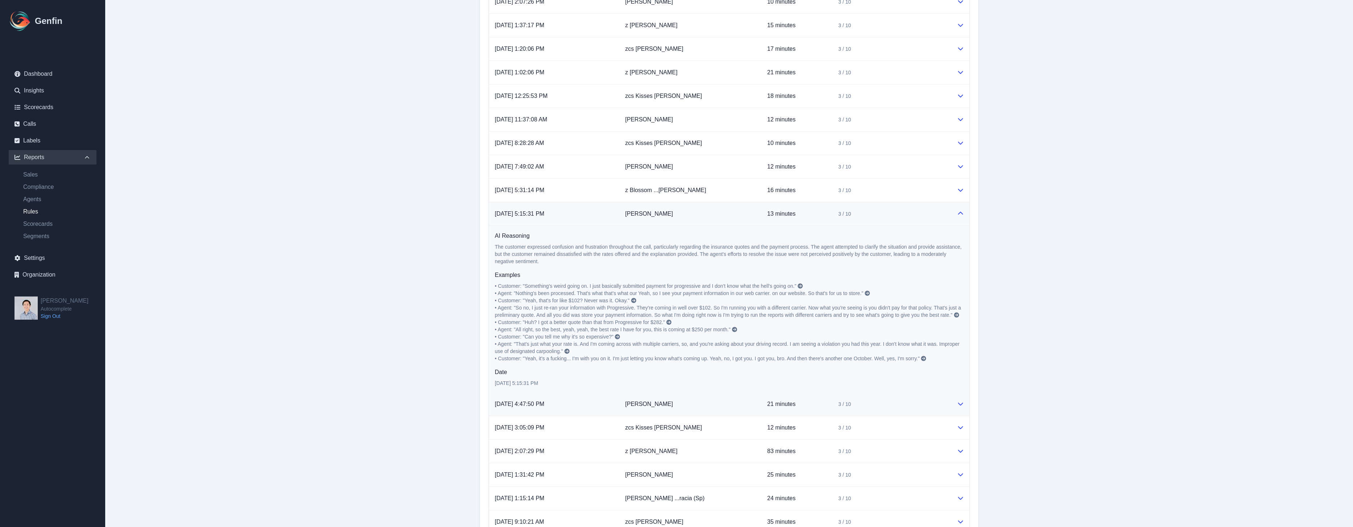
scroll to position [454, 0]
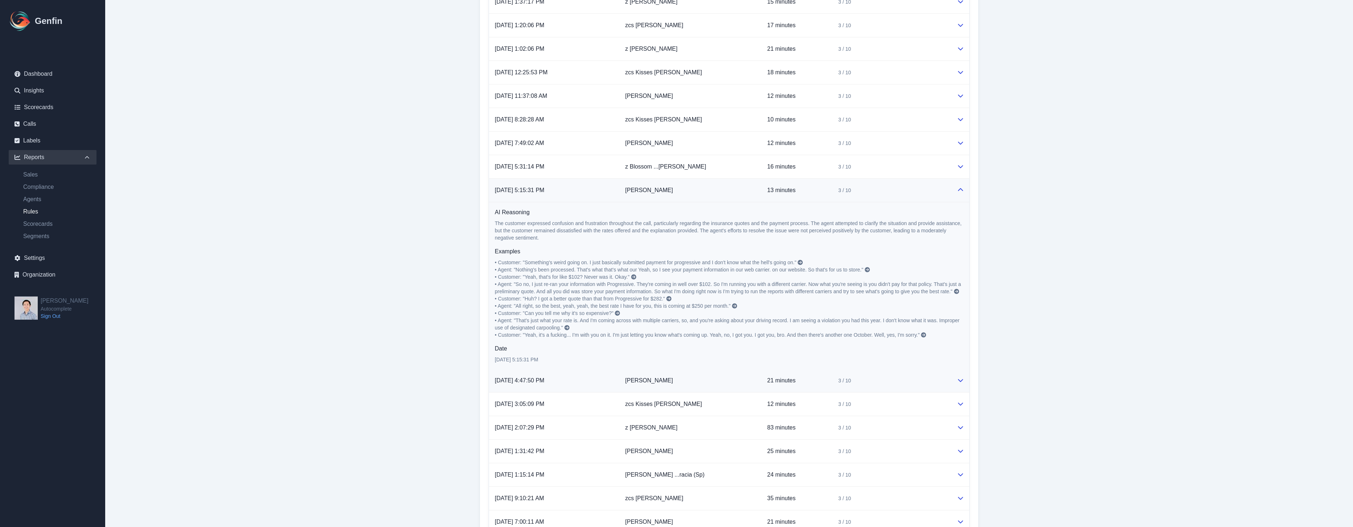
click at [691, 380] on td "Tamboura Jenkins" at bounding box center [691, 381] width 142 height 24
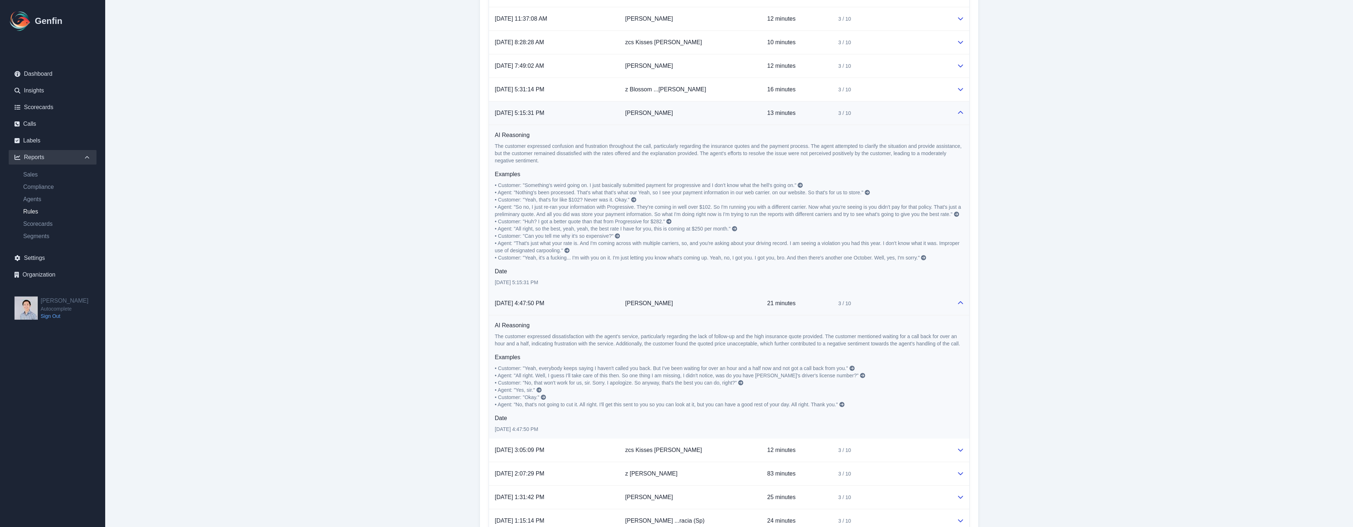
scroll to position [609, 0]
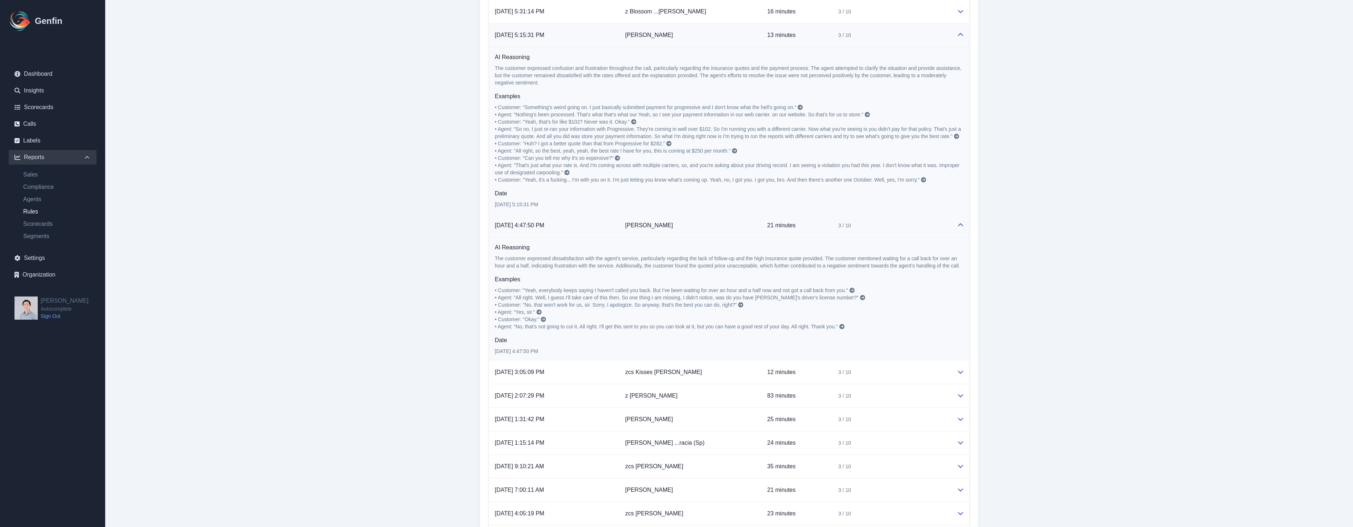
click at [851, 291] on icon at bounding box center [851, 290] width 5 height 5
click at [720, 378] on td "zcs Kisses [PERSON_NAME]" at bounding box center [691, 373] width 142 height 24
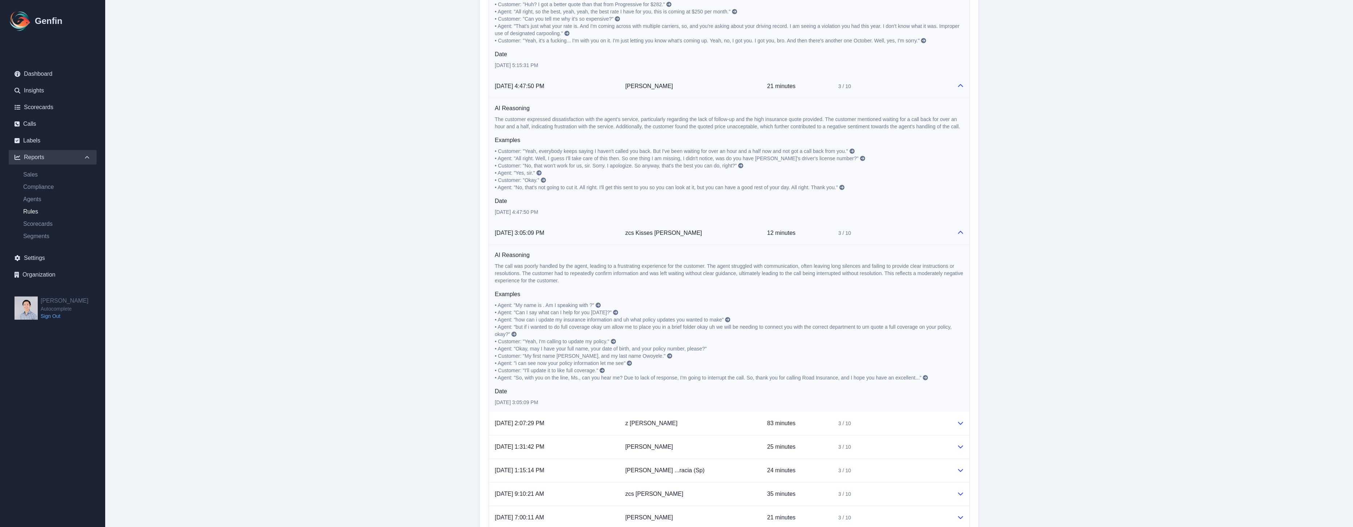
scroll to position [749, 0]
click at [600, 304] on icon at bounding box center [598, 304] width 5 height 5
click at [722, 426] on td "z AJ Yuzon" at bounding box center [691, 423] width 142 height 24
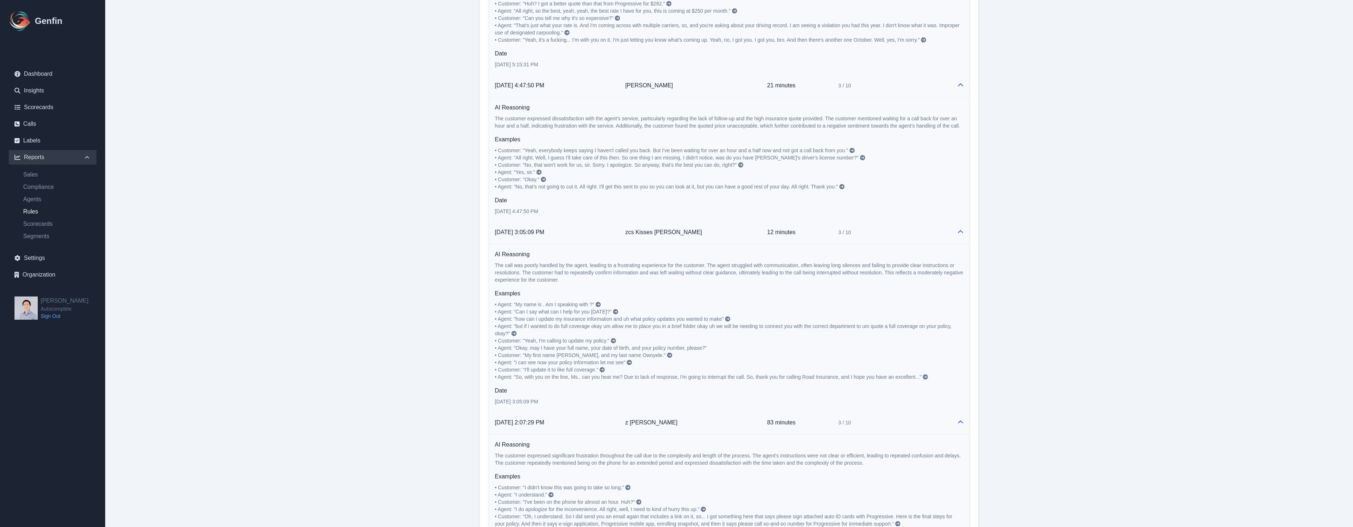
scroll to position [1120, 0]
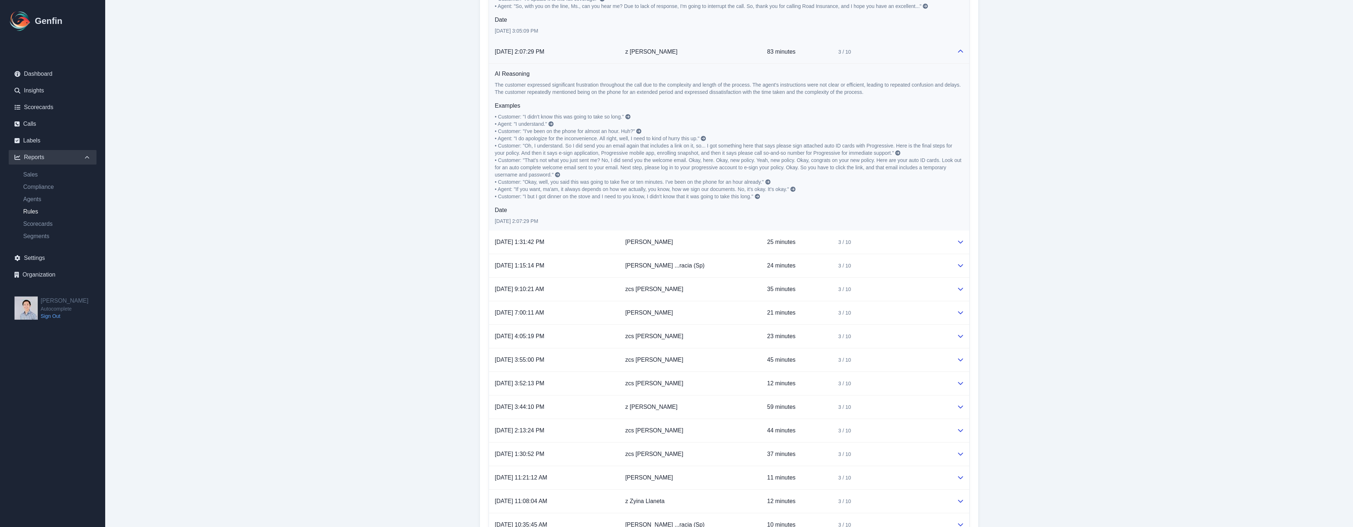
click at [627, 117] on icon at bounding box center [627, 116] width 5 height 5
click at [722, 249] on td "Kellan Kruger" at bounding box center [691, 243] width 142 height 24
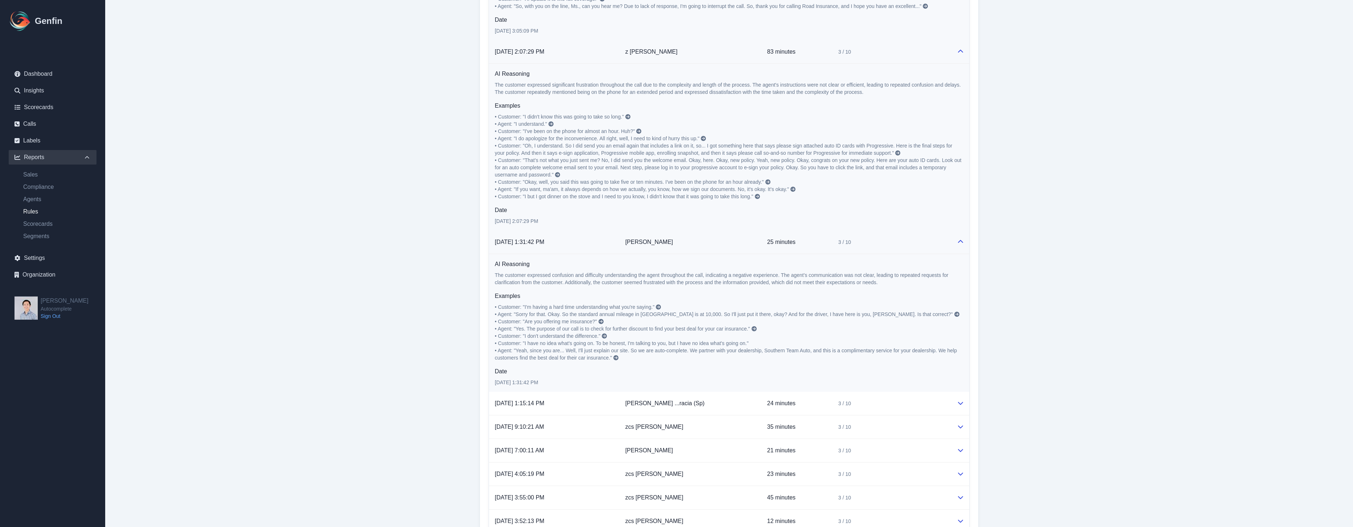
click at [661, 306] on icon at bounding box center [658, 307] width 5 height 5
click at [709, 238] on td "Kellan Kruger" at bounding box center [691, 243] width 142 height 24
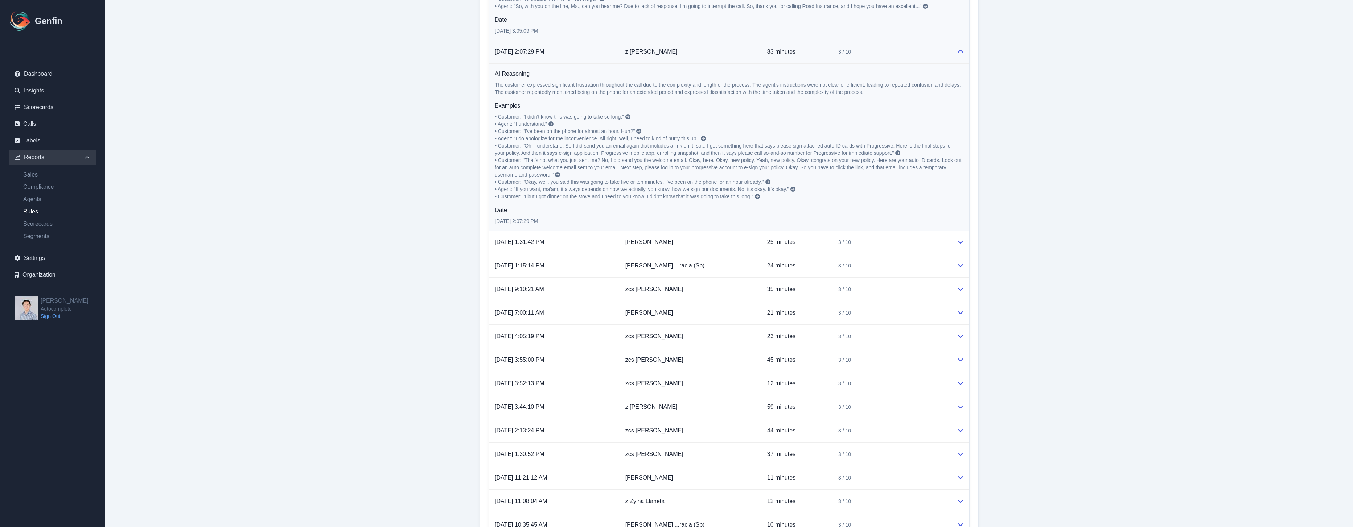
click at [696, 51] on td "z AJ Yuzon" at bounding box center [691, 52] width 142 height 24
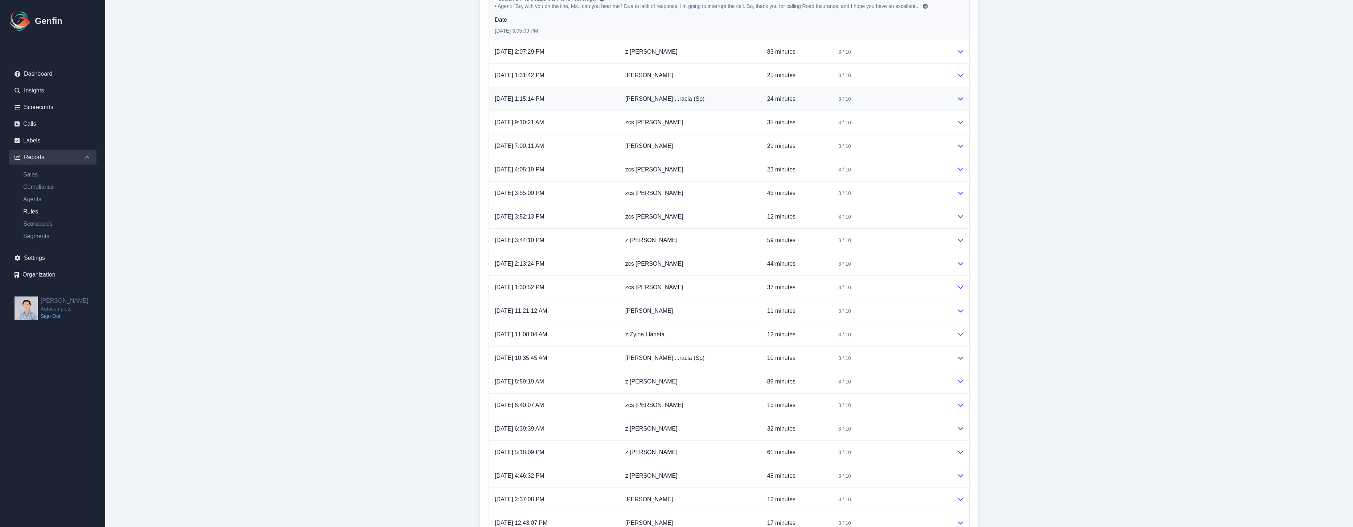
click at [704, 99] on td "Alexandro ...racia (Sp)" at bounding box center [691, 99] width 142 height 24
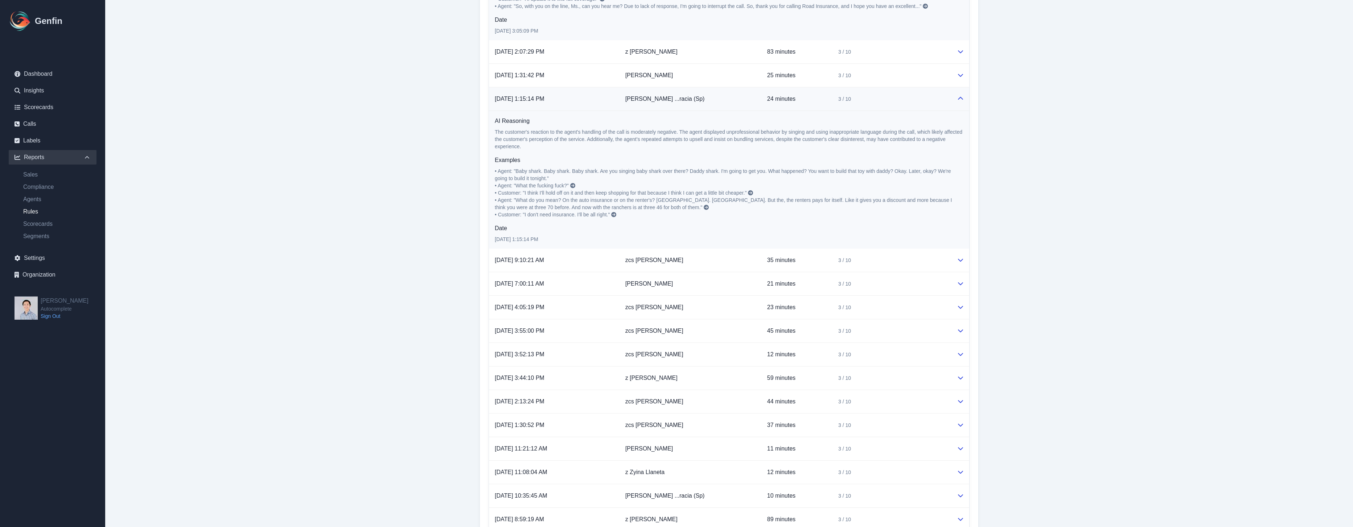
click at [575, 186] on icon at bounding box center [572, 185] width 5 height 5
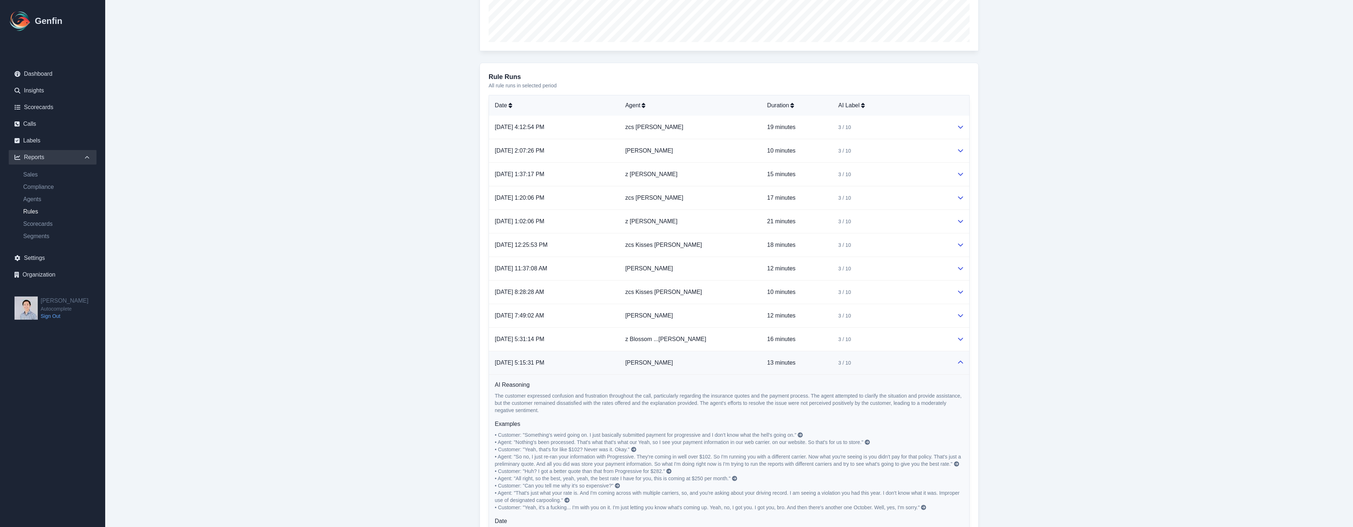
scroll to position [436, 0]
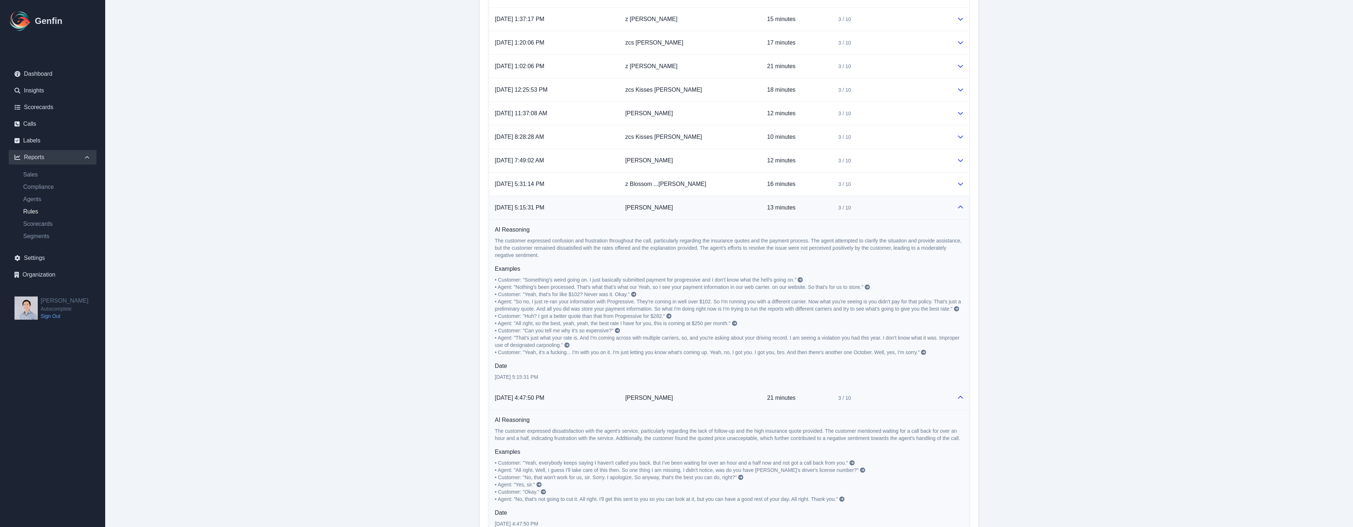
click at [752, 210] on td "Tamboura Jenkins" at bounding box center [691, 208] width 142 height 24
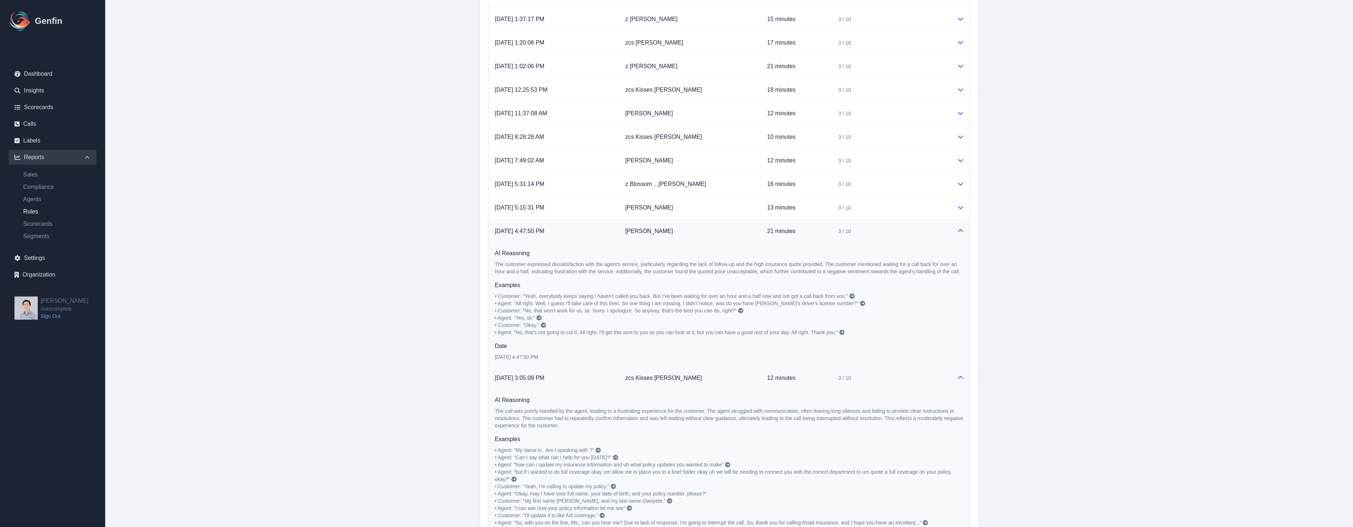
click at [740, 236] on td "Tamboura Jenkins" at bounding box center [691, 232] width 142 height 24
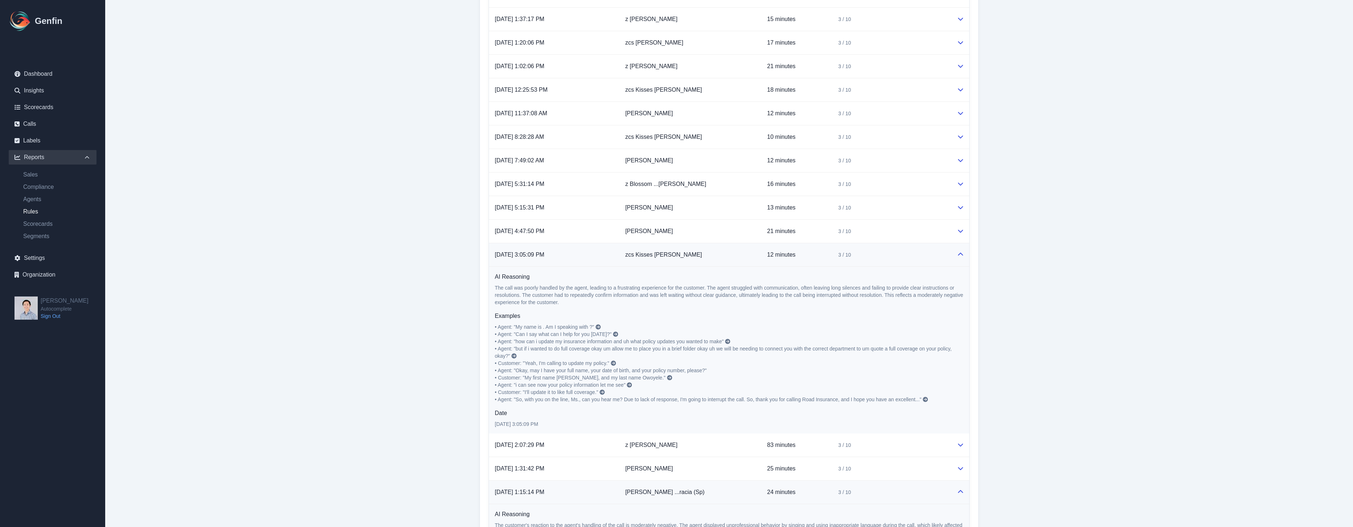
click at [753, 260] on td "zcs Kisses Payumo" at bounding box center [691, 255] width 142 height 24
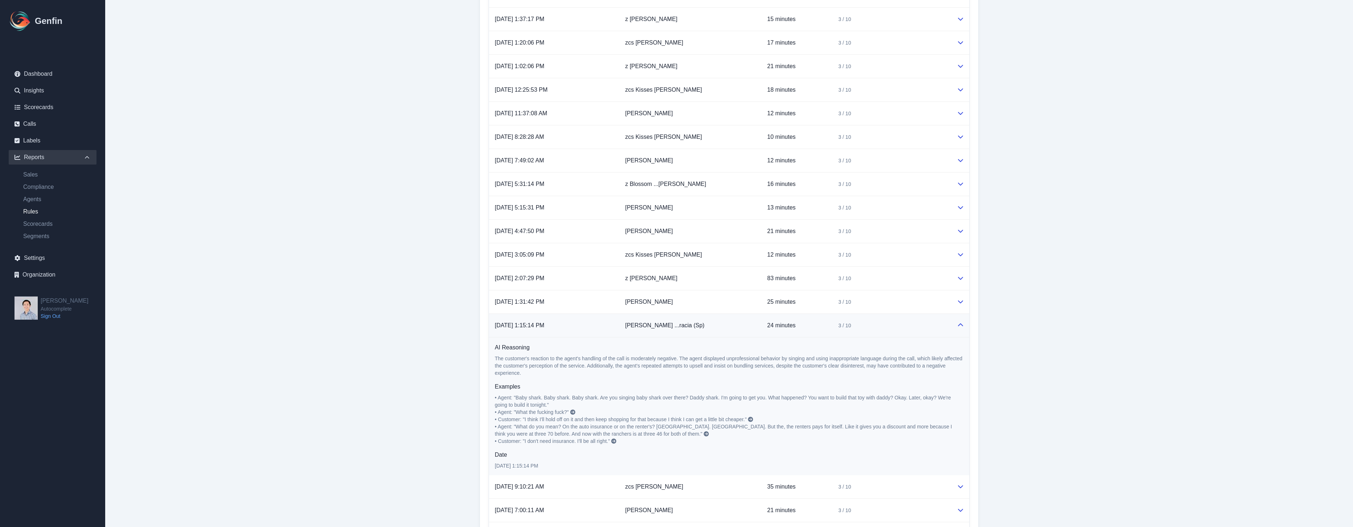
click at [746, 328] on td "Alexandro ...racia (Sp)" at bounding box center [690, 326] width 142 height 24
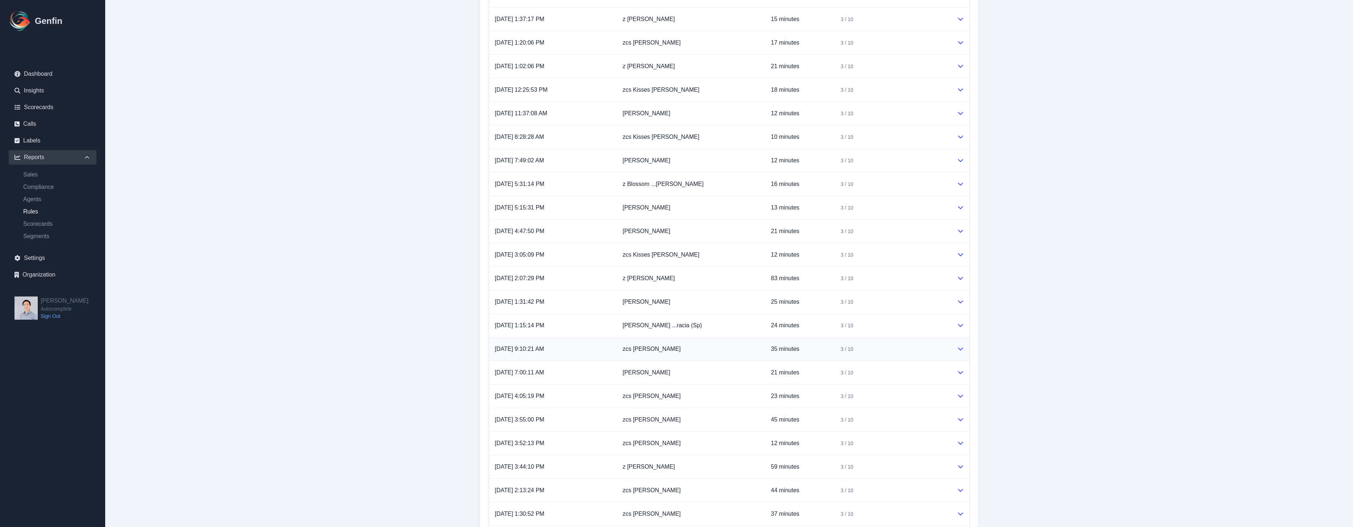
click at [741, 347] on td "zcs Ryan Balingit" at bounding box center [691, 350] width 148 height 24
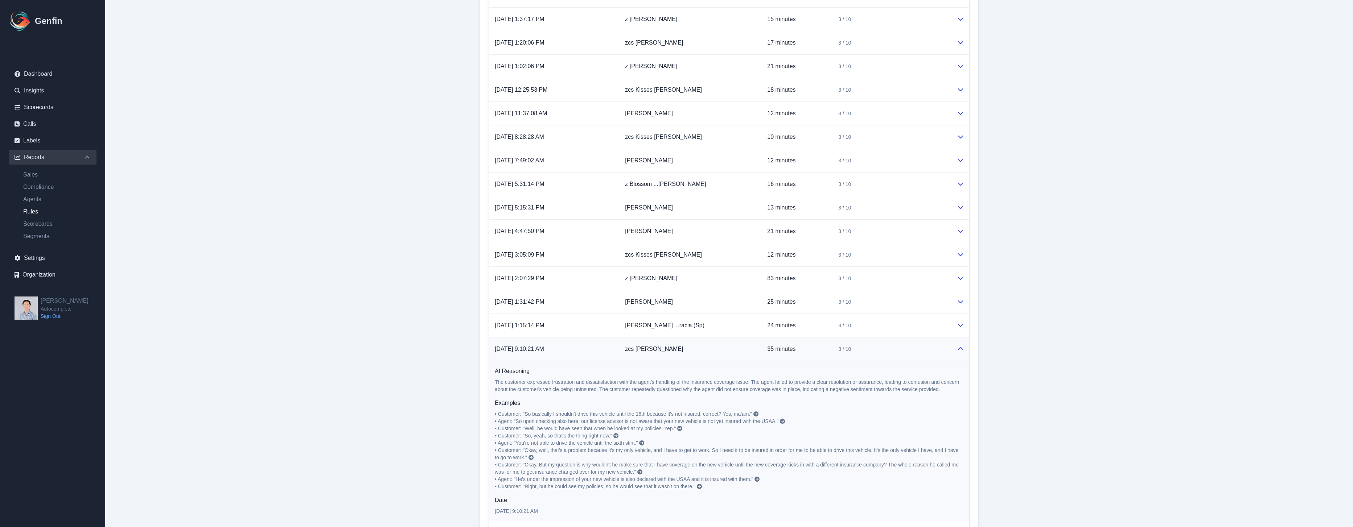
click at [758, 414] on icon at bounding box center [755, 414] width 5 height 5
click at [700, 355] on td "zcs Ryan Balingit" at bounding box center [690, 350] width 142 height 24
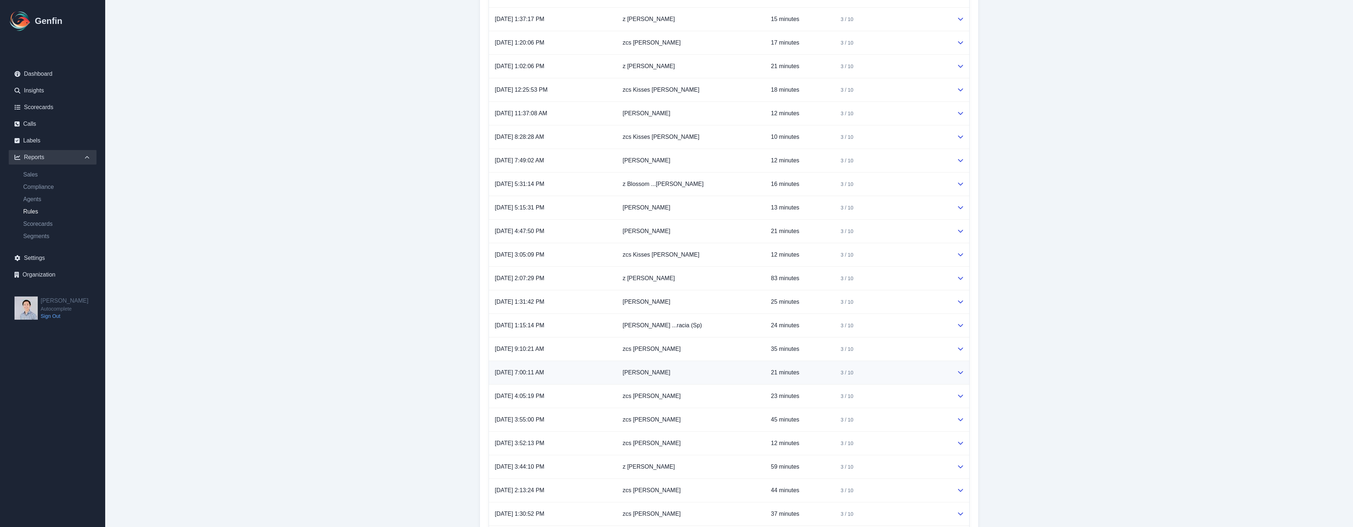
click at [700, 366] on td "Kellan Kruger" at bounding box center [691, 373] width 148 height 24
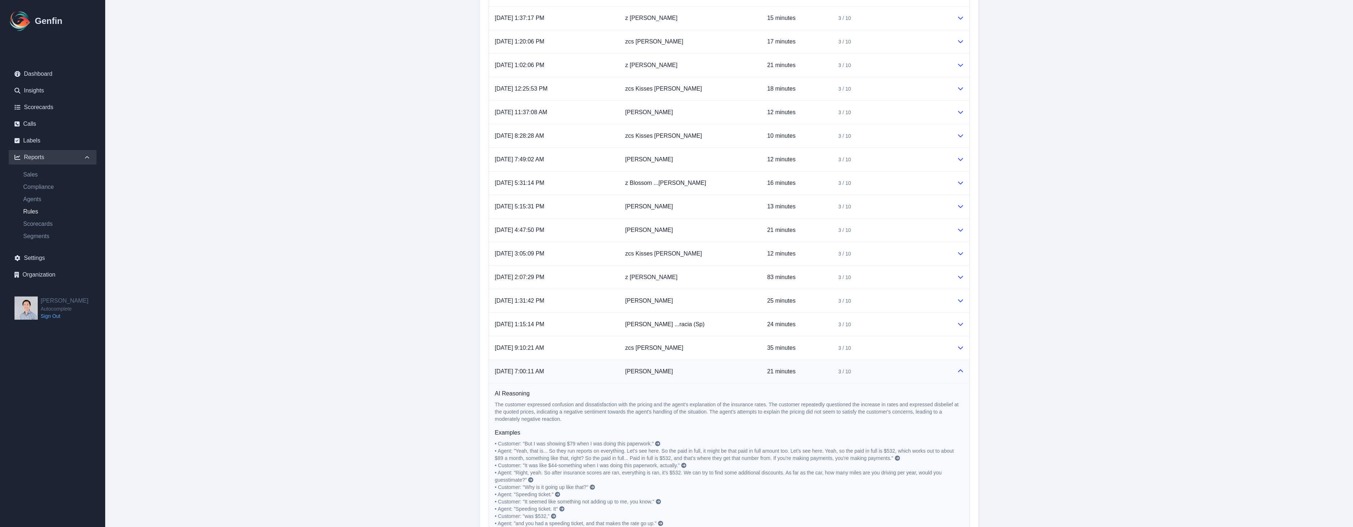
scroll to position [438, 0]
click at [659, 443] on icon at bounding box center [657, 443] width 5 height 5
click at [671, 373] on td "Kellan Kruger" at bounding box center [691, 372] width 142 height 24
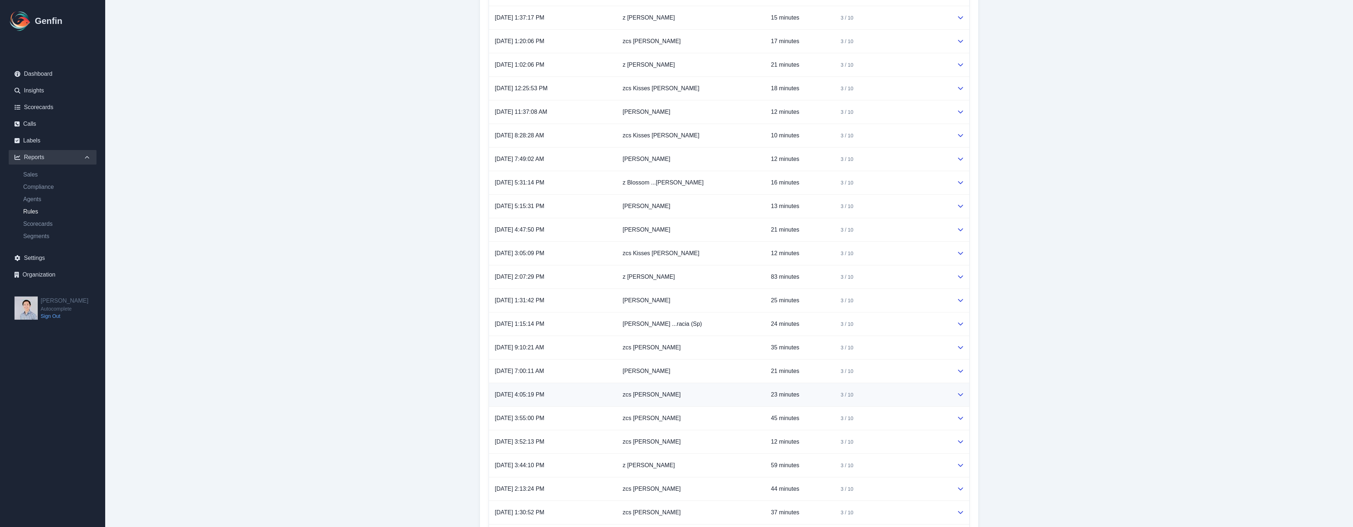
click at [701, 399] on td "zcs Patricia Alapidi" at bounding box center [691, 395] width 148 height 24
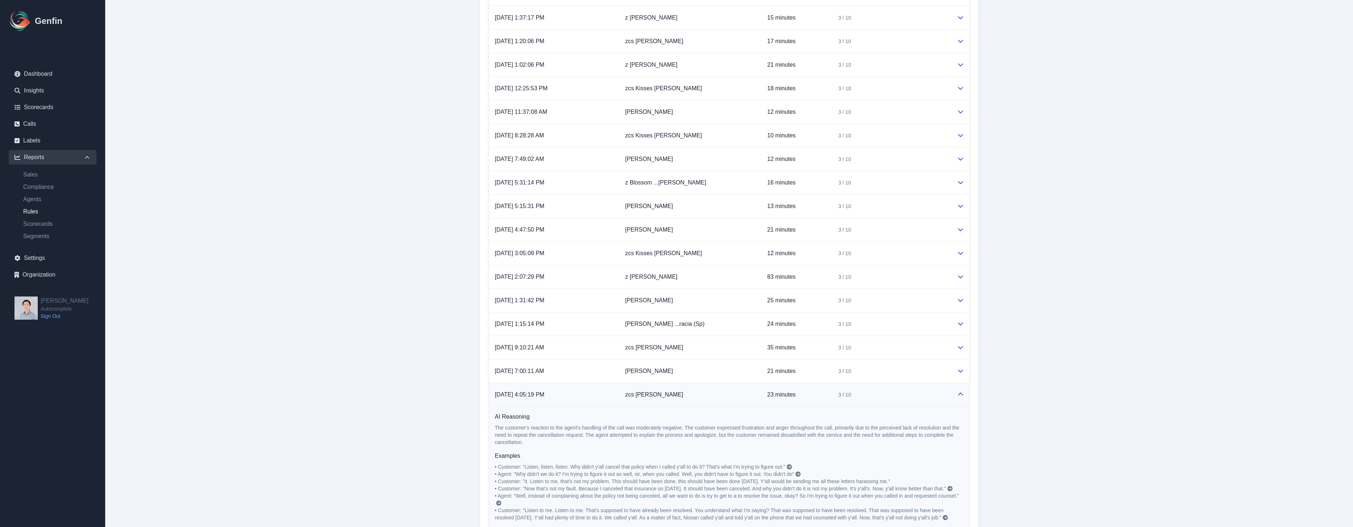
click at [790, 465] on icon at bounding box center [789, 467] width 5 height 5
click at [609, 397] on p "8/11/2025, 4:05:19 PM" at bounding box center [554, 395] width 119 height 9
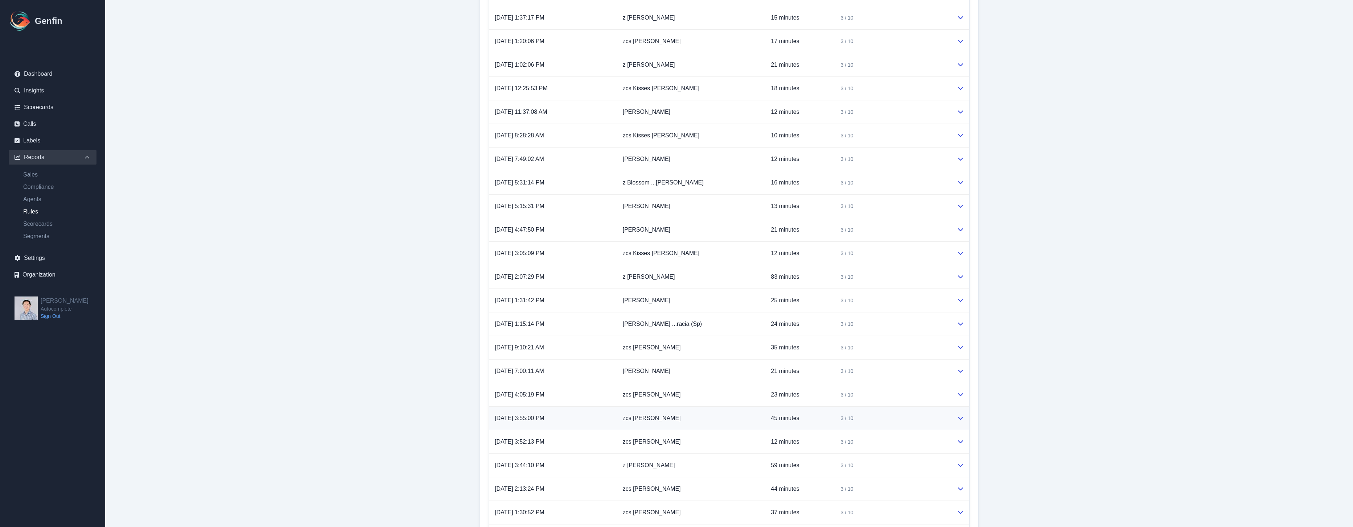
click at [611, 416] on p "8/11/2025, 3:55:00 PM" at bounding box center [553, 418] width 116 height 9
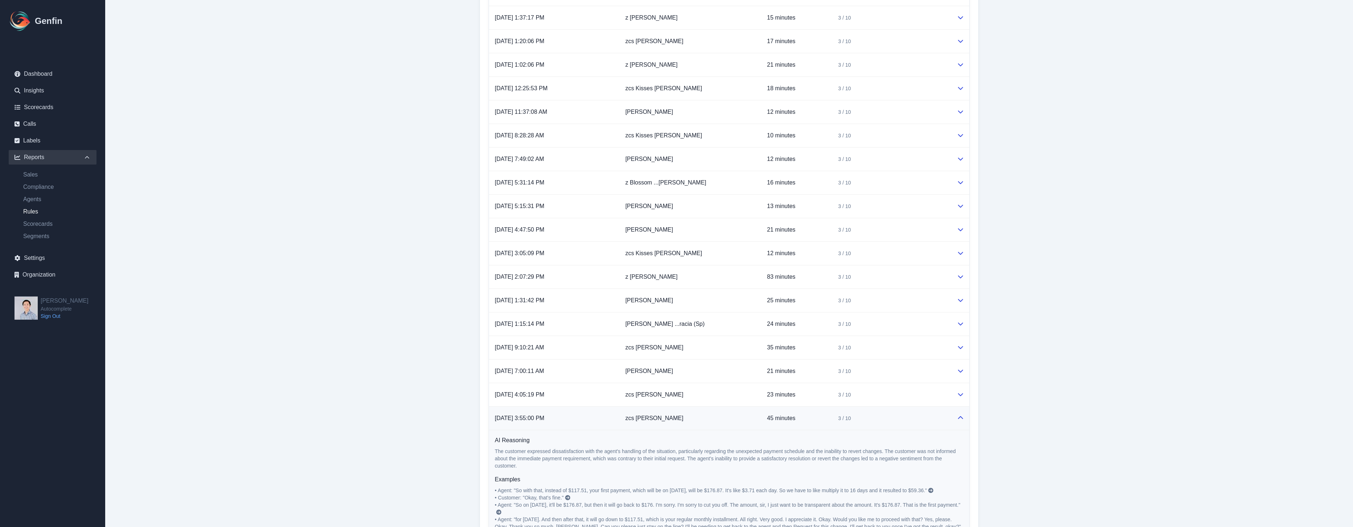
click at [933, 490] on icon at bounding box center [930, 490] width 5 height 5
click at [601, 441] on h6 "AI Reasoning" at bounding box center [729, 442] width 469 height 9
click at [945, 416] on td "3 / 10" at bounding box center [891, 420] width 119 height 24
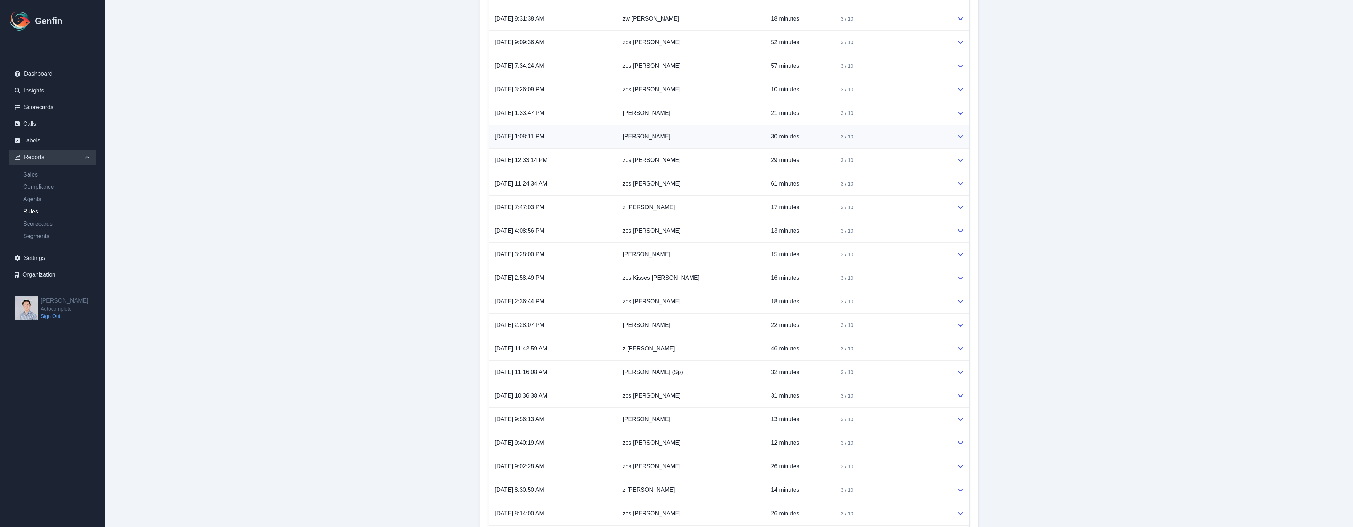
scroll to position [2303, 0]
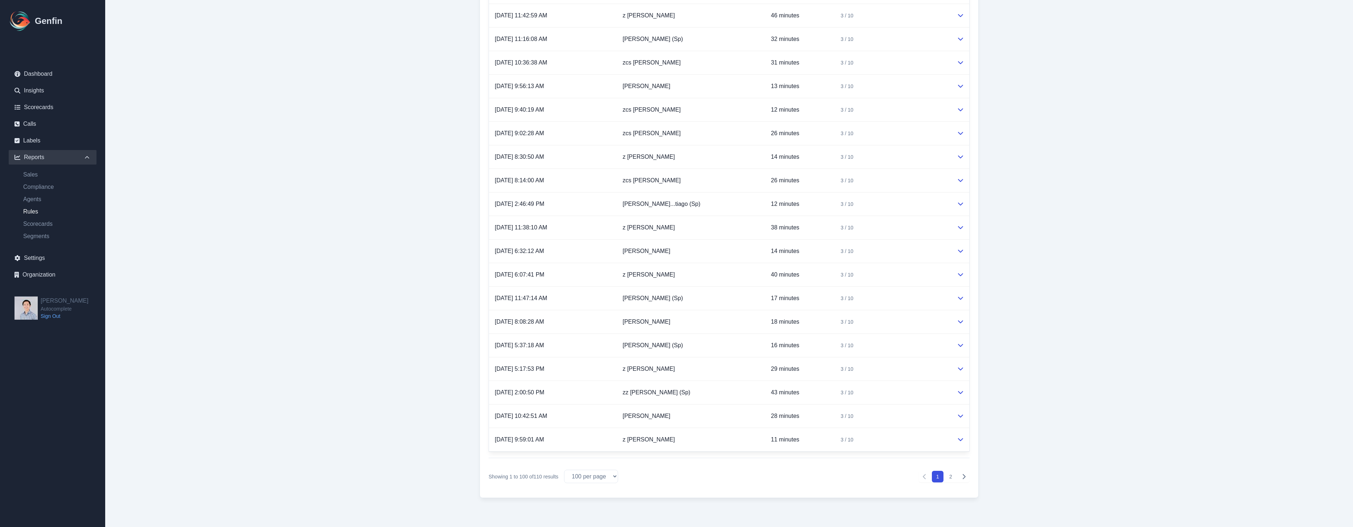
click at [951, 478] on button "2" at bounding box center [951, 477] width 12 height 12
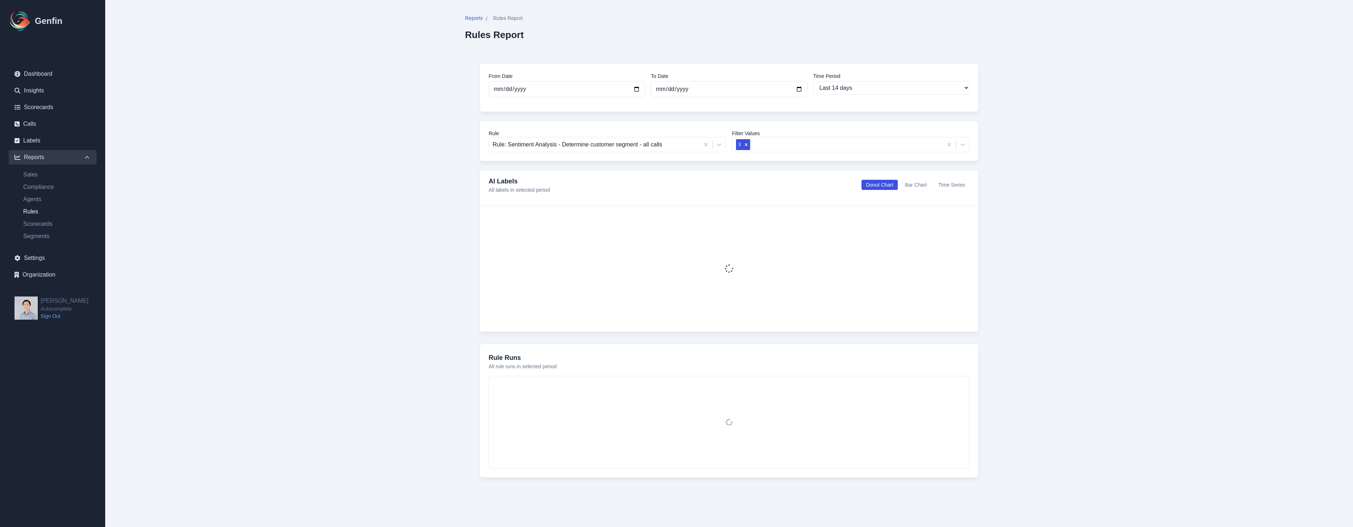
select select "100"
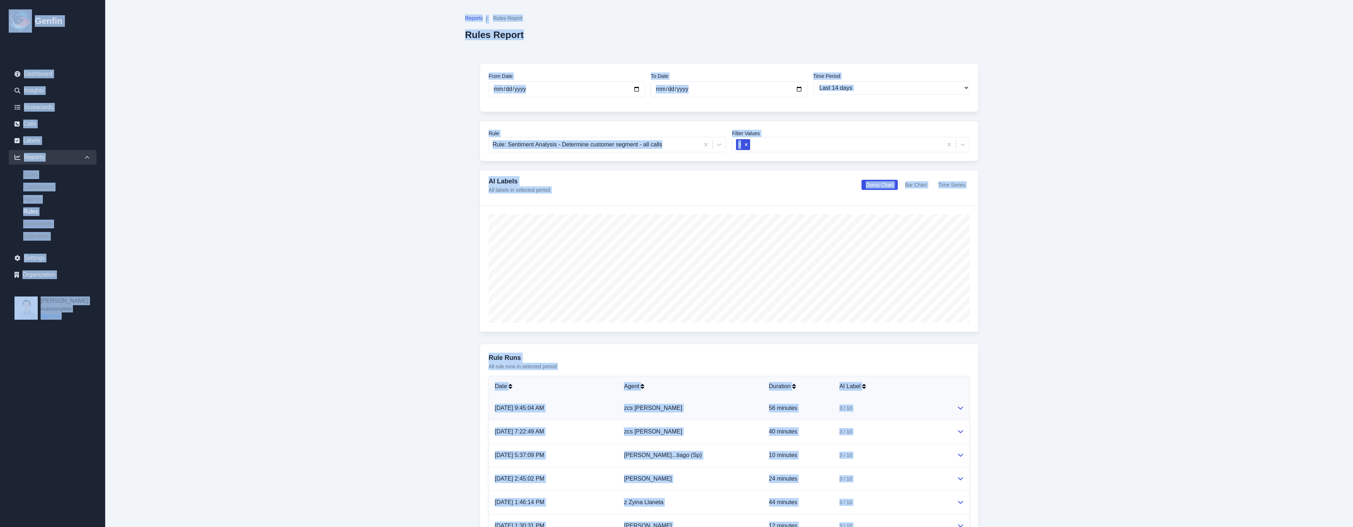
drag, startPoint x: 425, startPoint y: 377, endPoint x: 493, endPoint y: 408, distance: 75.2
click at [425, 377] on main "Reports / Rules Report Rules Report From Date 2025-07-31 To Date 2025-08-14 Tim…" at bounding box center [729, 354] width 1248 height 708
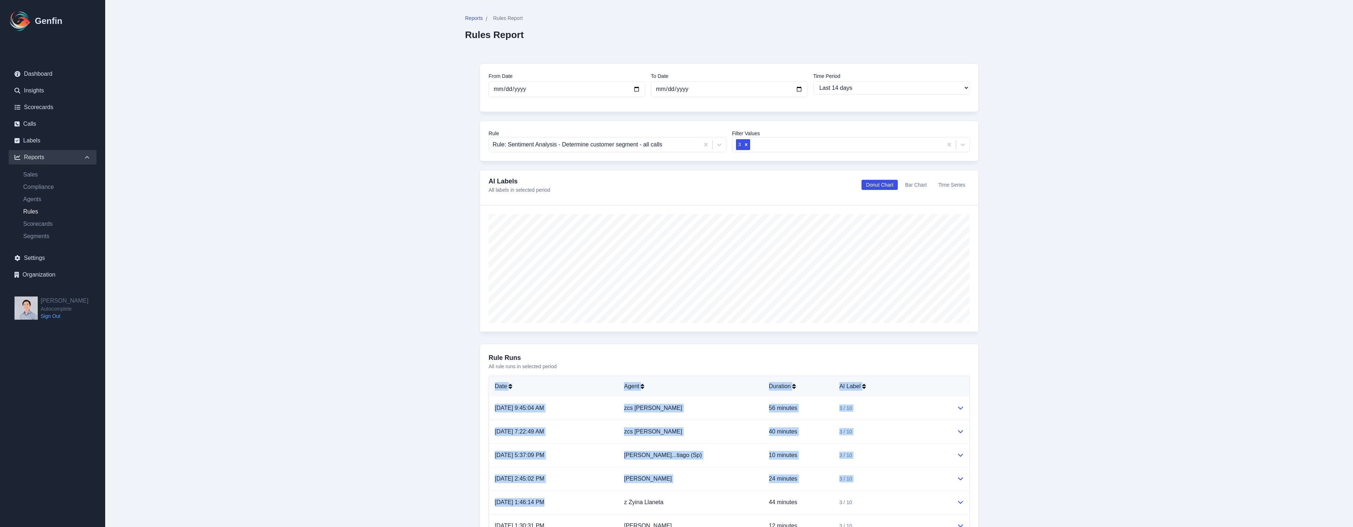
scroll to position [181, 0]
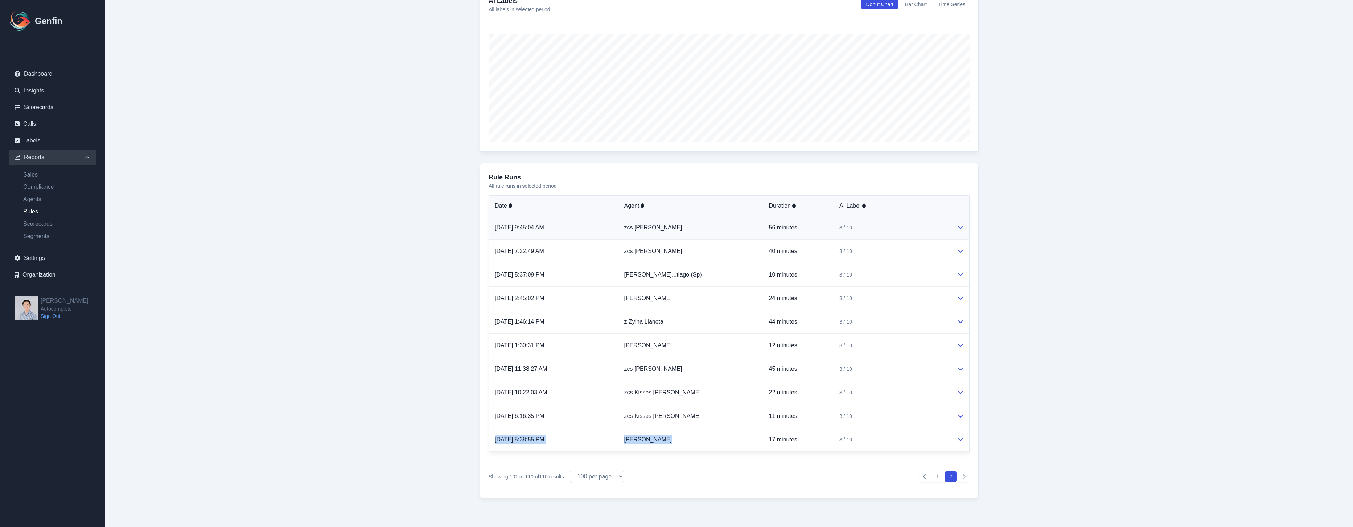
drag, startPoint x: 482, startPoint y: 405, endPoint x: 607, endPoint y: 230, distance: 214.9
click at [890, 427] on div "Rule Runs All rule runs in selected period Date Agent Duration AI Label 8/1/202…" at bounding box center [729, 330] width 499 height 335
click at [443, 189] on main "Reports / Rules Report Rules Report From Date 2025-07-31 To Date 2025-08-14 Tim…" at bounding box center [729, 173] width 1248 height 708
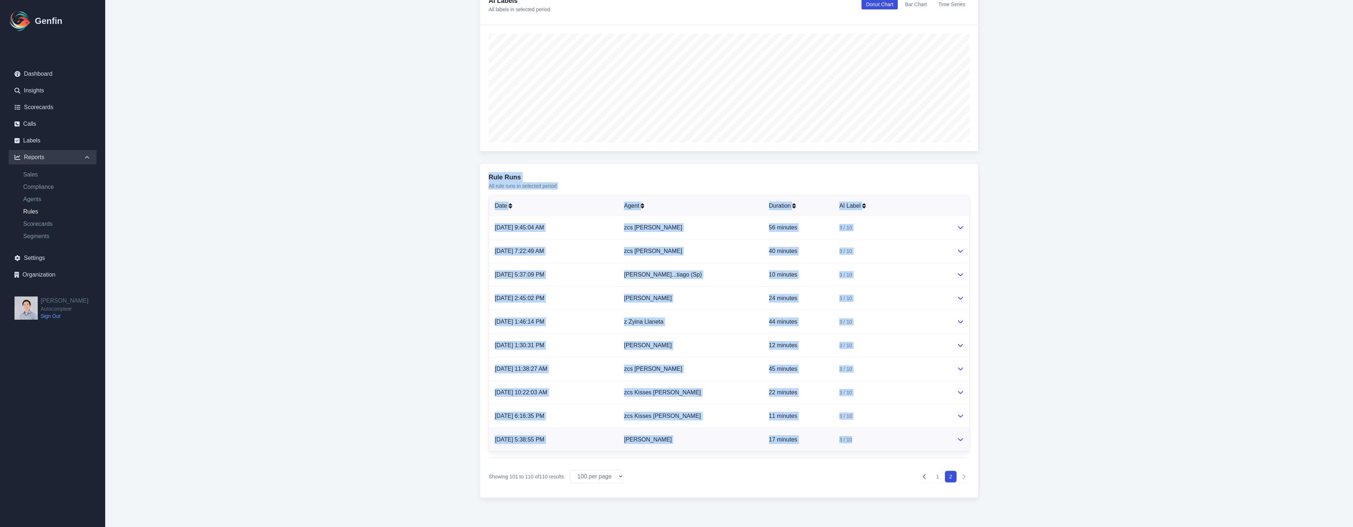
drag, startPoint x: 490, startPoint y: 175, endPoint x: 949, endPoint y: 444, distance: 532.4
click at [949, 444] on div "Rule Runs All rule runs in selected period Date Agent Duration AI Label 8/1/202…" at bounding box center [729, 330] width 499 height 335
copy div "Rule Runs All rule runs in selected period Date Agent Duration AI Label 8/1/202…"
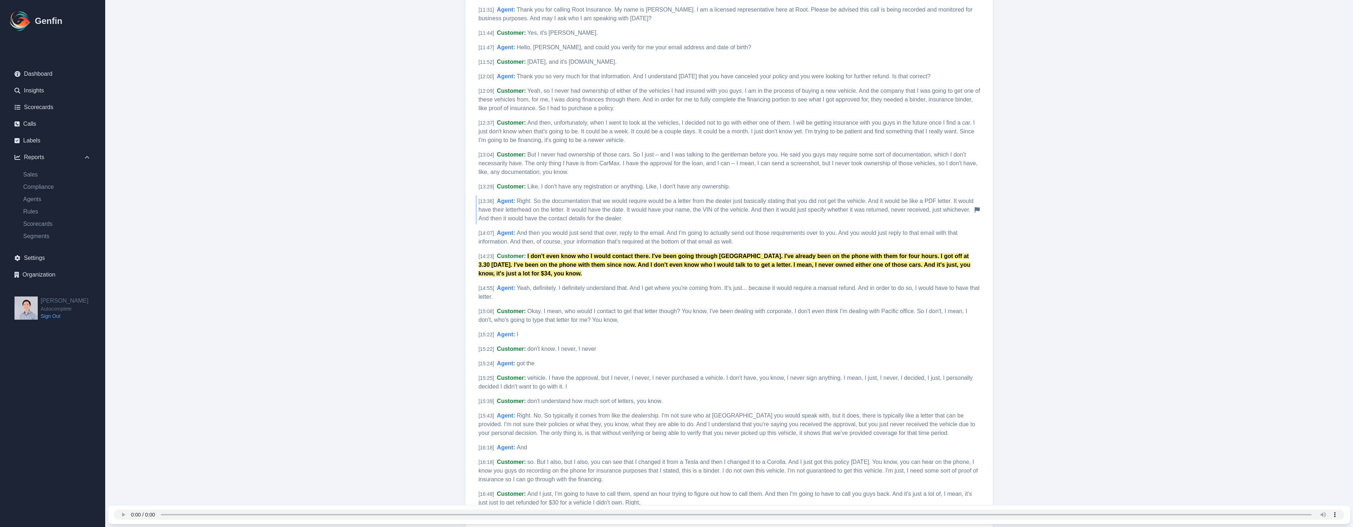
scroll to position [1059, 0]
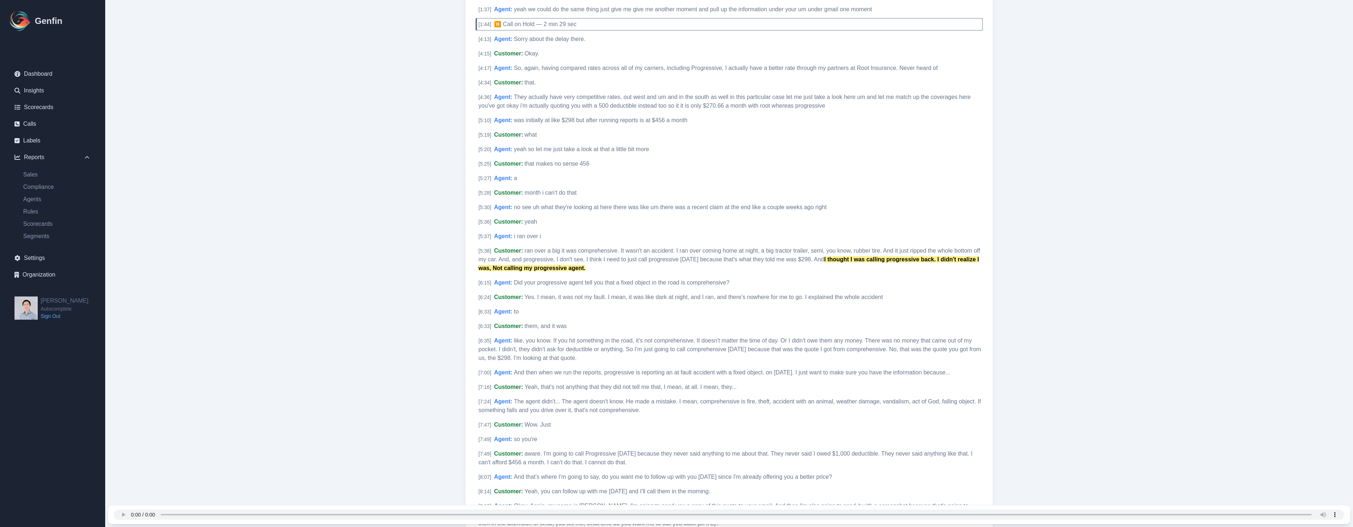
scroll to position [364, 0]
click at [547, 257] on span "ran over a big it was comprehensive. It wasn't an accident. I ran over coming h…" at bounding box center [729, 254] width 502 height 15
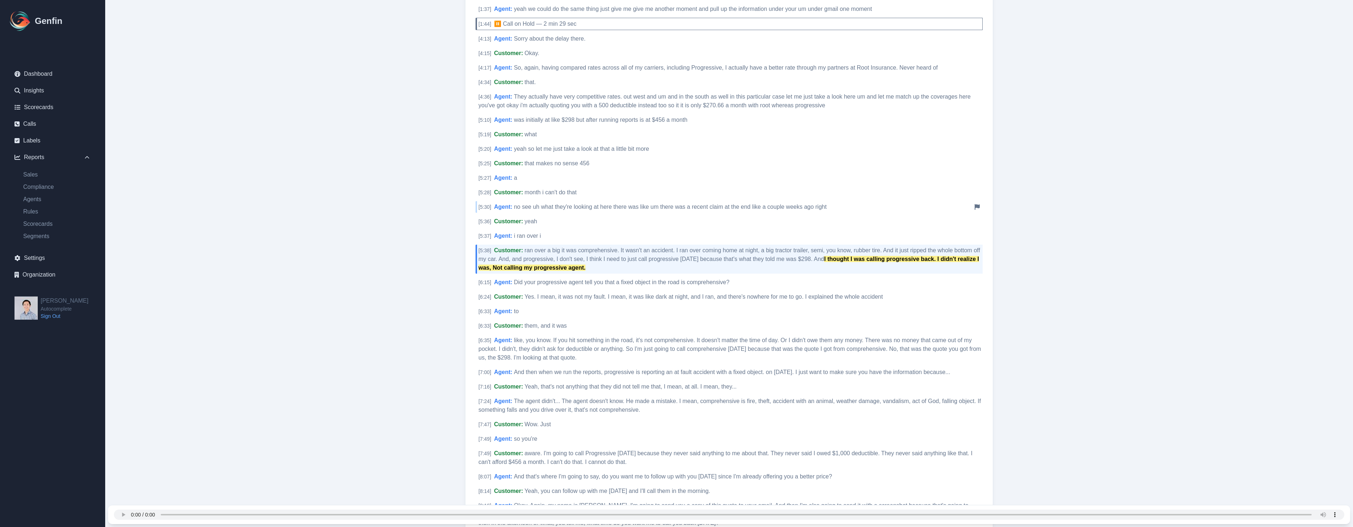
click at [577, 209] on span "no see uh what they're looking at here there was like um there was a recent cla…" at bounding box center [670, 207] width 313 height 6
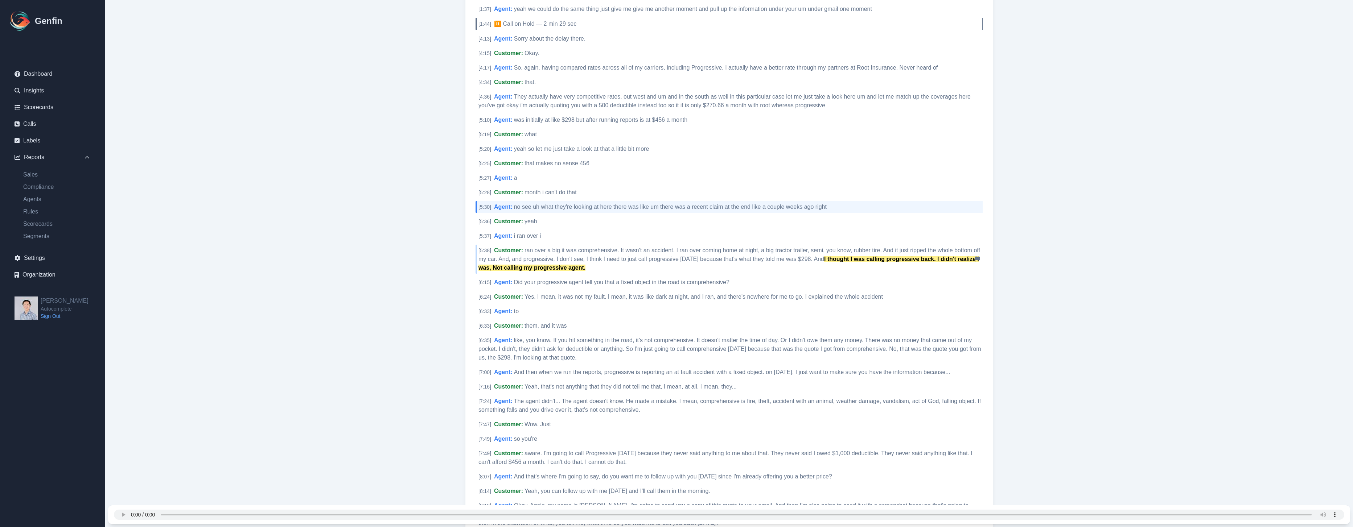
click at [549, 254] on div "[ 5:38 ] Customer : ran over a big it was comprehensive. It wasn't an accident.…" at bounding box center [729, 259] width 507 height 29
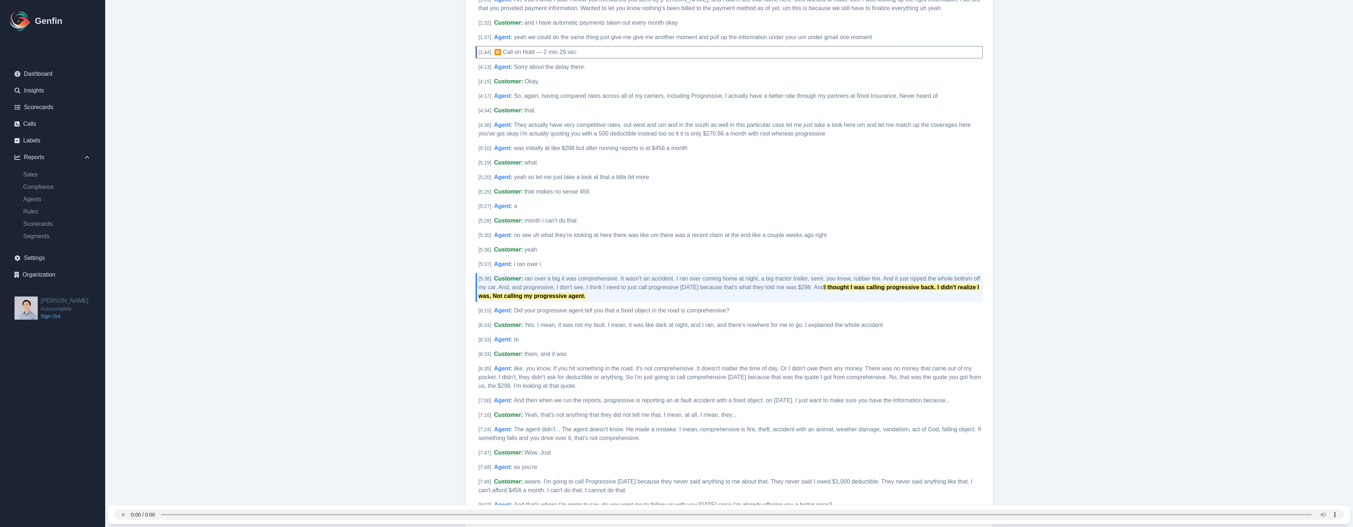
scroll to position [357, 0]
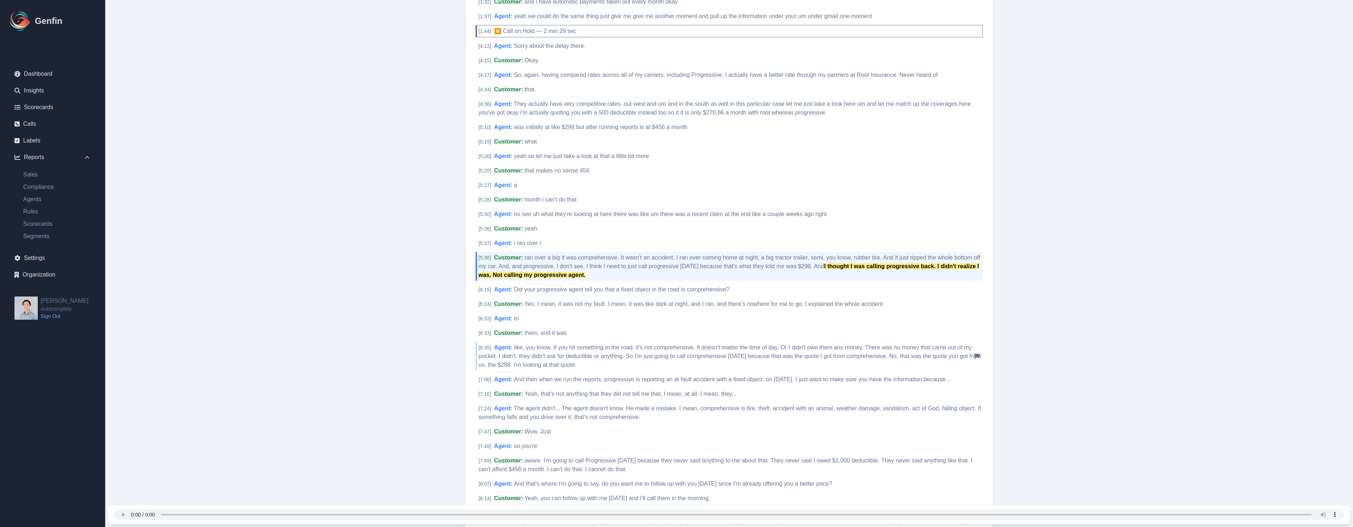
click at [634, 354] on span "like, you know. If you hit something in the road, it's not comprehensive. It do…" at bounding box center [729, 357] width 503 height 24
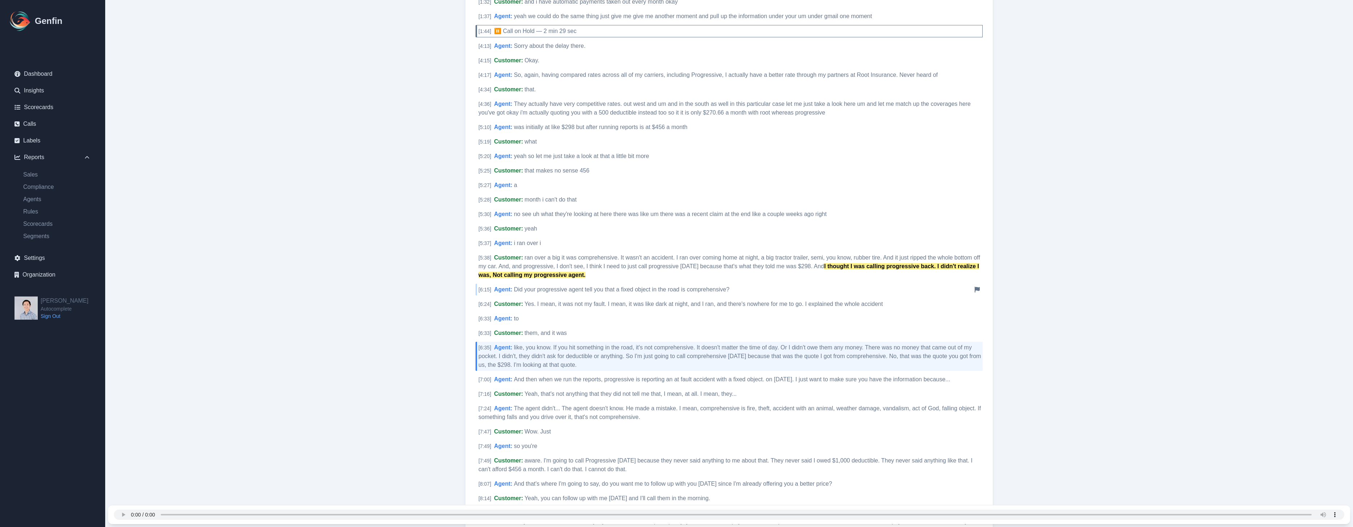
click at [648, 290] on span "Did your progressive agent tell you that a fixed object in the road is comprehe…" at bounding box center [621, 290] width 215 height 6
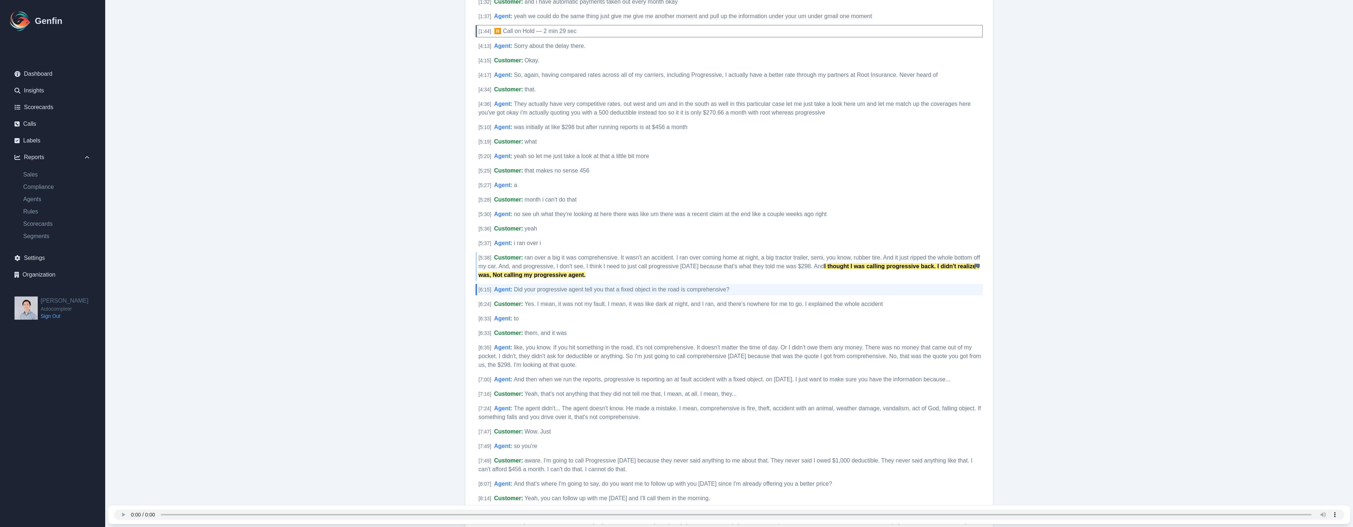
click at [926, 263] on div "[ 5:38 ] Customer : ran over a big it was comprehensive. It wasn't an accident.…" at bounding box center [729, 266] width 507 height 29
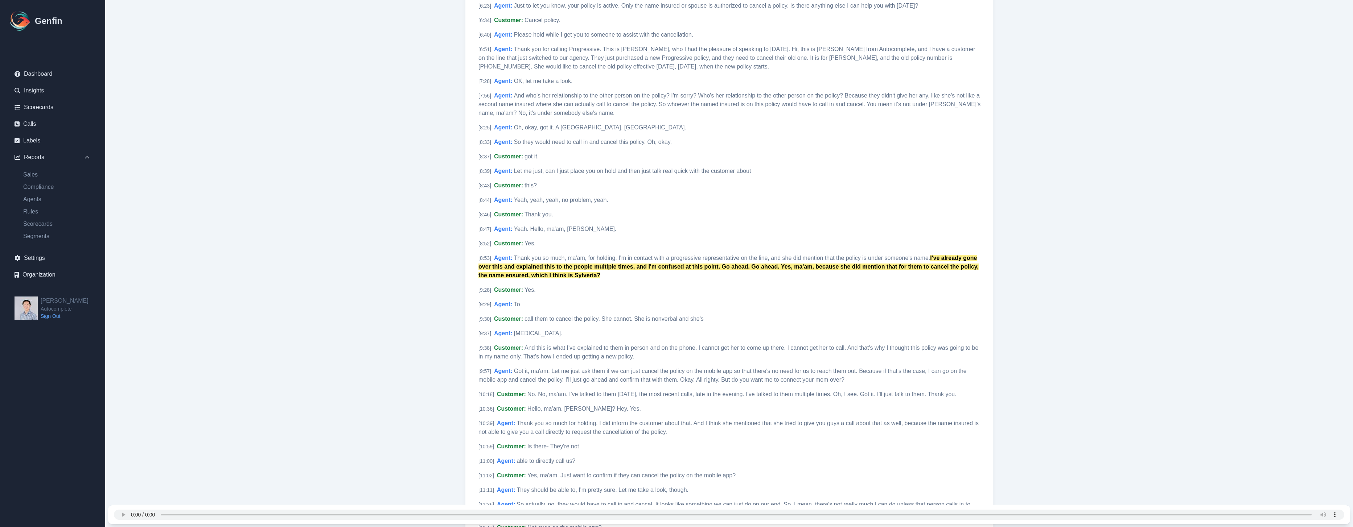
scroll to position [728, 0]
click at [534, 259] on div "[ 8:53 ] Agent : Thank you so much, ma'am, for holding. I'm in contact with a p…" at bounding box center [729, 263] width 507 height 29
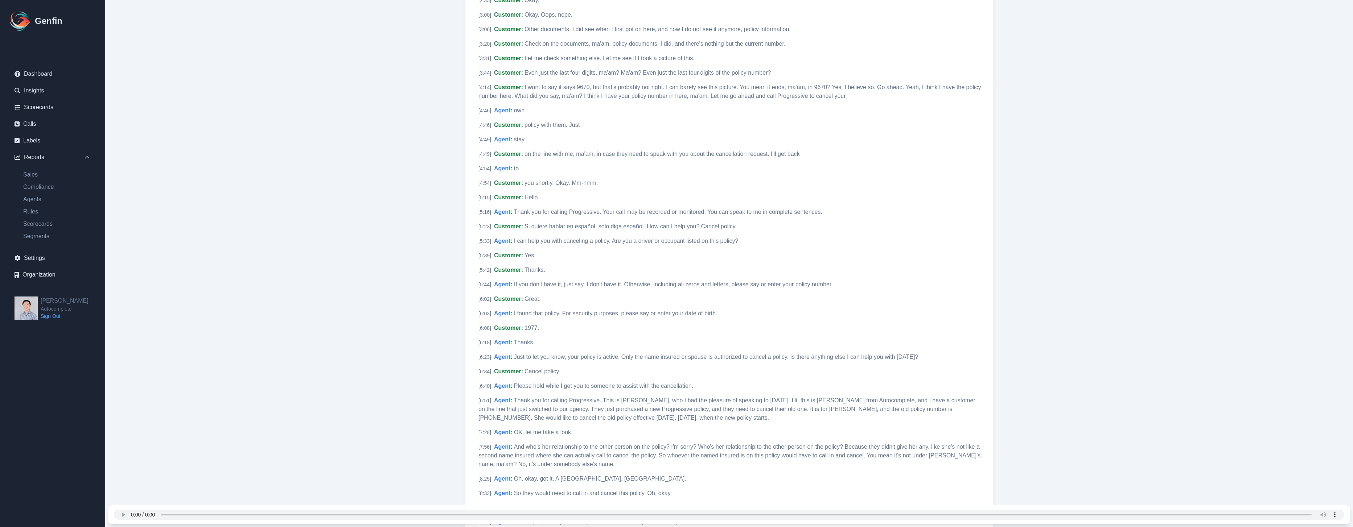
scroll to position [0, 0]
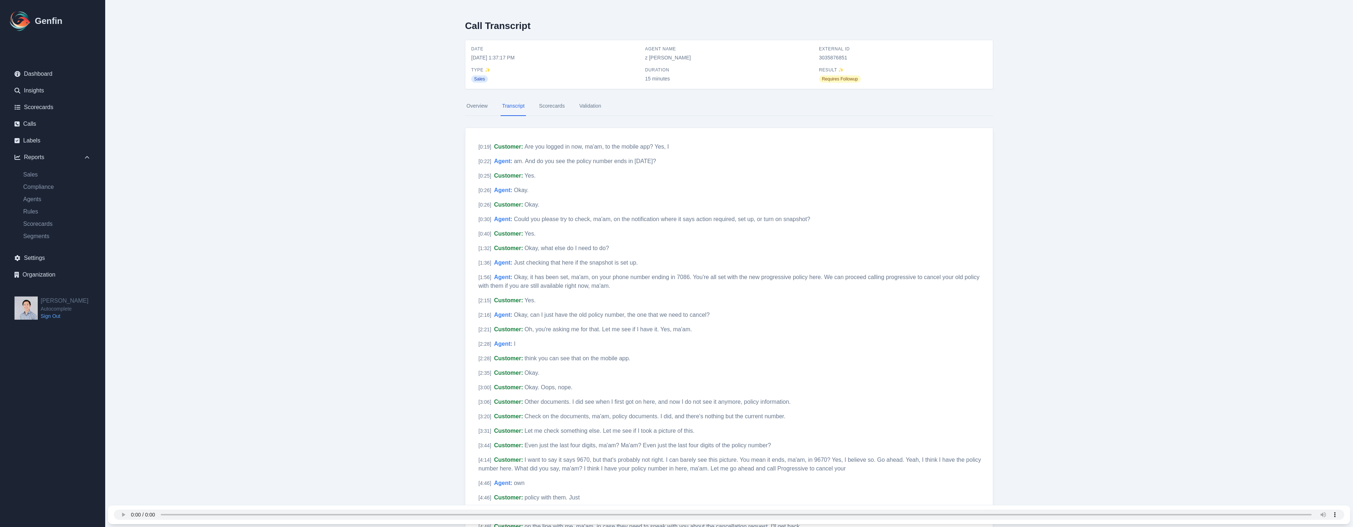
click at [828, 58] on span "3035876851" at bounding box center [903, 57] width 168 height 7
copy span "3035876851"
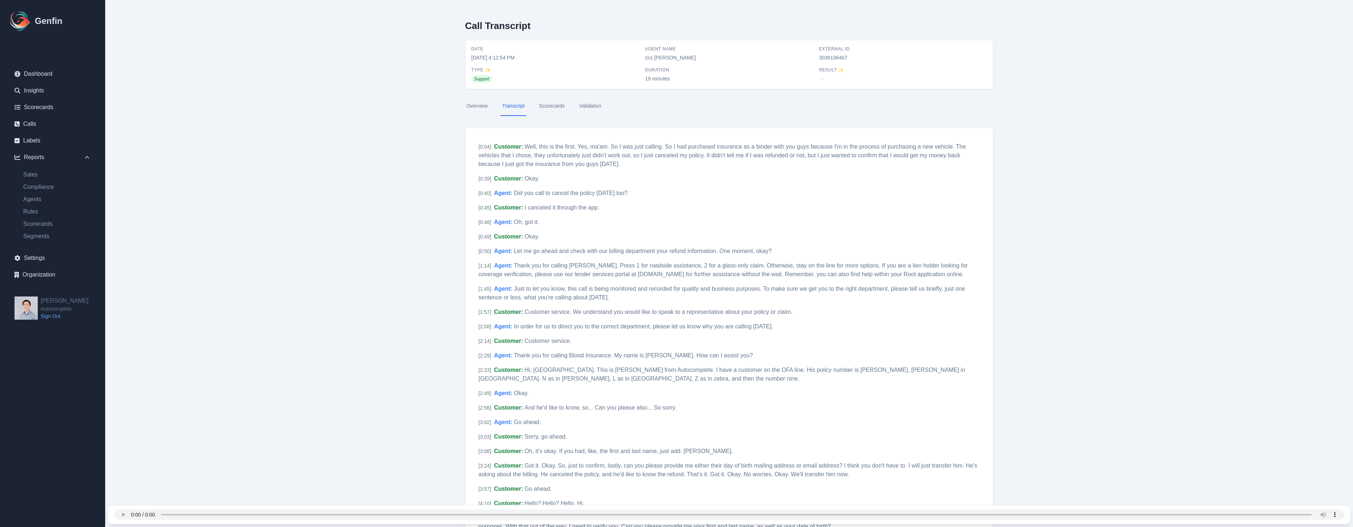
click at [823, 55] on span "3036108467" at bounding box center [903, 57] width 168 height 7
copy span "3036108467"
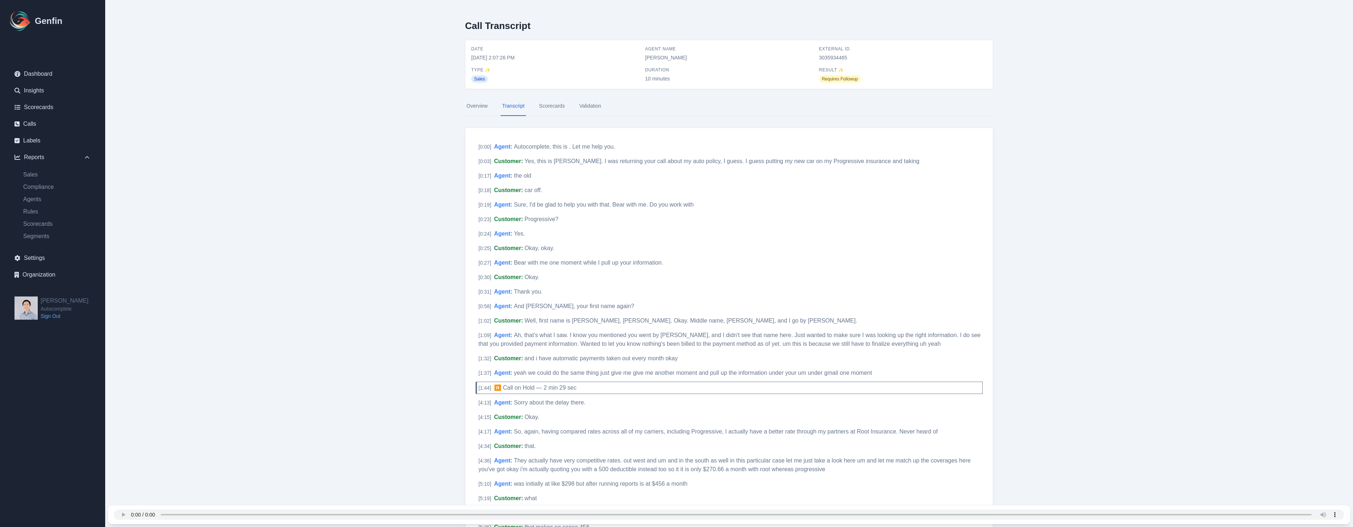
click at [824, 57] on span "3035934465" at bounding box center [903, 57] width 168 height 7
copy span "3035934465"
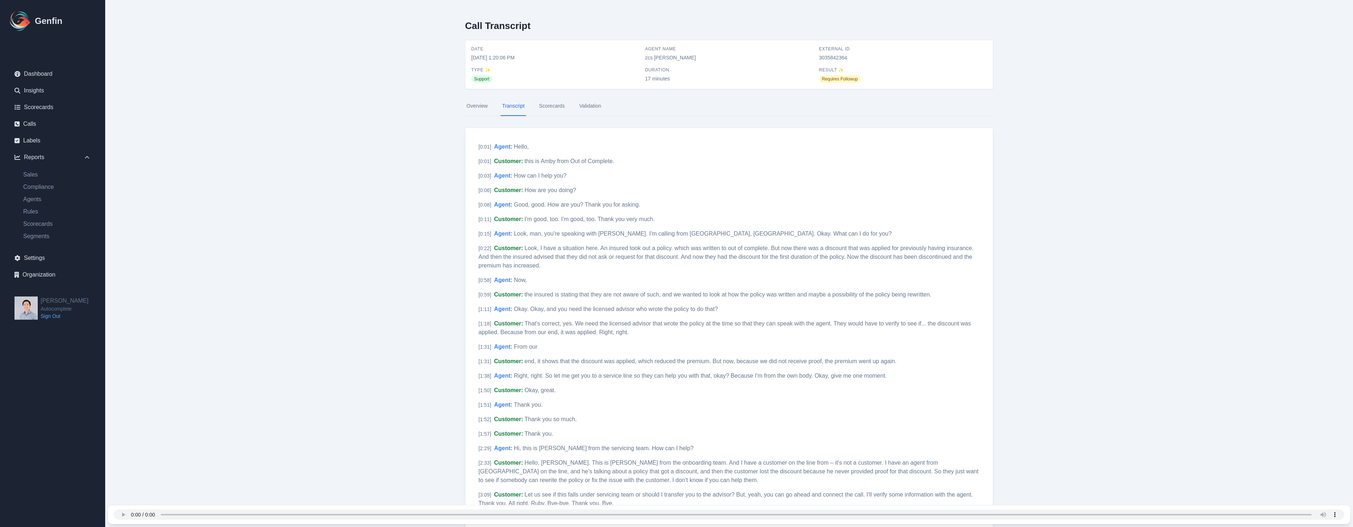
click at [833, 56] on span "3035842364" at bounding box center [903, 57] width 168 height 7
copy span "3035842364"
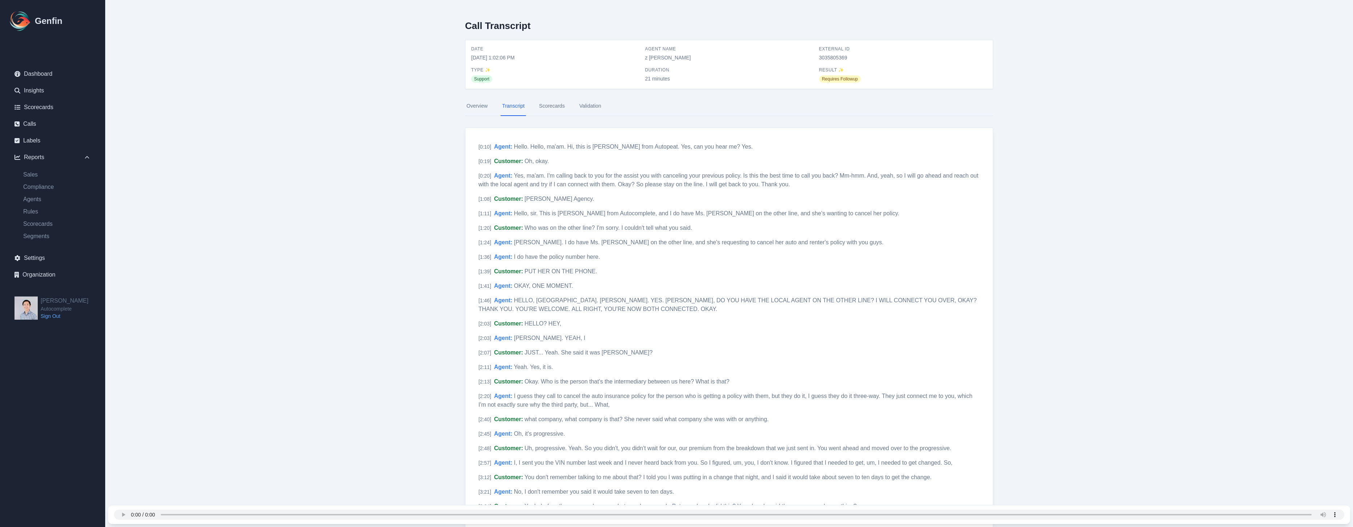
click at [826, 58] on span "3035805369" at bounding box center [903, 57] width 168 height 7
copy span "3035805369"
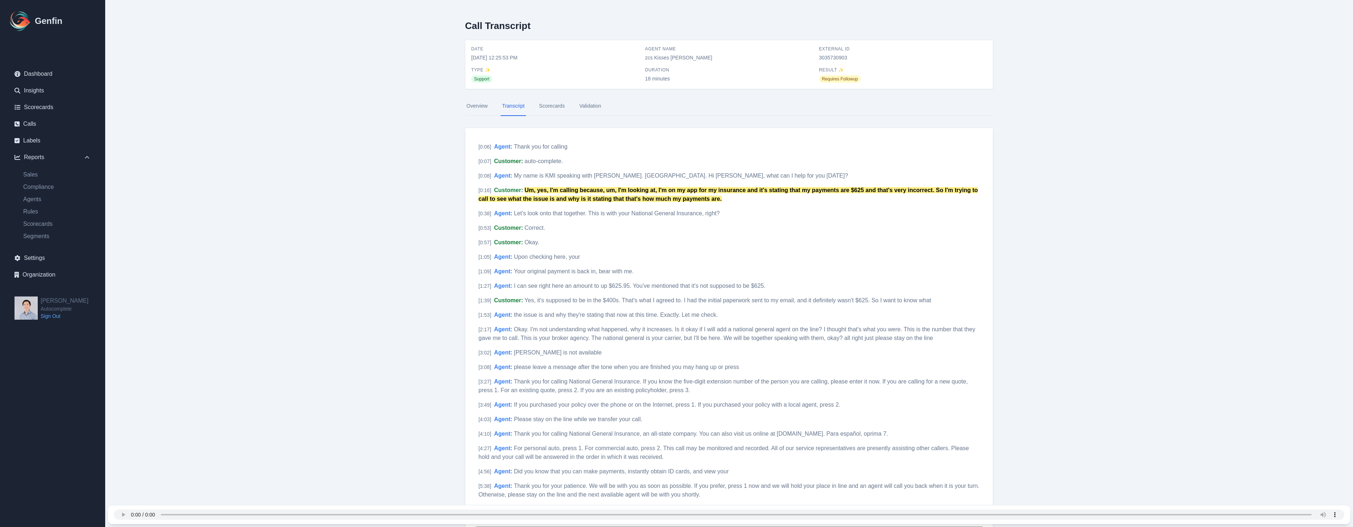
click at [831, 61] on span "3035730903" at bounding box center [903, 57] width 168 height 7
click at [834, 57] on span "3035730903" at bounding box center [903, 57] width 168 height 7
copy span "3035730903"
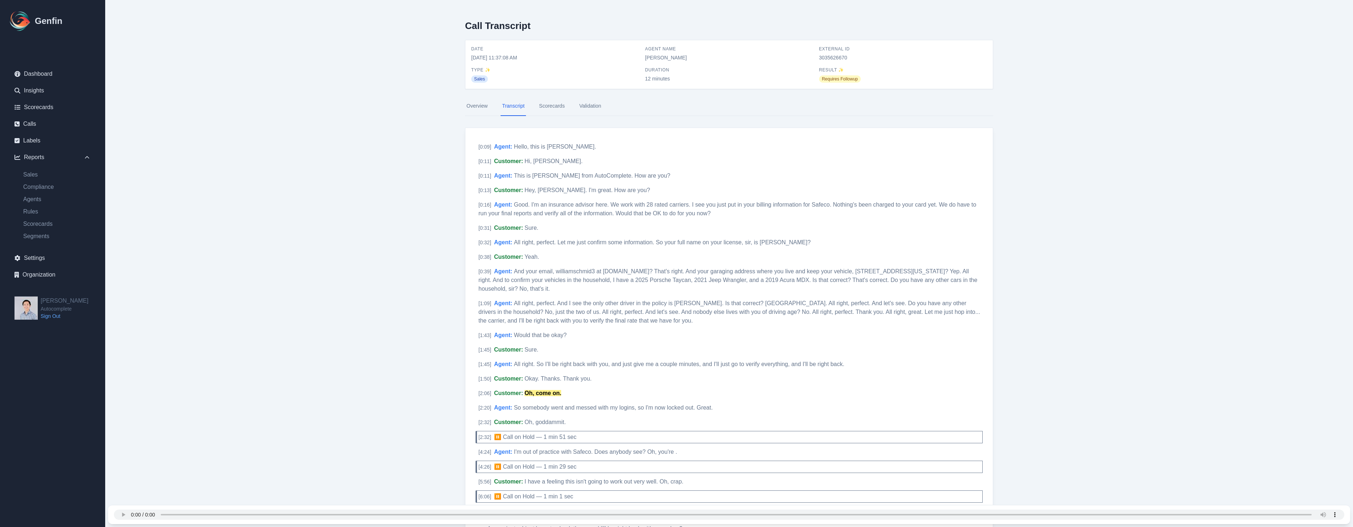
click at [834, 52] on span "External ID" at bounding box center [903, 49] width 168 height 6
click at [830, 59] on span "3035626670" at bounding box center [903, 57] width 168 height 7
copy span "3035626670"
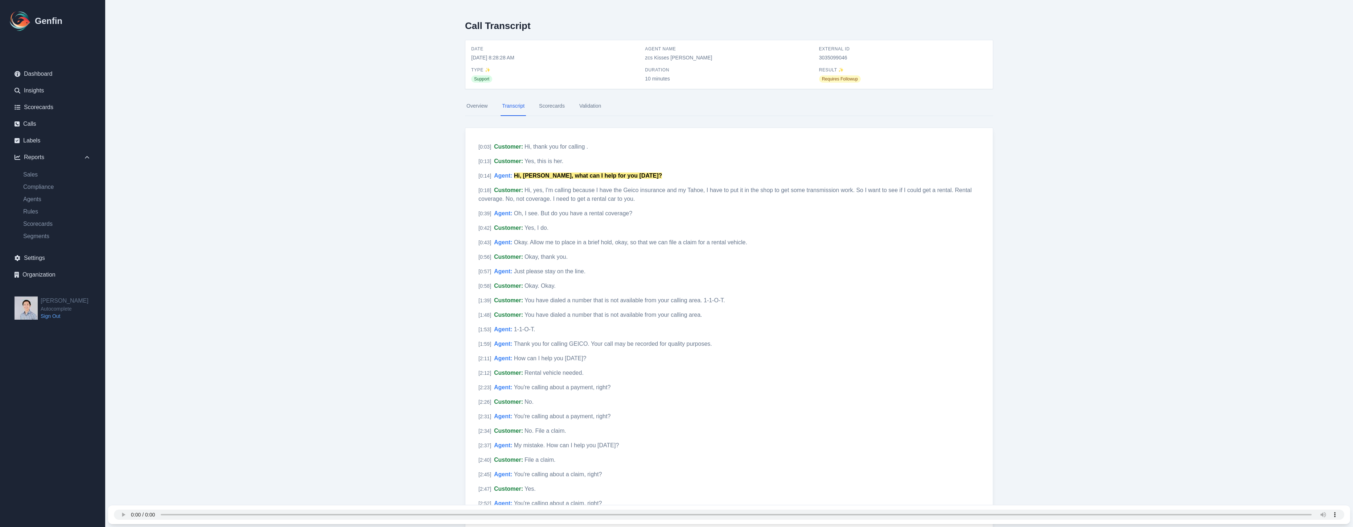
click at [834, 61] on div "Date [DATE] 8:28:28 AM Agent Name zcs Kisses [PERSON_NAME] External ID 30350990…" at bounding box center [729, 64] width 516 height 37
click at [835, 59] on span "3035099046" at bounding box center [903, 57] width 168 height 7
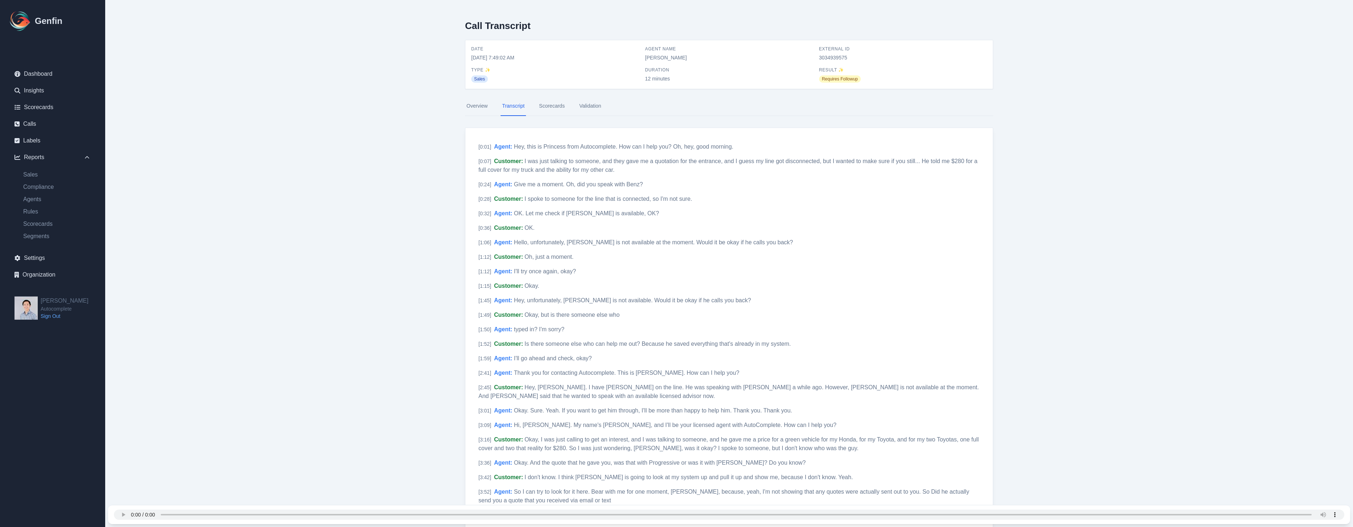
click at [831, 58] on span "3034939575" at bounding box center [903, 57] width 168 height 7
copy span "3034939575"
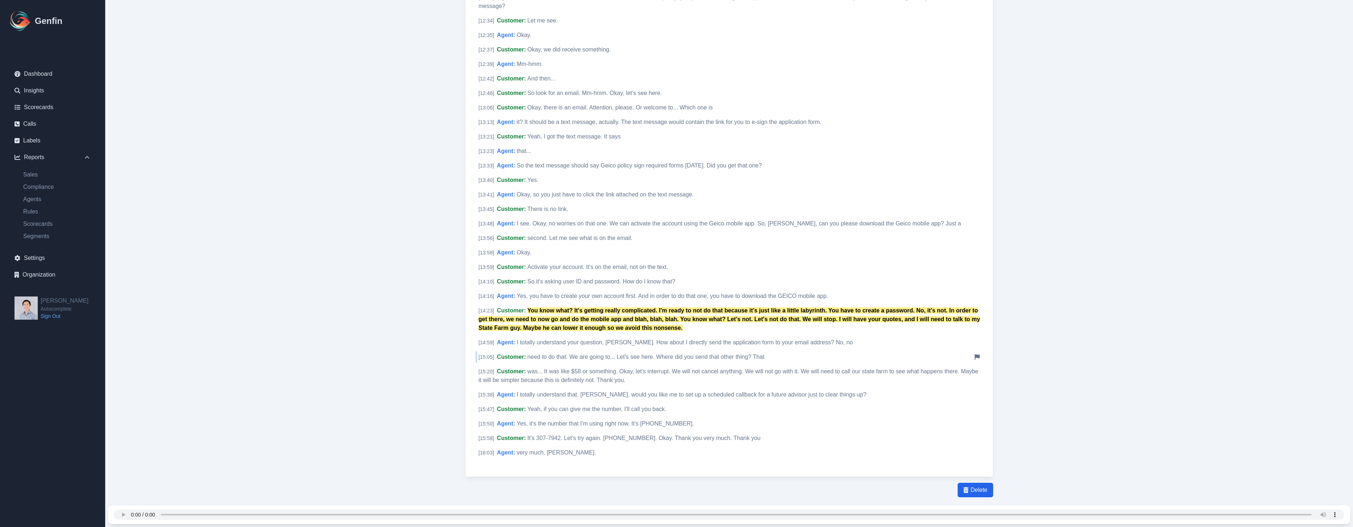
scroll to position [1378, 0]
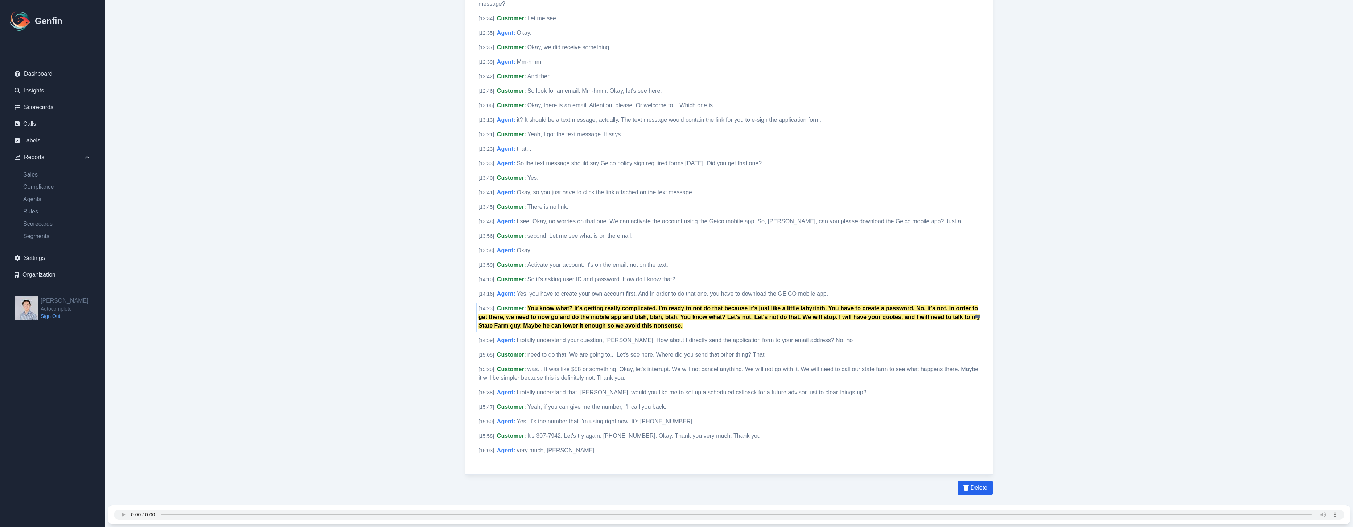
click at [788, 305] on mark "You know what? It's getting really complicated. I'm ready to not do that becaus…" at bounding box center [729, 317] width 502 height 24
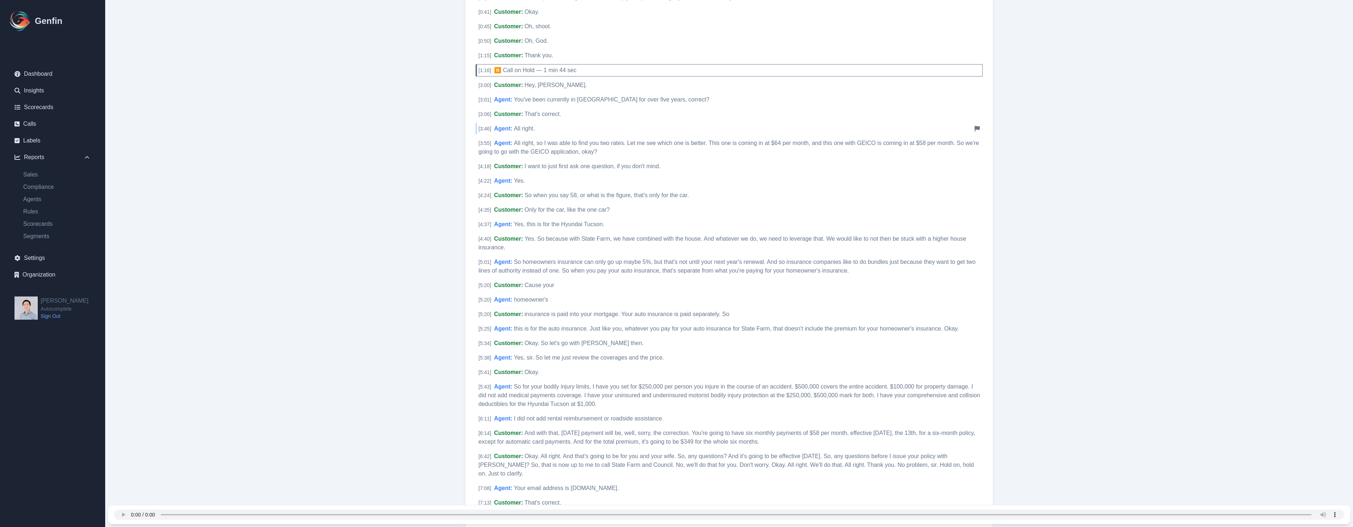
scroll to position [0, 0]
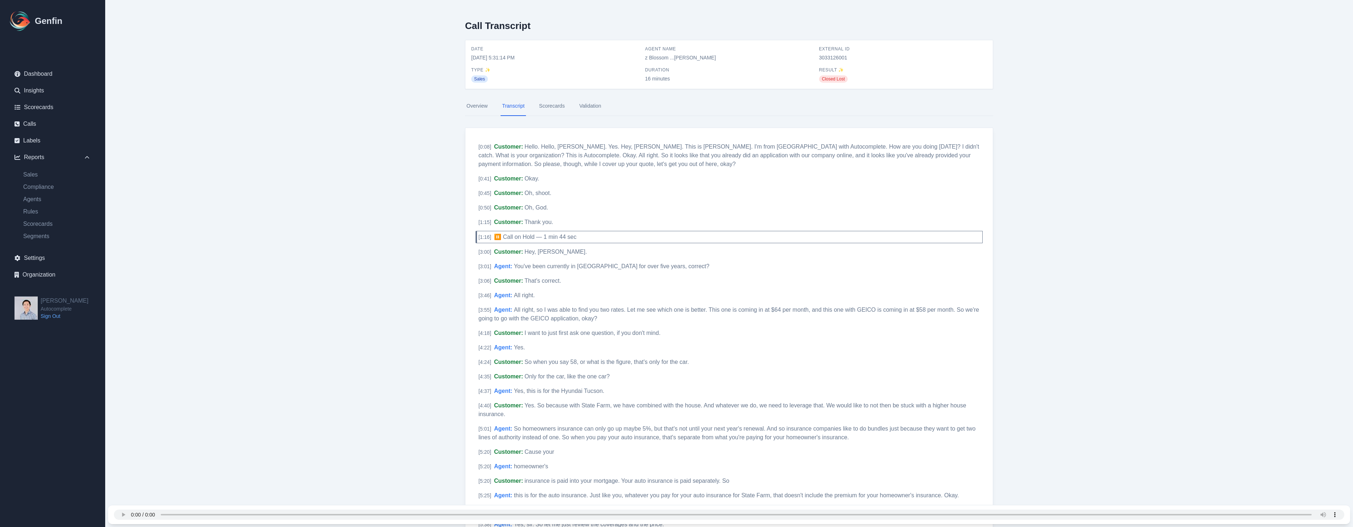
click at [838, 55] on span "3033126001" at bounding box center [903, 57] width 168 height 7
copy span "3033126001"
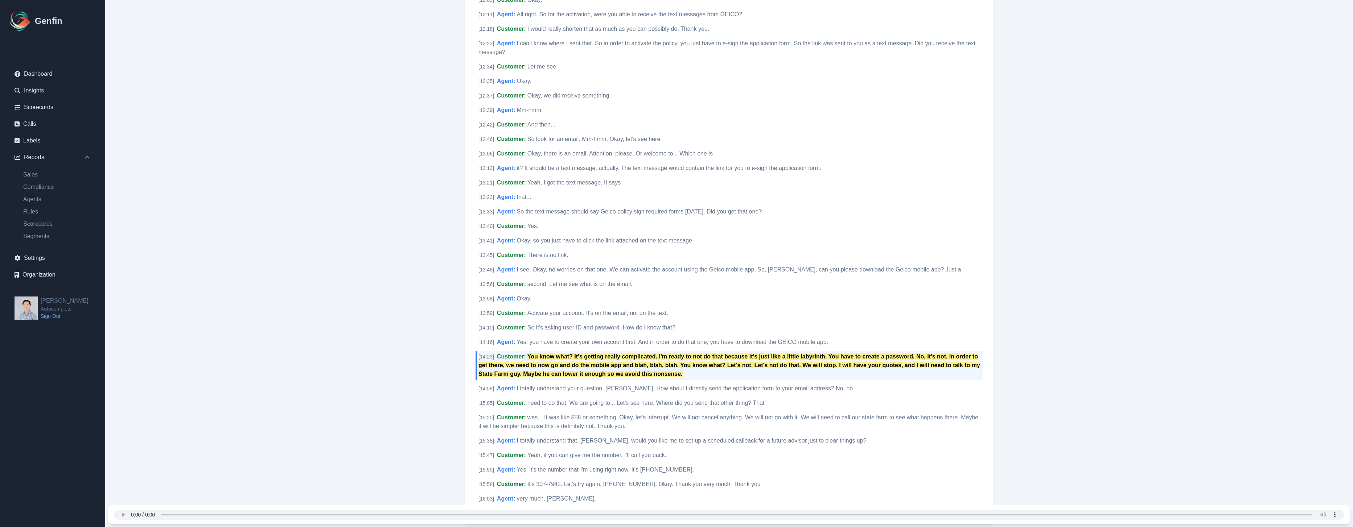
scroll to position [1378, 0]
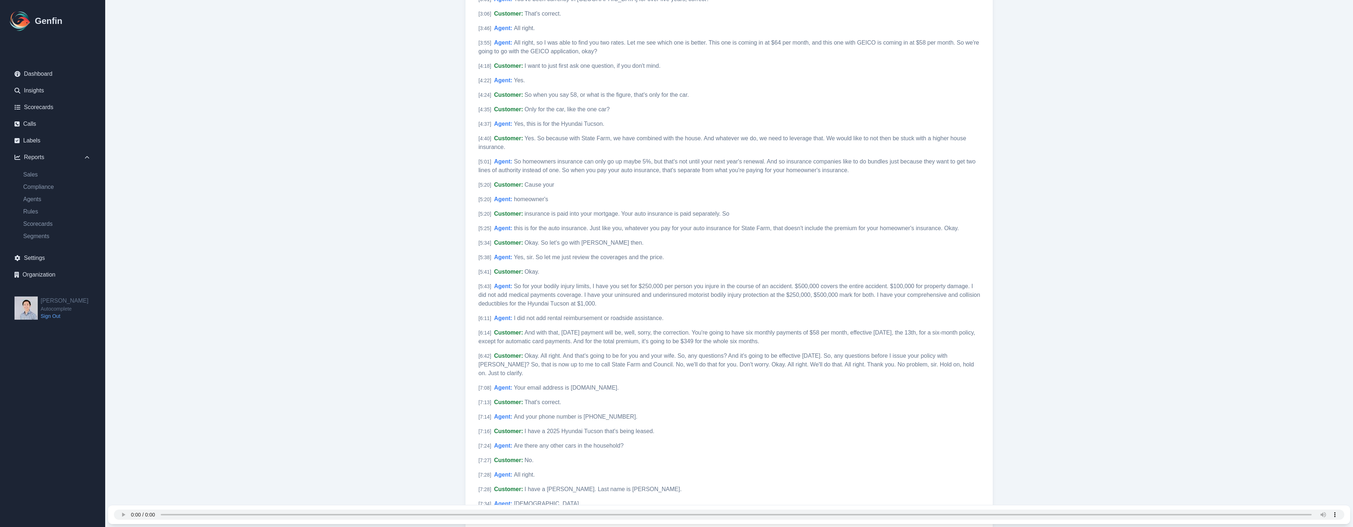
scroll to position [0, 0]
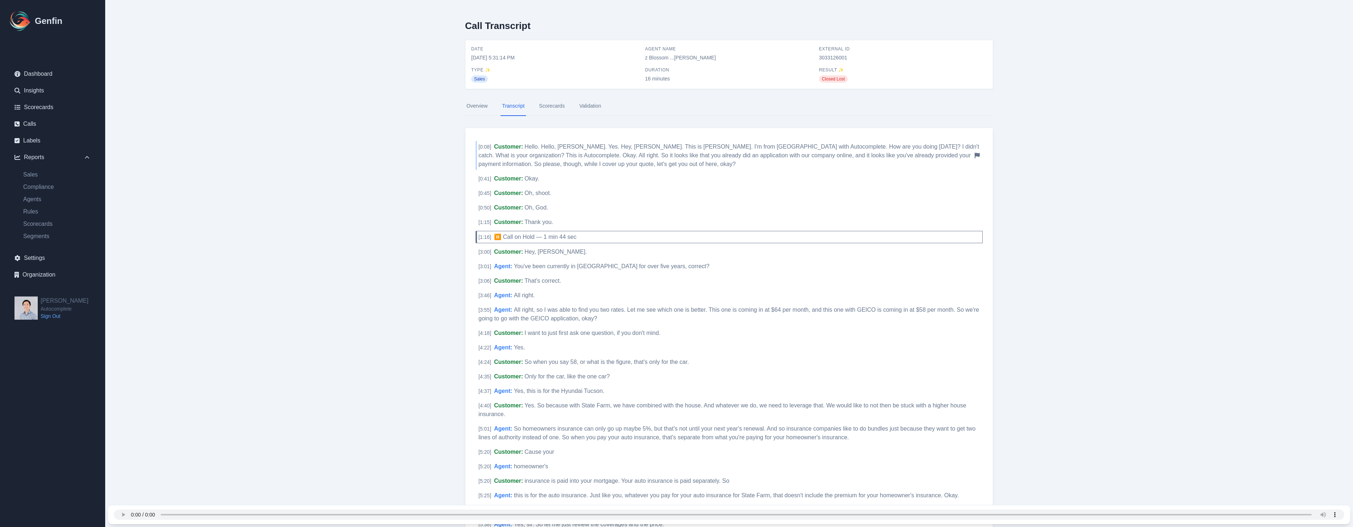
click at [629, 158] on span "Hello. Hello, [PERSON_NAME]. Yes. Hey, [PERSON_NAME]. This is [PERSON_NAME]. I'…" at bounding box center [728, 156] width 501 height 24
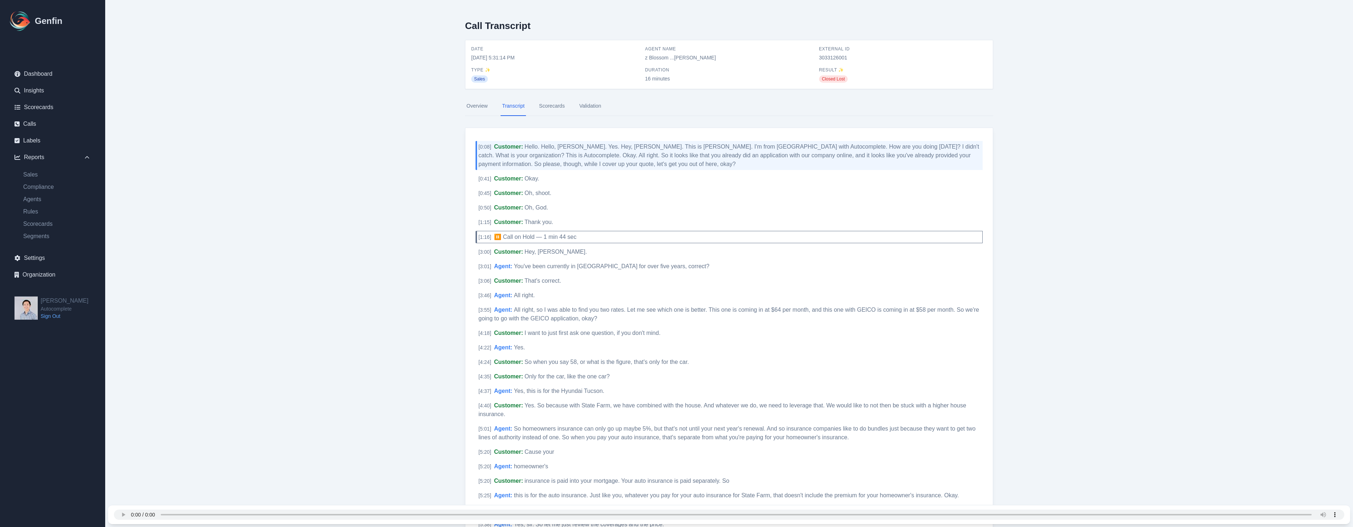
drag, startPoint x: 409, startPoint y: 165, endPoint x: 417, endPoint y: 166, distance: 7.8
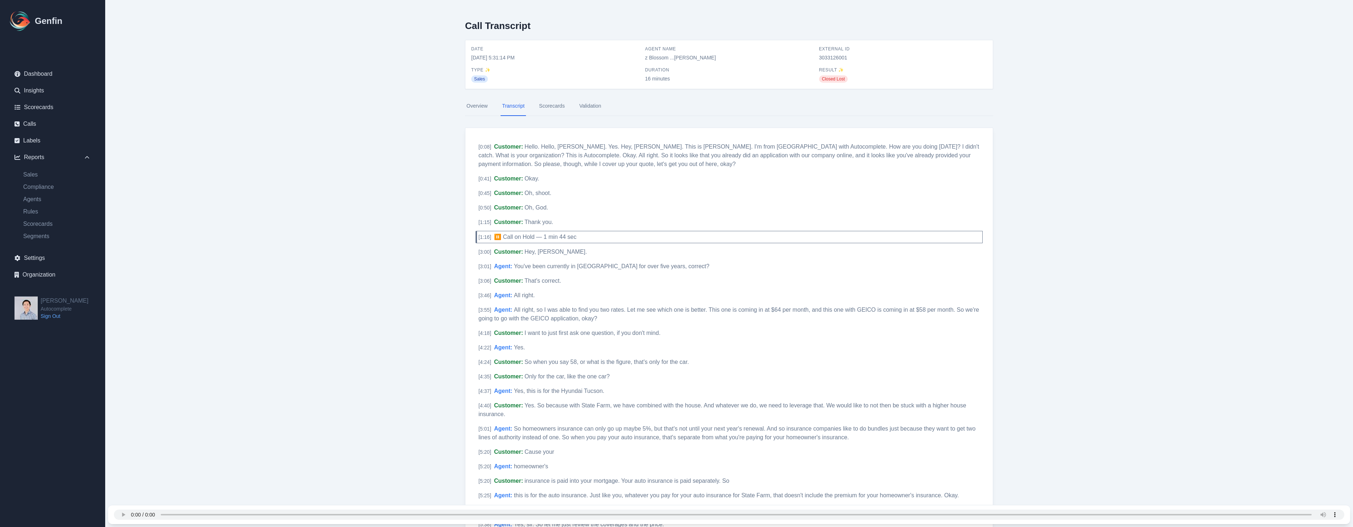
click at [835, 55] on span "3033126001" at bounding box center [903, 57] width 168 height 7
copy span "3033126001"
click at [615, 267] on span "You've been currently in Shirtwood State Farm for over five years, correct?" at bounding box center [612, 266] width 196 height 6
click at [599, 311] on span "All right, so I was able to find you two rates. Let me see which one is better.…" at bounding box center [728, 314] width 501 height 15
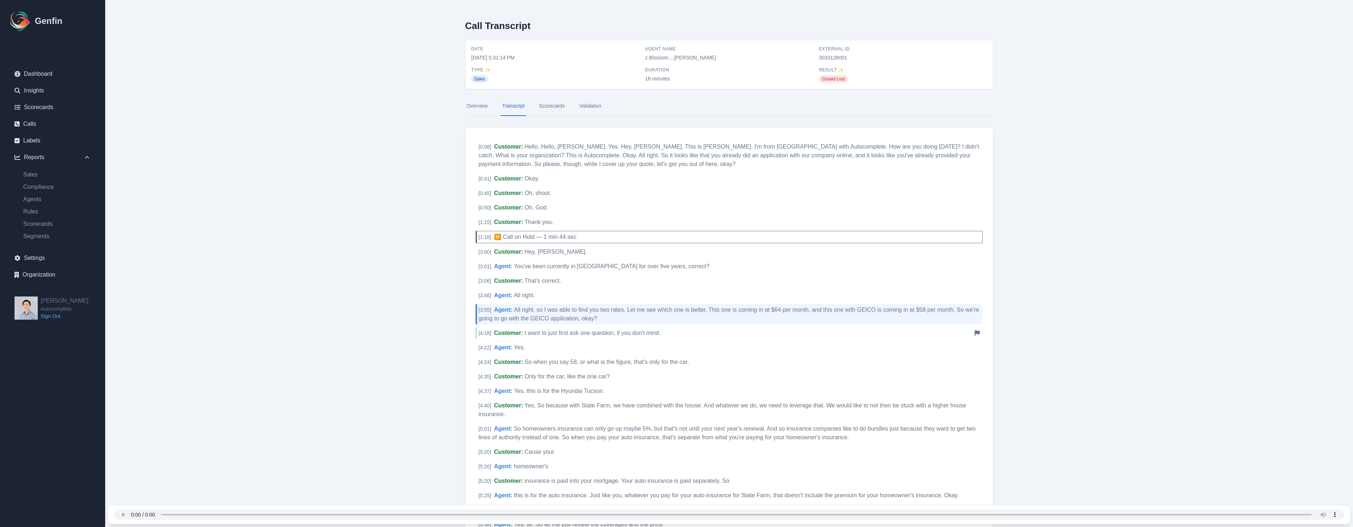
click at [590, 333] on span "I want to just first ask one question, if you don't mind." at bounding box center [592, 333] width 136 height 6
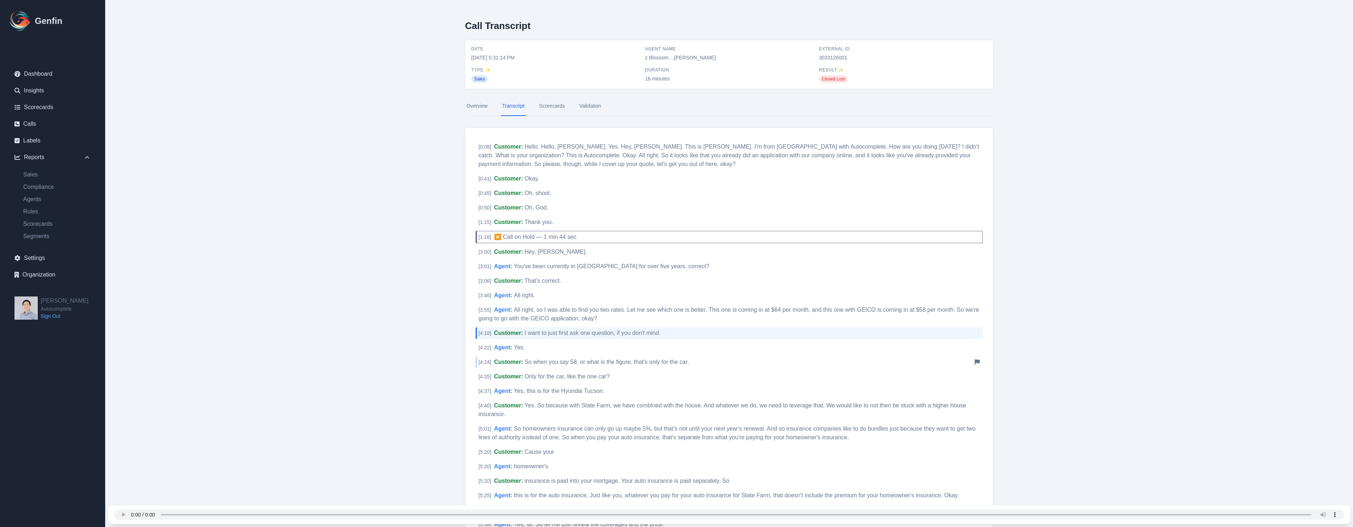
click at [606, 362] on span "So when you say 58, or what is the figure, that's only for the car." at bounding box center [606, 362] width 164 height 6
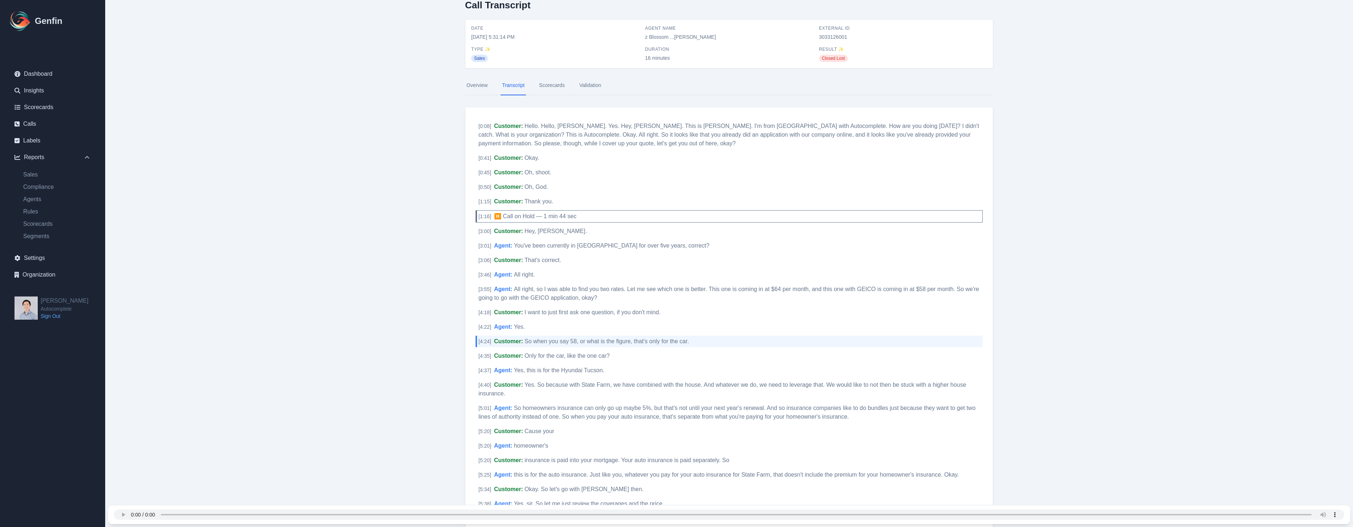
scroll to position [133, 0]
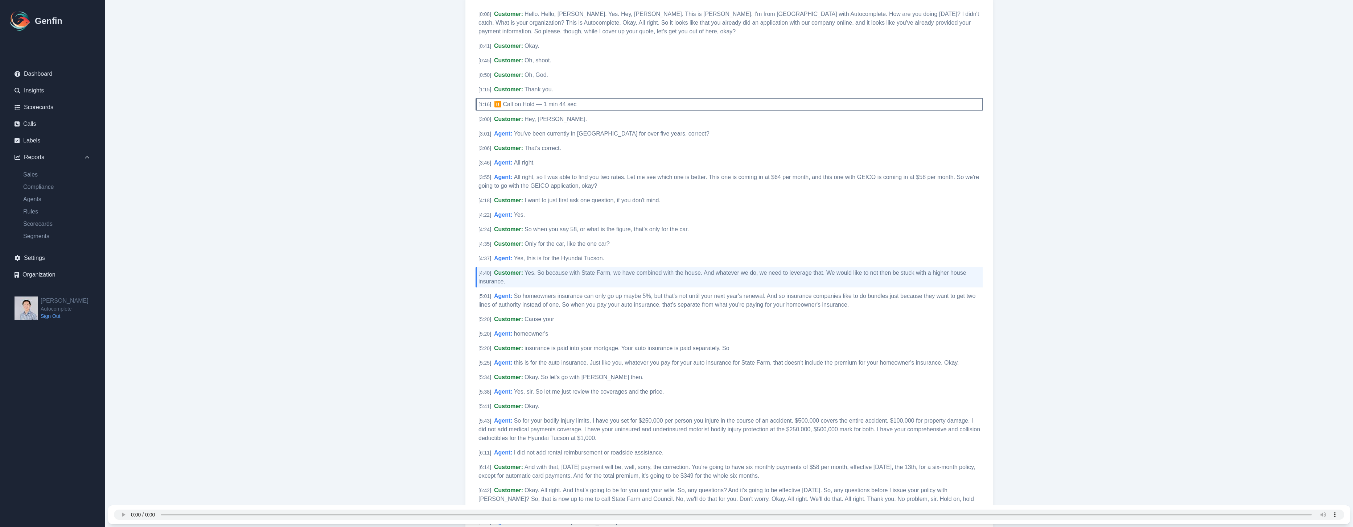
click at [711, 302] on span "So homeowners insurance can only go up maybe 5%, but that's not until your next…" at bounding box center [726, 300] width 497 height 15
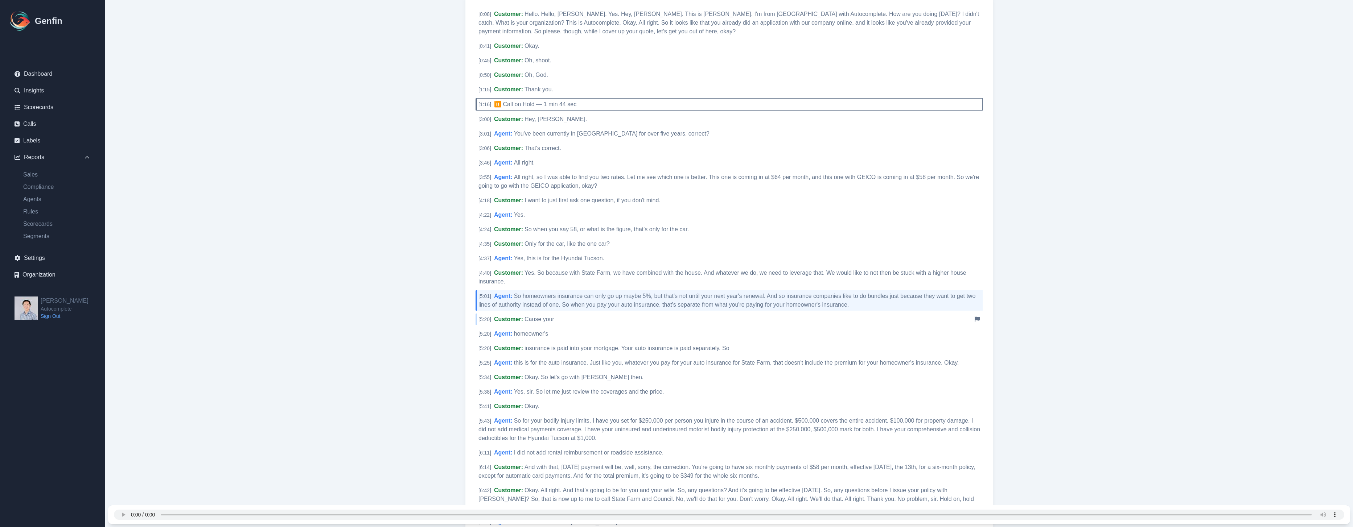
click at [582, 322] on div "[ 5:20 ] Customer : Cause your Notify Genfin of a transcript error" at bounding box center [729, 320] width 507 height 12
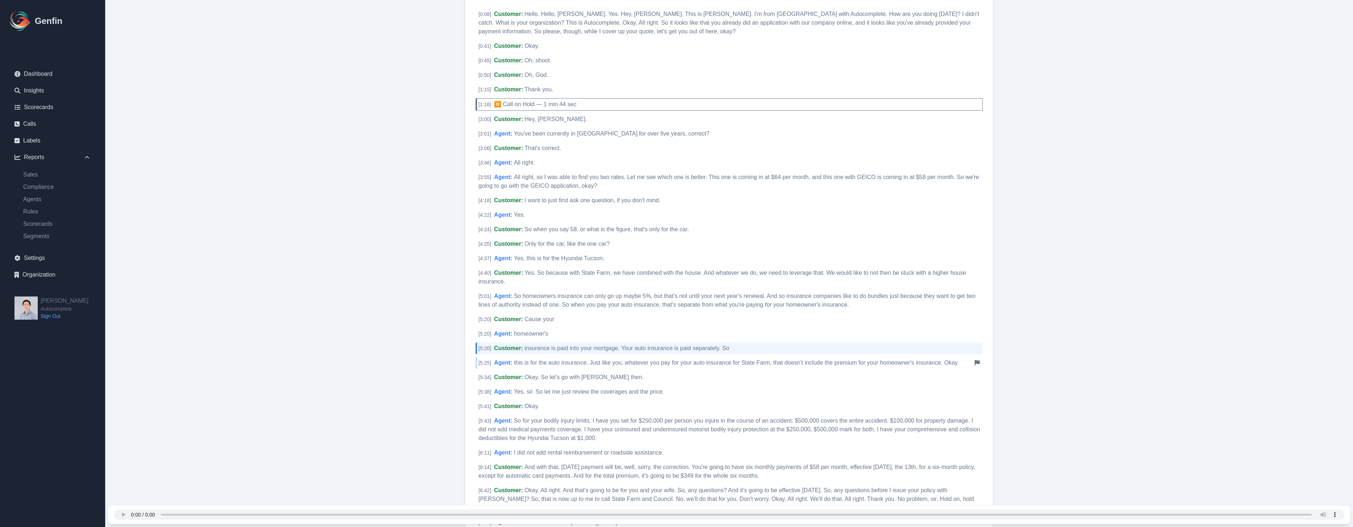
click at [574, 361] on span "this is for the auto insurance. Just like you, whatever you pay for your auto i…" at bounding box center [736, 363] width 445 height 6
click at [601, 378] on span "Okay. So let's go with Geico then." at bounding box center [583, 377] width 119 height 6
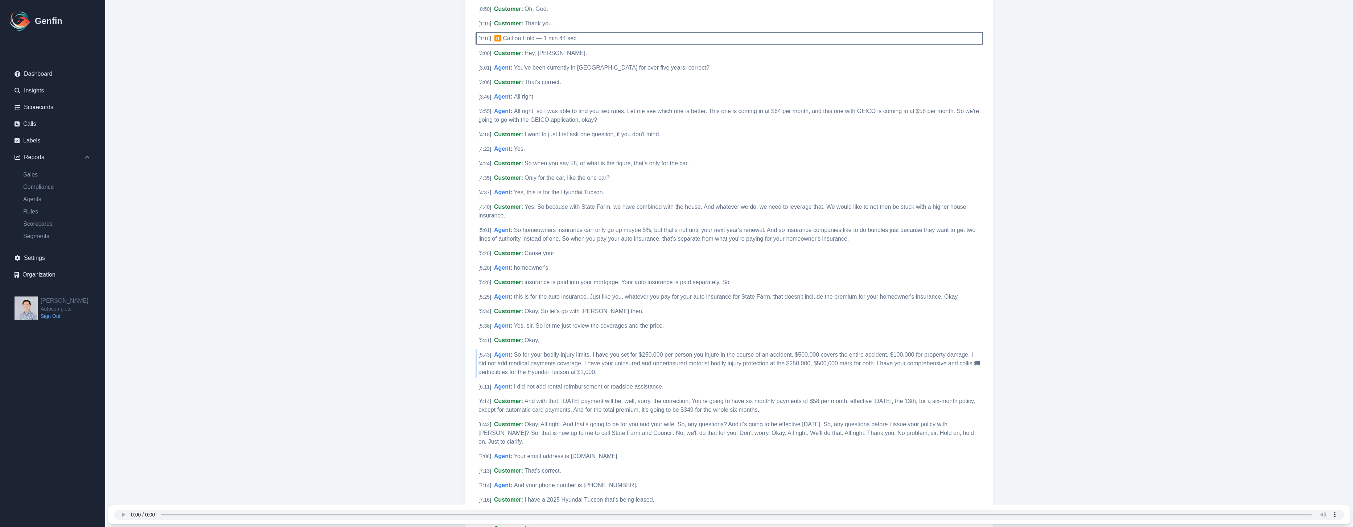
scroll to position [203, 0]
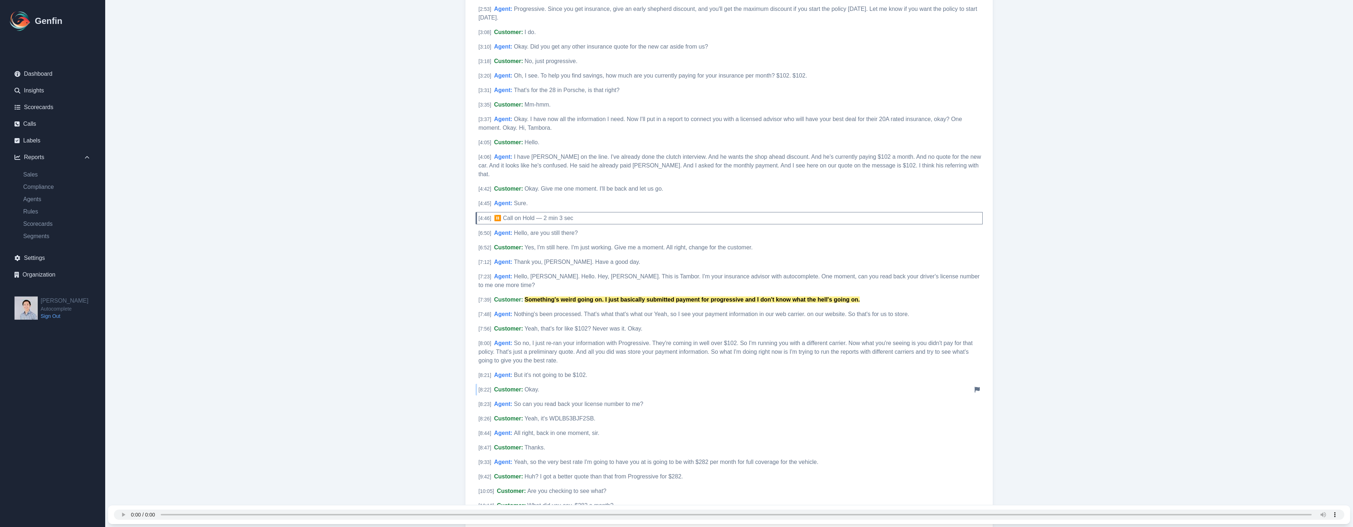
scroll to position [740, 0]
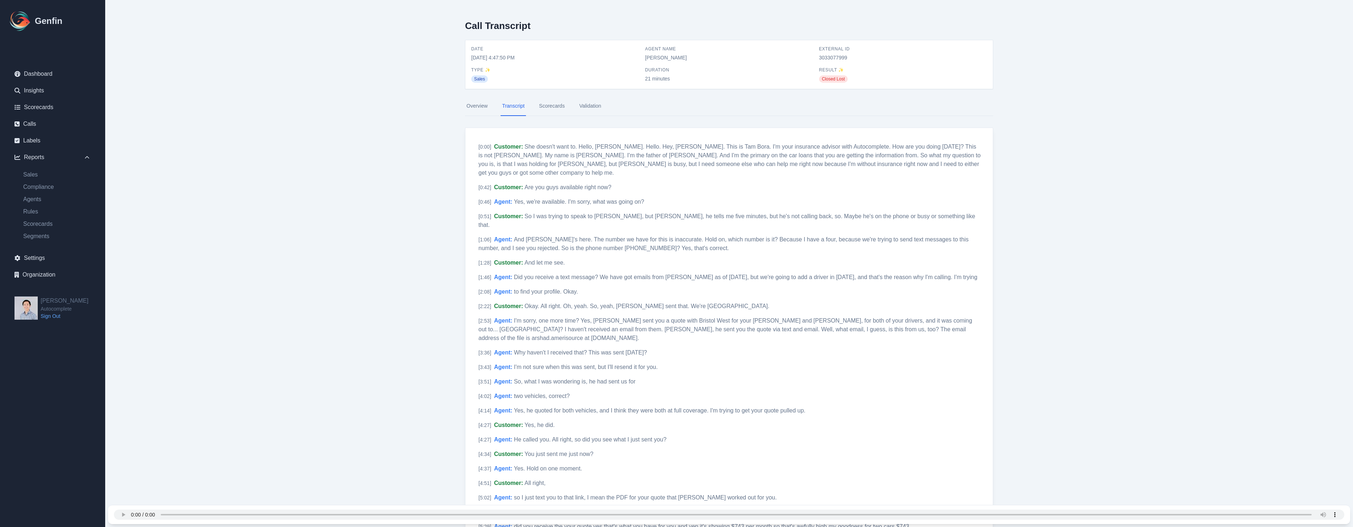
click at [831, 56] on span "3033077999" at bounding box center [903, 57] width 168 height 7
copy span "3033077999"
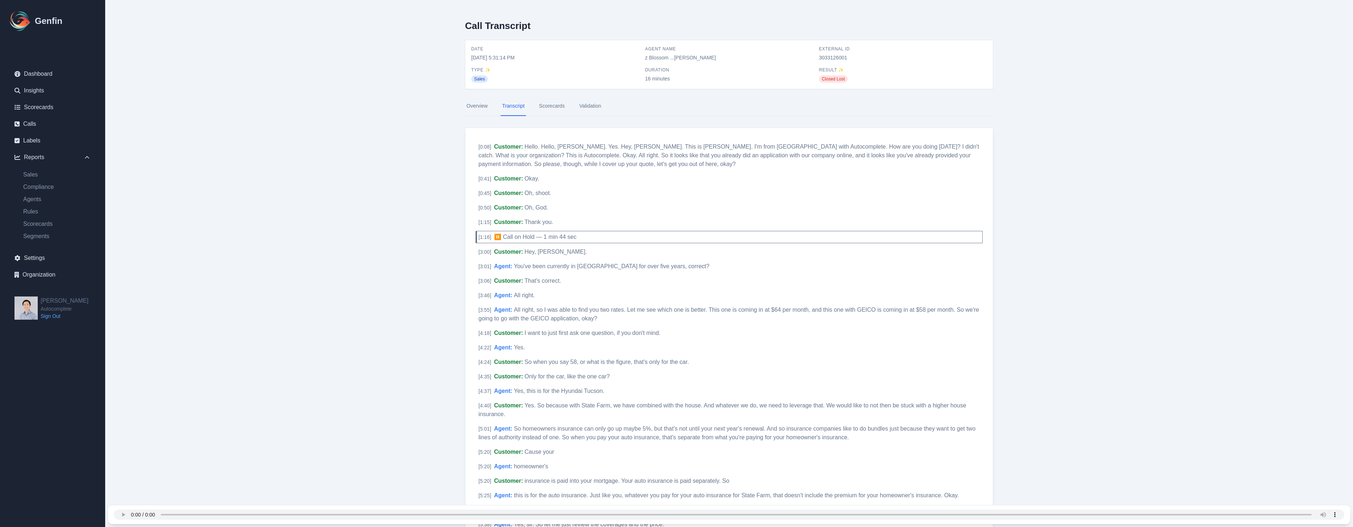
scroll to position [203, 0]
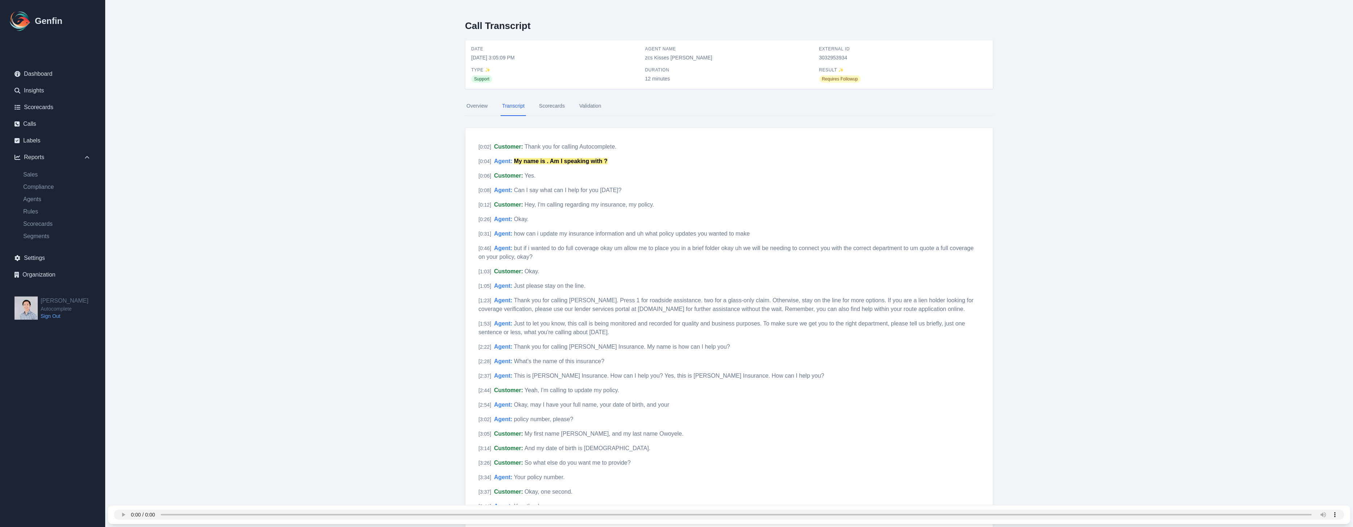
click at [841, 59] on span "3032953934" at bounding box center [903, 57] width 168 height 7
copy span "3032953934"
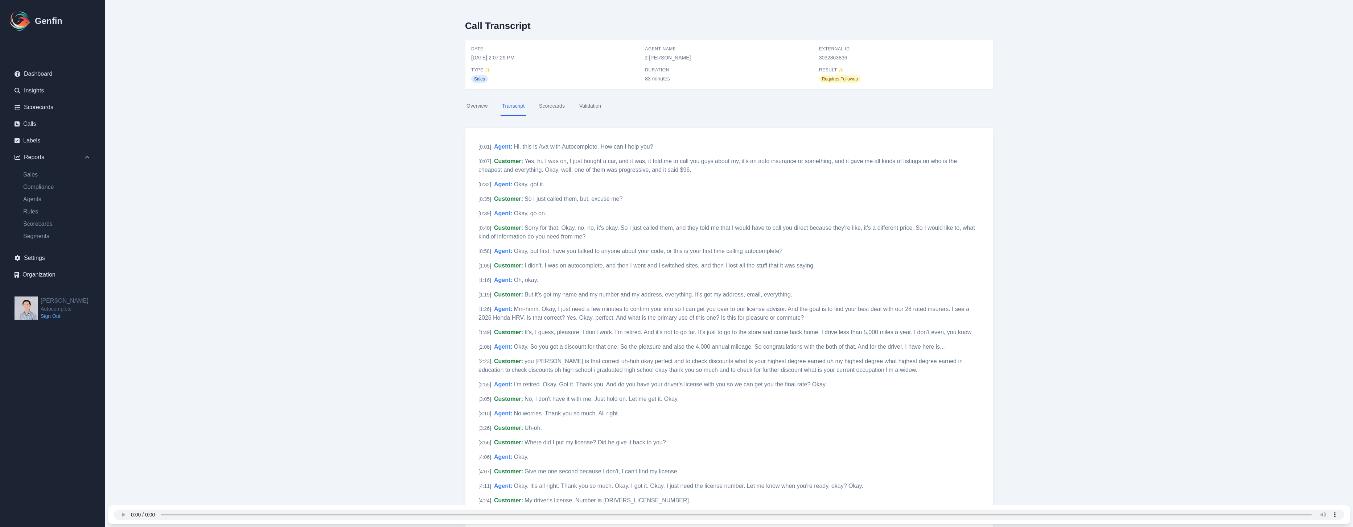
click at [836, 56] on span "3032863836" at bounding box center [903, 57] width 168 height 7
copy span "3032863836"
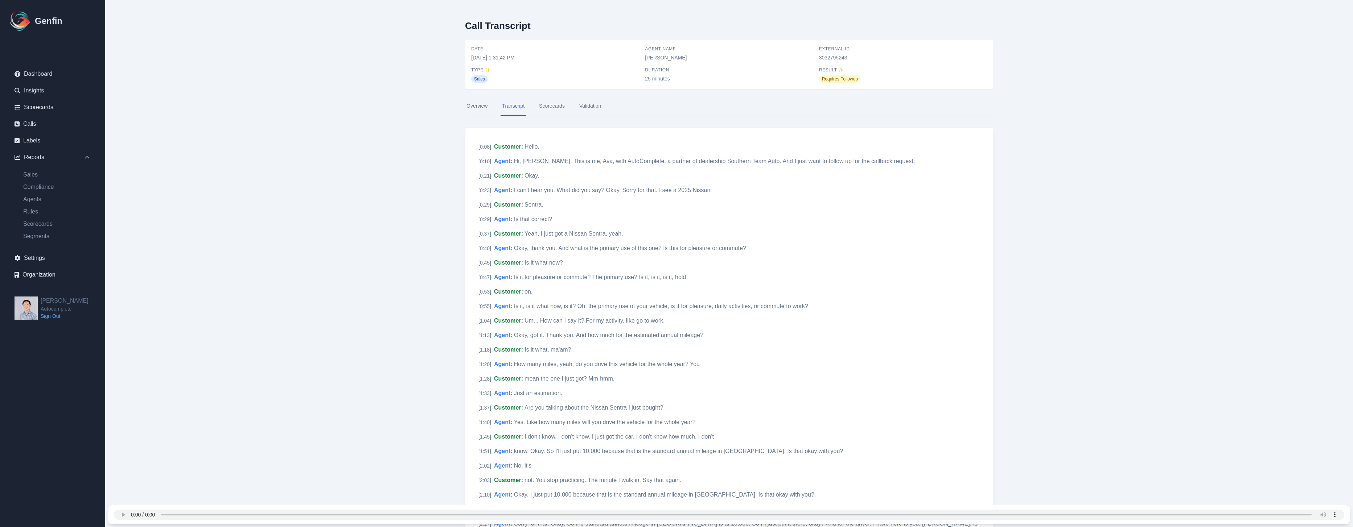
click at [829, 59] on span "3032795243" at bounding box center [903, 57] width 168 height 7
click at [830, 59] on span "3032795243" at bounding box center [903, 57] width 168 height 7
copy span "3032795243"
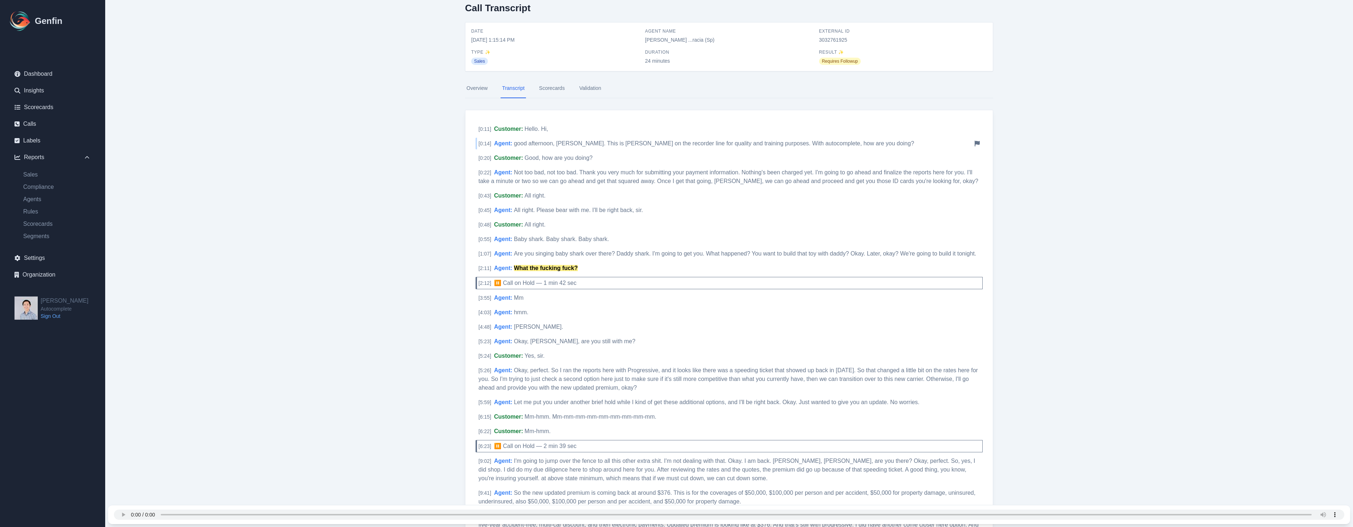
scroll to position [22, 0]
click at [641, 249] on span "Are you singing baby shark over there? Daddy shark. I'm going to get you. What …" at bounding box center [745, 249] width 462 height 6
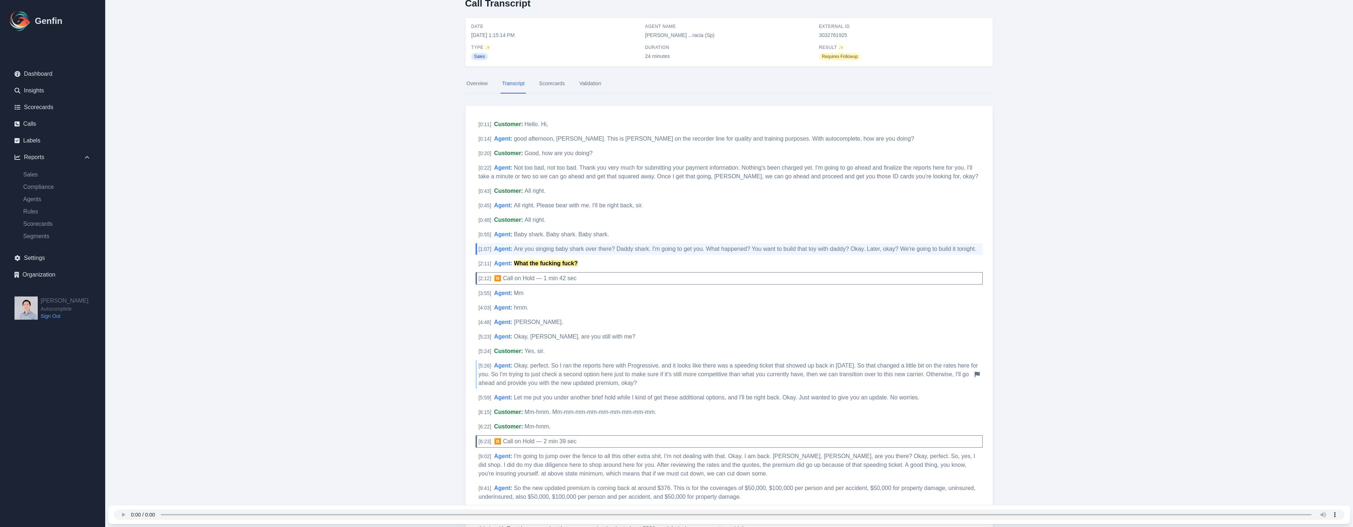
click at [563, 362] on div "[ 5:26 ] Agent : Okay, perfect. So I ran the reports here with Progressive, and…" at bounding box center [729, 374] width 507 height 29
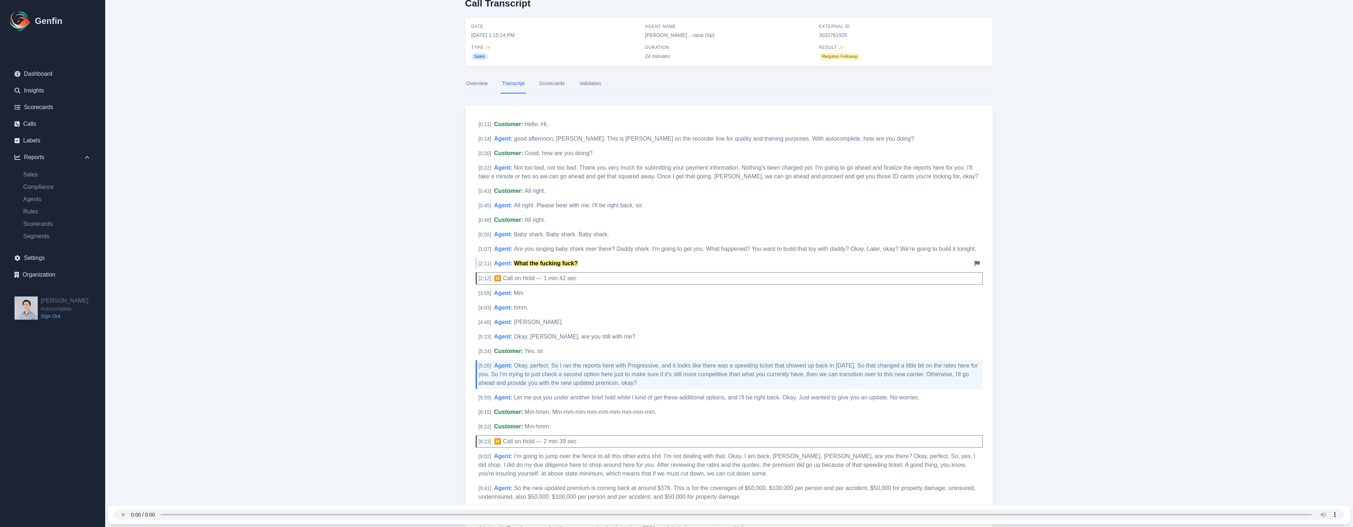
click at [556, 262] on mark "What the fucking fuck?" at bounding box center [546, 263] width 64 height 6
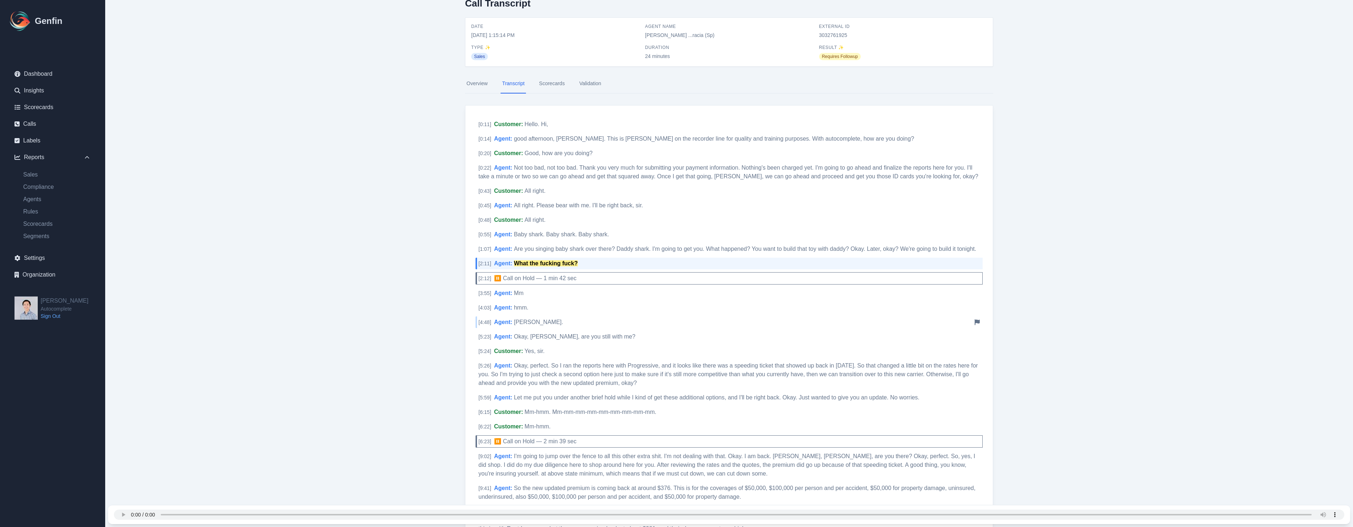
click at [576, 325] on div "[ 4:48 ] Agent : Claude Miller. Notify Genfin of a transcript error" at bounding box center [729, 323] width 507 height 12
click at [555, 296] on div "[ 3:55 ] Agent : Mm Notify Genfin of a transcript error" at bounding box center [729, 294] width 507 height 12
click at [551, 308] on div "[ 4:03 ] Agent : hmm. Notify Genfin of a transcript error" at bounding box center [729, 308] width 507 height 12
click at [548, 317] on div "[ 4:48 ] Agent : Claude Miller. Notify Genfin of a transcript error" at bounding box center [729, 323] width 507 height 12
click at [618, 334] on div "[ 5:23 ] Agent : Okay, Miller, are you still with me? Notify Genfin of a transc…" at bounding box center [729, 337] width 507 height 12
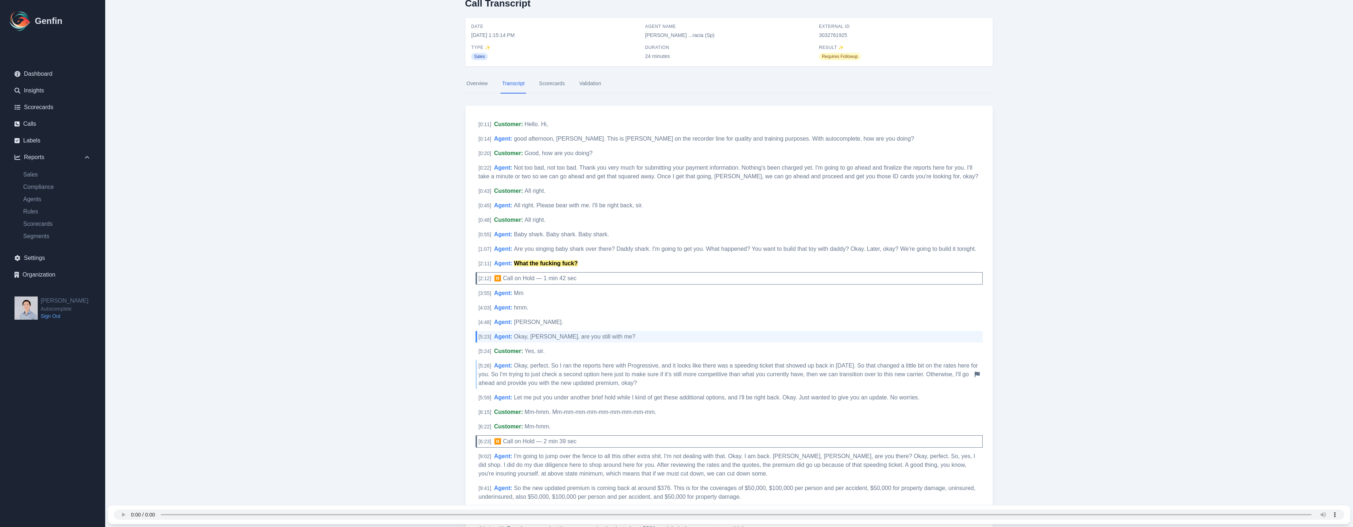
click at [635, 373] on span "Okay, perfect. So I ran the reports here with Progressive, and it looks like th…" at bounding box center [727, 375] width 499 height 24
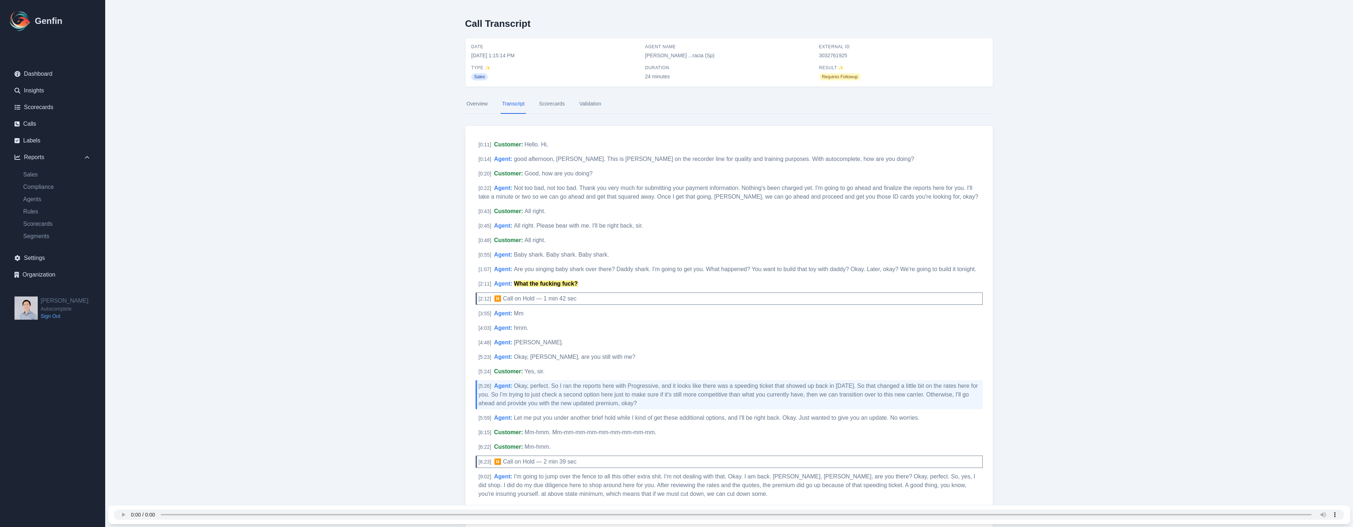
scroll to position [0, 0]
click at [831, 59] on span "3032761925" at bounding box center [903, 57] width 168 height 7
copy span "3032761925"
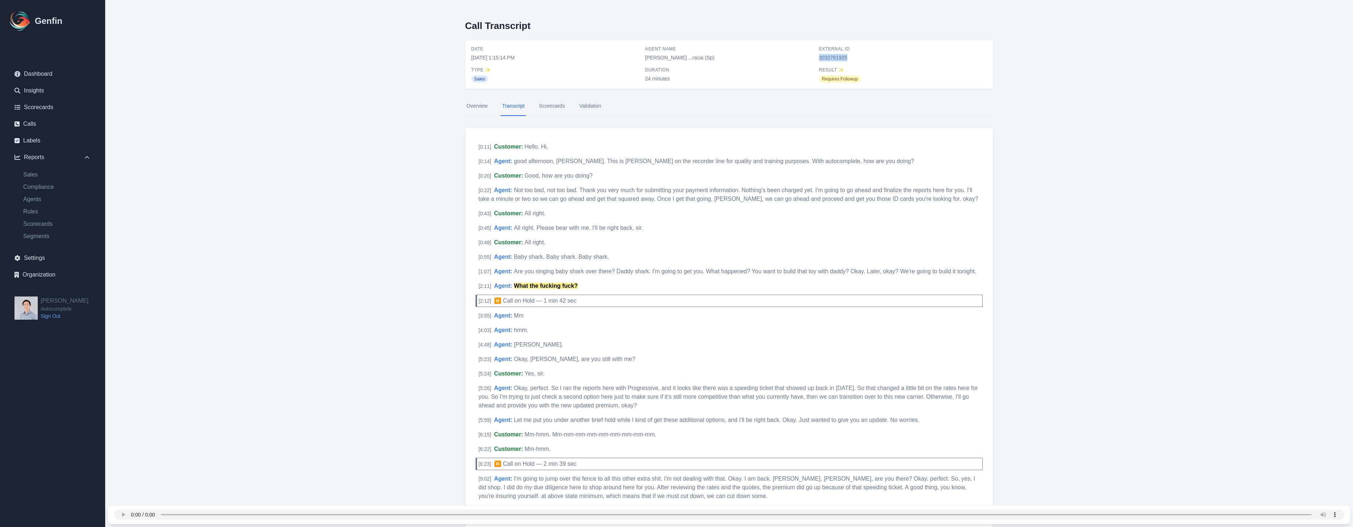
click at [838, 56] on span "3032761925" at bounding box center [903, 57] width 168 height 7
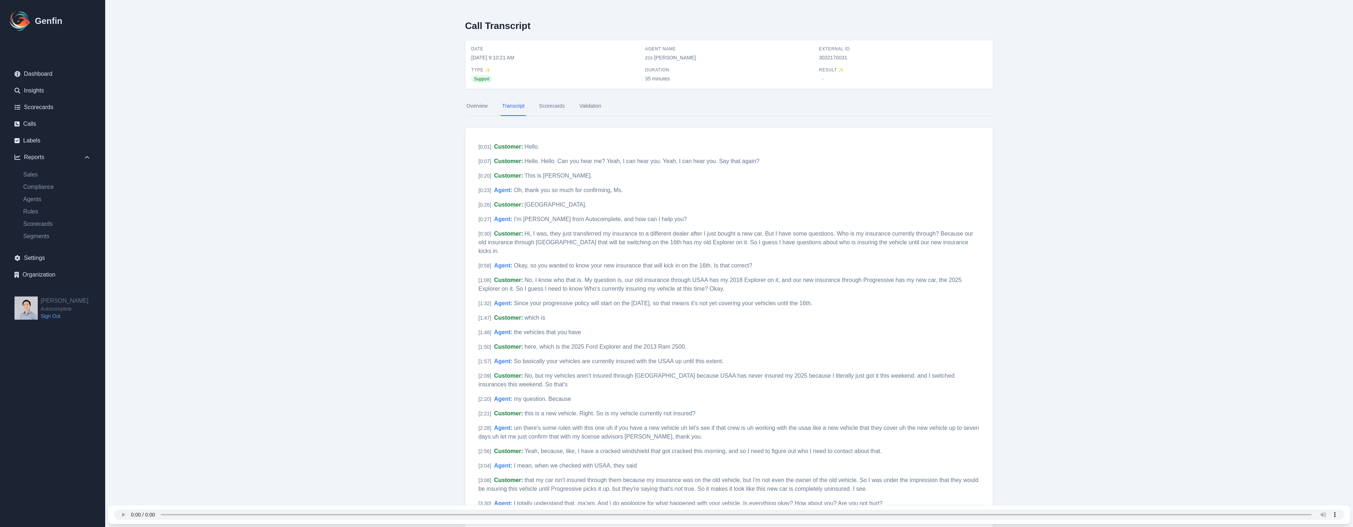
click at [824, 59] on span "3032170031" at bounding box center [903, 57] width 168 height 7
copy span "3032170031"
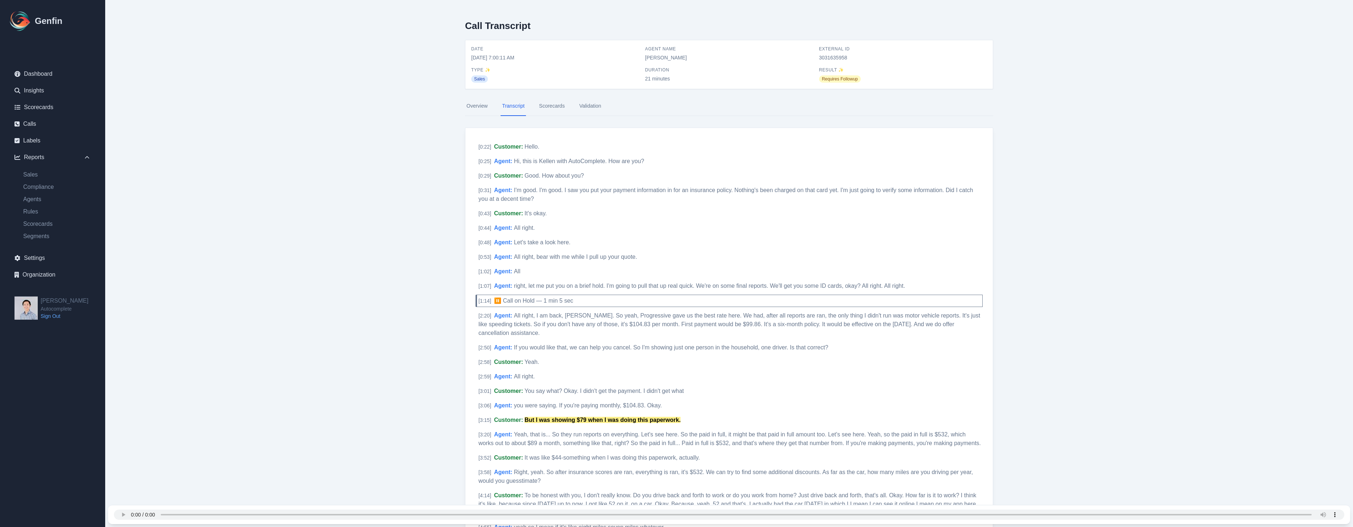
click at [821, 58] on span "3031635958" at bounding box center [903, 57] width 168 height 7
copy span "3031635958"
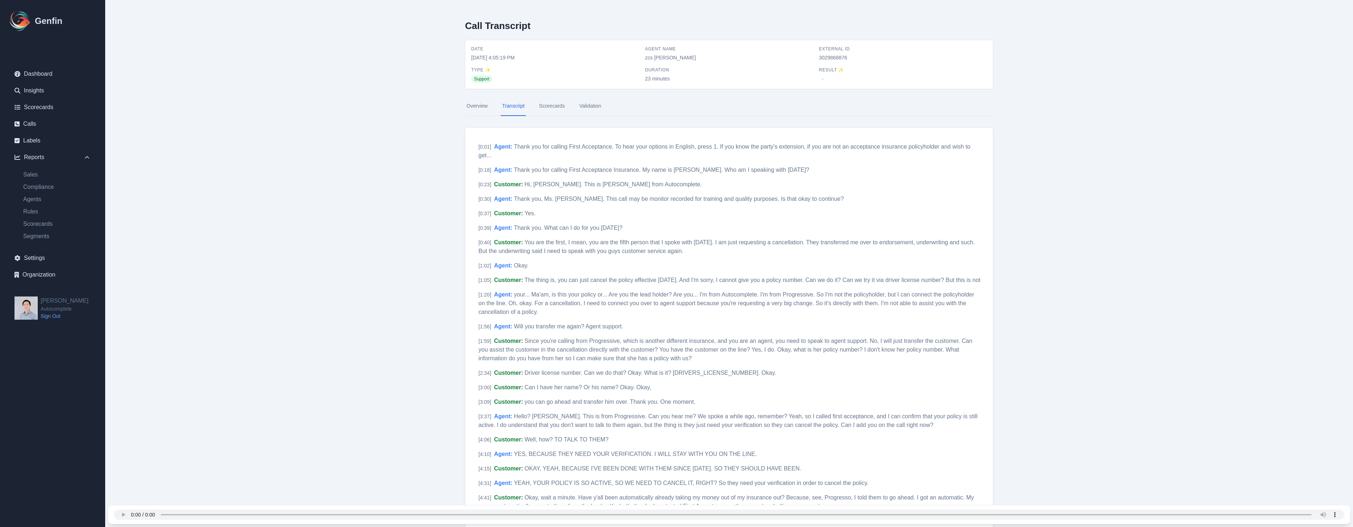
click at [836, 55] on span "3029868876" at bounding box center [903, 57] width 168 height 7
copy span "3029868876"
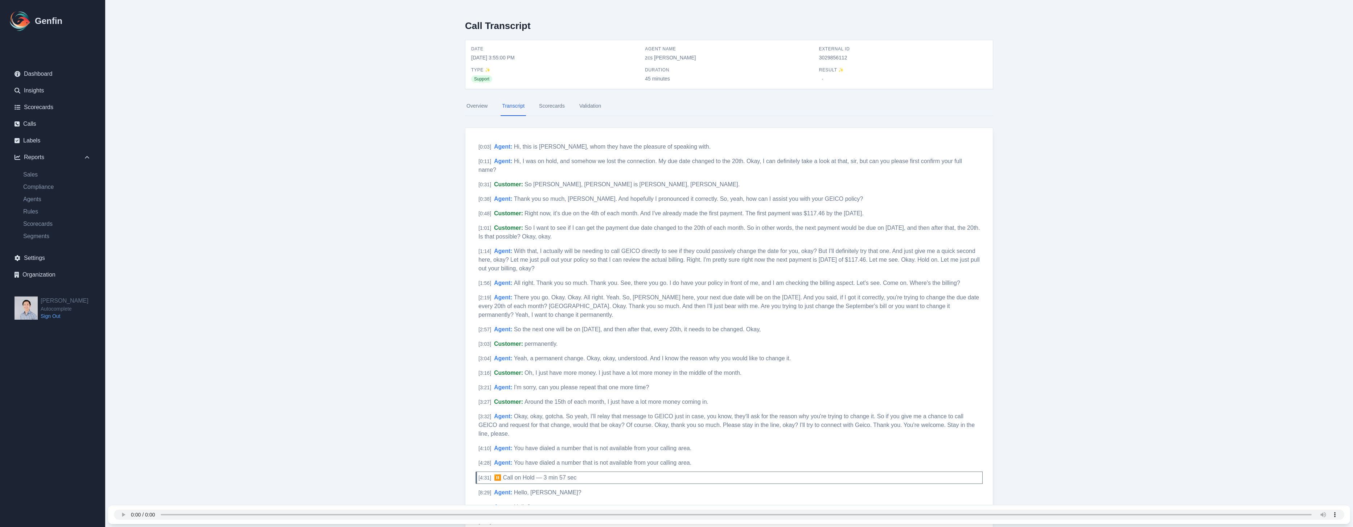
click at [836, 59] on span "3029856112" at bounding box center [903, 57] width 168 height 7
copy span "3029856112"
